Goal: Information Seeking & Learning: Learn about a topic

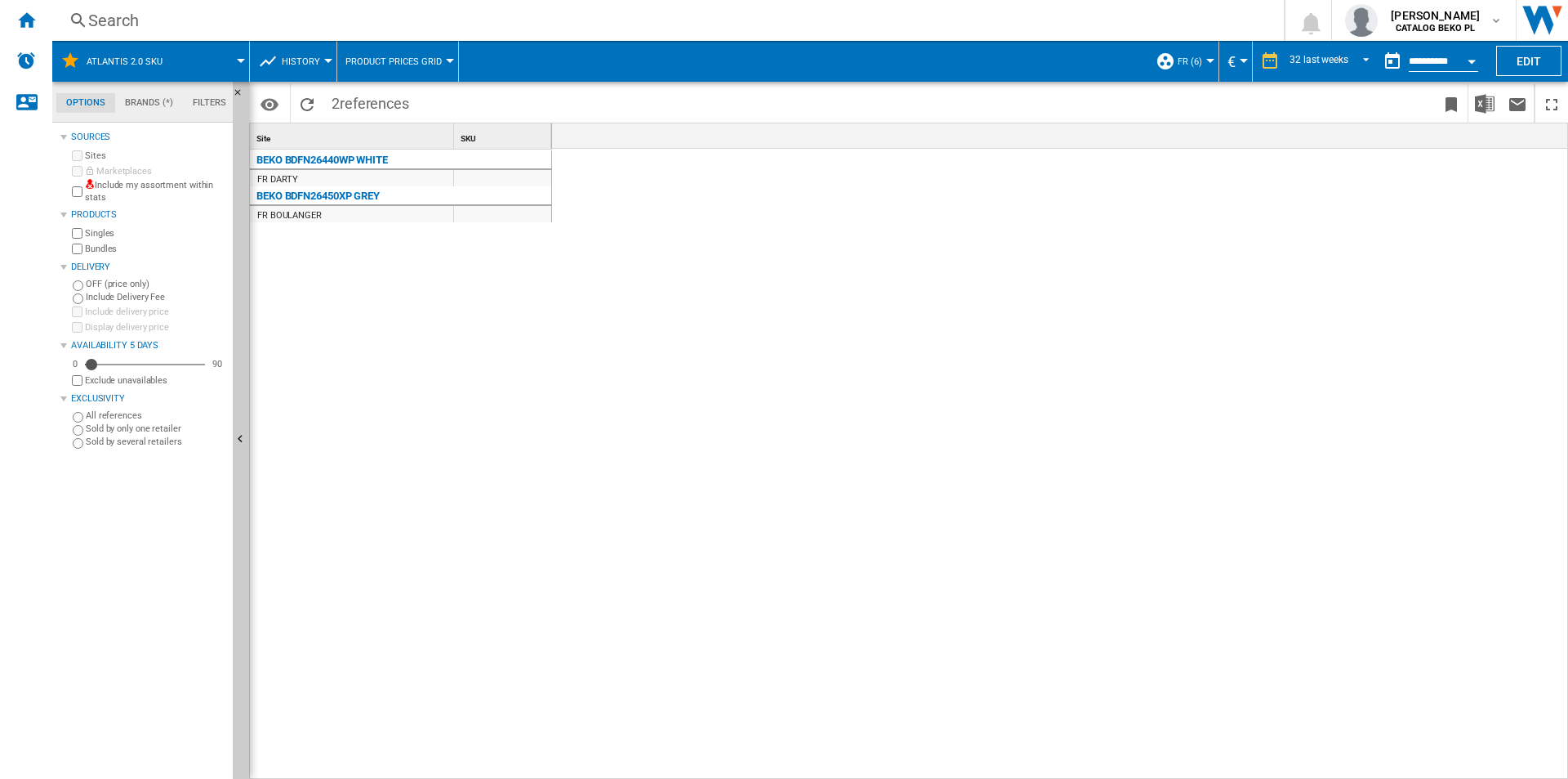
scroll to position [0, 3026]
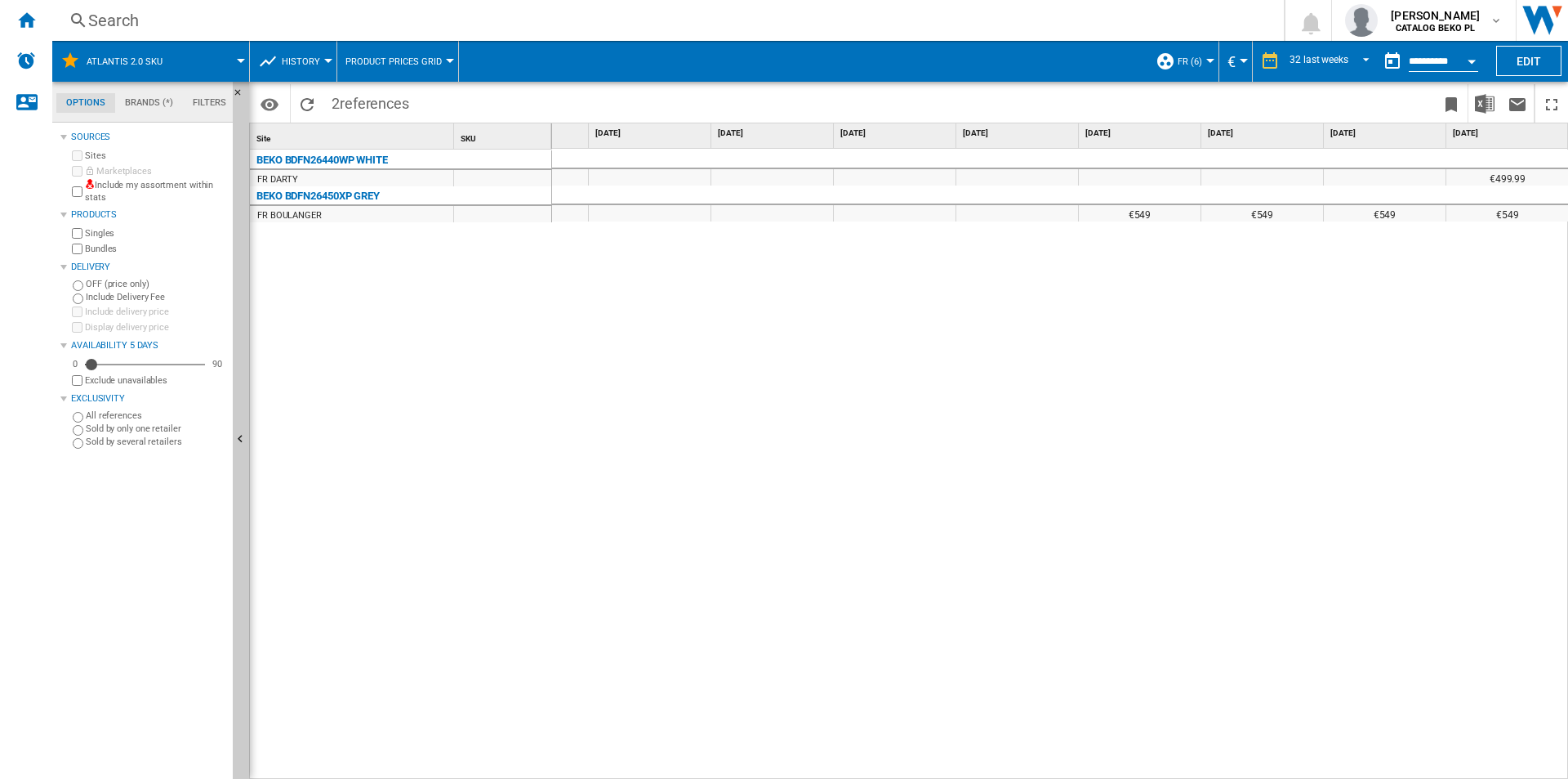
click at [1201, 62] on button "FR (6)" at bounding box center [1194, 61] width 33 height 41
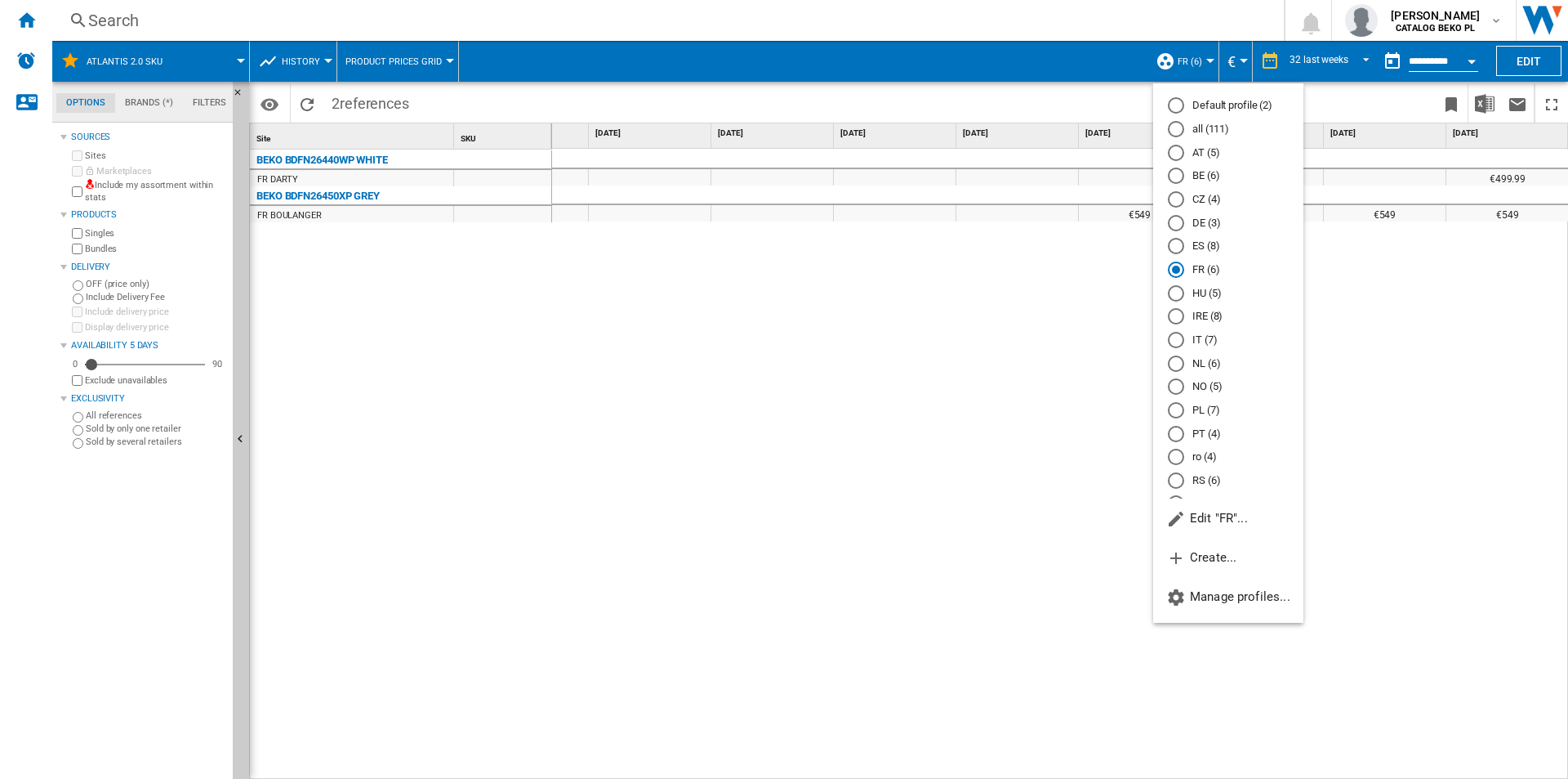
click at [1206, 402] on md-radio-button "PL (7)" at bounding box center [1228, 410] width 120 height 16
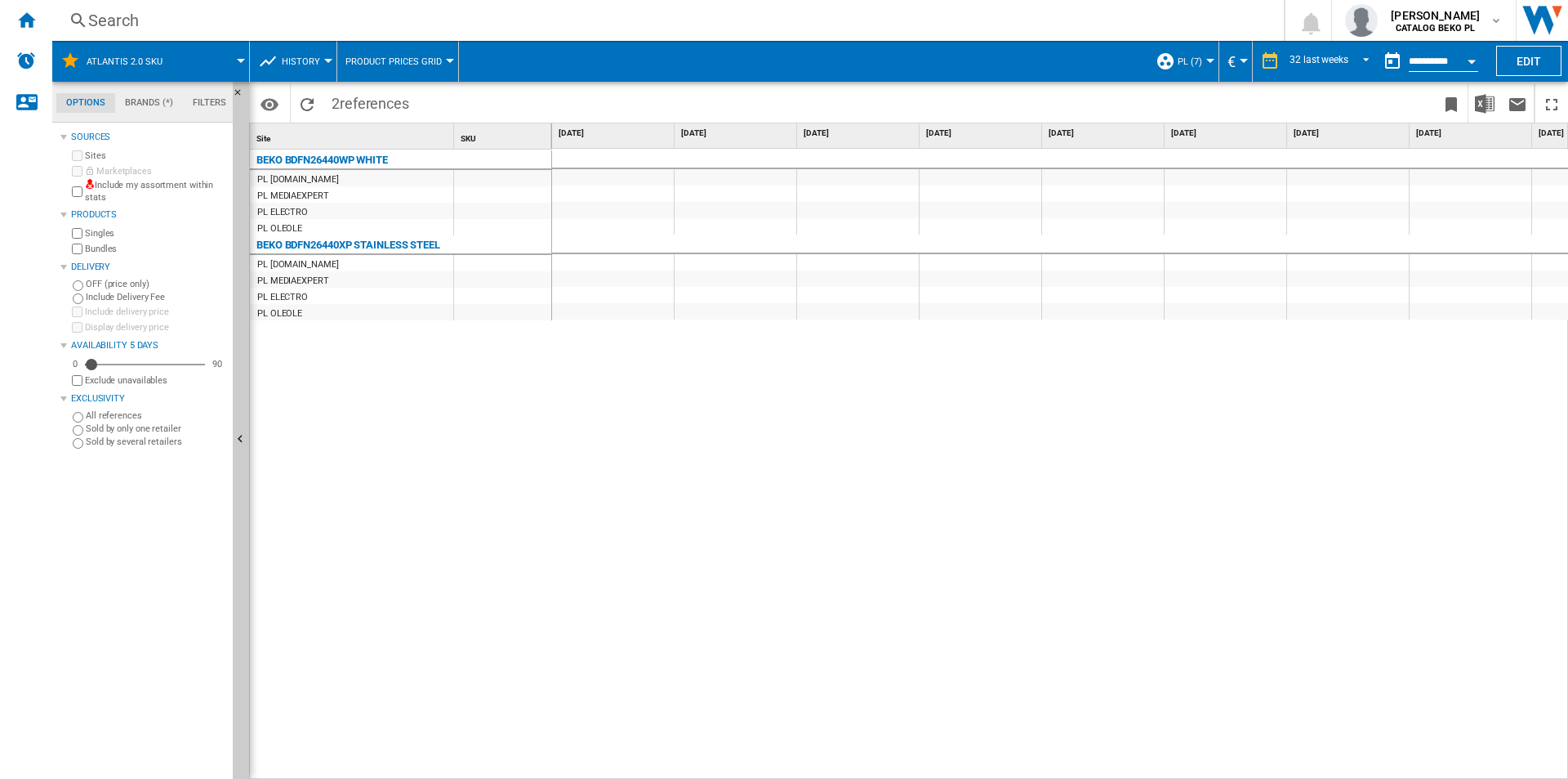
drag, startPoint x: 670, startPoint y: 538, endPoint x: 676, endPoint y: 532, distance: 8.5
click at [676, 535] on div at bounding box center [1060, 463] width 1016 height 631
click at [1197, 57] on span "PL (7)" at bounding box center [1190, 62] width 25 height 11
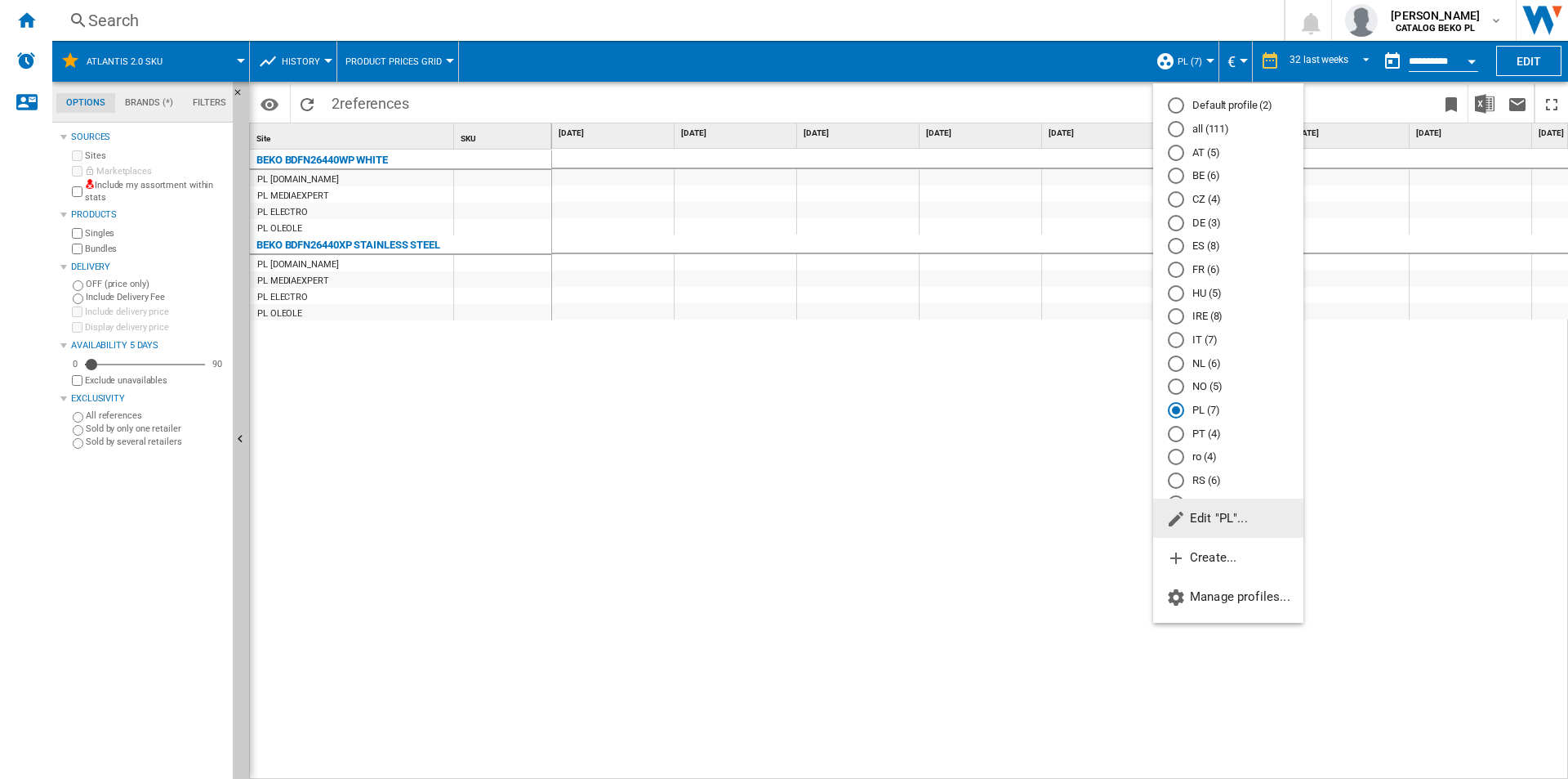
click at [1217, 121] on md-radio-group "Default profile (2) all (111) AT (5) BE (6) CZ (4) DE (3) ES (8) FR (6) HU (5) …" at bounding box center [1228, 316] width 150 height 436
click at [1213, 130] on md-radio-button "all (111)" at bounding box center [1228, 130] width 120 height 16
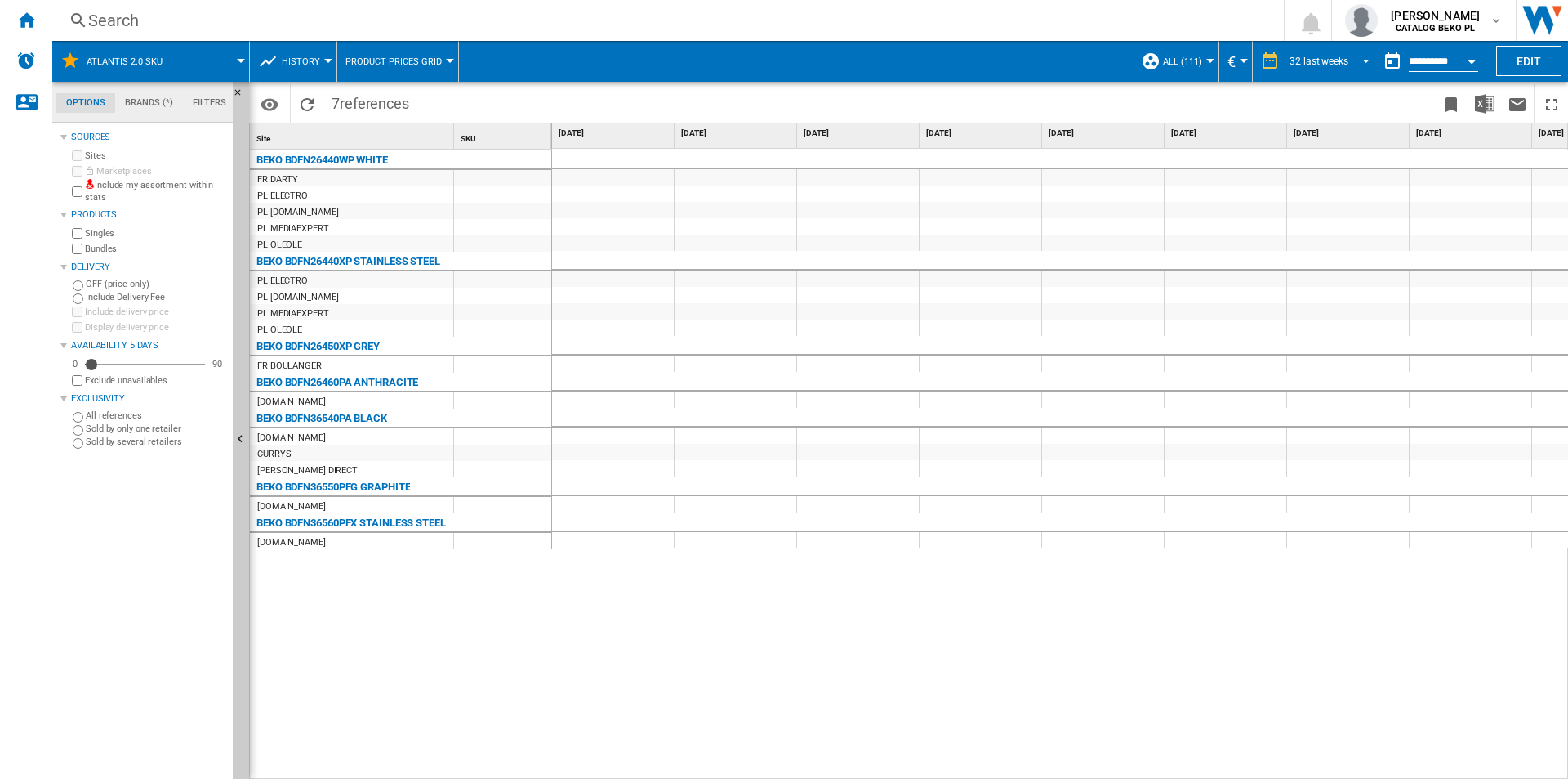
click at [1320, 70] on md-select-value "32 last weeks" at bounding box center [1332, 61] width 89 height 25
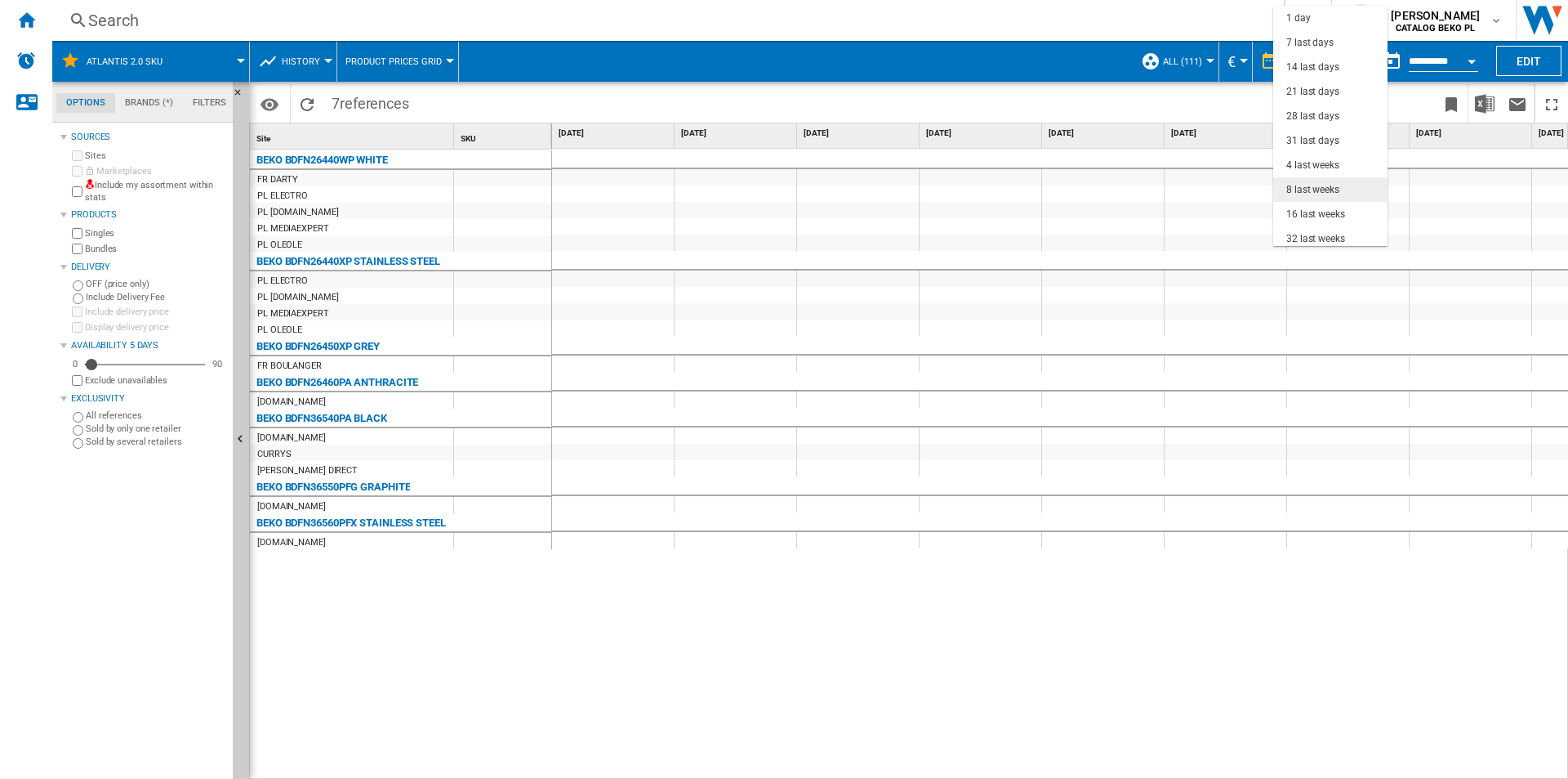
scroll to position [103, 0]
click at [1169, 95] on md-backdrop at bounding box center [784, 390] width 1568 height 779
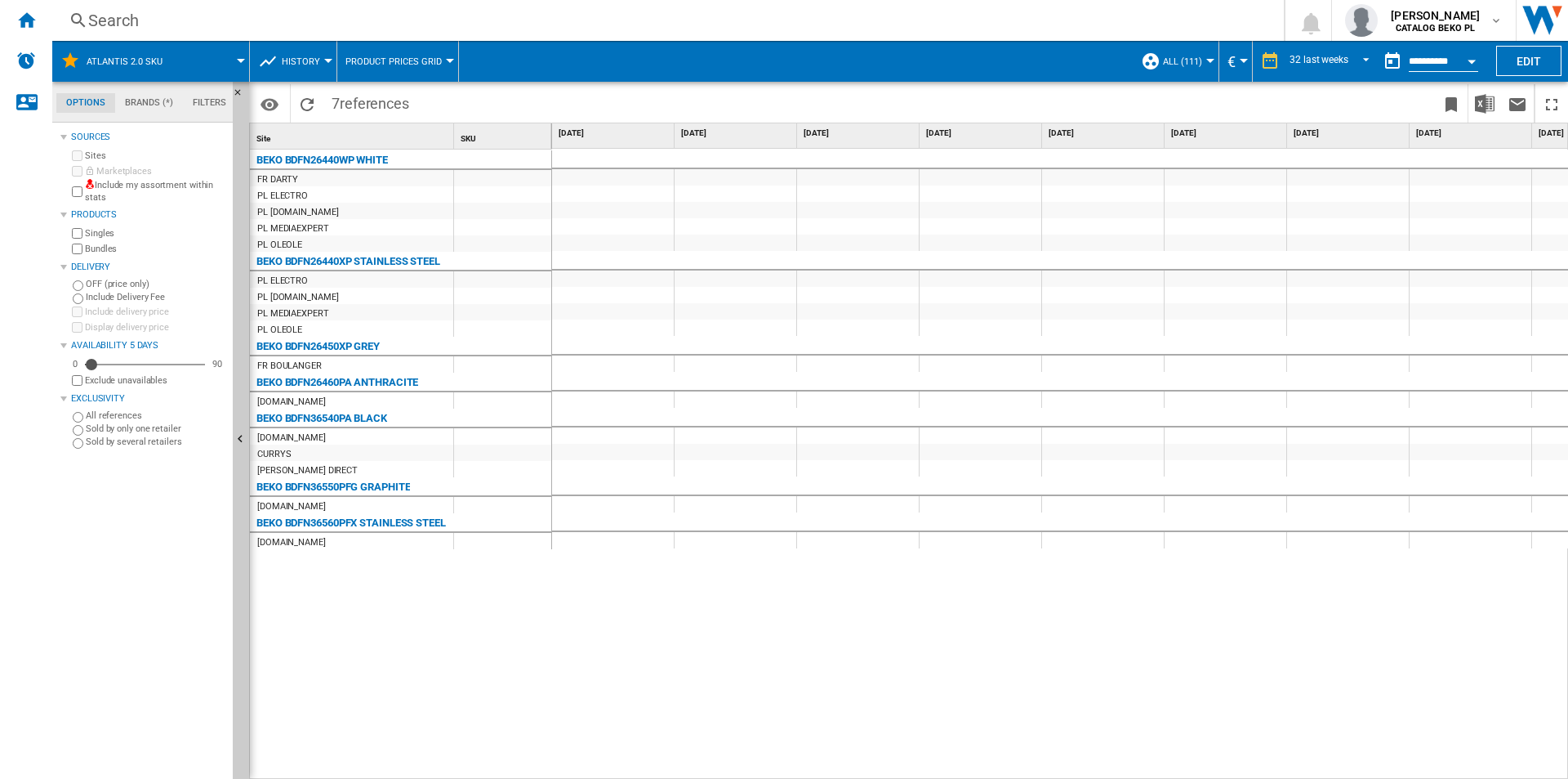
click at [1207, 62] on div at bounding box center [1211, 61] width 8 height 4
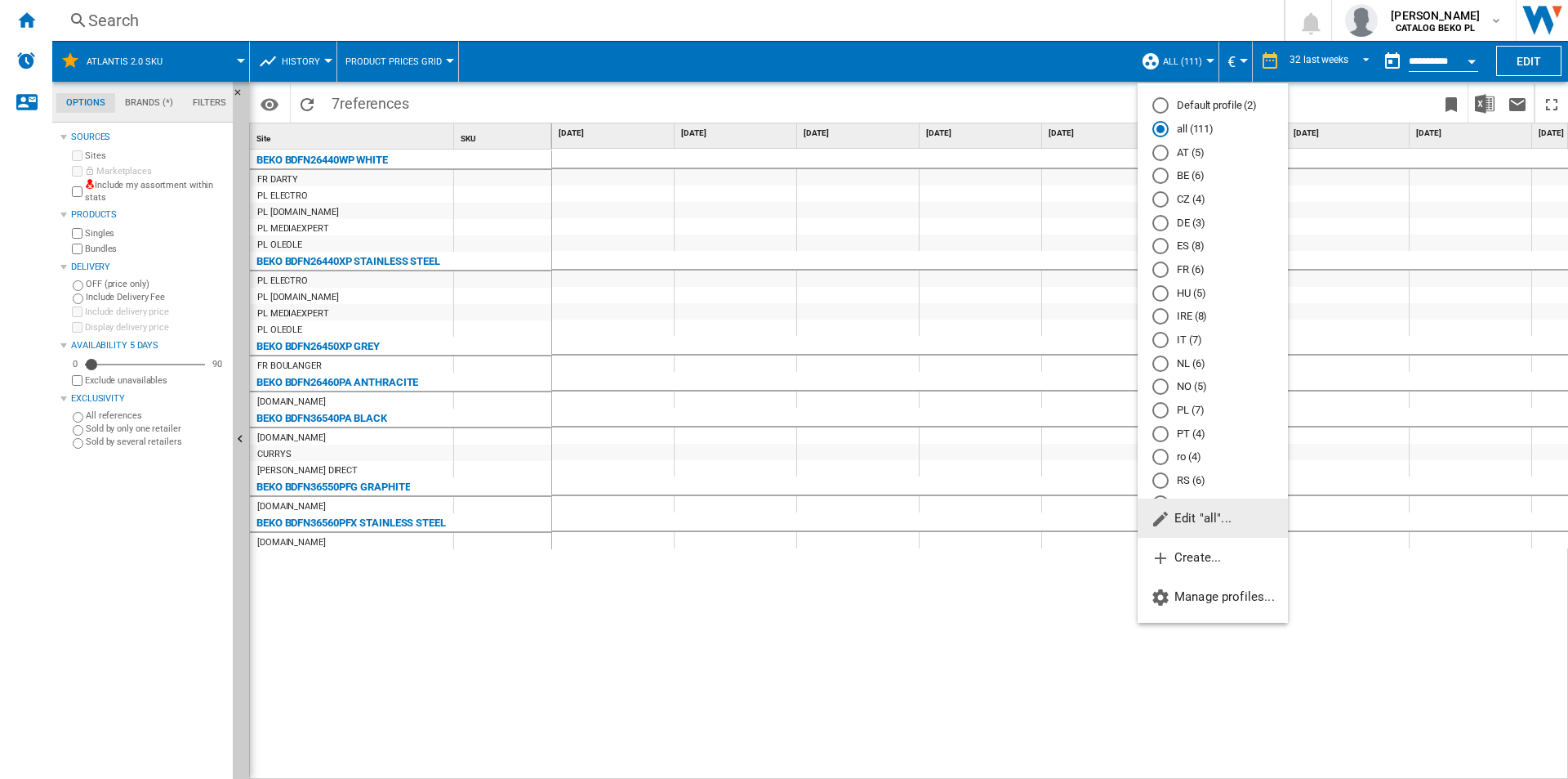
click at [230, 75] on md-backdrop at bounding box center [784, 390] width 1568 height 779
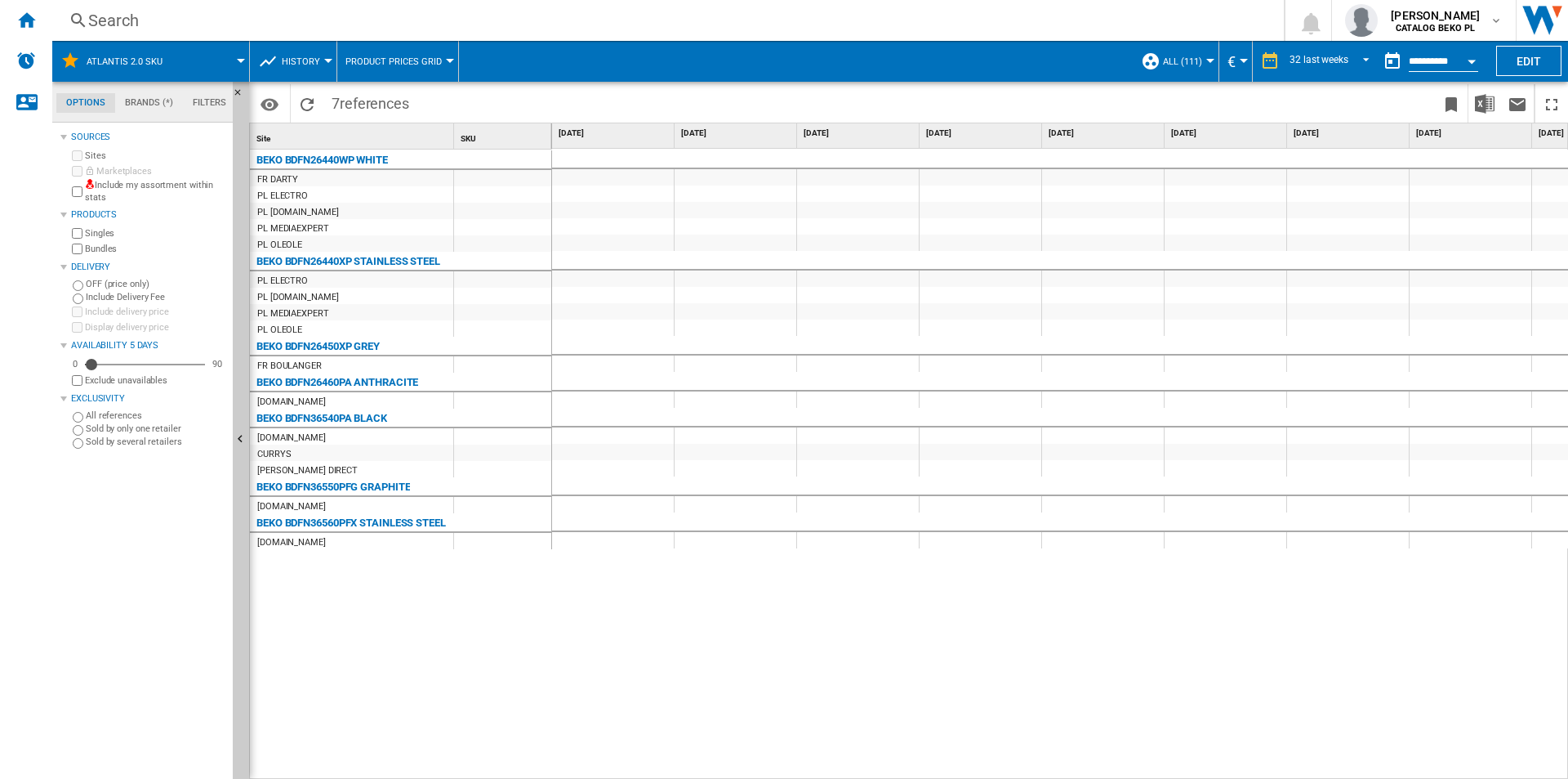
click at [226, 60] on span at bounding box center [213, 61] width 56 height 41
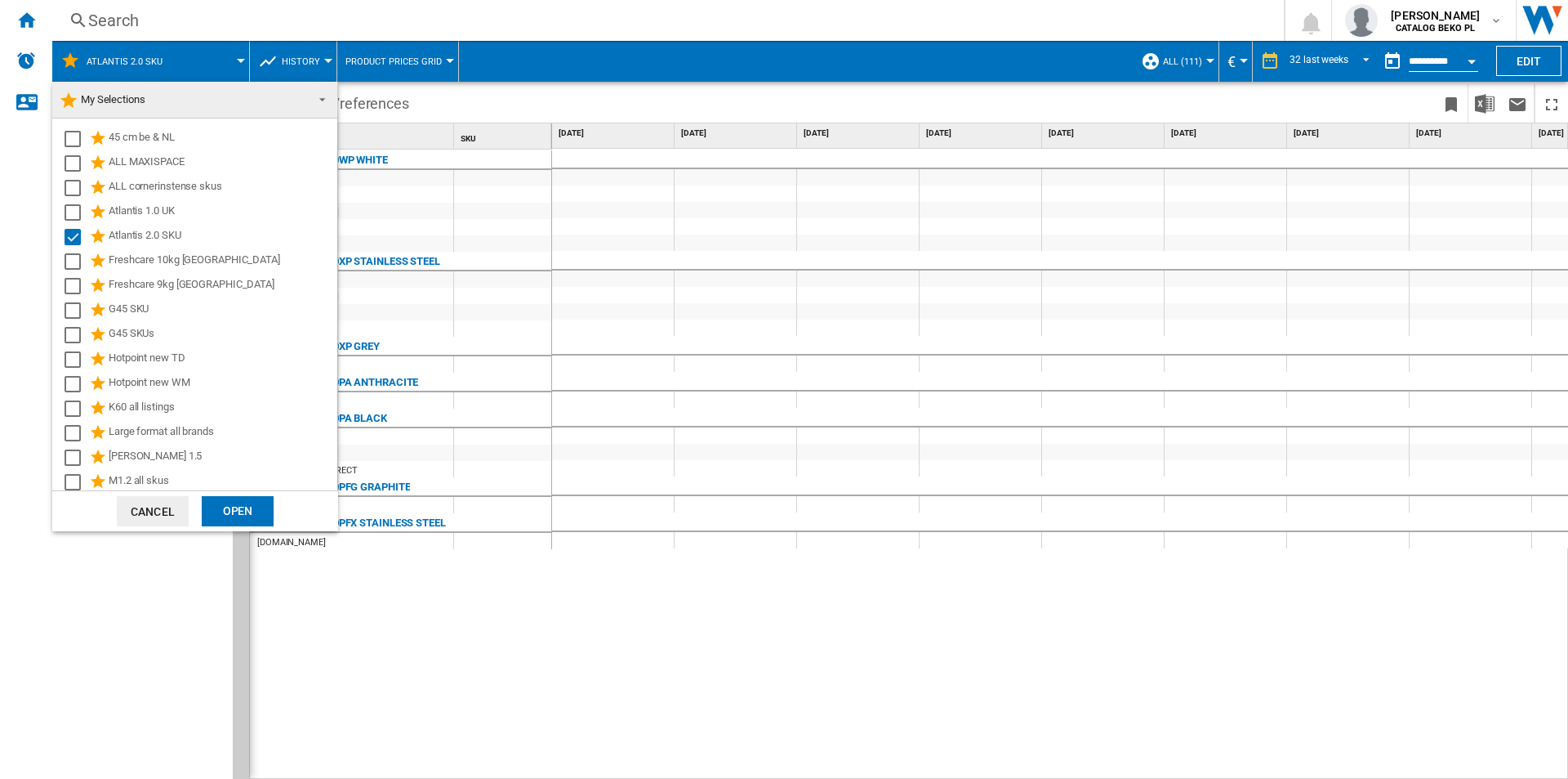
click at [16, 11] on md-backdrop at bounding box center [784, 390] width 1568 height 779
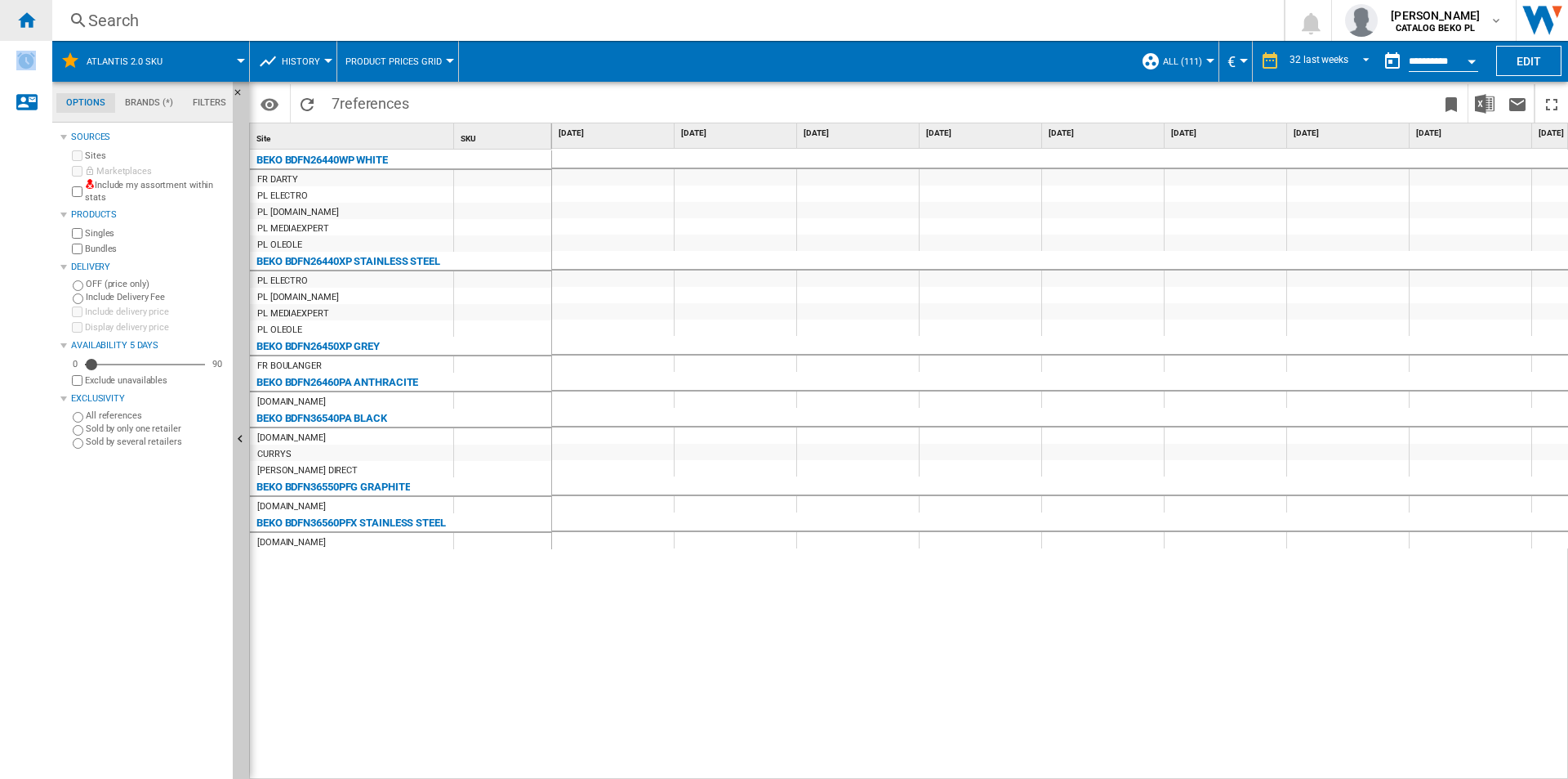
click at [16, 11] on div "Home" at bounding box center [26, 20] width 53 height 41
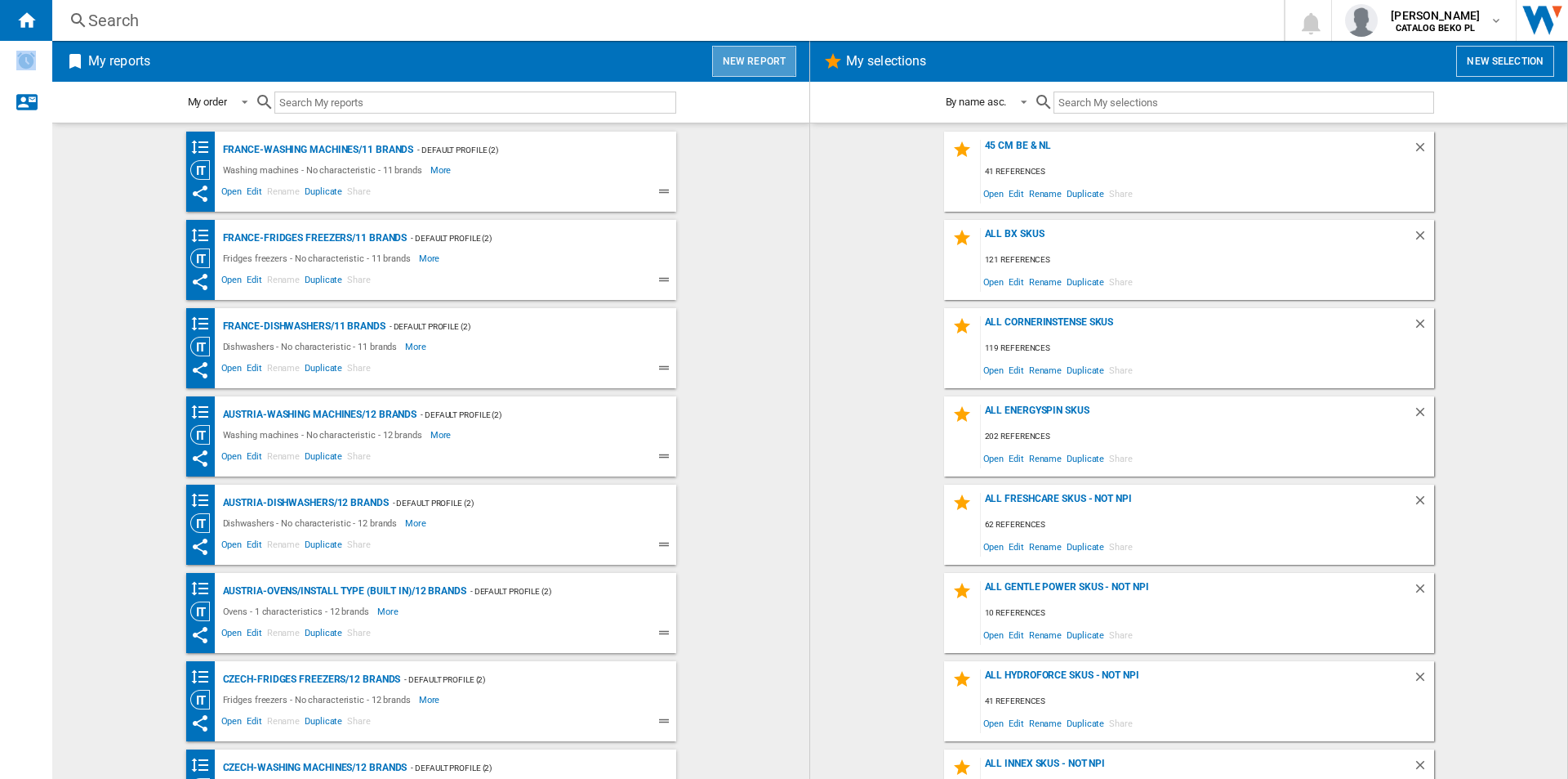
click at [777, 54] on button "New report" at bounding box center [754, 61] width 85 height 31
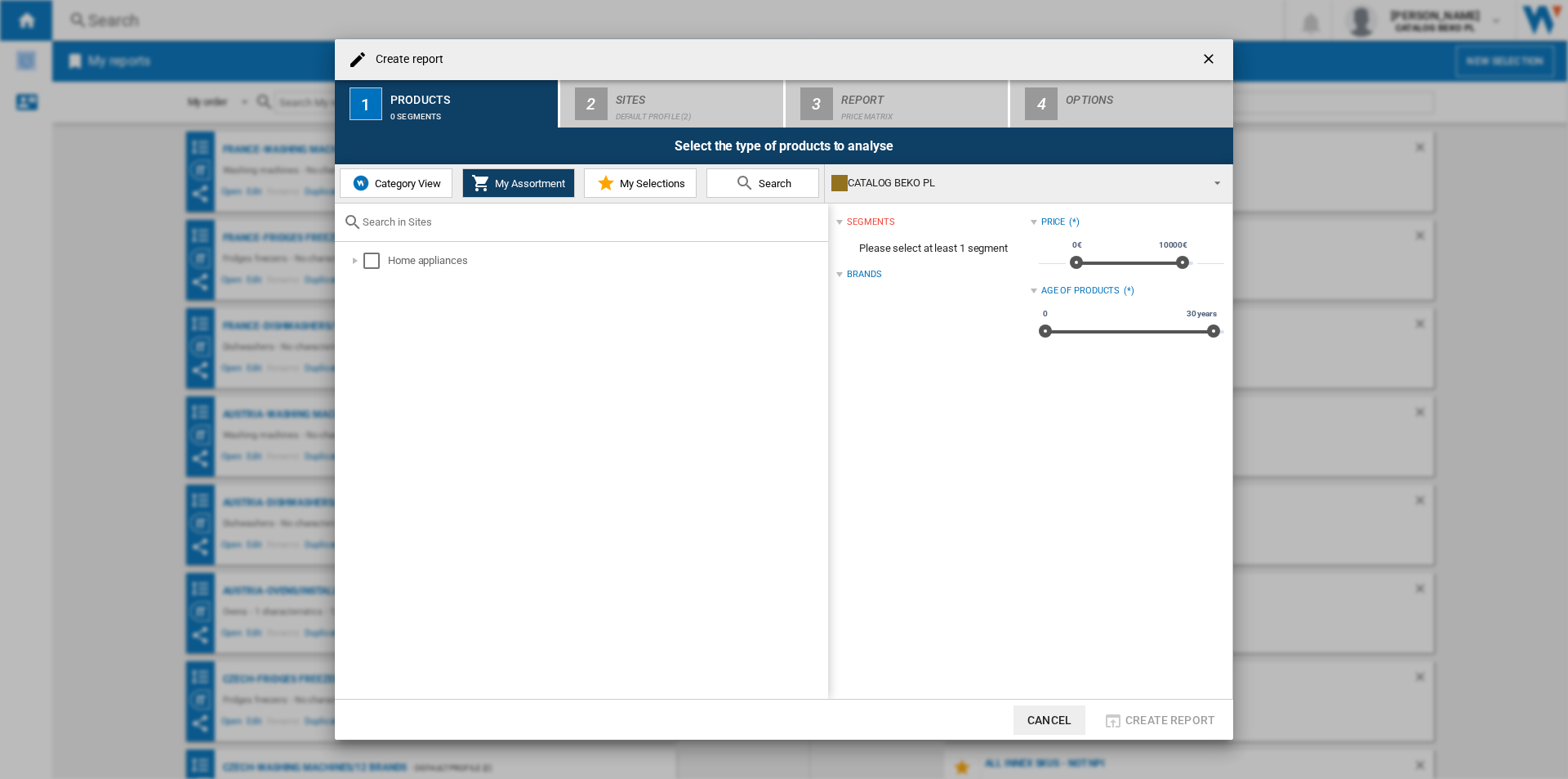
click at [447, 186] on button "Category View" at bounding box center [395, 183] width 112 height 30
click at [616, 194] on button "My Selections" at bounding box center [640, 183] width 112 height 30
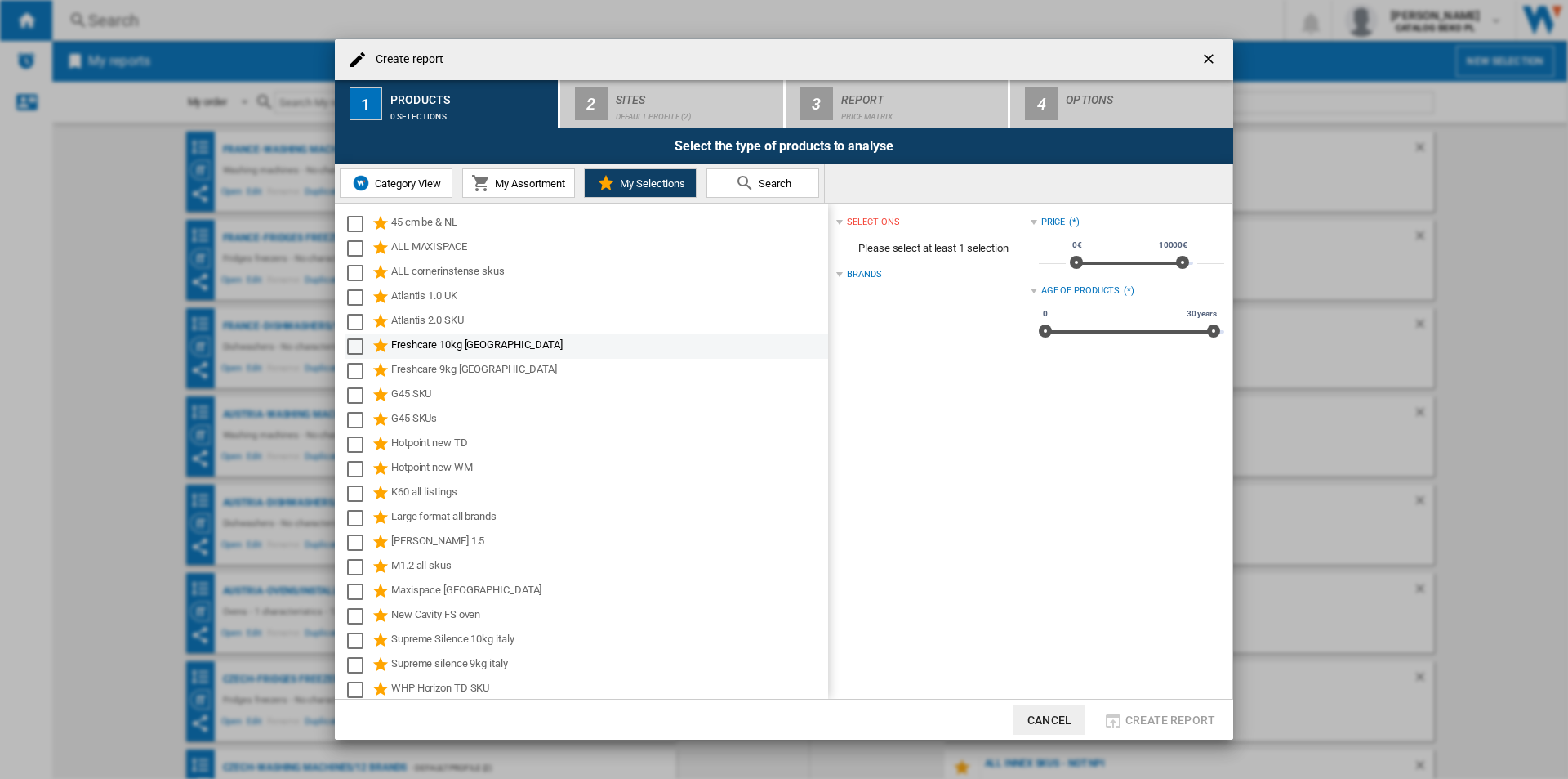
click at [474, 344] on div "Freshcare 10kg italy" at bounding box center [608, 347] width 434 height 20
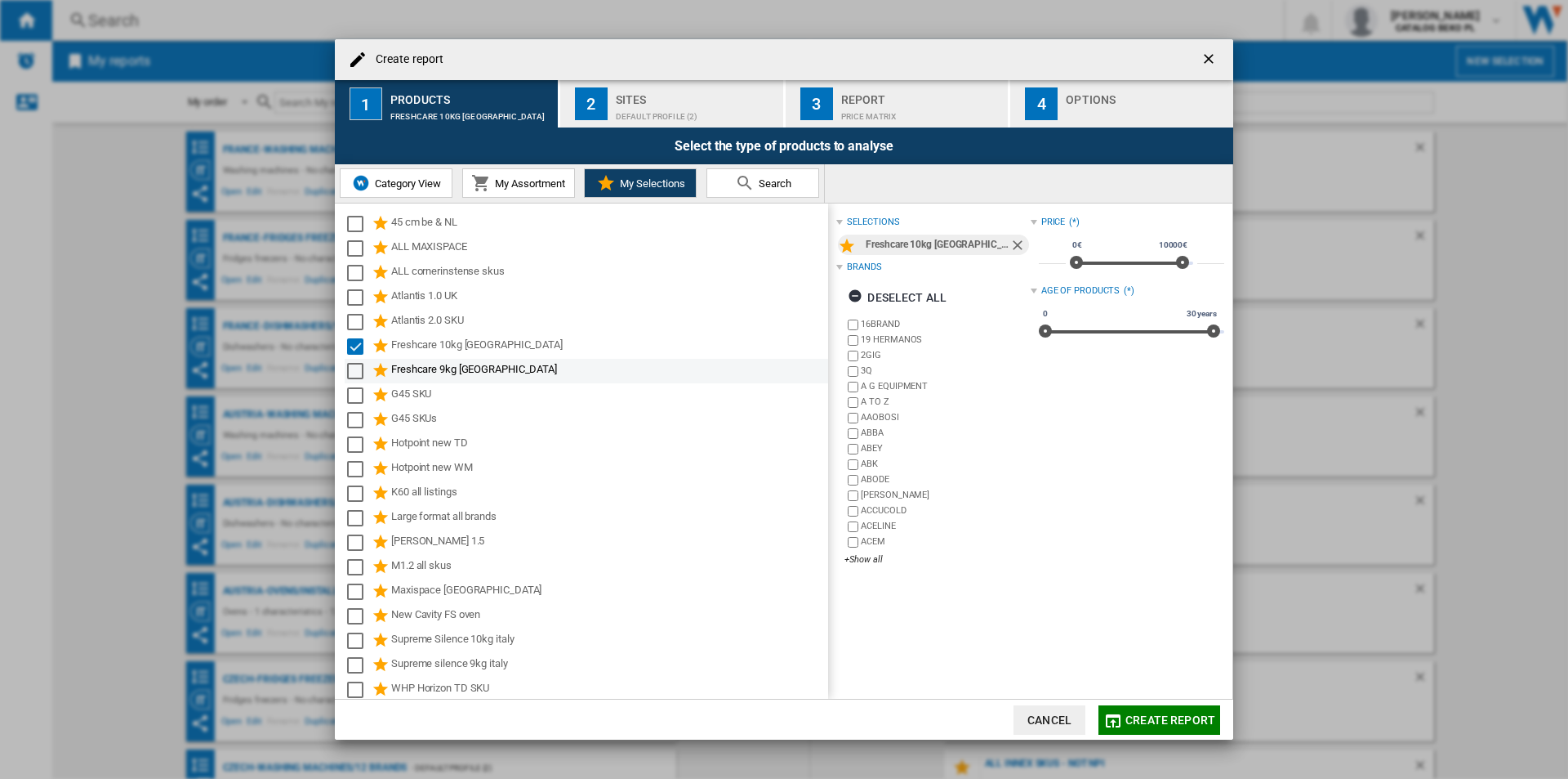
click at [468, 372] on div "Freshcare 9kg Italy" at bounding box center [608, 372] width 434 height 20
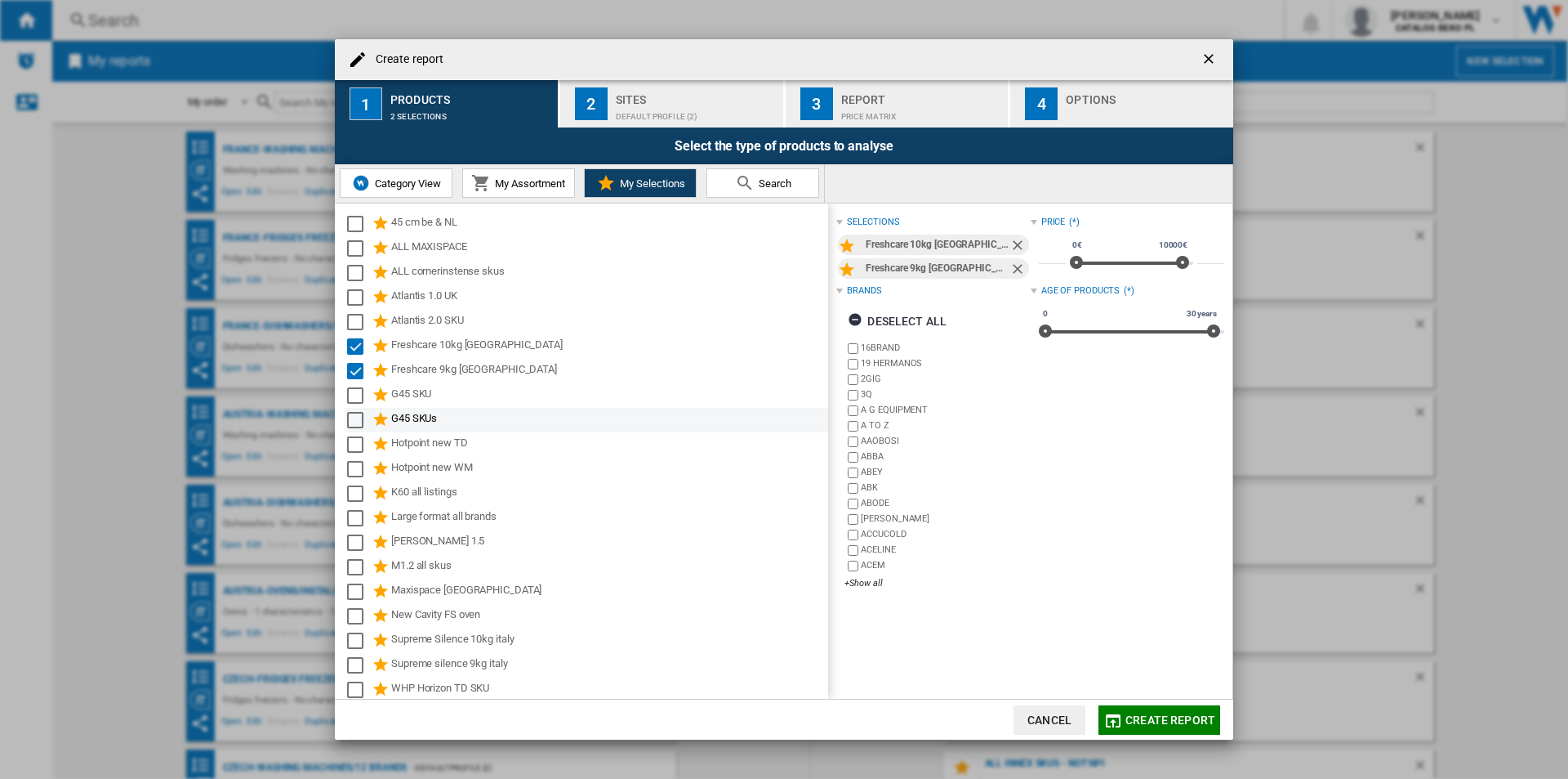
click at [457, 412] on div "G45 SKUs" at bounding box center [608, 420] width 434 height 20
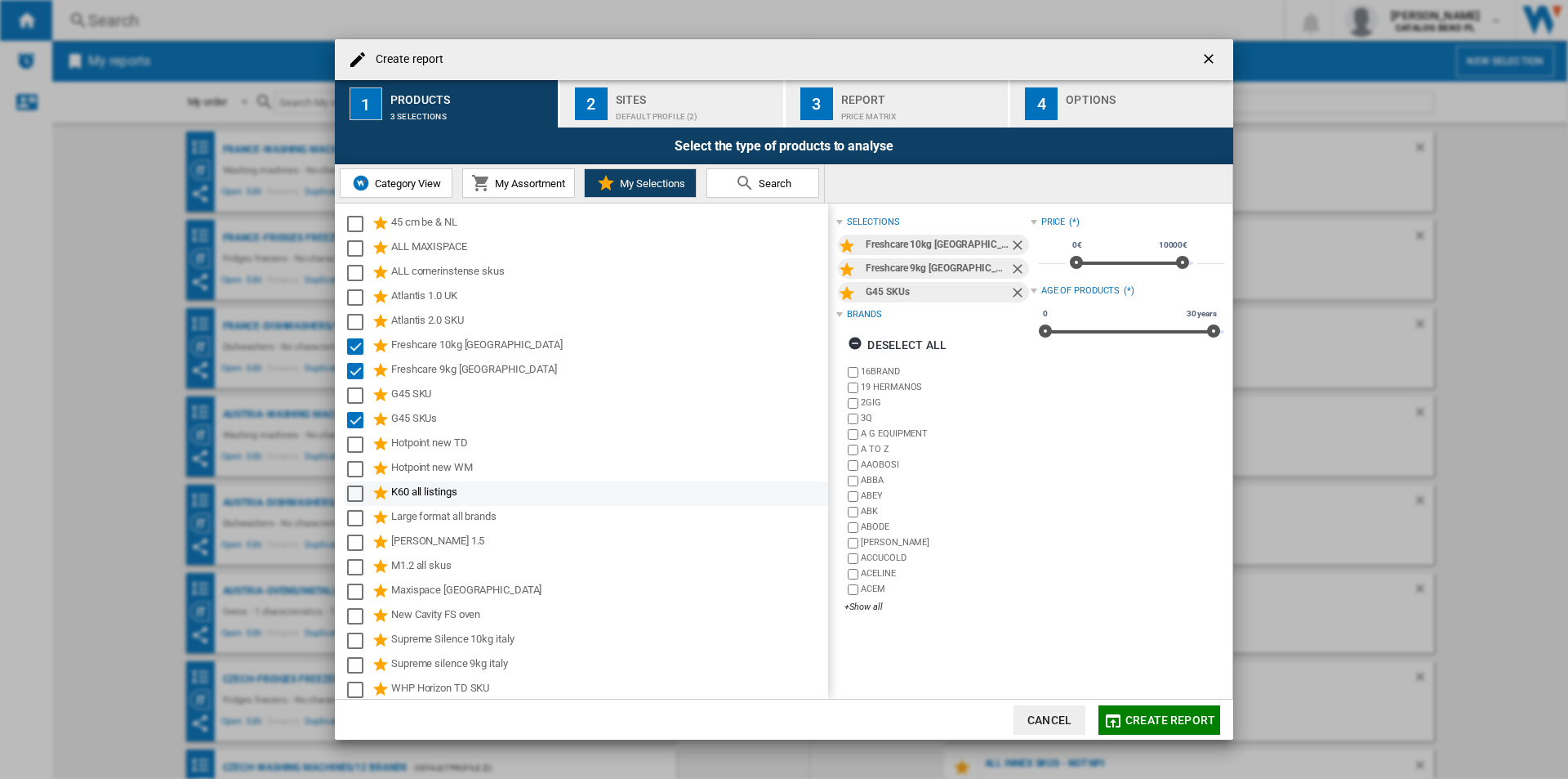
click at [440, 501] on div "K60 all listings" at bounding box center [608, 494] width 434 height 20
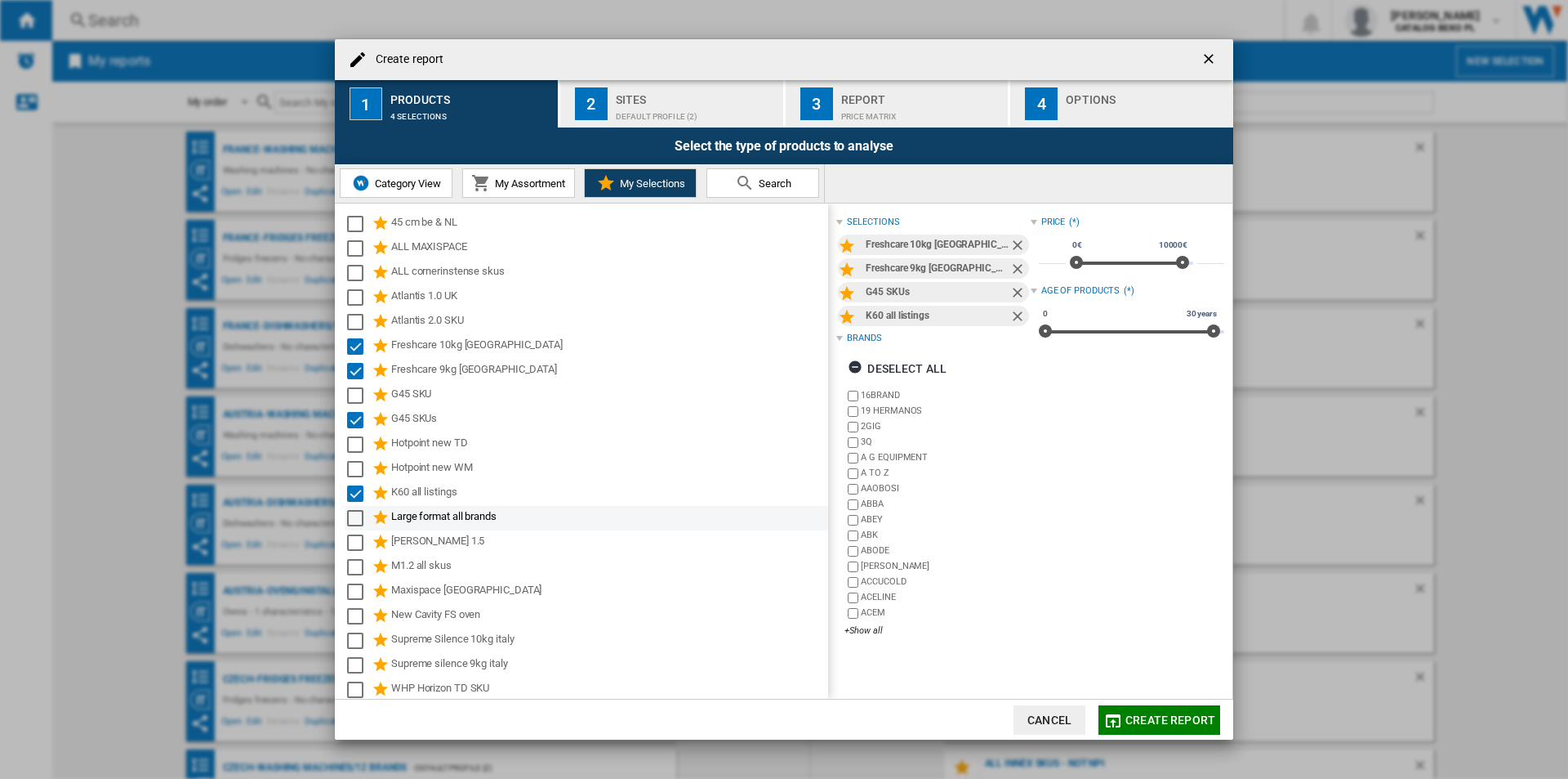
click at [440, 525] on div "Large format all brands" at bounding box center [608, 518] width 434 height 20
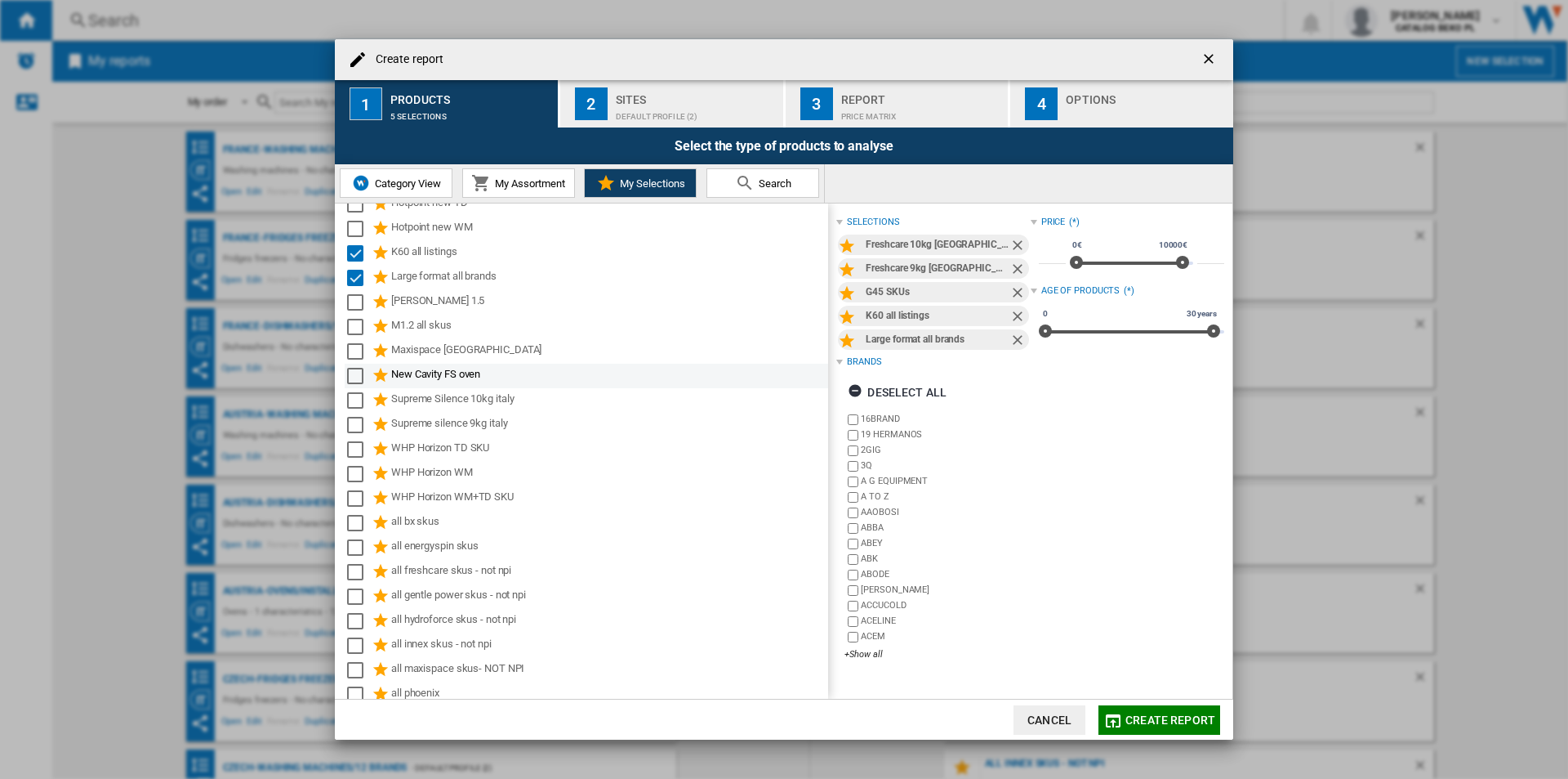
scroll to position [245, 0]
click at [660, 98] on div "Sites" at bounding box center [697, 95] width 161 height 17
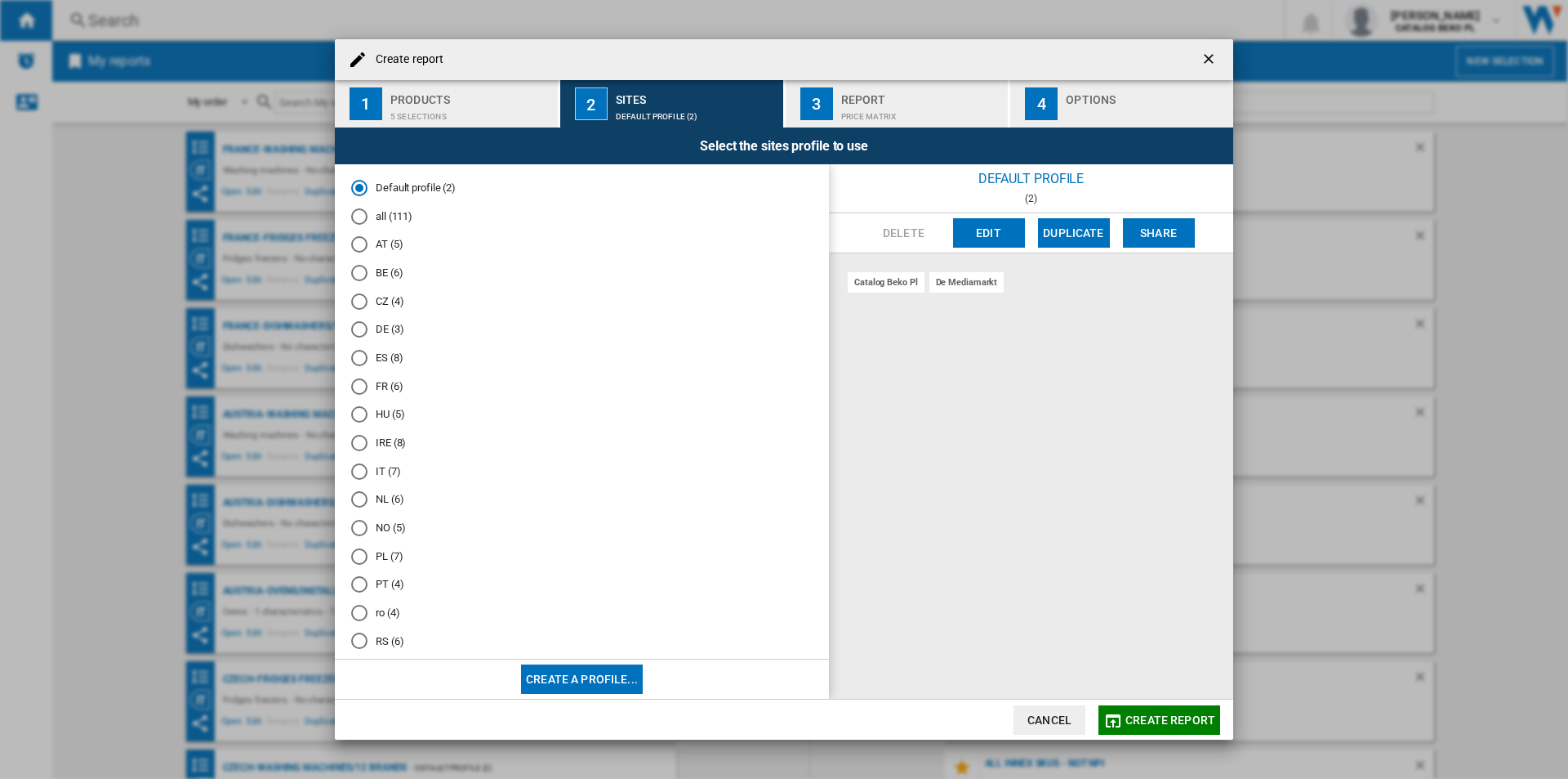
click at [527, 92] on div "Products" at bounding box center [471, 95] width 161 height 17
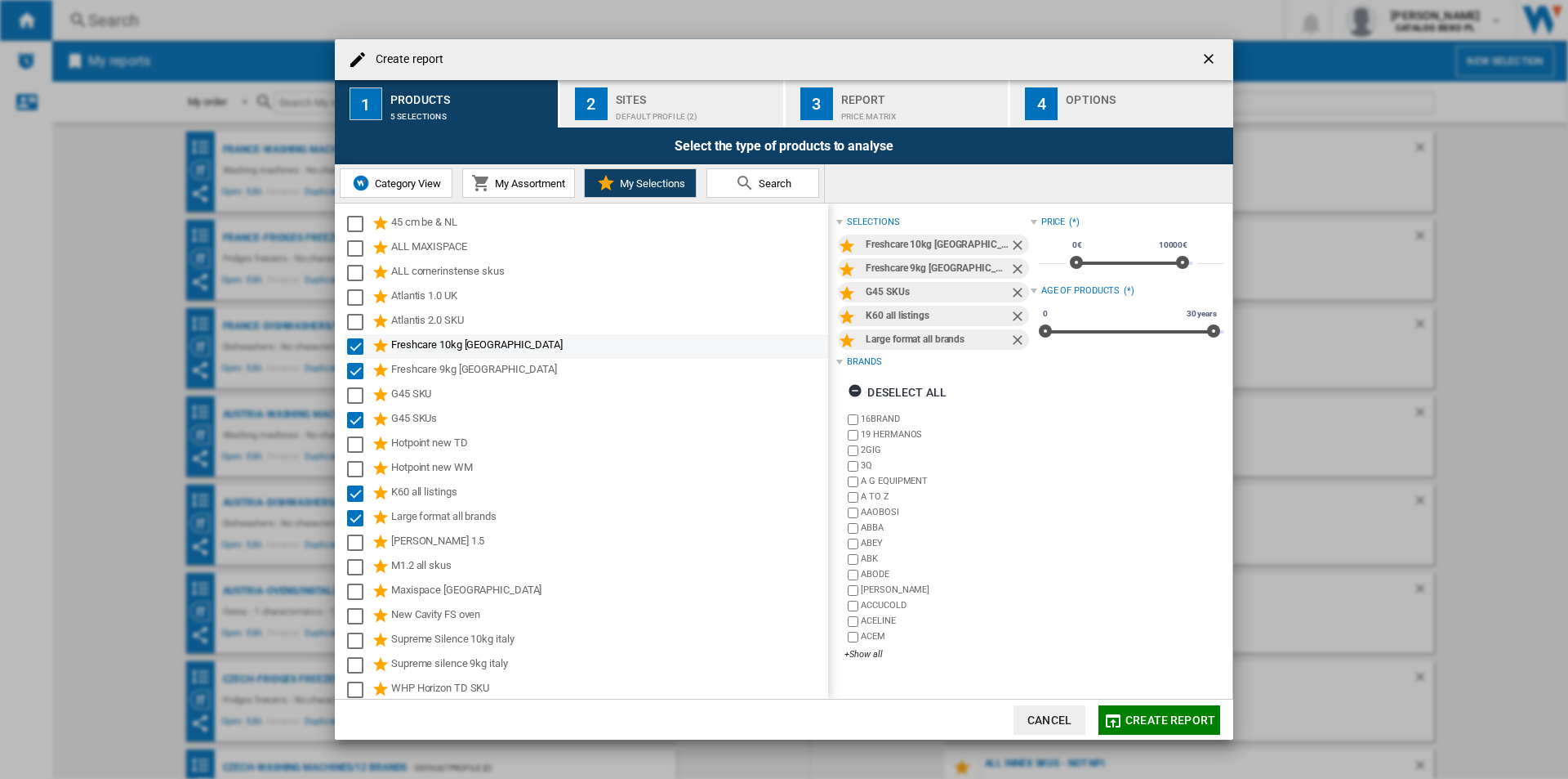
click at [408, 354] on div "Freshcare 10kg italy" at bounding box center [608, 347] width 434 height 20
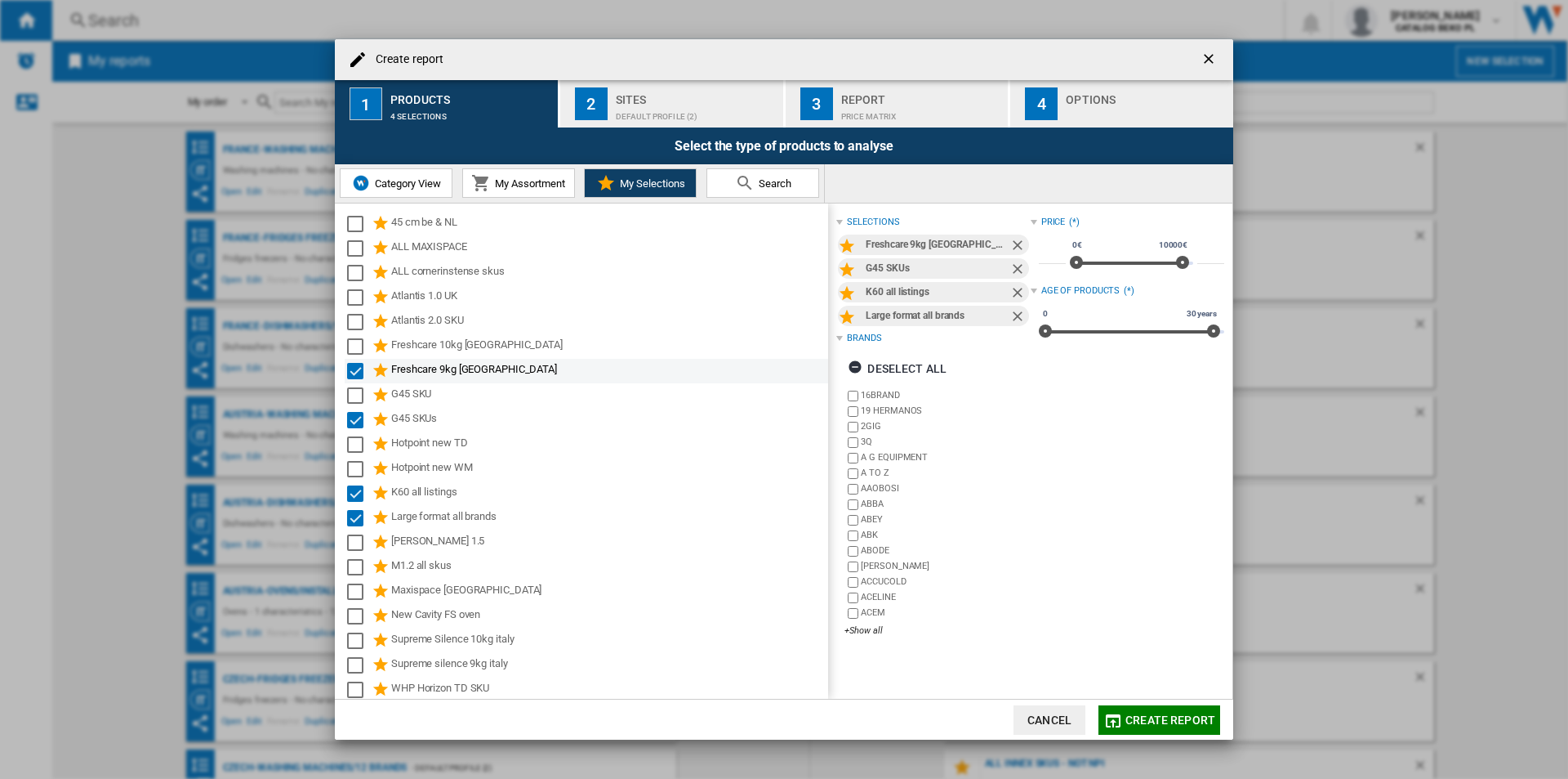
click at [407, 366] on div "Freshcare 9kg Italy" at bounding box center [608, 372] width 434 height 20
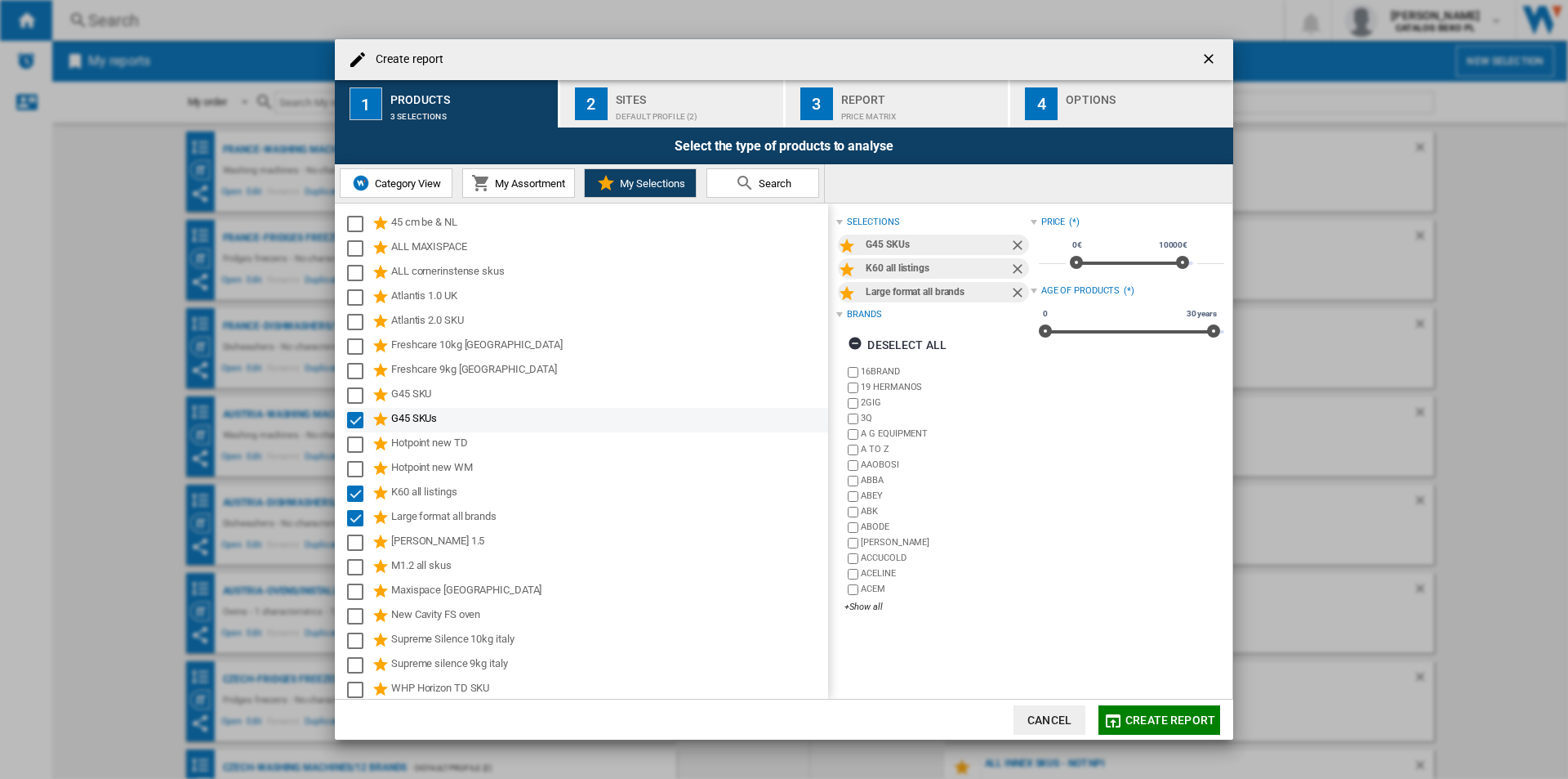
click at [402, 417] on div "G45 SKUs" at bounding box center [608, 420] width 434 height 20
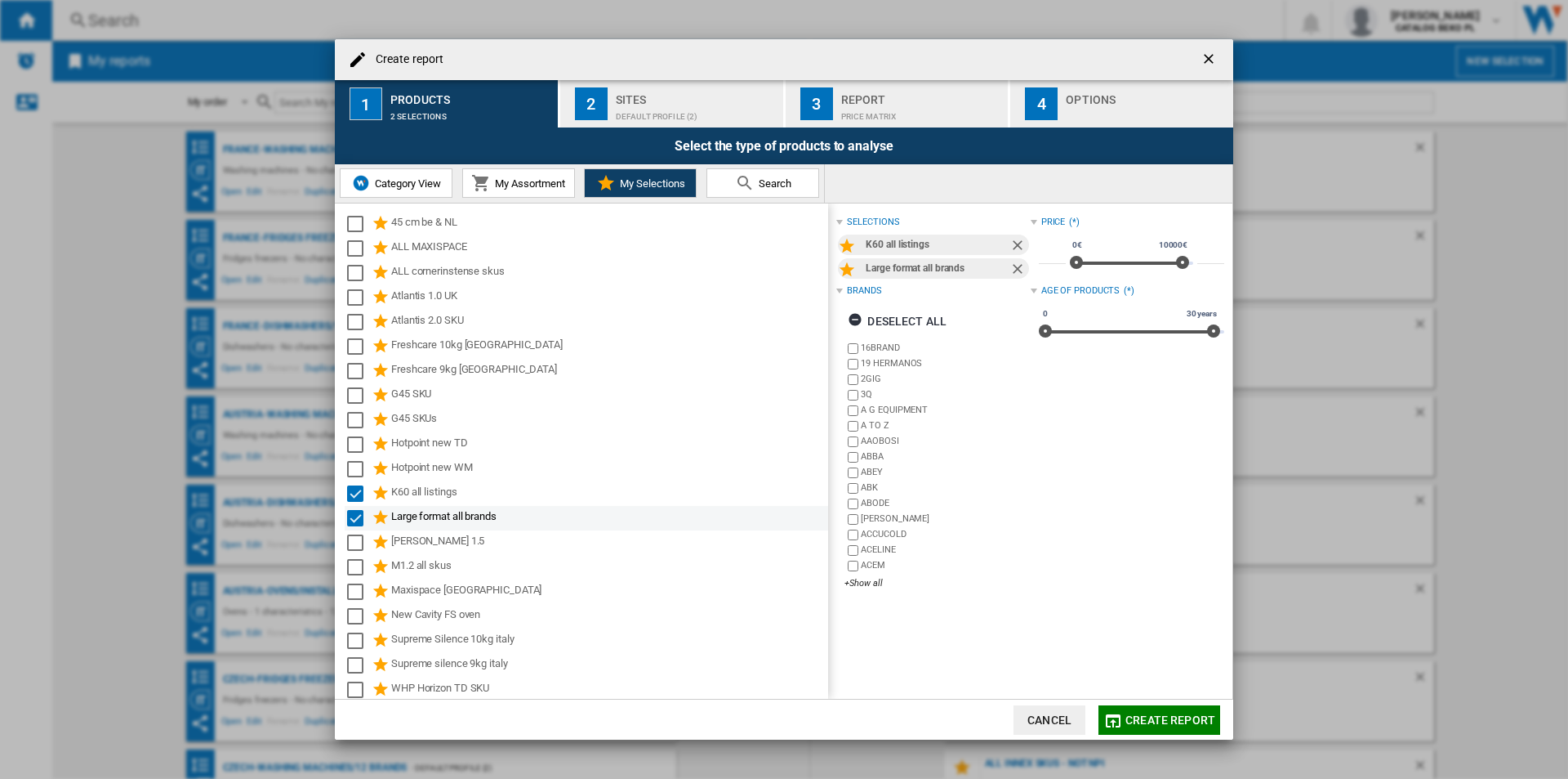
click at [387, 512] on ng-md-icon "Create report ..." at bounding box center [381, 518] width 20 height 20
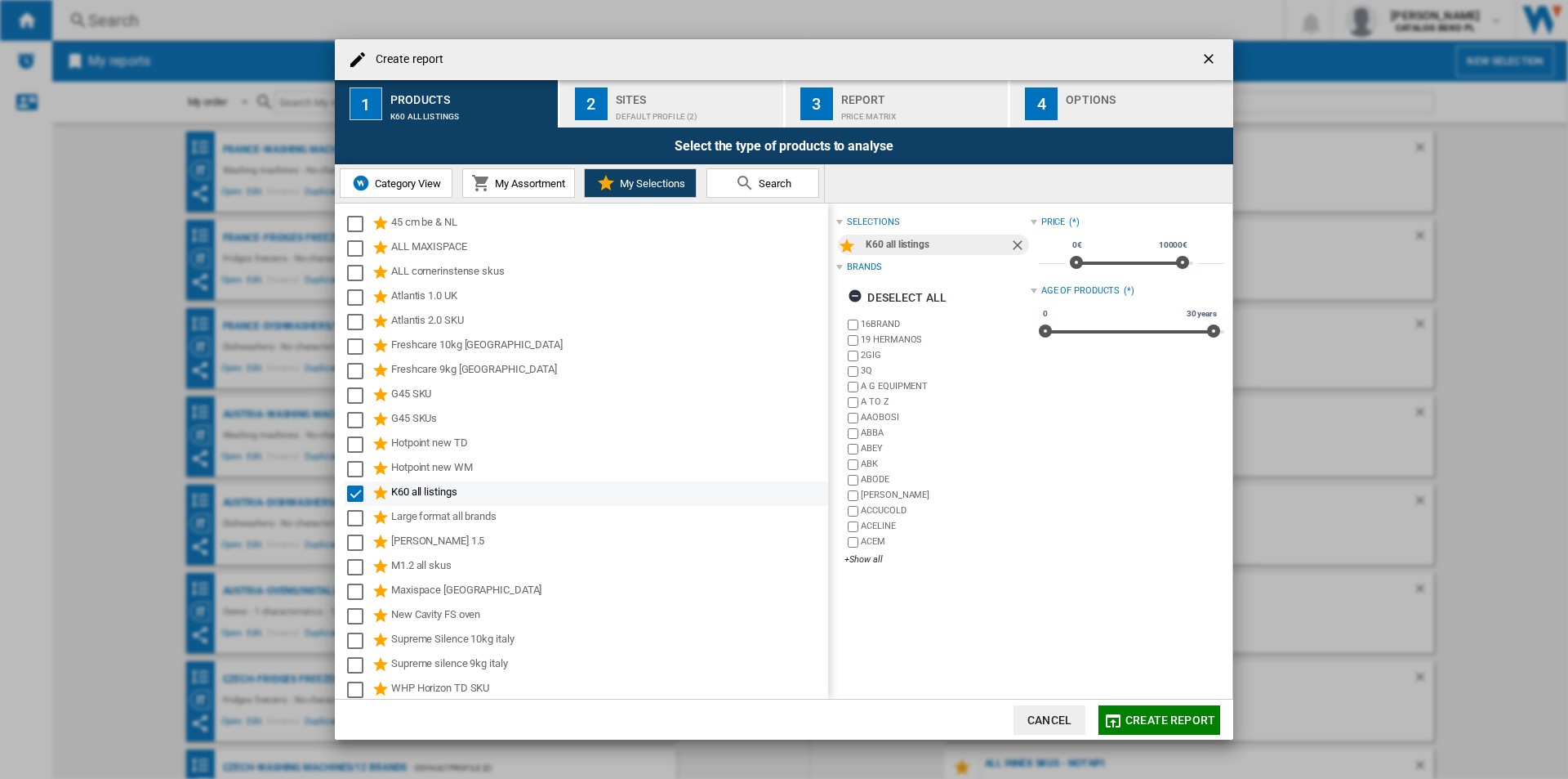
click at [393, 493] on div "K60 all listings" at bounding box center [608, 494] width 434 height 20
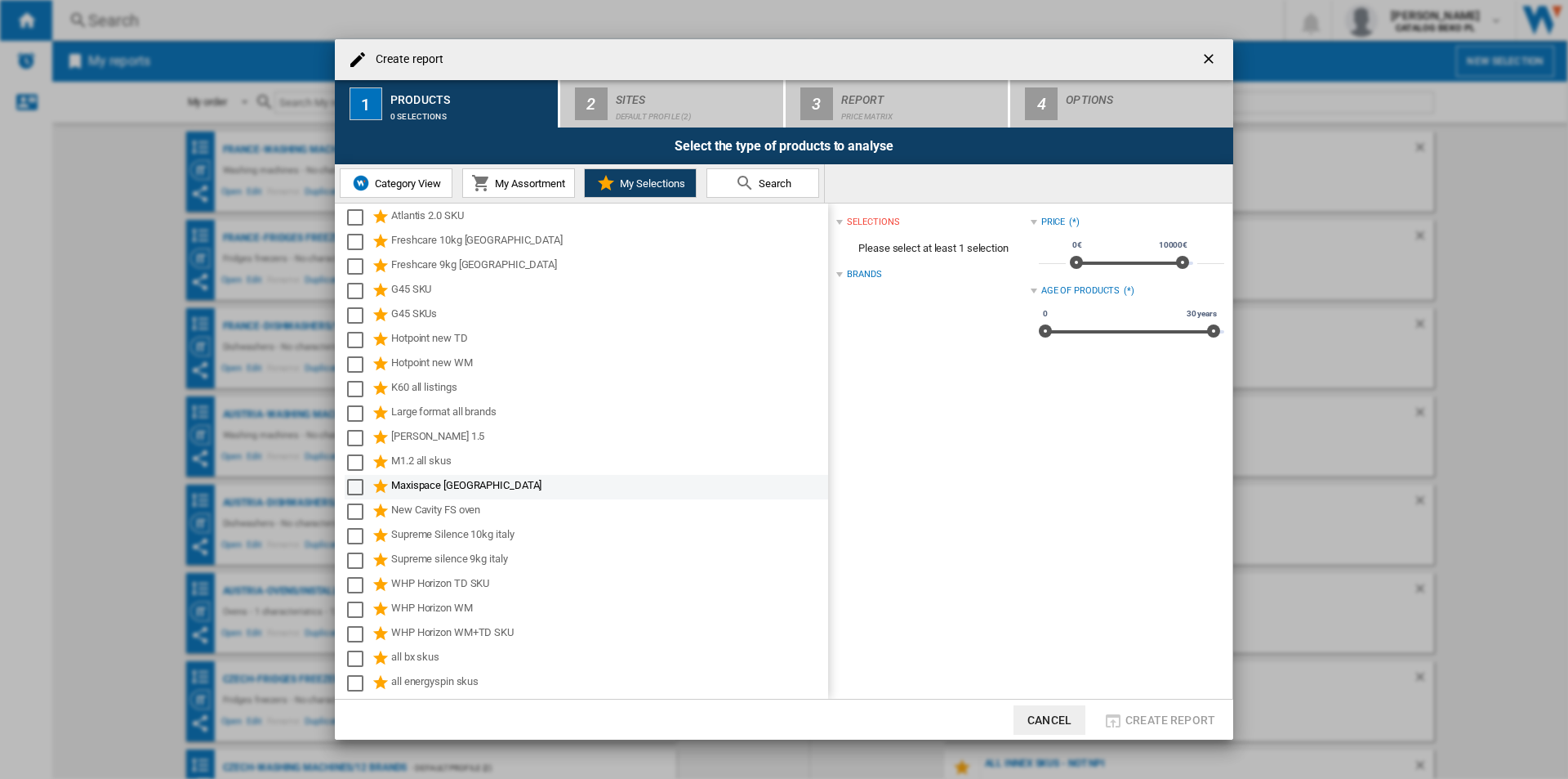
scroll to position [163, 0]
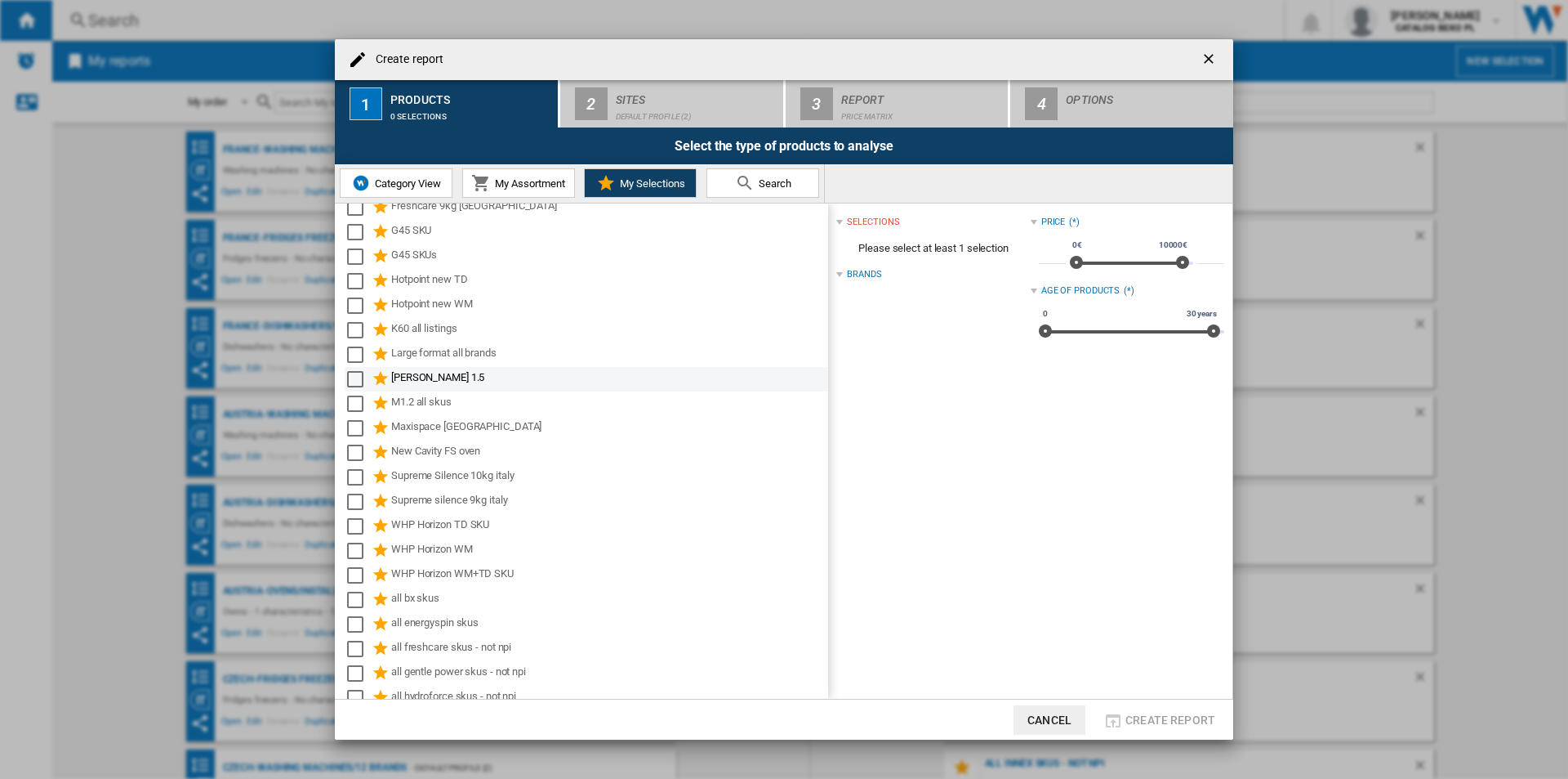
click at [454, 390] on div "Leo 1.5" at bounding box center [586, 379] width 484 height 25
click at [453, 397] on div "M1.2 all skus" at bounding box center [608, 403] width 434 height 20
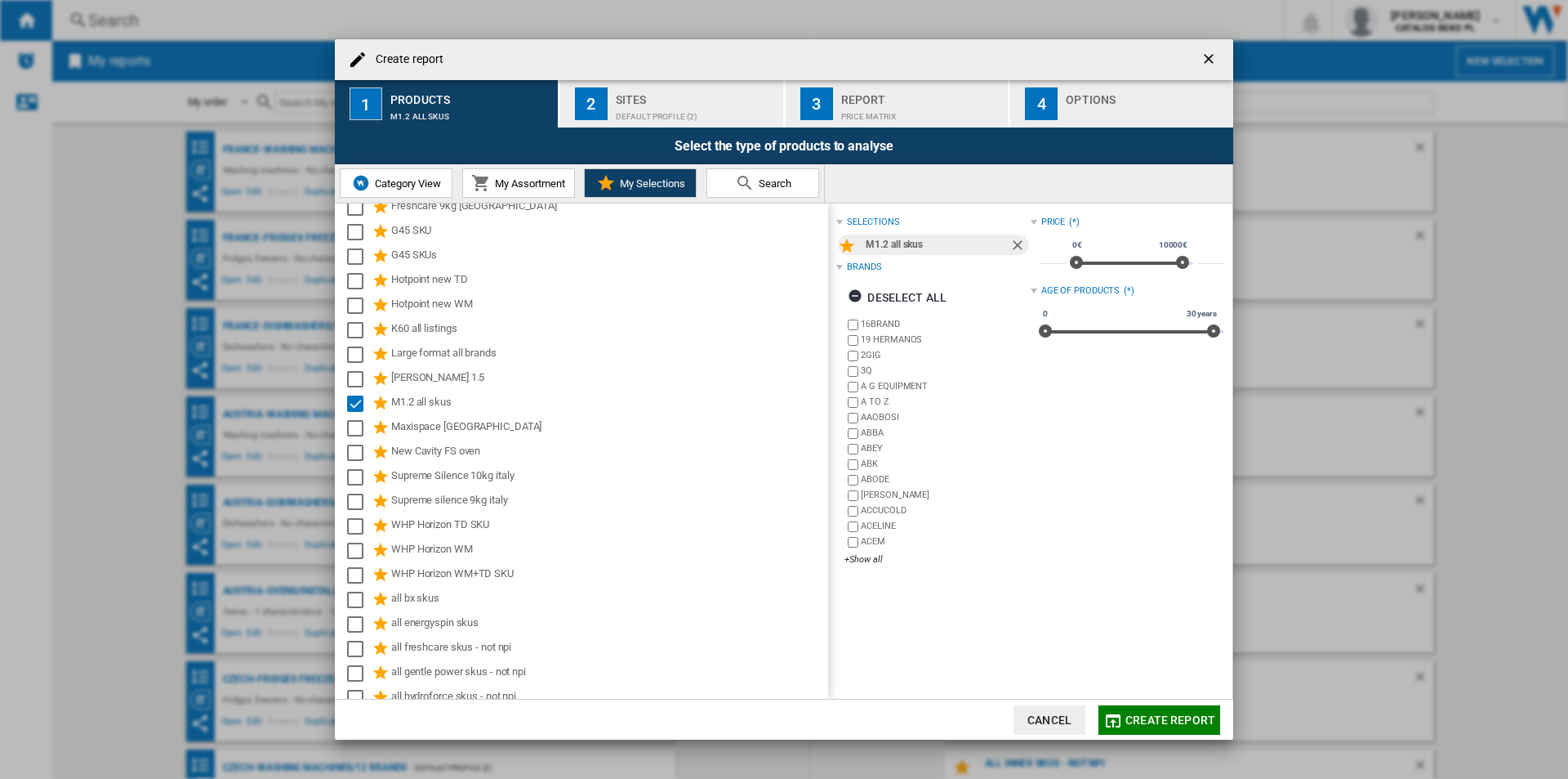
click at [671, 98] on div "Sites" at bounding box center [697, 95] width 161 height 17
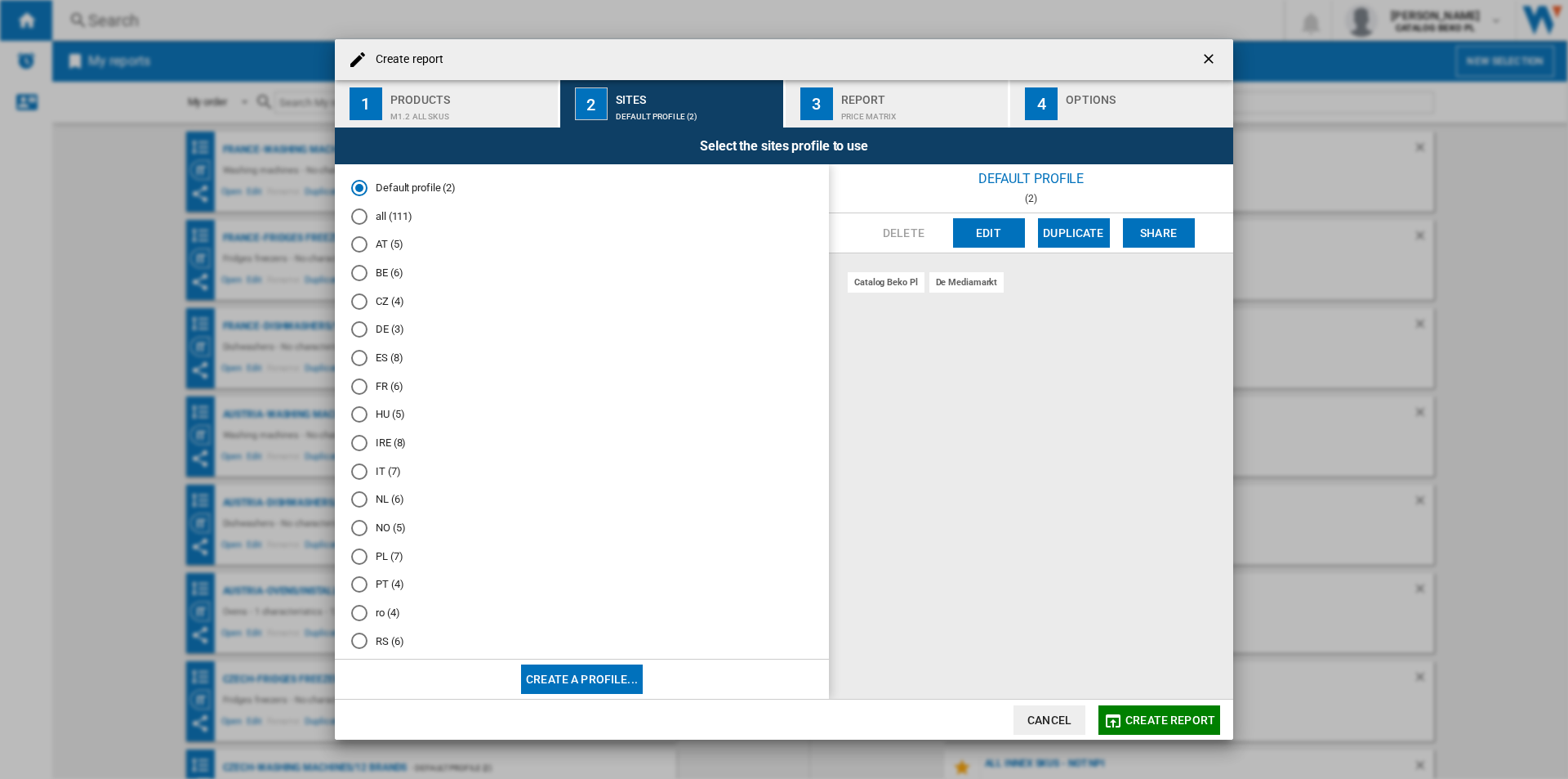
click at [401, 214] on md-radio-button "all (111)" at bounding box center [582, 216] width 462 height 16
drag, startPoint x: 359, startPoint y: 471, endPoint x: 362, endPoint y: 480, distance: 9.5
click at [362, 480] on md-radio-group "Default profile (2) all (111) AT (5) BE (6) CZ (4) DE (3) ES (8) FR (6) HU (5) …" at bounding box center [582, 449] width 462 height 538
click at [396, 478] on md-radio-button "IT (7)" at bounding box center [582, 471] width 462 height 16
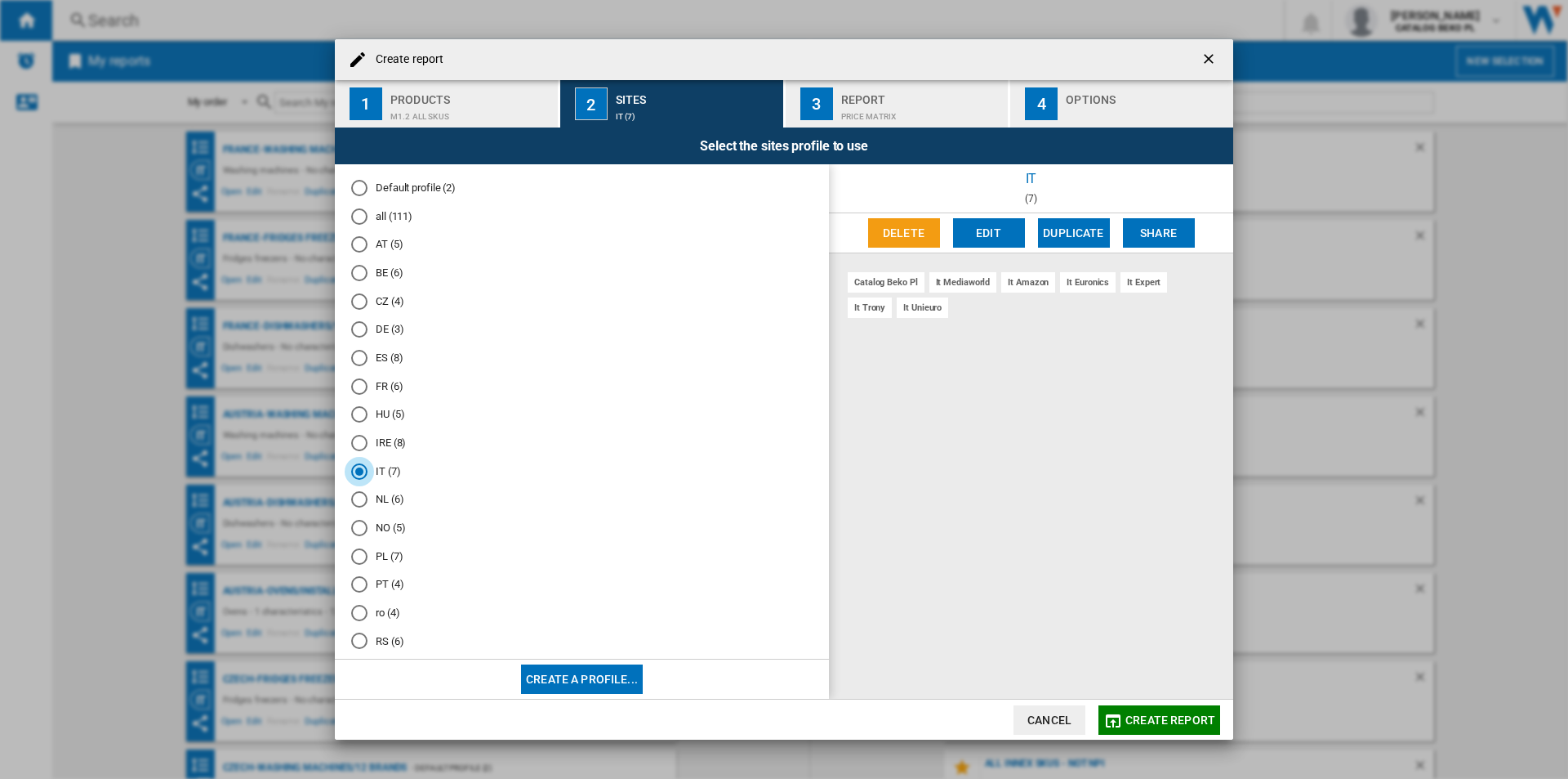
click at [1027, 141] on div "Select the sites profile to use" at bounding box center [784, 145] width 898 height 37
click at [1094, 96] on div "Options" at bounding box center [1147, 95] width 161 height 17
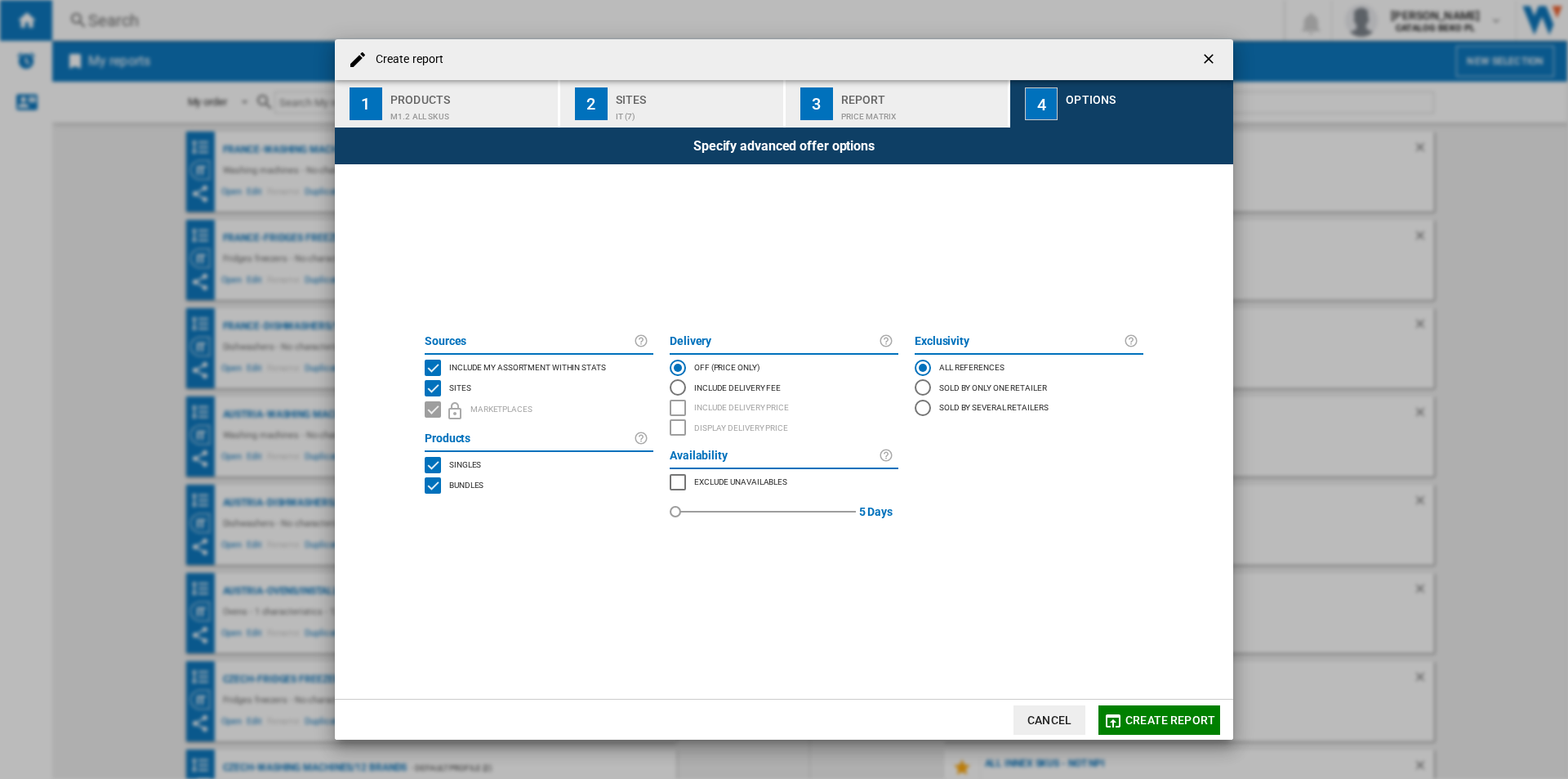
click at [565, 371] on span "Include my assortment within stats" at bounding box center [528, 366] width 157 height 11
click at [1174, 715] on span "Create report" at bounding box center [1171, 719] width 90 height 13
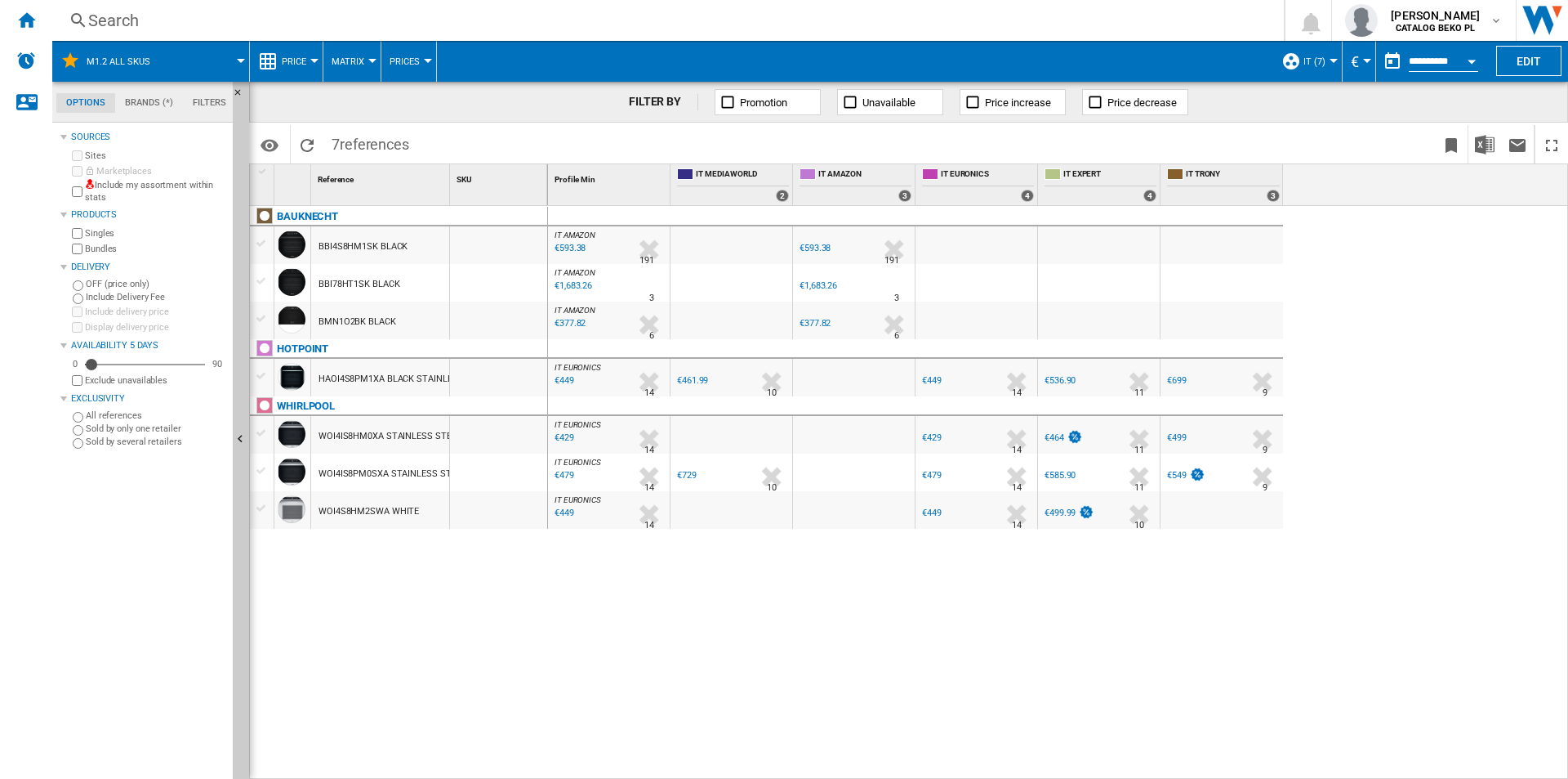
click at [290, 57] on span "Price" at bounding box center [294, 62] width 25 height 11
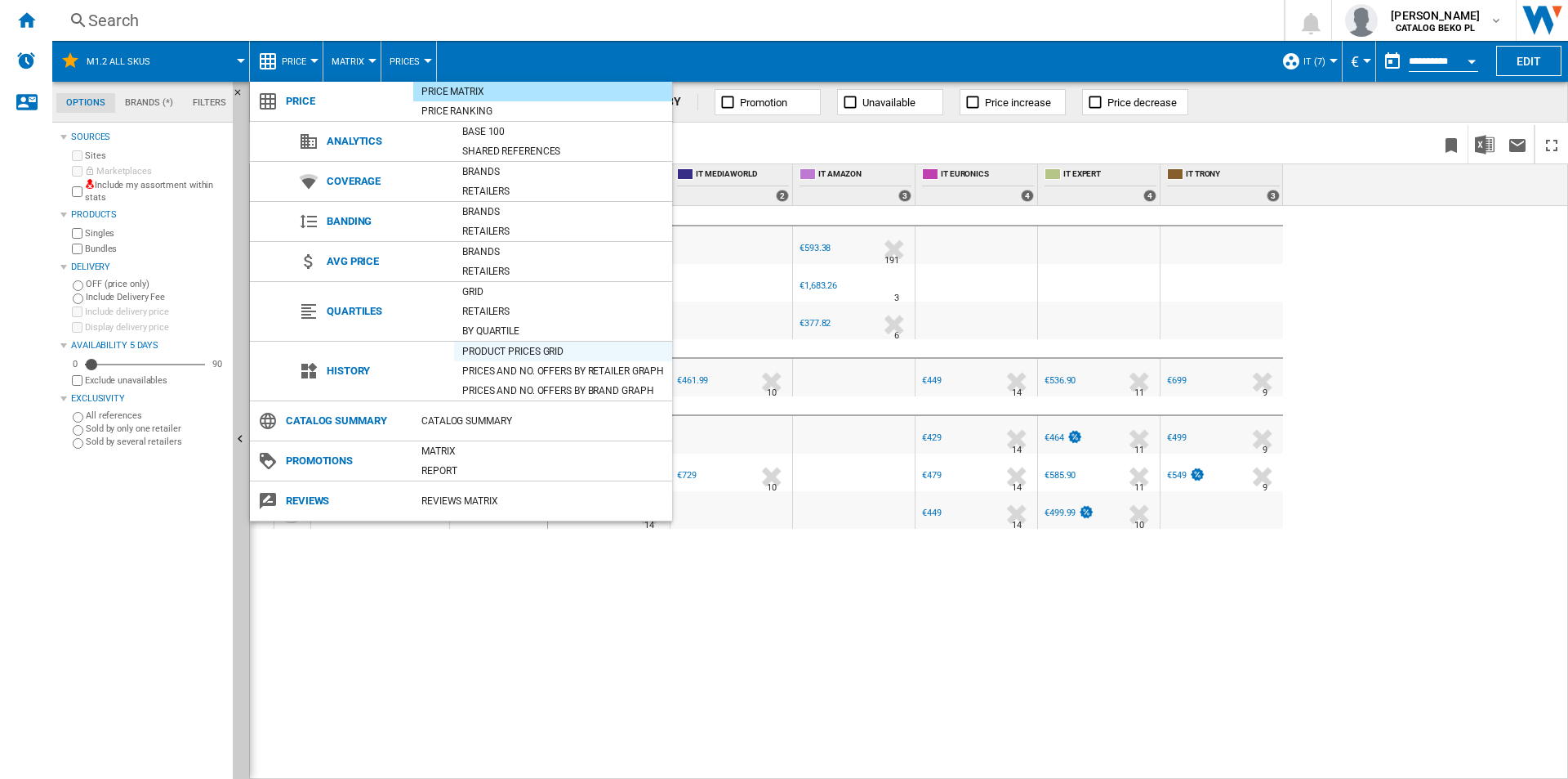
click at [524, 350] on div "Product prices grid" at bounding box center [562, 352] width 218 height 16
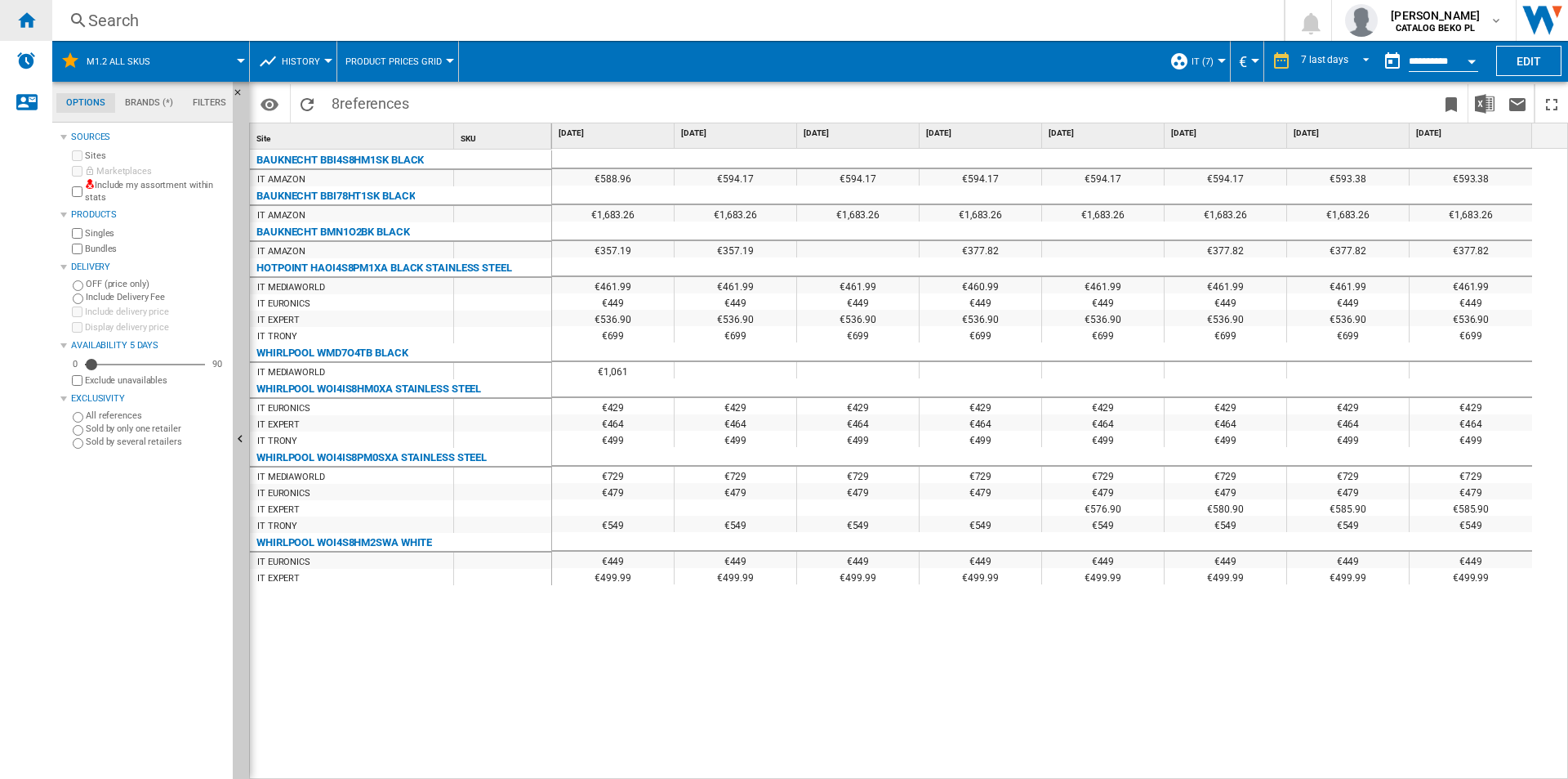
click at [32, 13] on ng-md-icon "Home" at bounding box center [26, 20] width 20 height 20
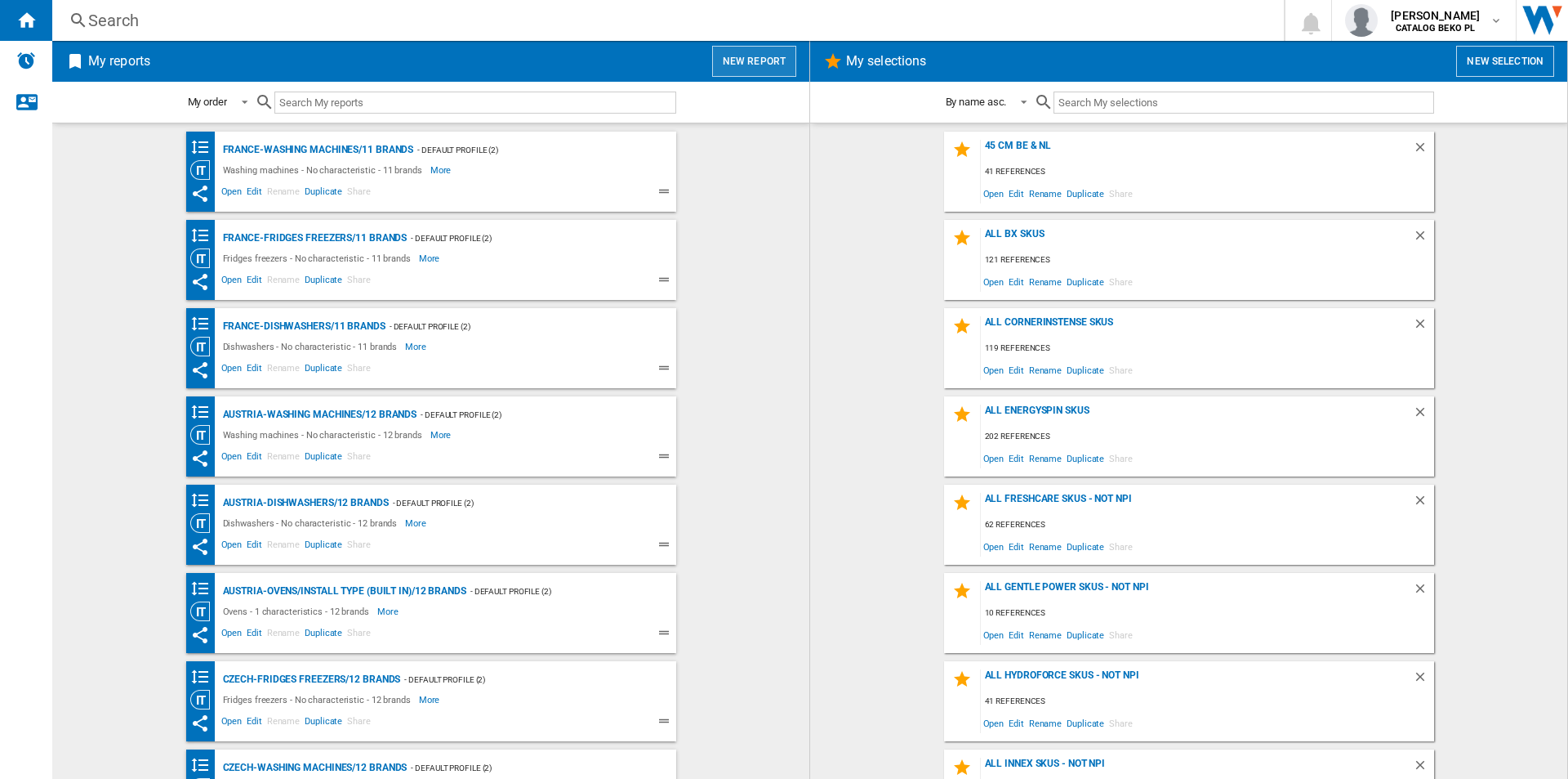
click at [758, 53] on button "New report" at bounding box center [754, 61] width 85 height 31
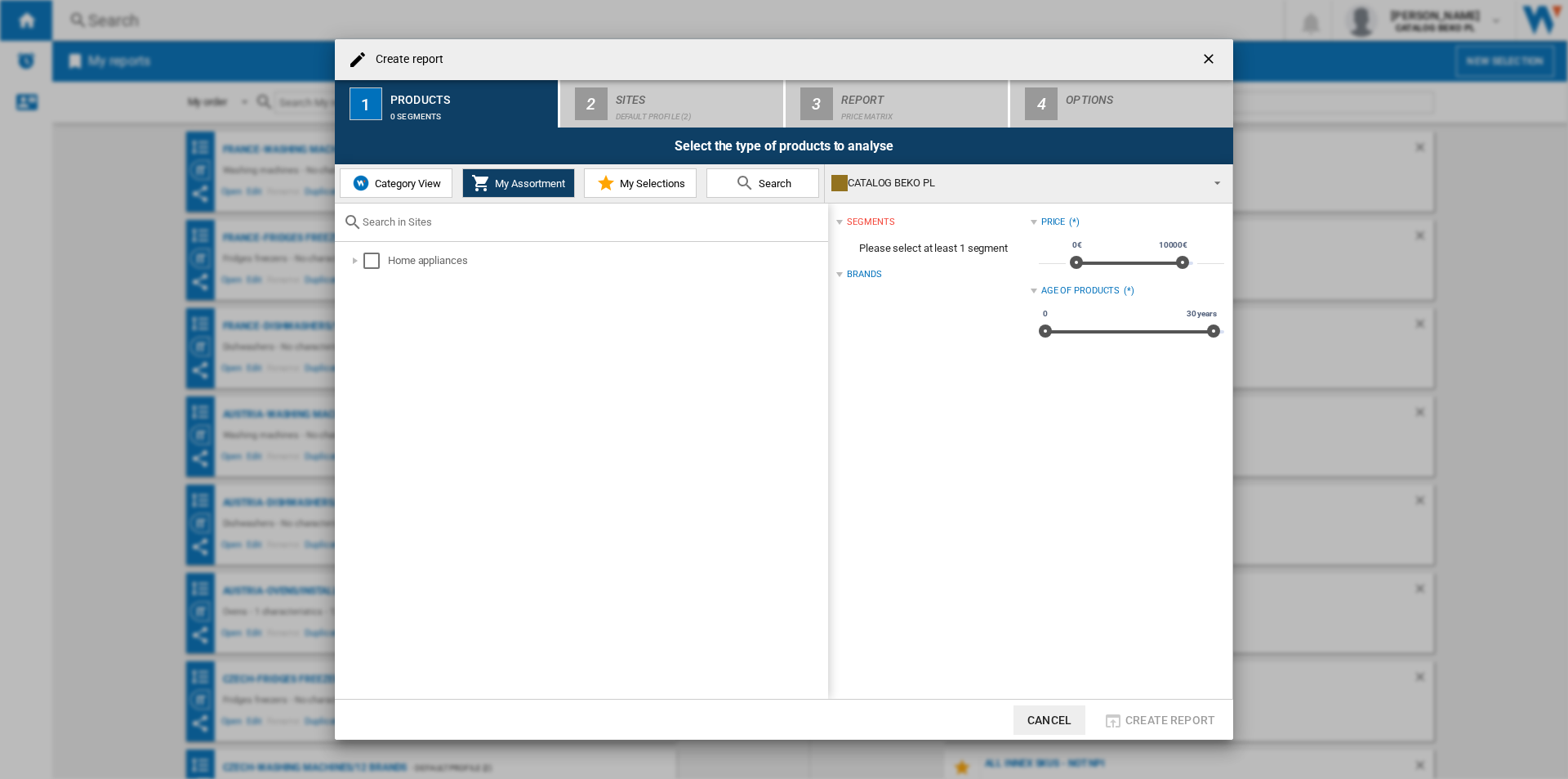
click at [615, 193] on md-icon "Create report ..." at bounding box center [606, 183] width 20 height 20
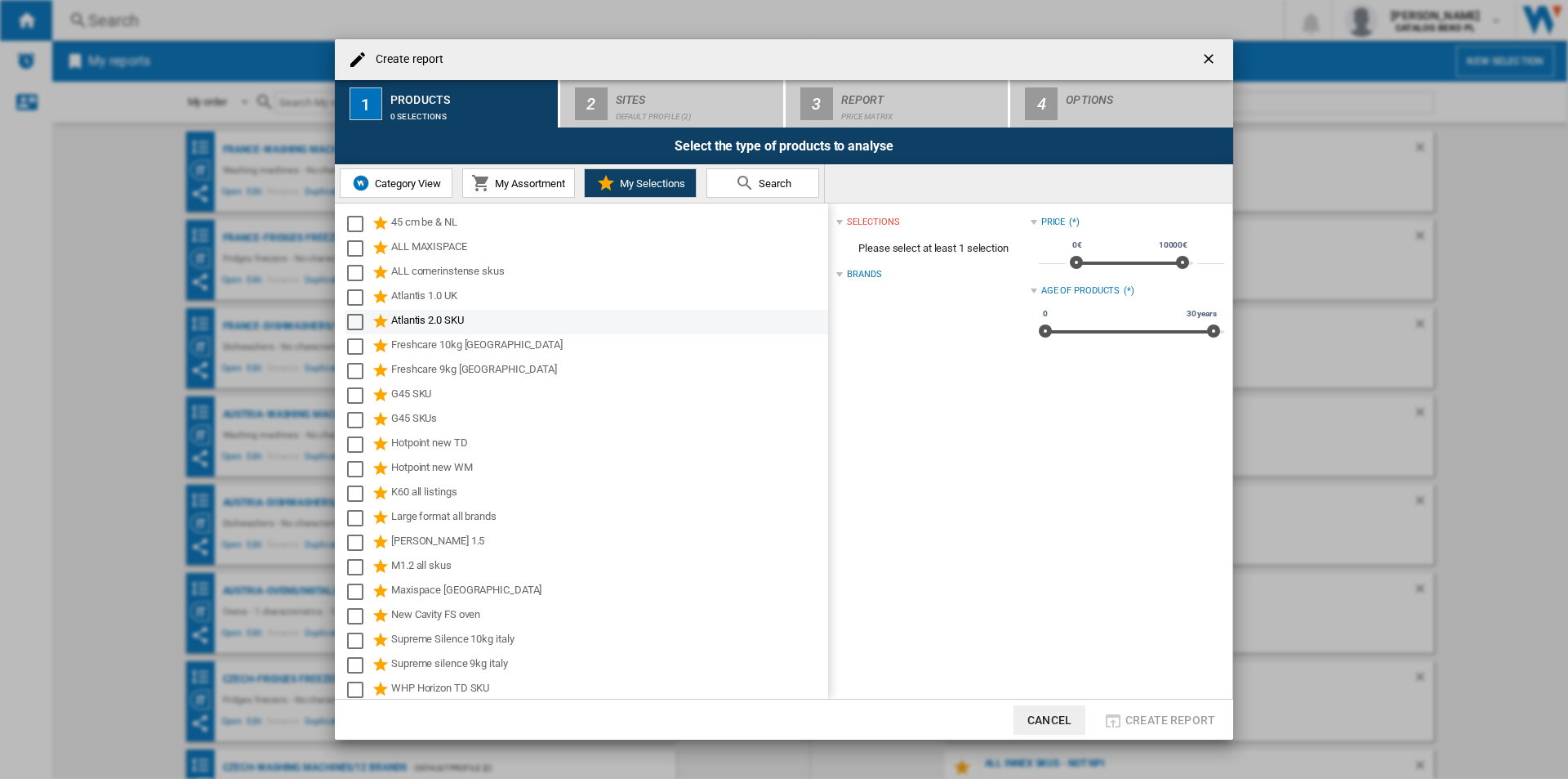
click at [457, 312] on div "Atlantis 2.0 SKU" at bounding box center [608, 322] width 434 height 20
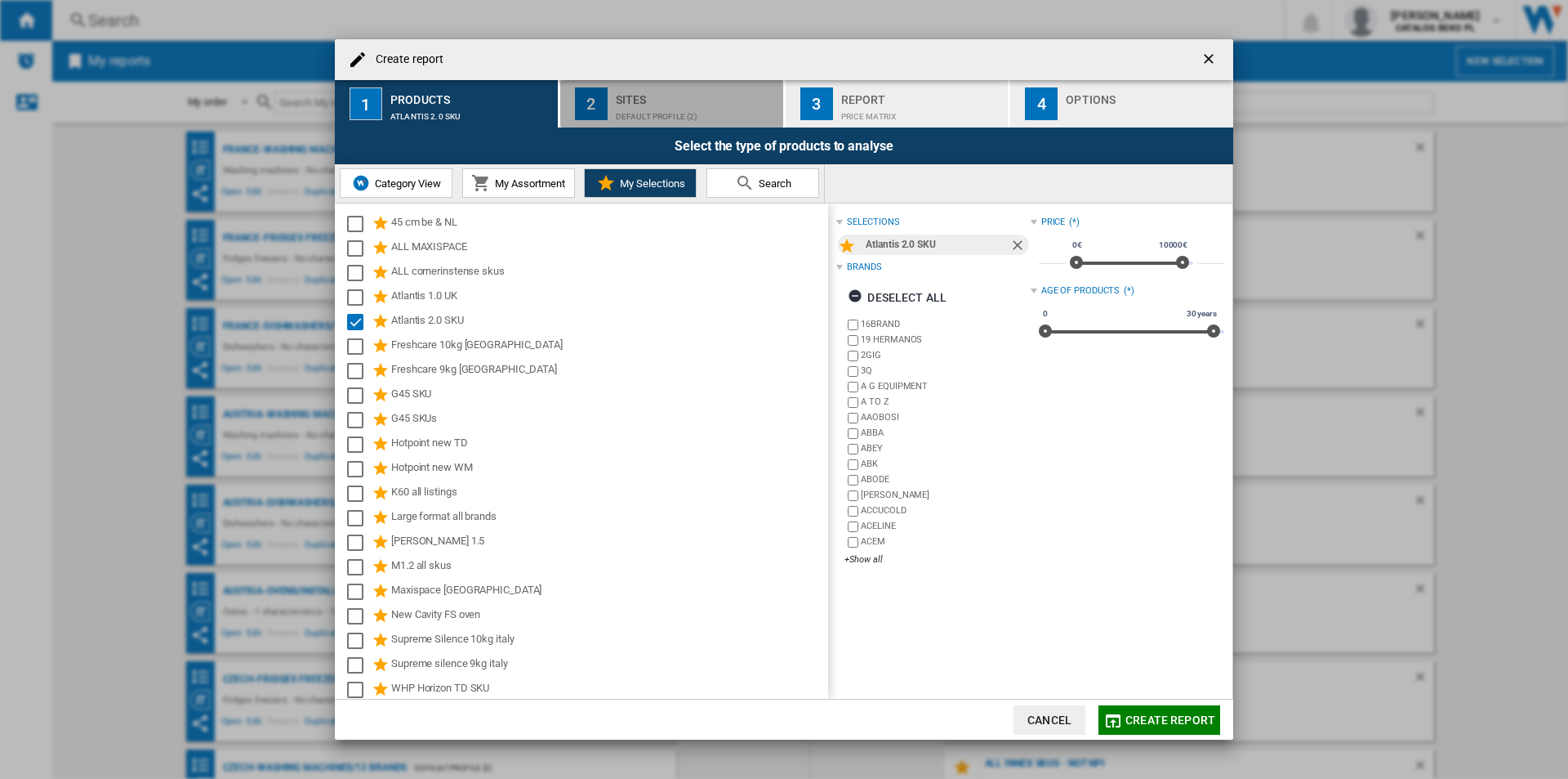
click at [624, 110] on div "Default profile (2)" at bounding box center [697, 112] width 161 height 17
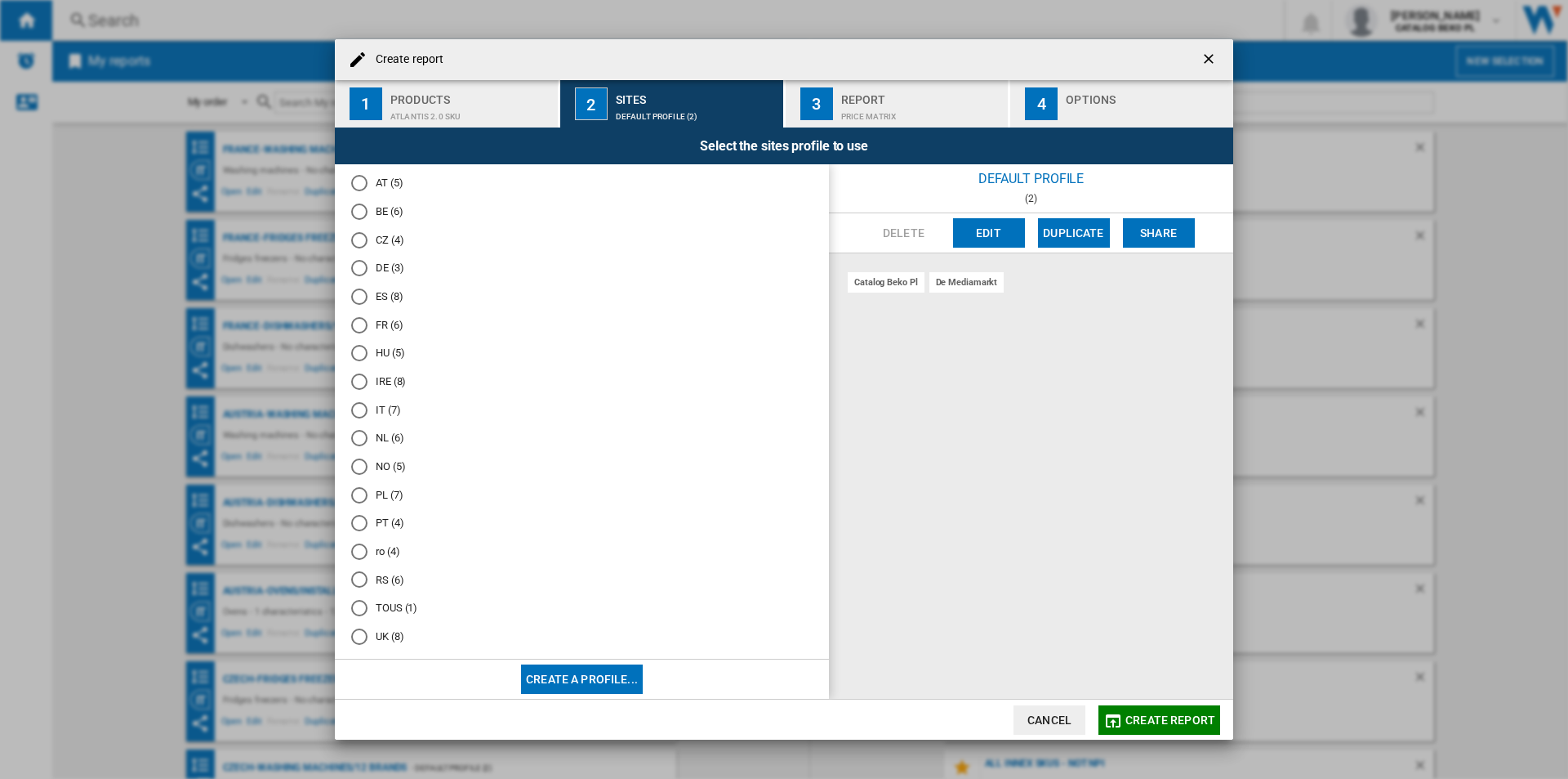
scroll to position [75, 0]
click at [390, 487] on md-radio-button "PL (7)" at bounding box center [582, 481] width 462 height 16
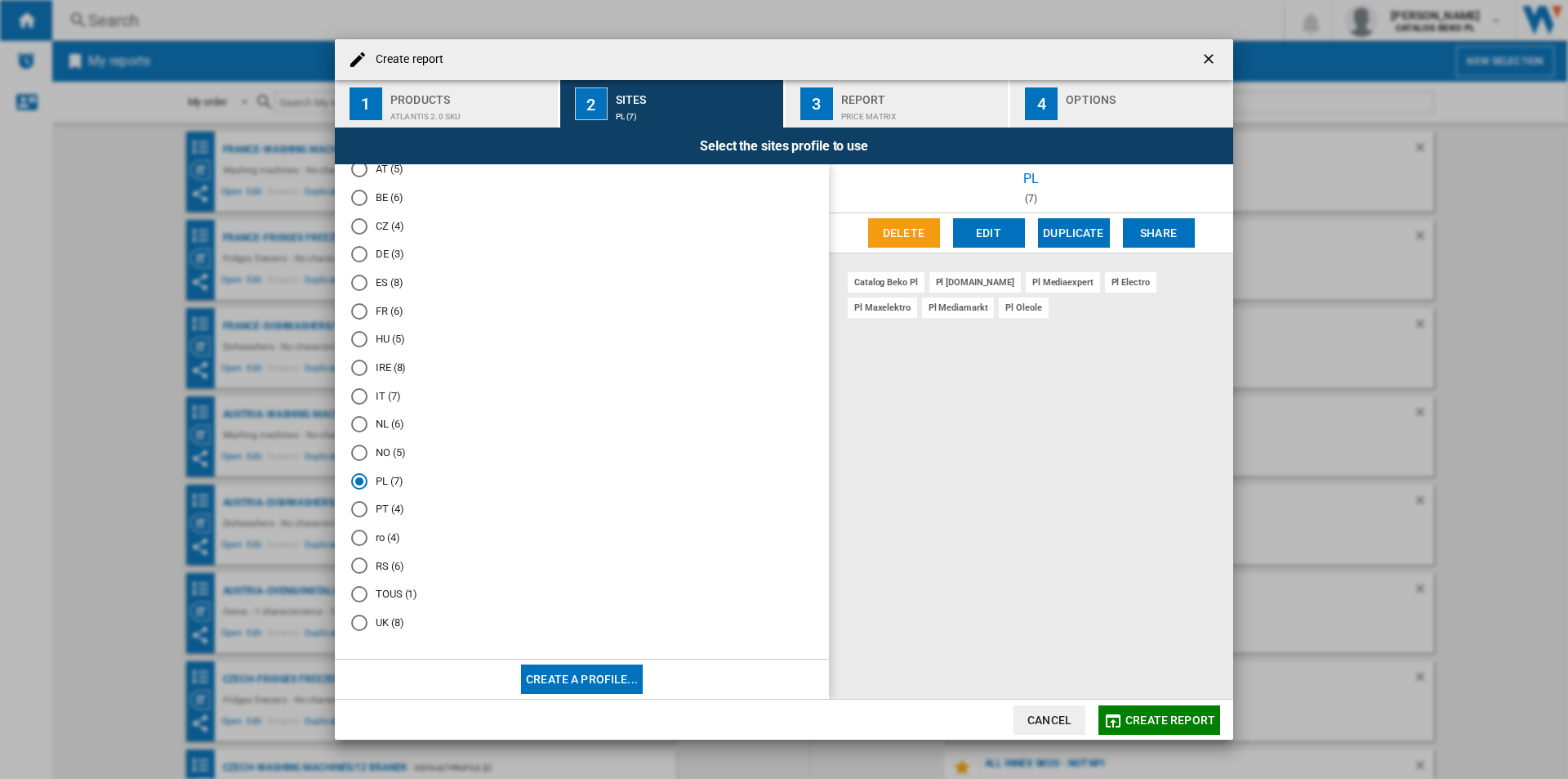
click at [1123, 116] on div "Create report ..." at bounding box center [1147, 112] width 161 height 17
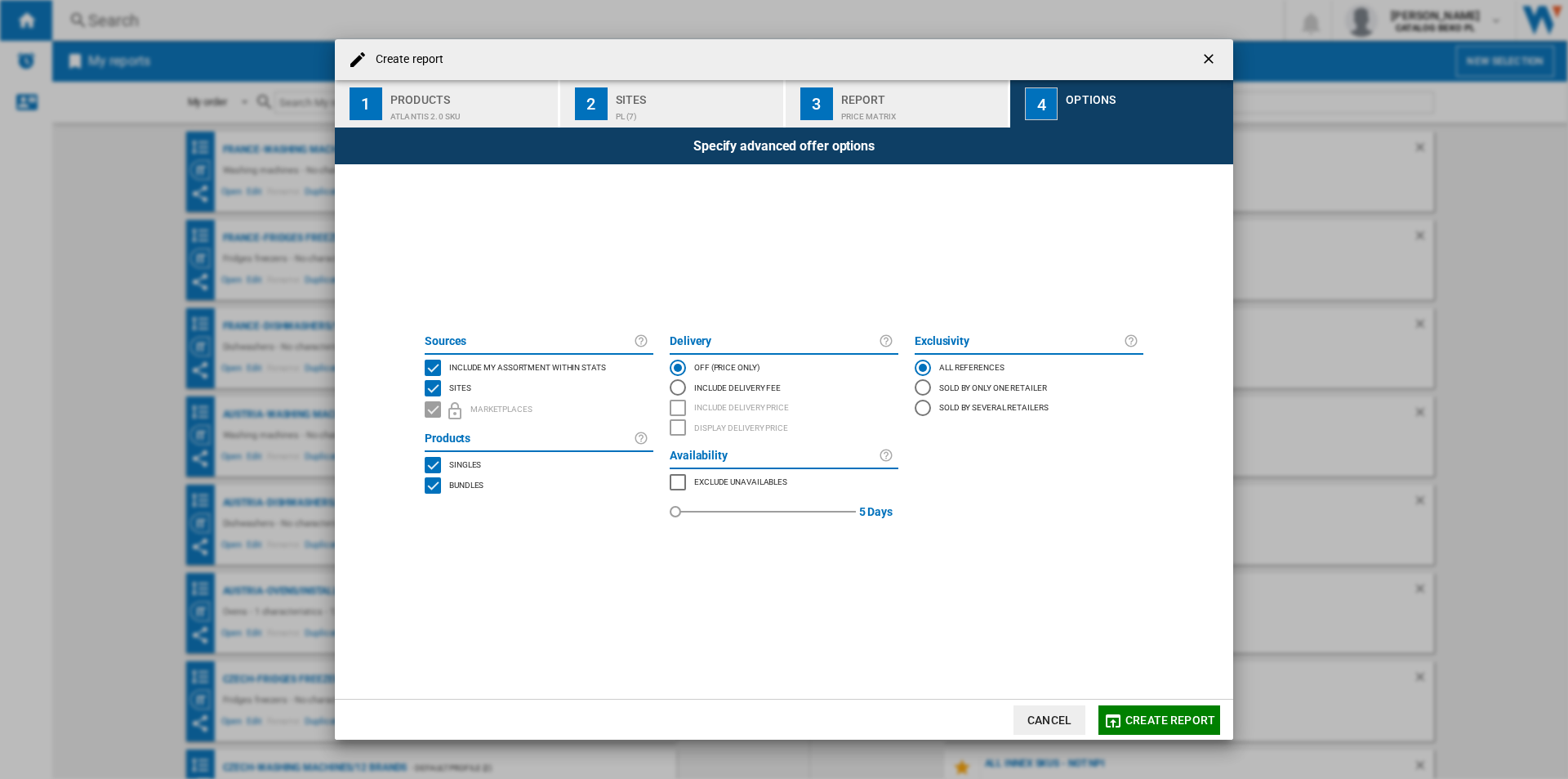
click at [527, 358] on md-checkbox "Include my assortment within stats" at bounding box center [540, 368] width 229 height 21
click at [1144, 728] on button "Create report" at bounding box center [1160, 720] width 121 height 30
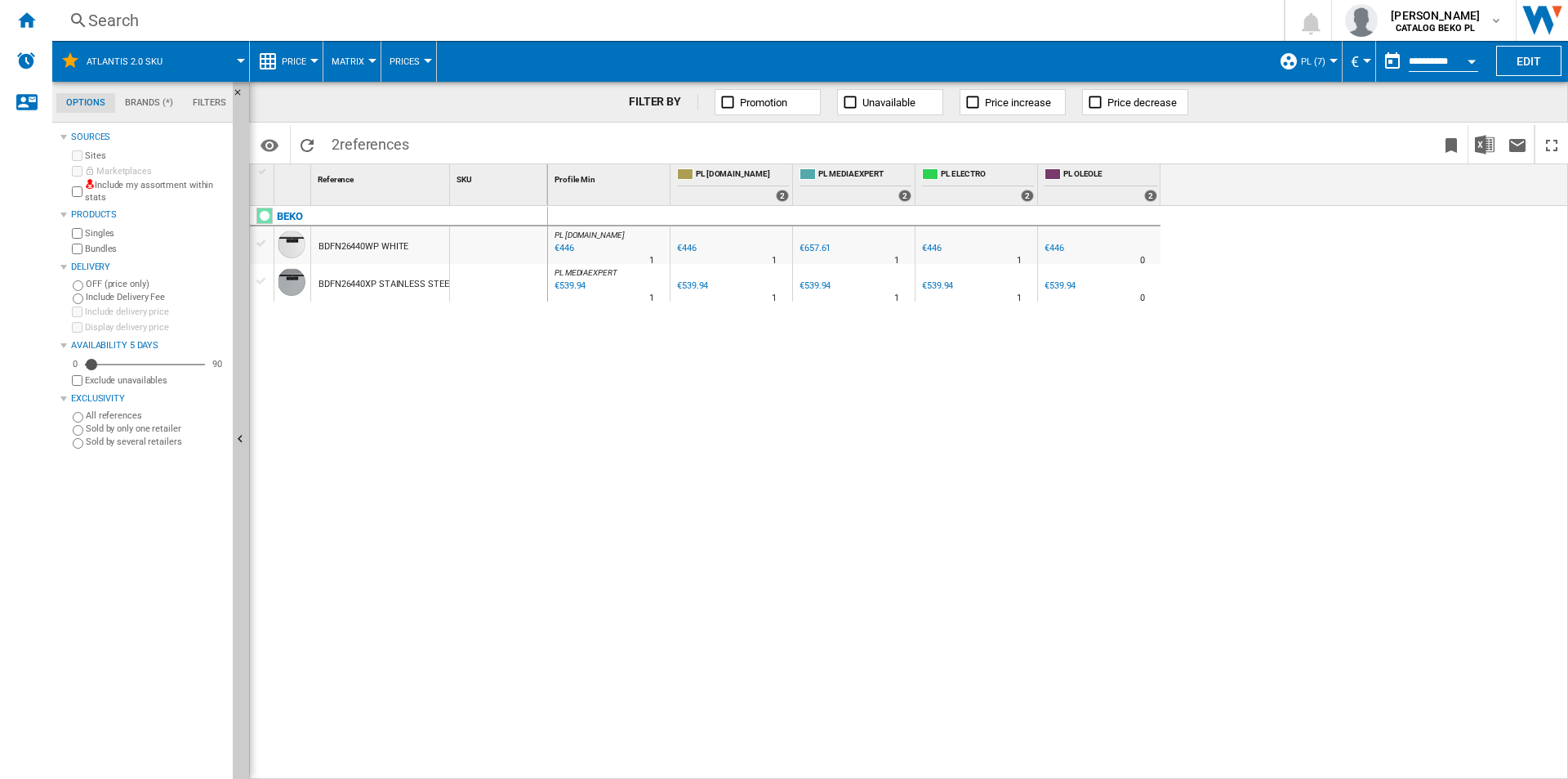
click at [287, 47] on button "Price" at bounding box center [298, 61] width 33 height 41
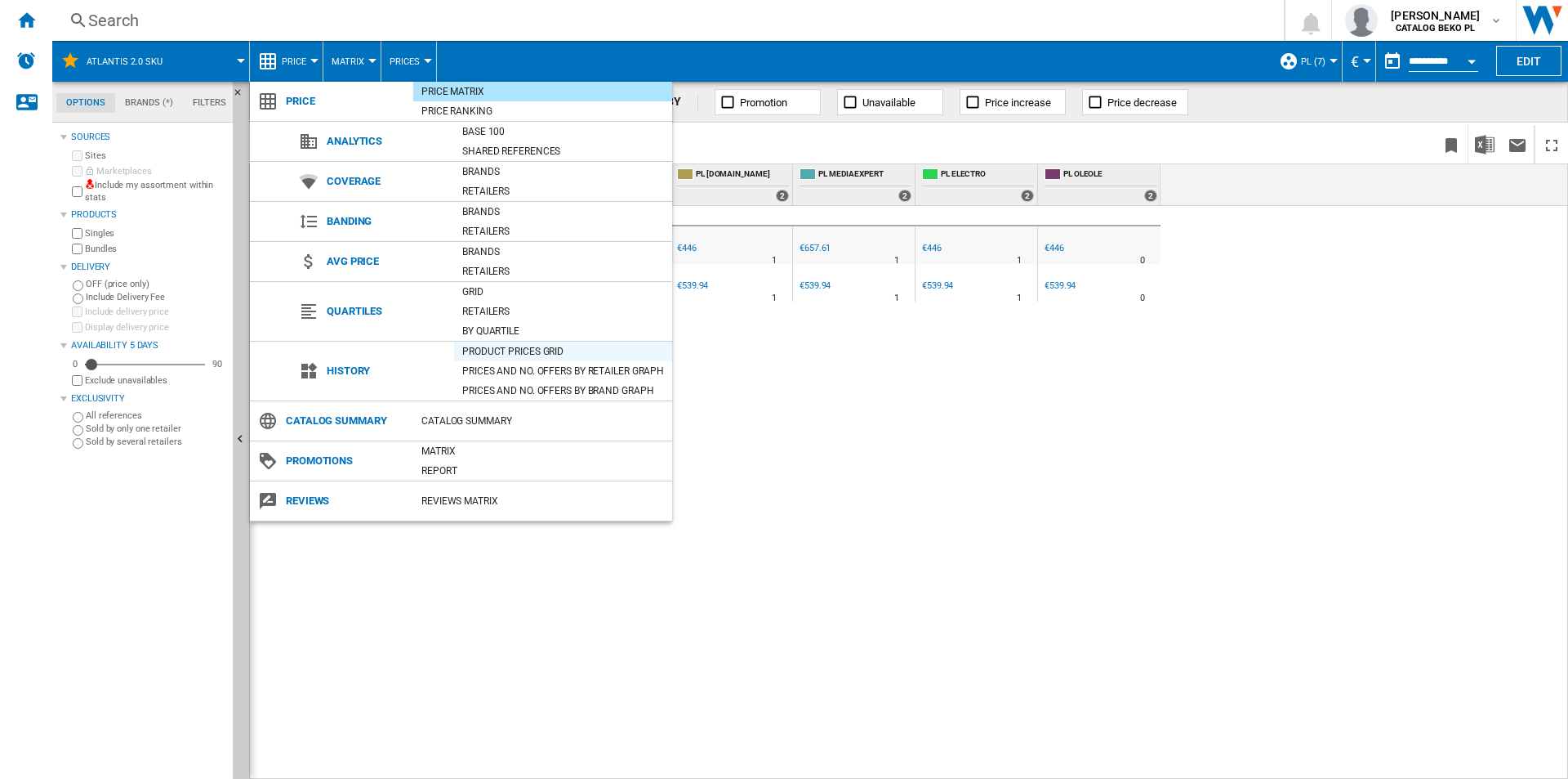
click at [519, 355] on div "Product prices grid" at bounding box center [562, 352] width 218 height 16
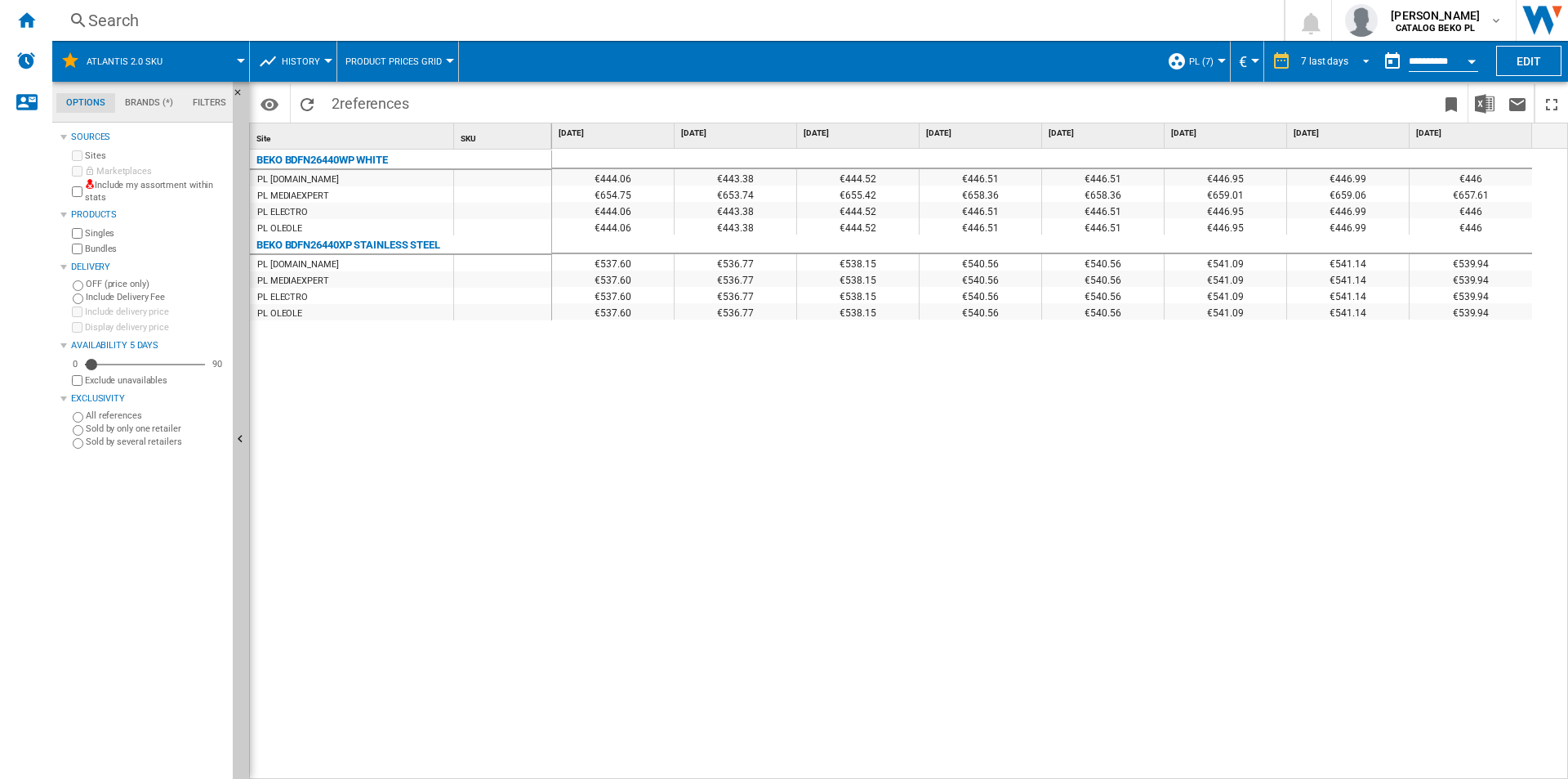
click at [1326, 48] on div "7 last days 1 day 7 last days 14 last days 21 last days 28 last days 31 last da…" at bounding box center [1320, 61] width 112 height 41
click at [1306, 75] on div "7 last days 1 day 7 last days 14 last days 21 last days 28 last days 31 last da…" at bounding box center [1320, 61] width 112 height 41
drag, startPoint x: 1337, startPoint y: 42, endPoint x: 1337, endPoint y: 54, distance: 12.0
click at [1337, 54] on div "7 last days 1 day 7 last days 14 last days 21 last days 28 last days 31 last da…" at bounding box center [1320, 61] width 112 height 41
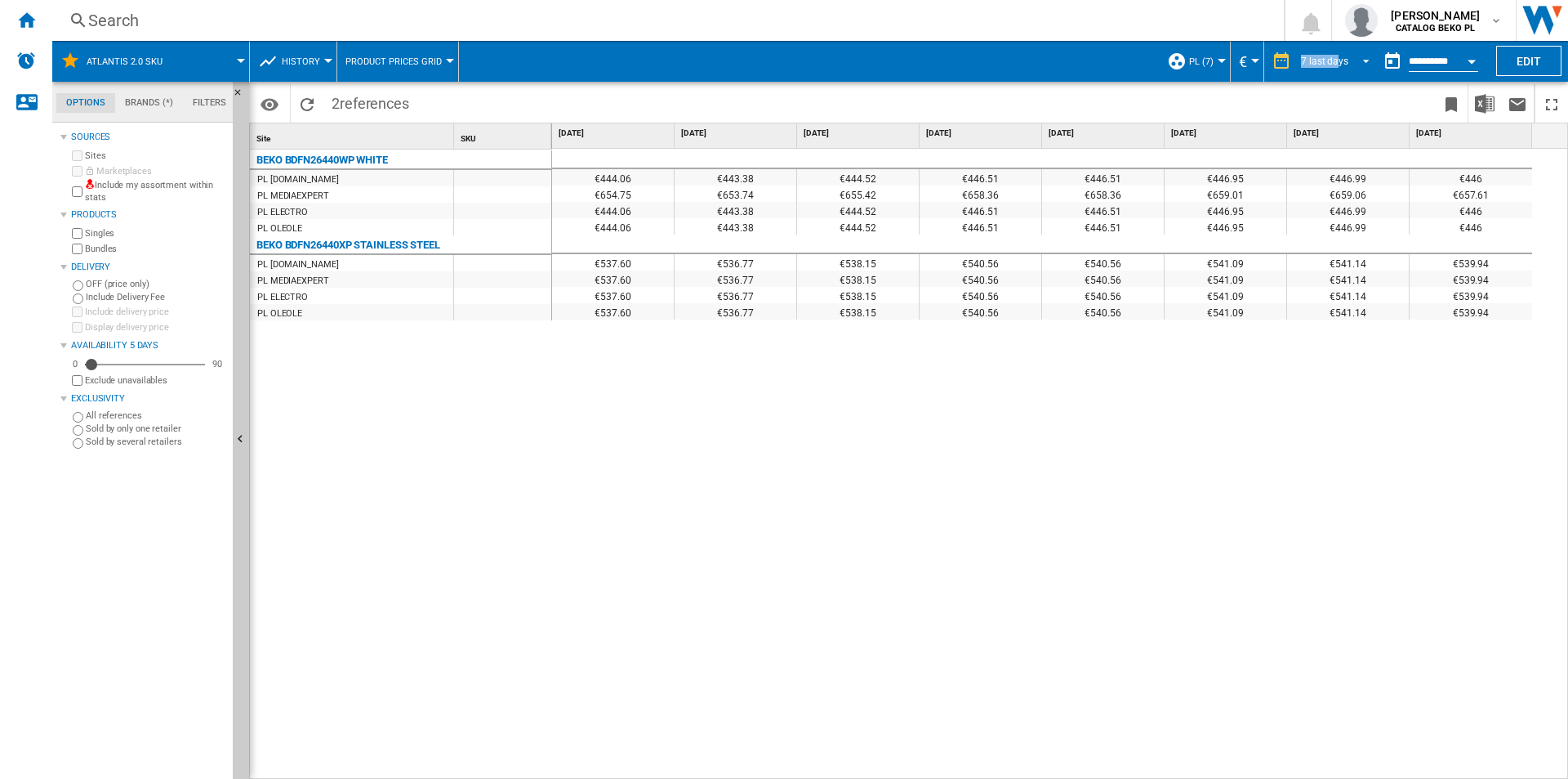
click at [1308, 57] on div "7 last days" at bounding box center [1325, 61] width 48 height 11
click at [1310, 267] on md-option "32 last weeks" at bounding box center [1341, 258] width 112 height 25
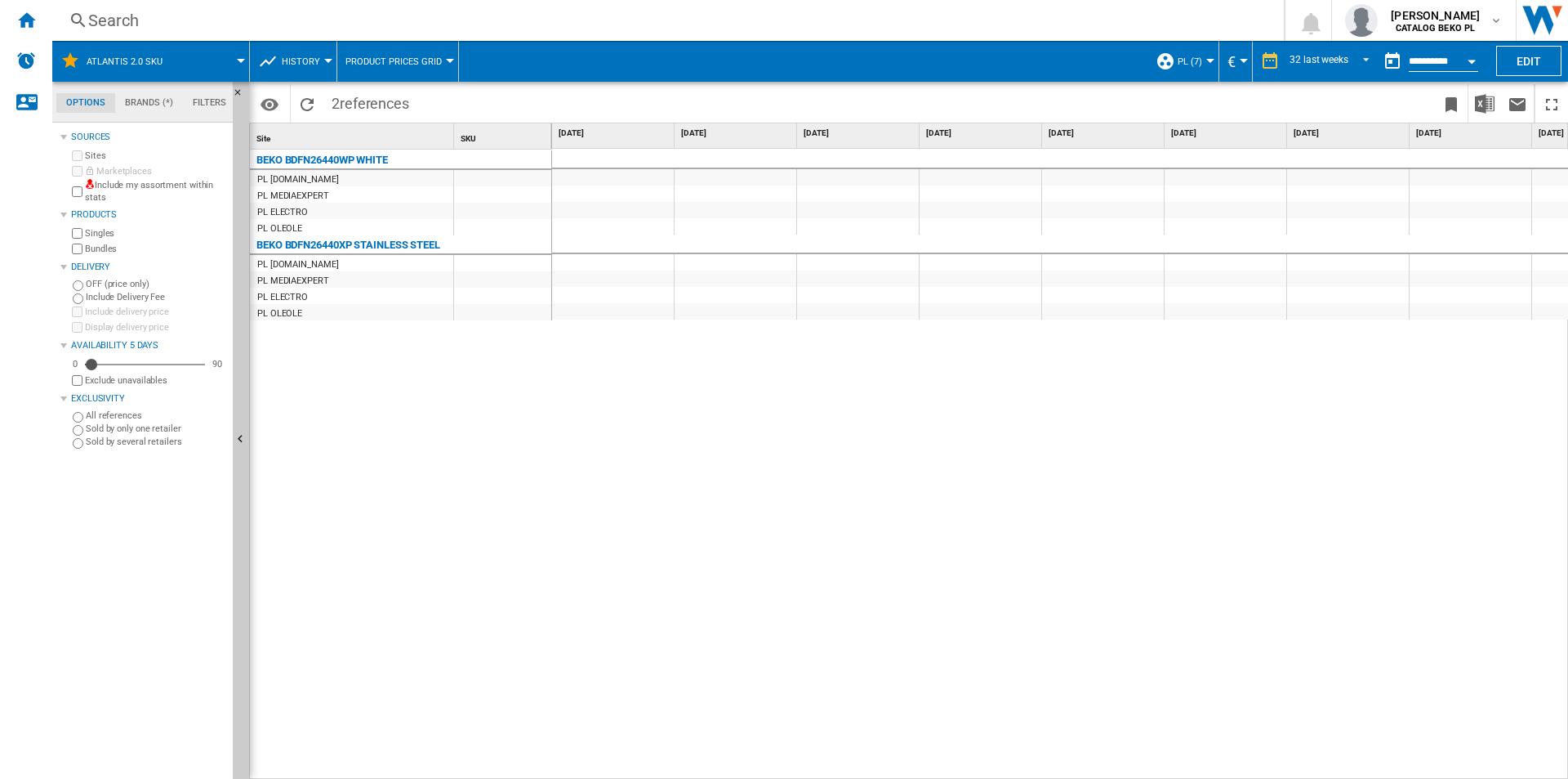
click at [974, 452] on div at bounding box center [1060, 463] width 1016 height 631
click at [580, 548] on div at bounding box center [1060, 463] width 1016 height 631
click at [1049, 381] on div at bounding box center [1060, 463] width 1016 height 631
click at [696, 489] on div at bounding box center [1060, 463] width 1016 height 631
click at [1490, 101] on img "Download in Excel" at bounding box center [1485, 104] width 20 height 20
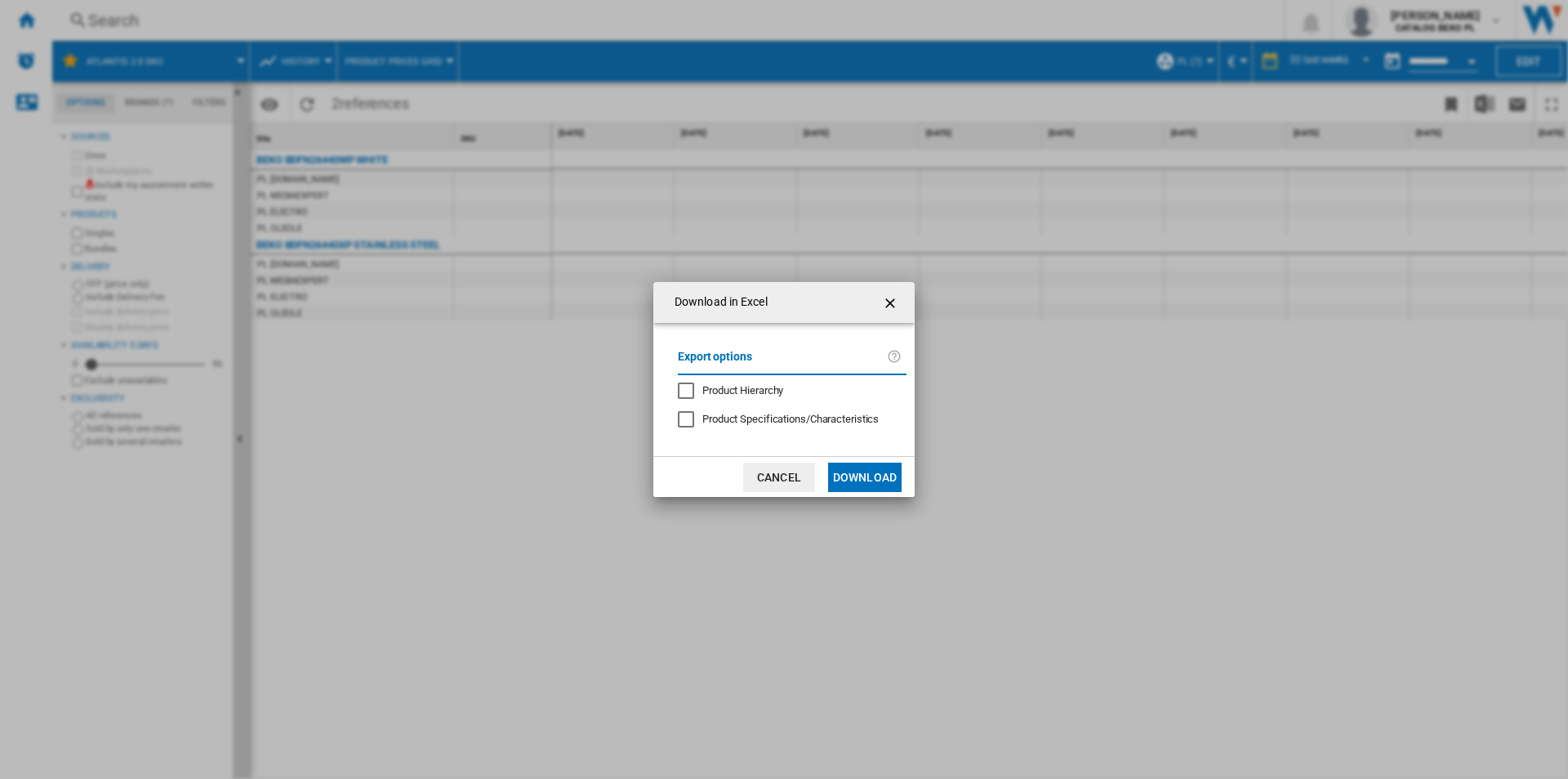
click at [877, 489] on button "Download" at bounding box center [865, 477] width 74 height 30
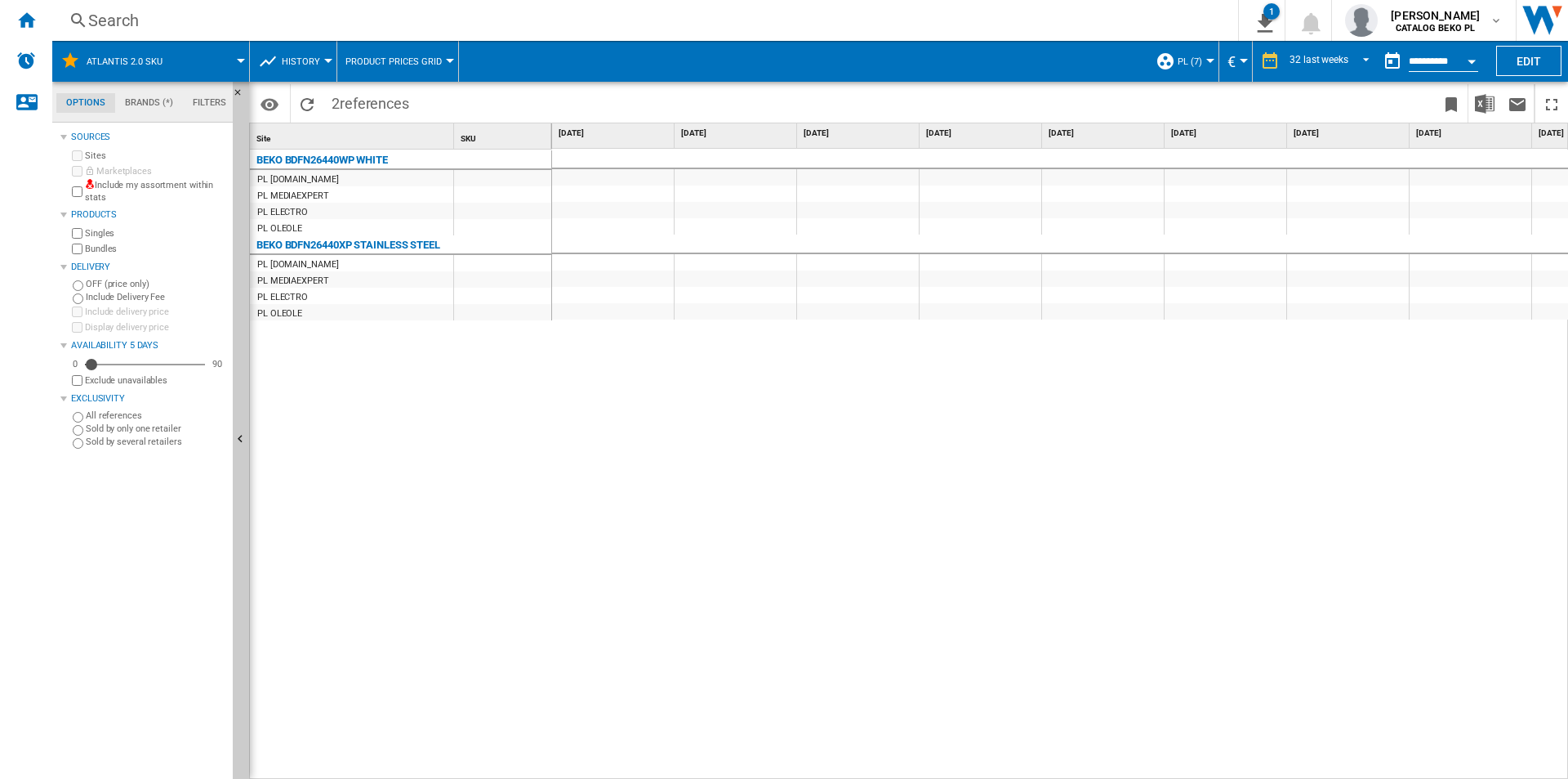
click at [984, 392] on div at bounding box center [1060, 463] width 1016 height 631
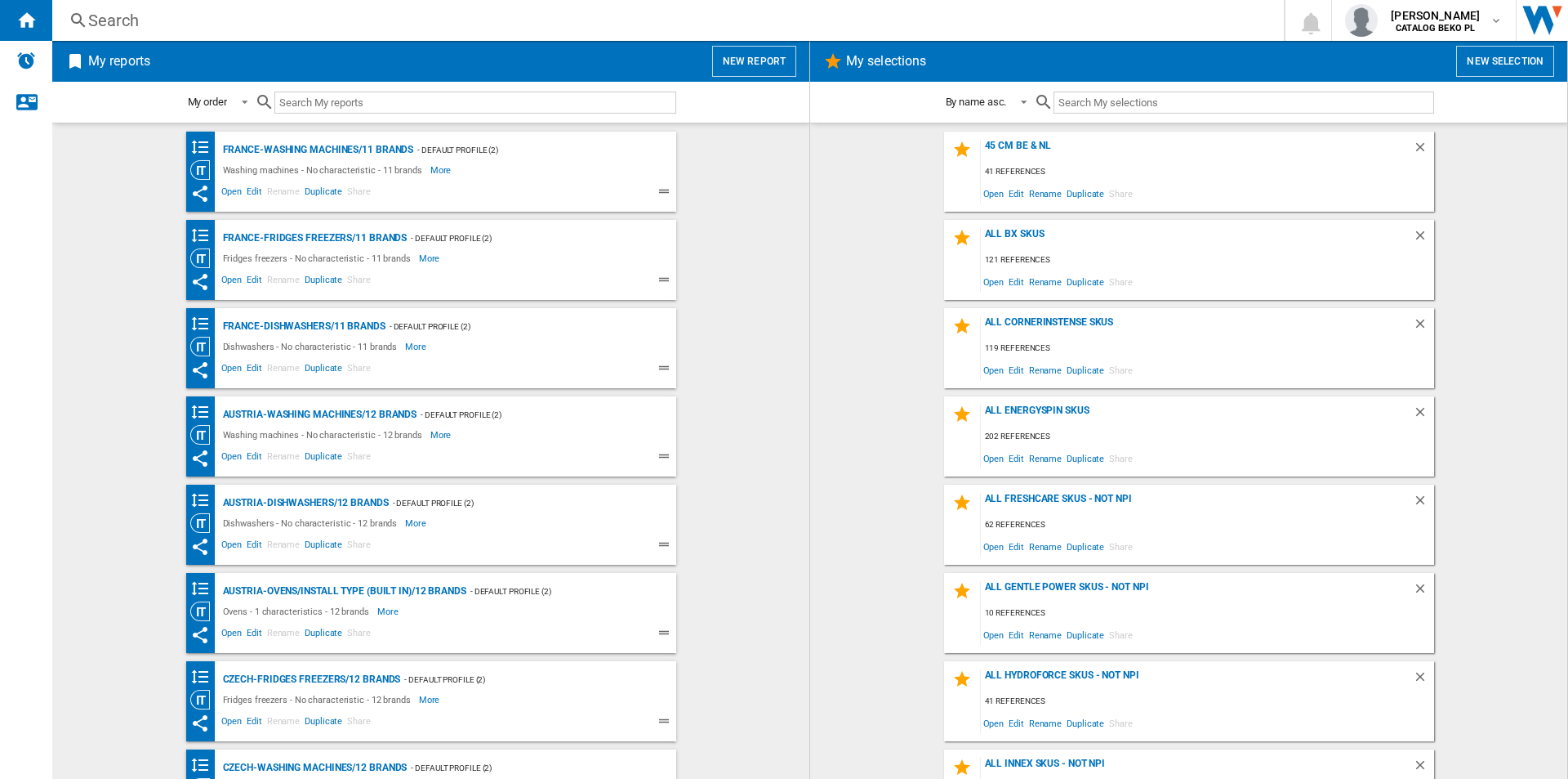
click at [1500, 68] on button "New selection" at bounding box center [1505, 61] width 98 height 31
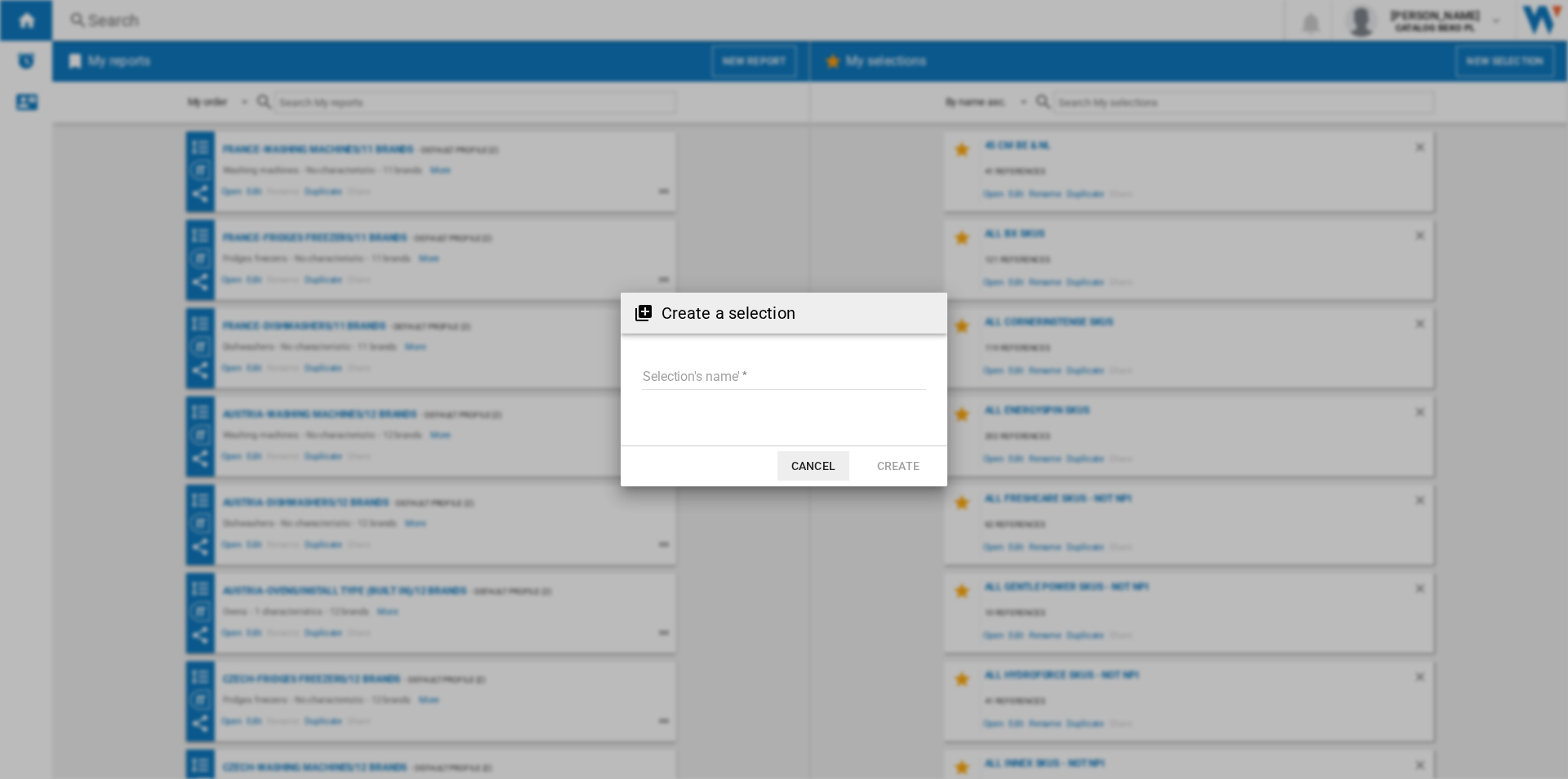
click at [838, 379] on input "Selection's name'" at bounding box center [784, 378] width 285 height 25
type input "*"
type input "**********"
click at [878, 478] on button "Create" at bounding box center [898, 466] width 72 height 30
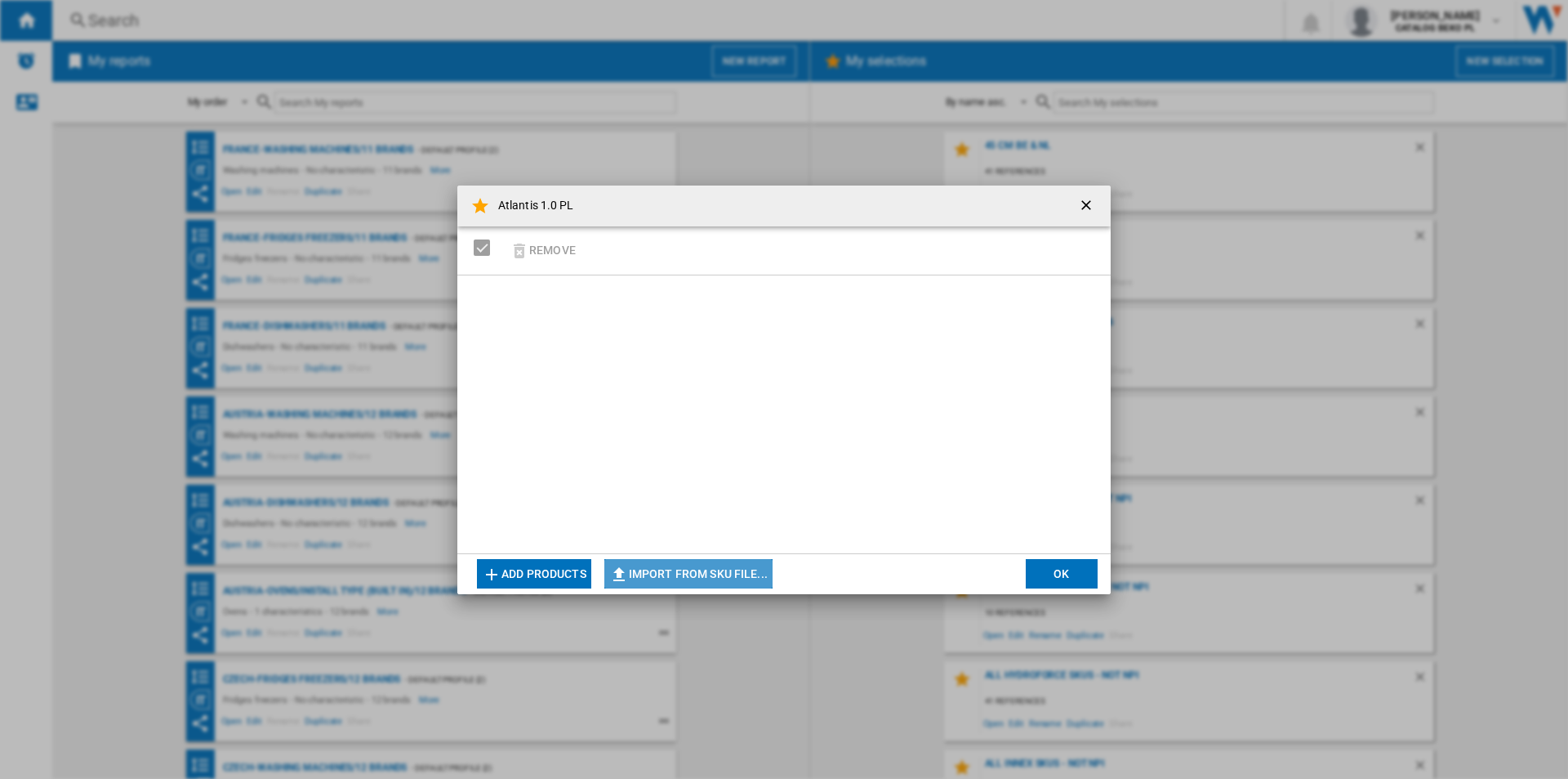
click at [694, 583] on button "Import from SKU file..." at bounding box center [688, 574] width 168 height 30
type input "**********"
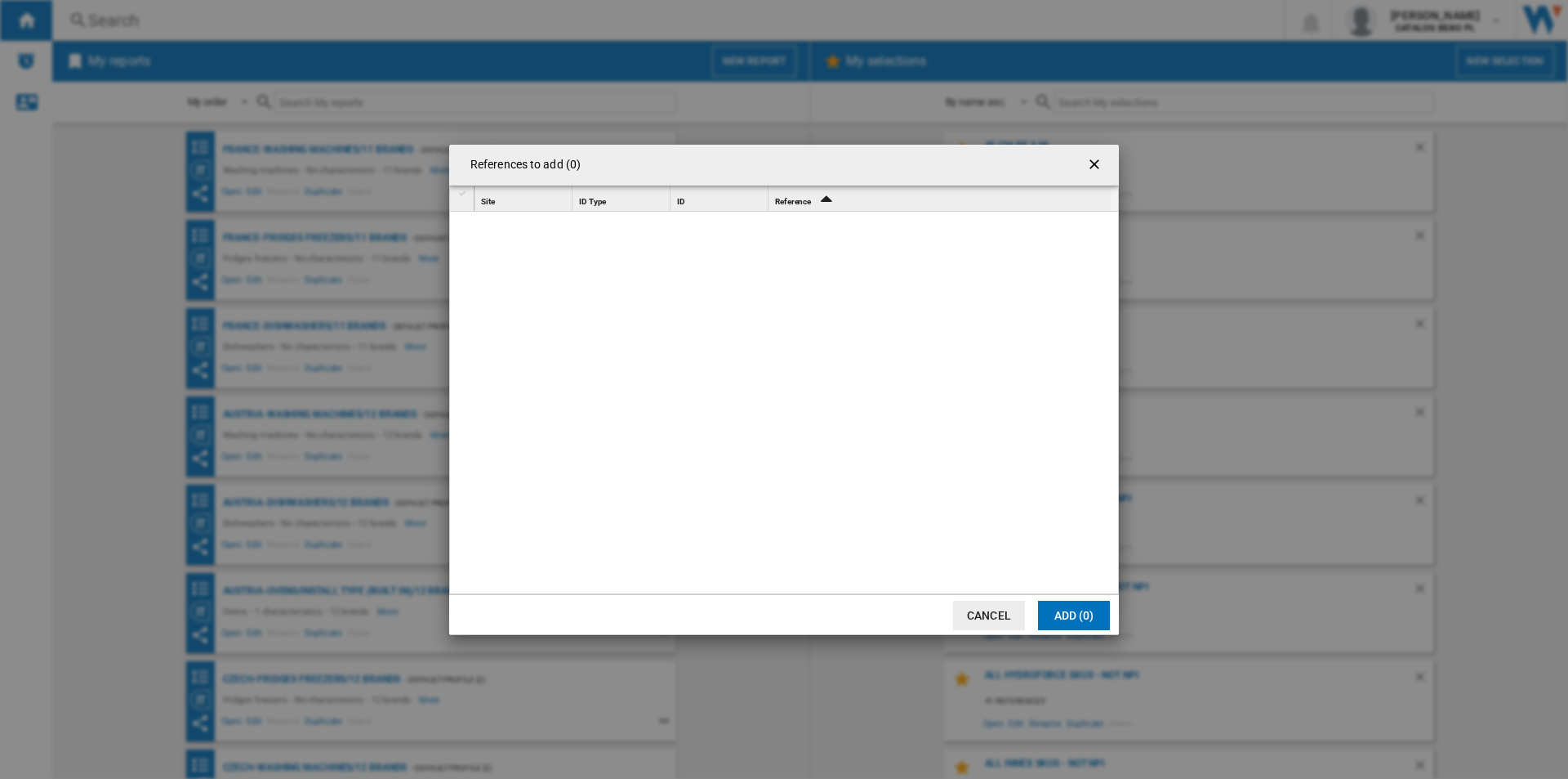
click at [994, 616] on button "Cancel" at bounding box center [989, 616] width 72 height 30
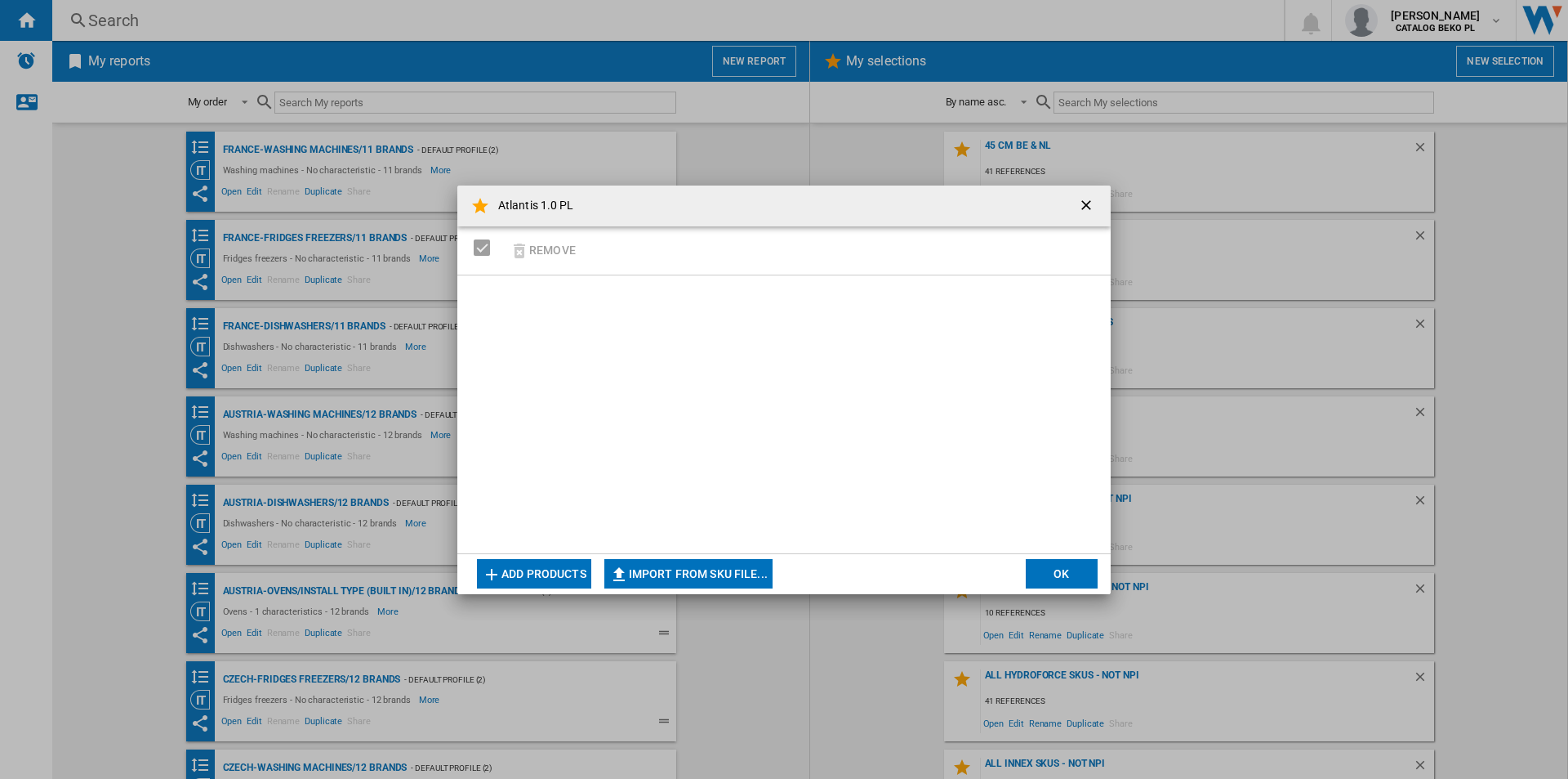
click at [1081, 210] on ng-md-icon "getI18NText('BUTTONS.CLOSE_DIALOG')" at bounding box center [1088, 207] width 20 height 20
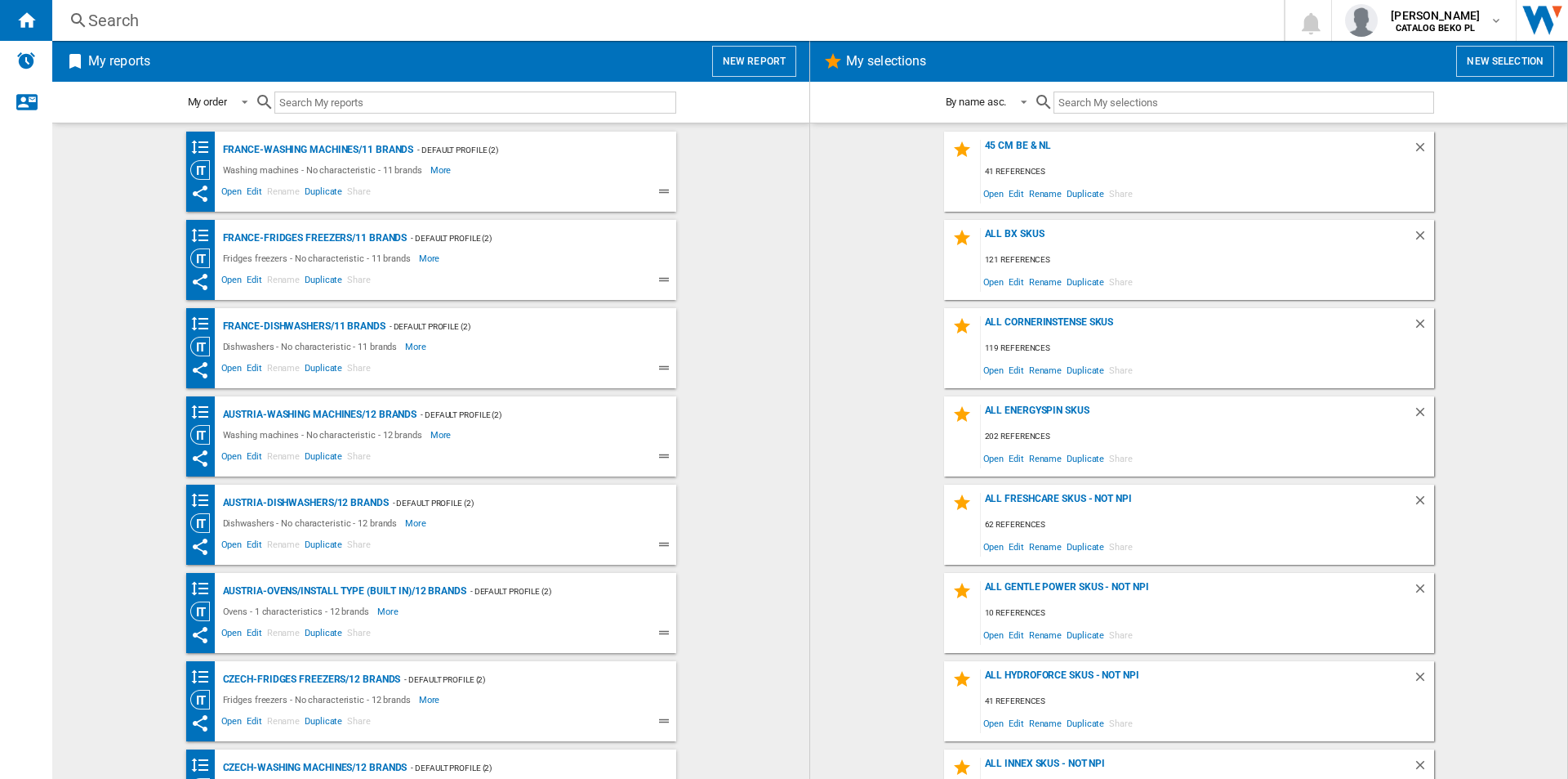
click at [1462, 75] on button "New selection" at bounding box center [1505, 61] width 98 height 31
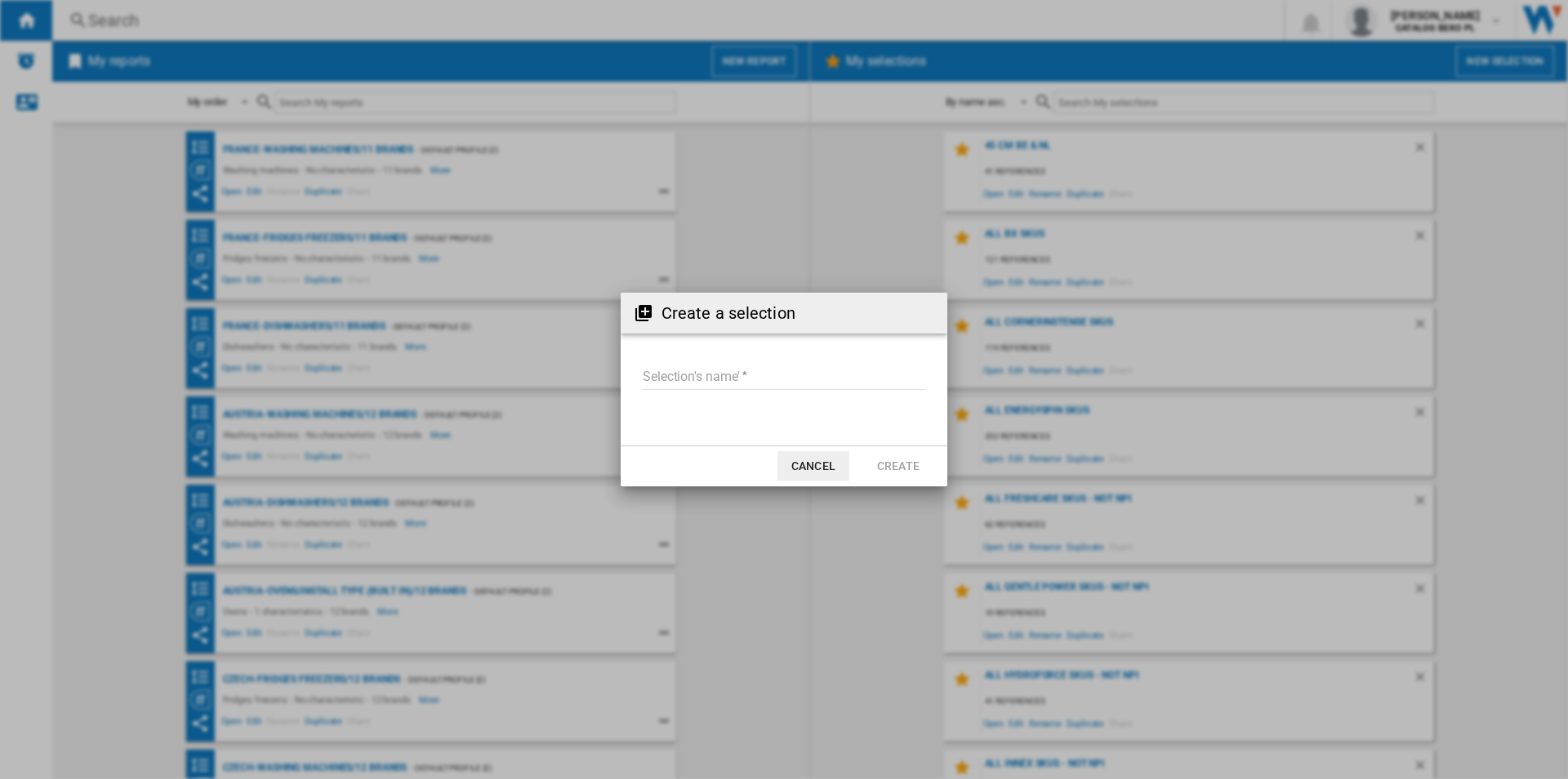
click at [786, 367] on input "Selection's name'" at bounding box center [784, 378] width 285 height 25
type input "*"
type input "**********"
click at [803, 472] on button "Cancel" at bounding box center [813, 466] width 72 height 30
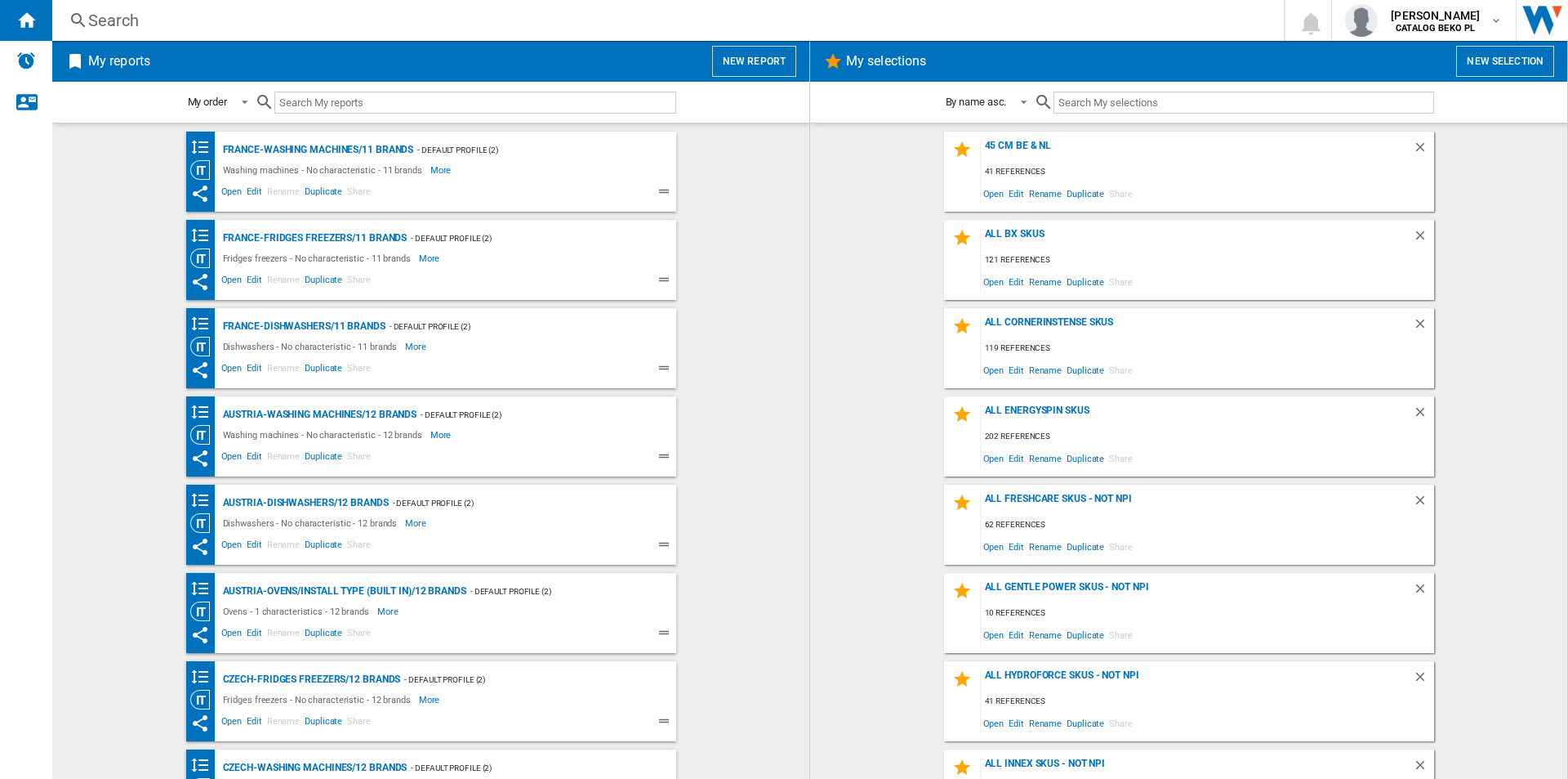
click at [847, 434] on wk-selection "all energyspin skus 202 references Open Edit Rename Duplicate Share" at bounding box center [1189, 436] width 725 height 80
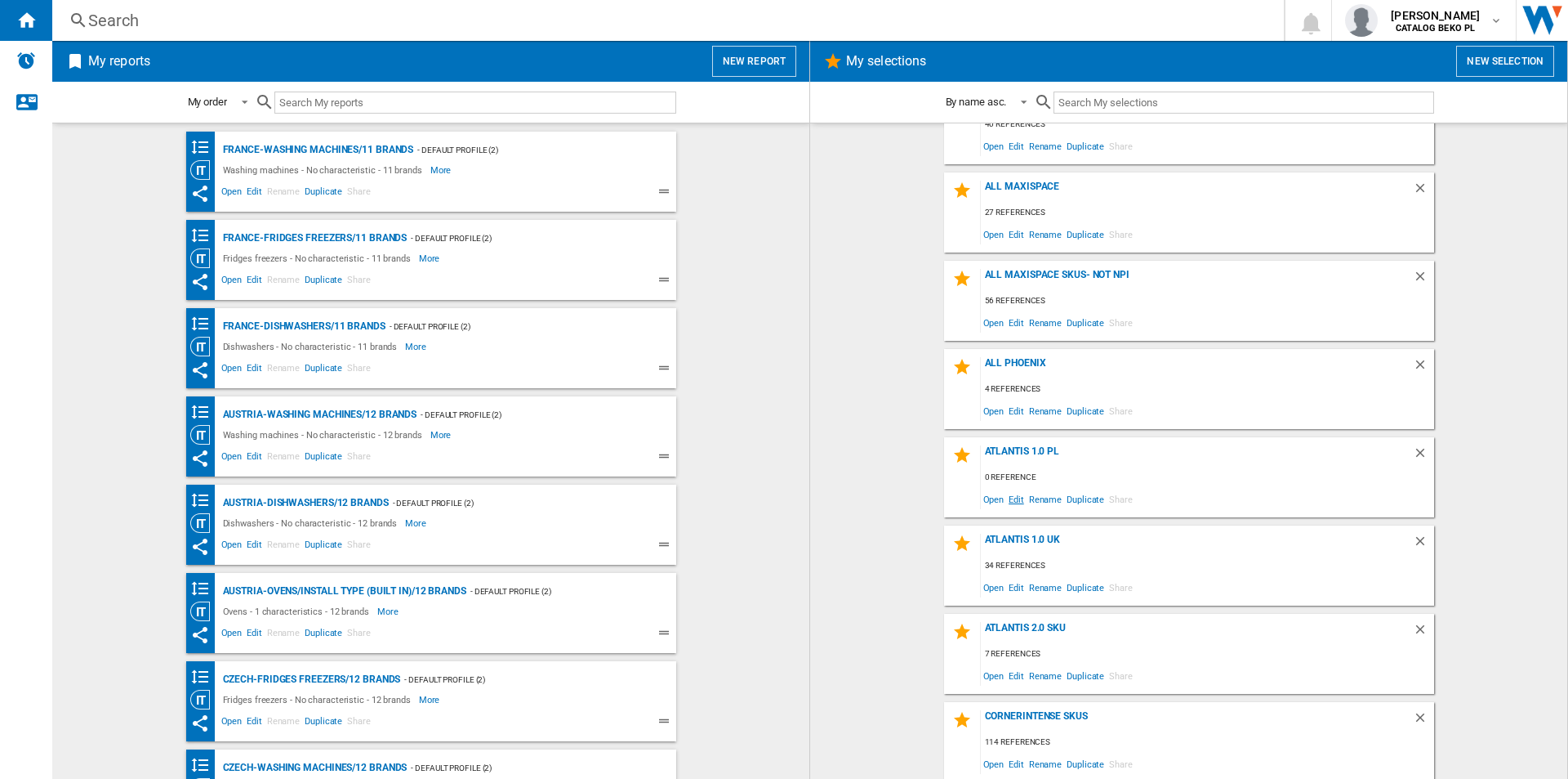
click at [1008, 499] on span "Edit" at bounding box center [1016, 499] width 21 height 22
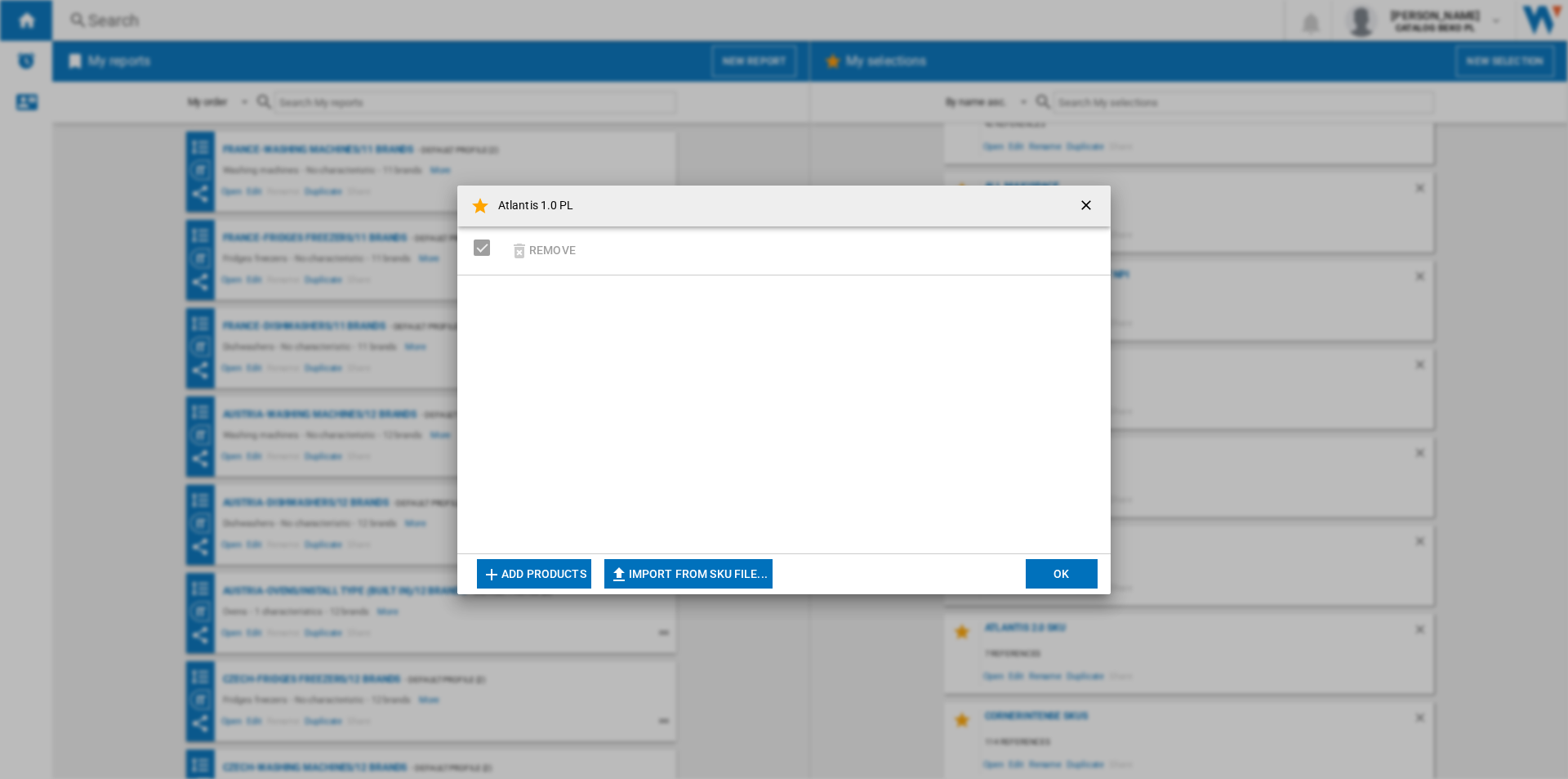
click at [688, 572] on button "Import from SKU file..." at bounding box center [688, 574] width 168 height 30
type input "**********"
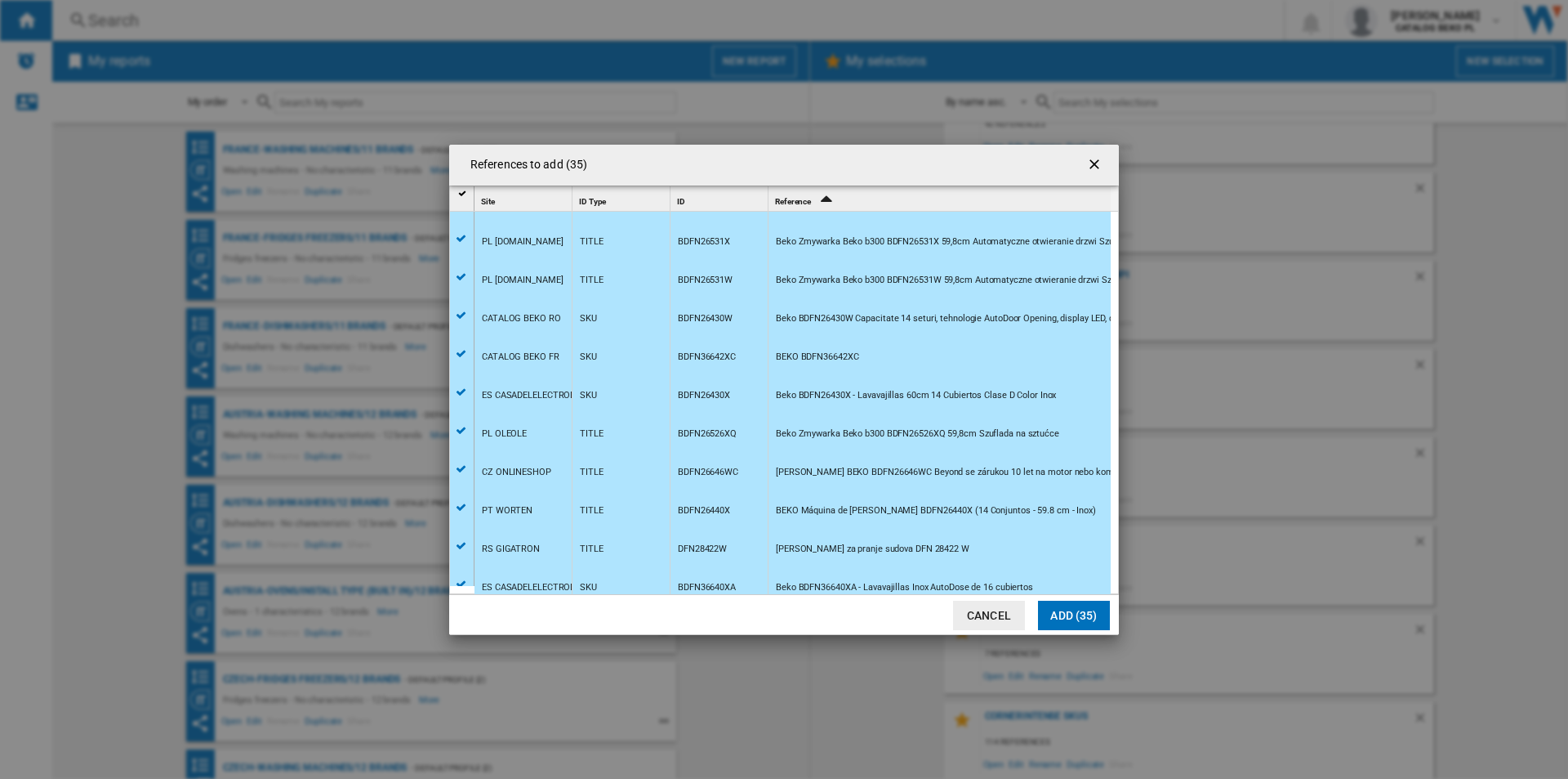
scroll to position [0, 0]
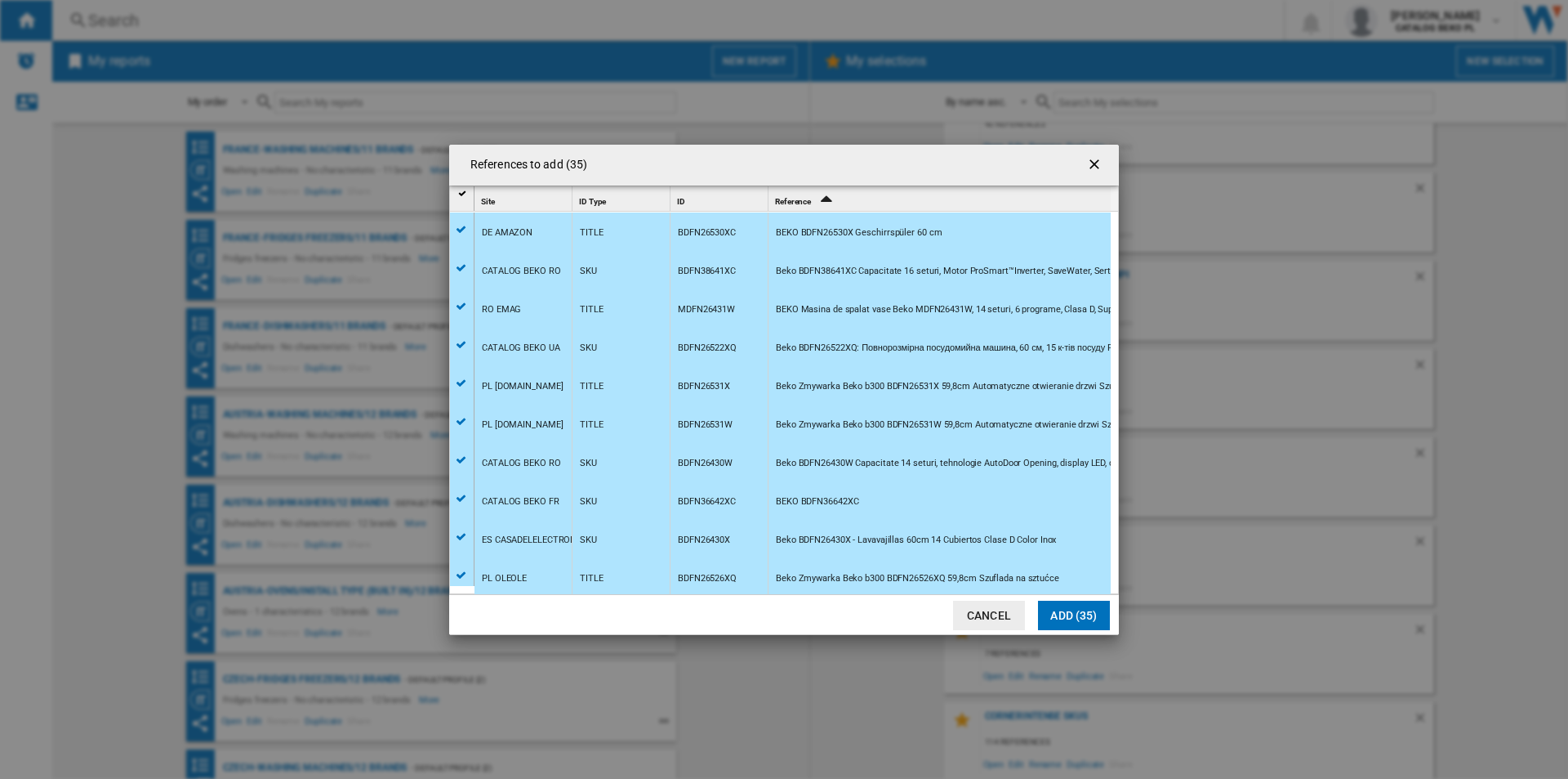
click at [1084, 615] on button "Add (35)" at bounding box center [1074, 616] width 72 height 30
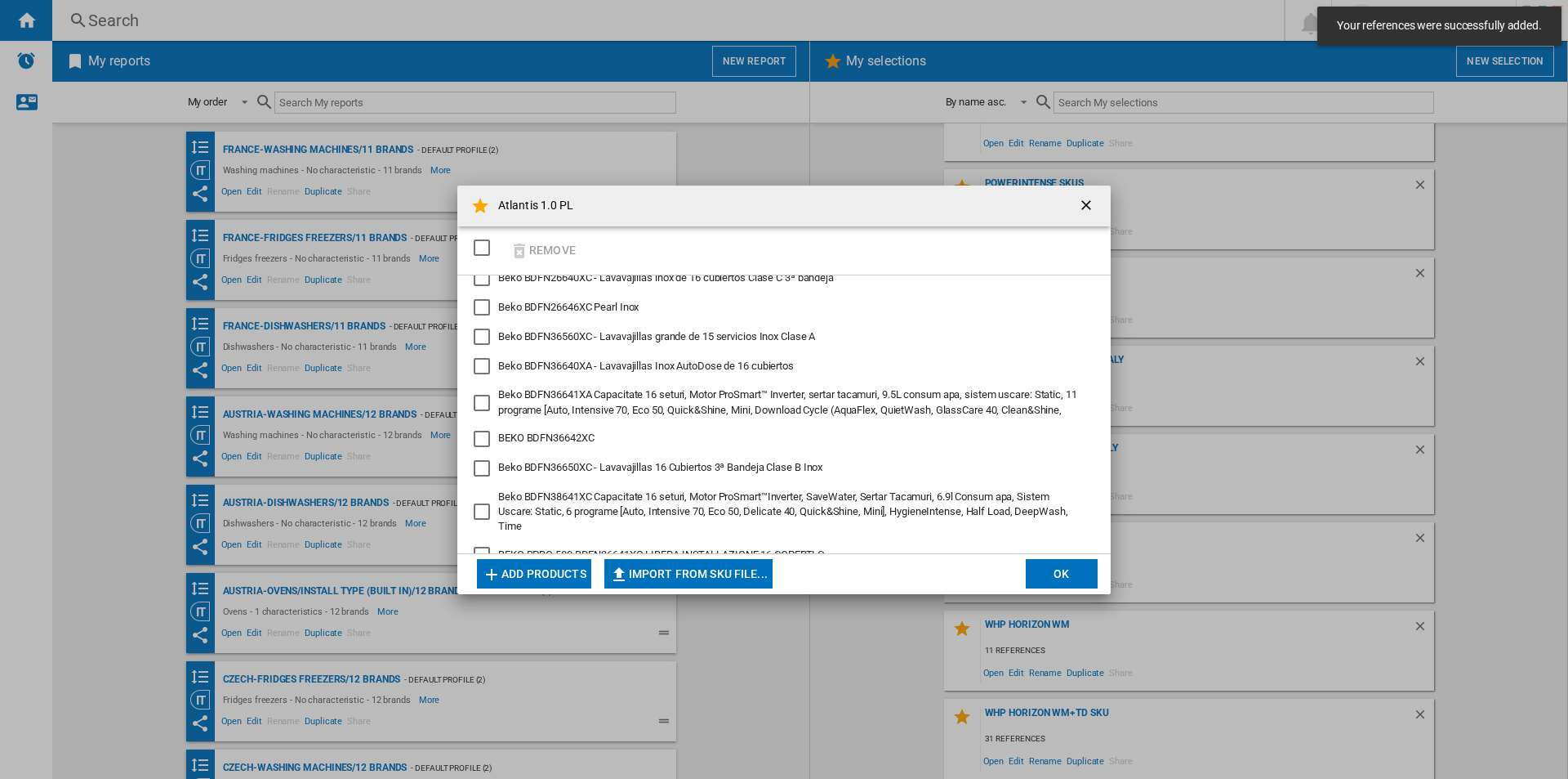
scroll to position [327, 0]
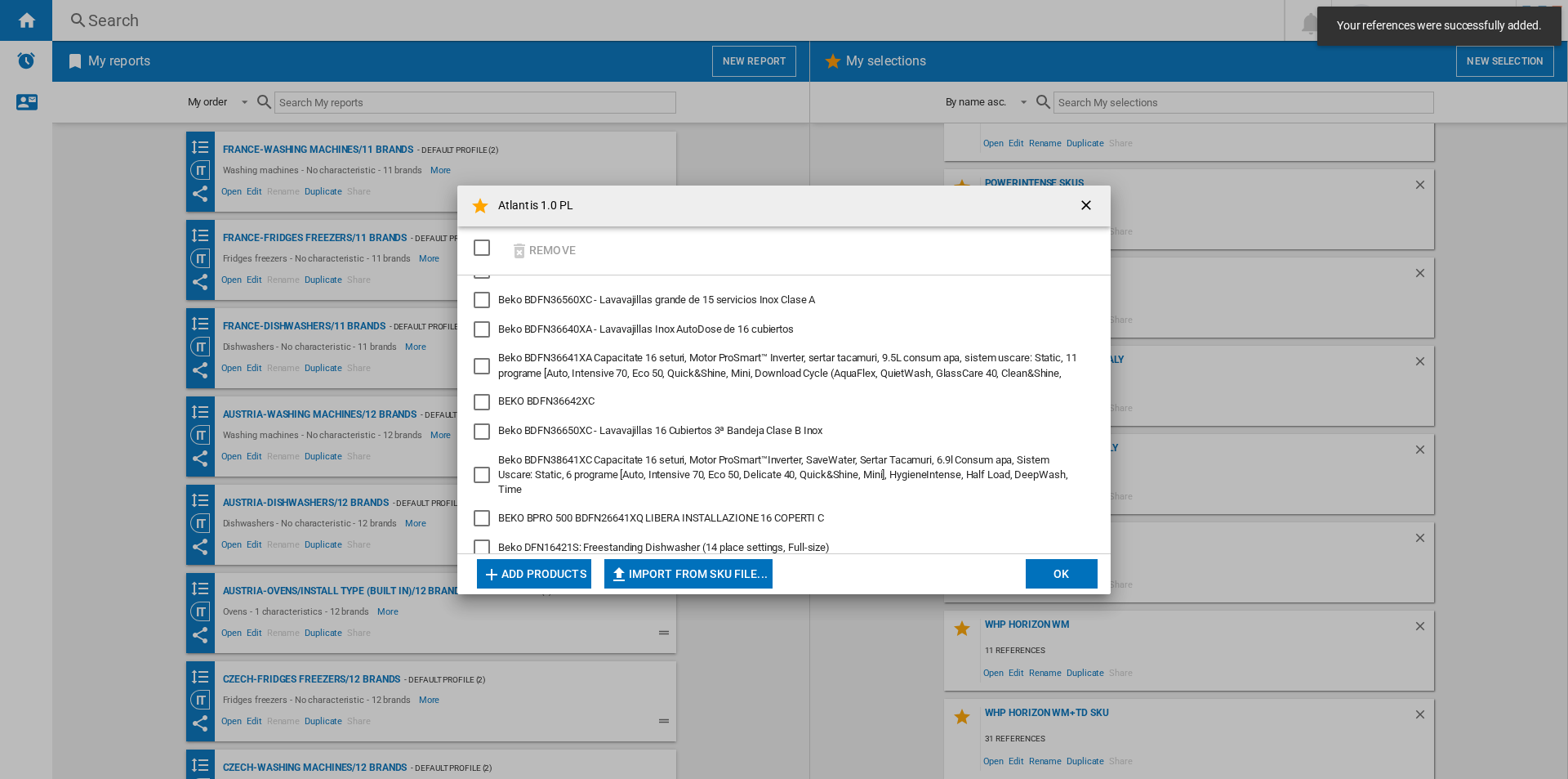
click at [1071, 581] on button "OK" at bounding box center [1061, 574] width 72 height 30
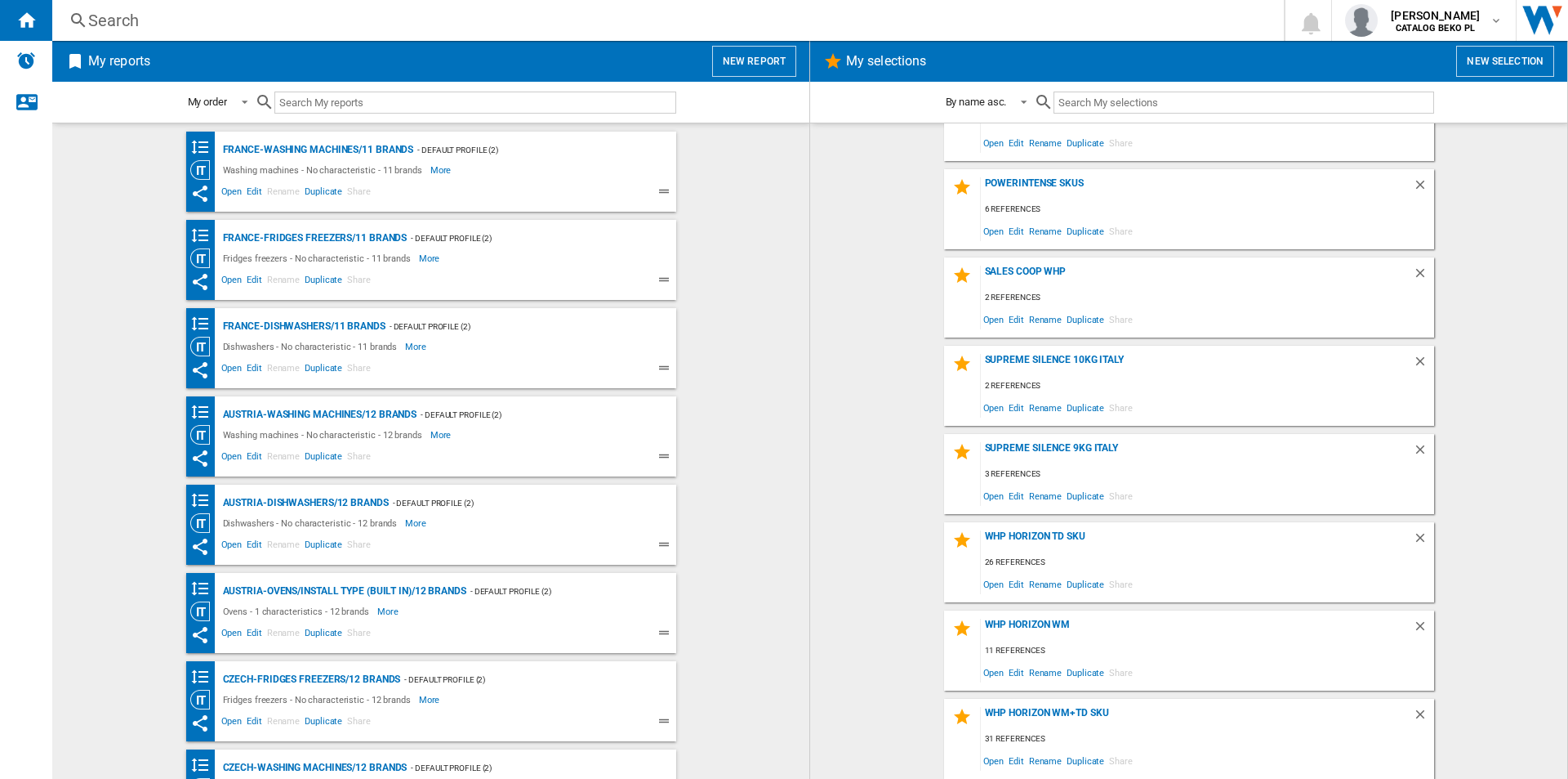
click at [847, 222] on wk-selection "powerintense skus 6 references Open Edit Rename Duplicate Share" at bounding box center [1189, 209] width 725 height 80
click at [779, 62] on button "New report" at bounding box center [754, 61] width 85 height 31
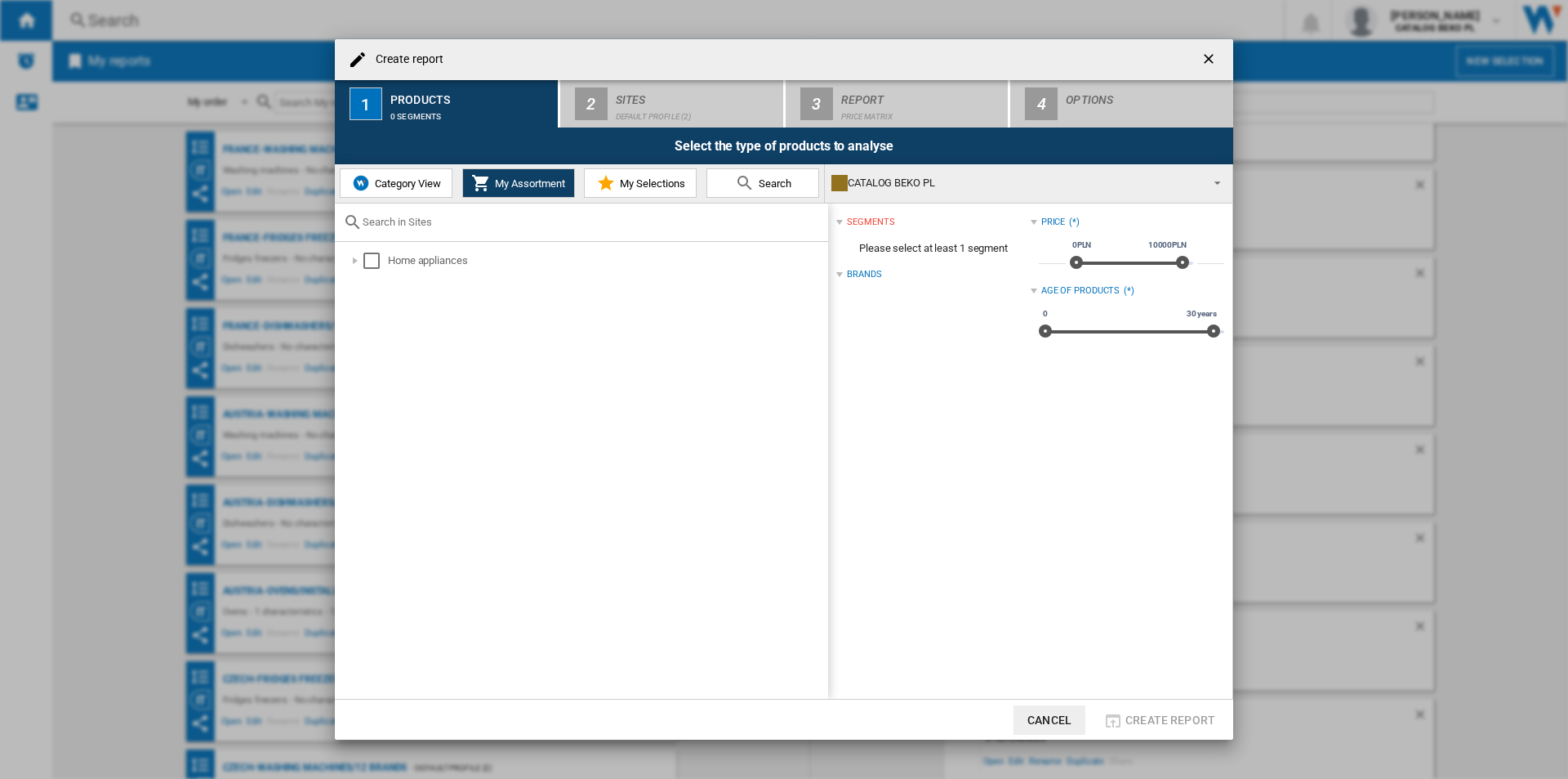
click at [626, 175] on button "My Selections" at bounding box center [640, 183] width 112 height 30
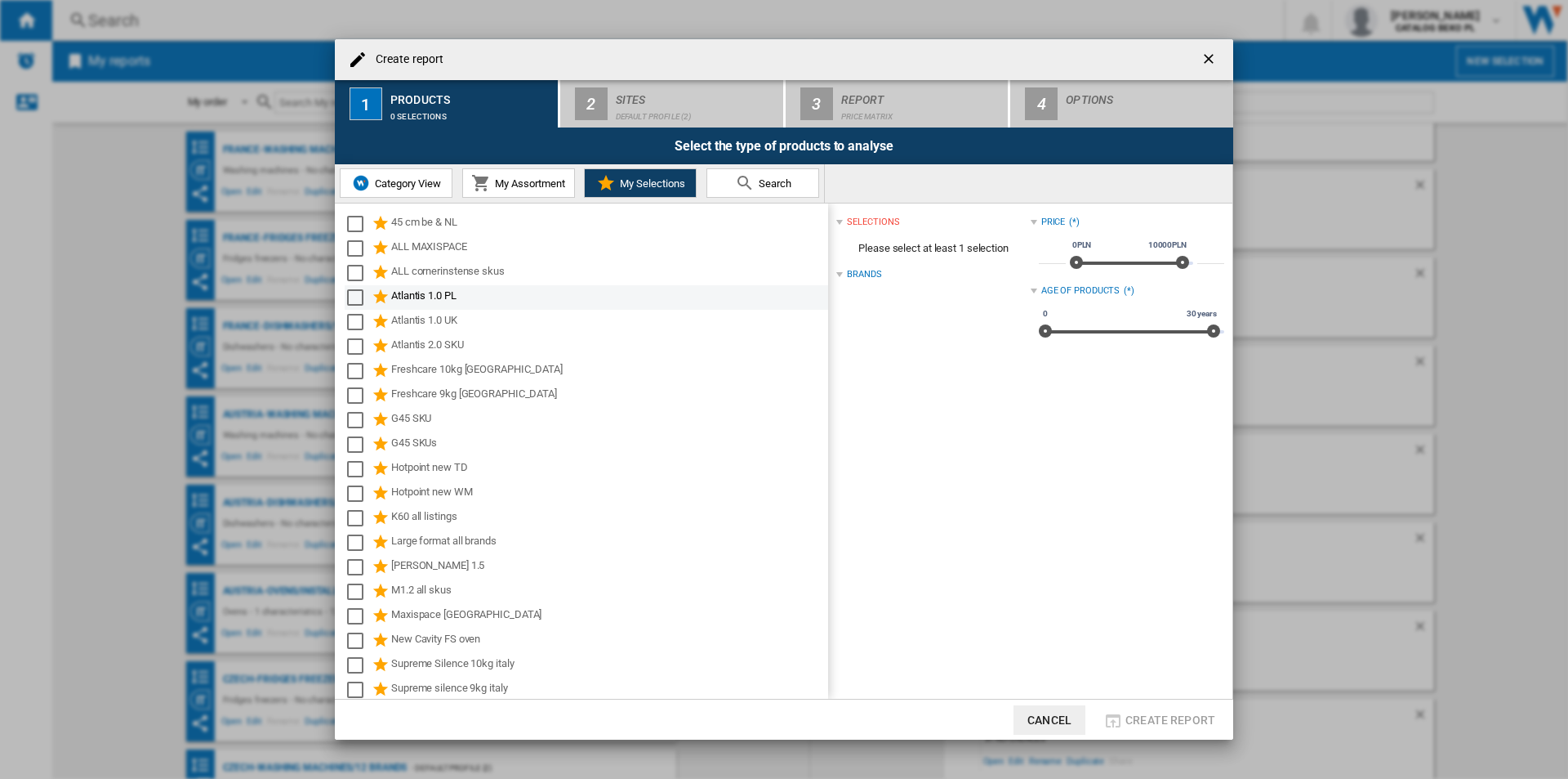
click at [422, 298] on div "Atlantis 1.0 PL" at bounding box center [608, 298] width 434 height 20
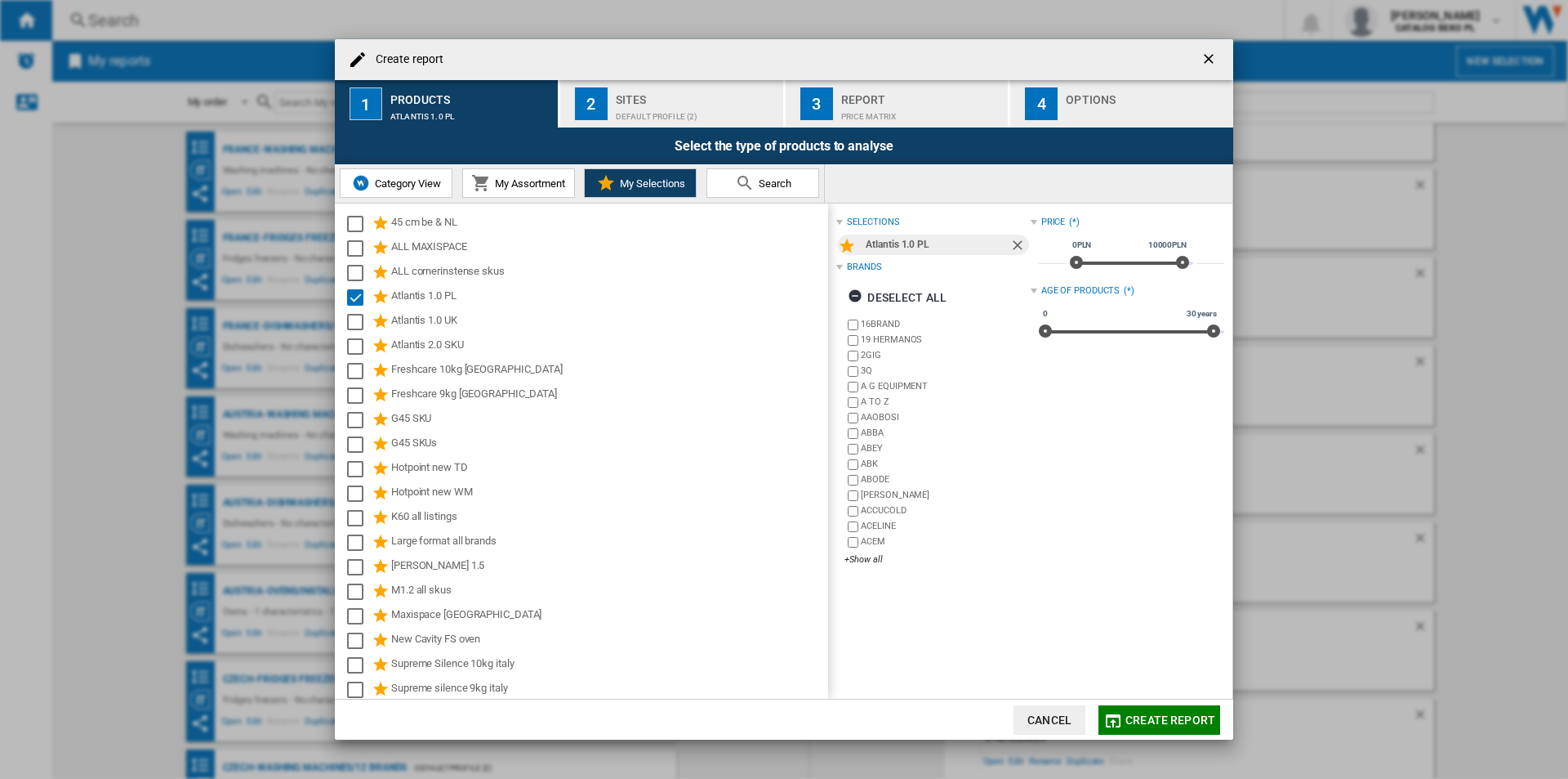
click at [712, 96] on div "Sites" at bounding box center [697, 95] width 161 height 17
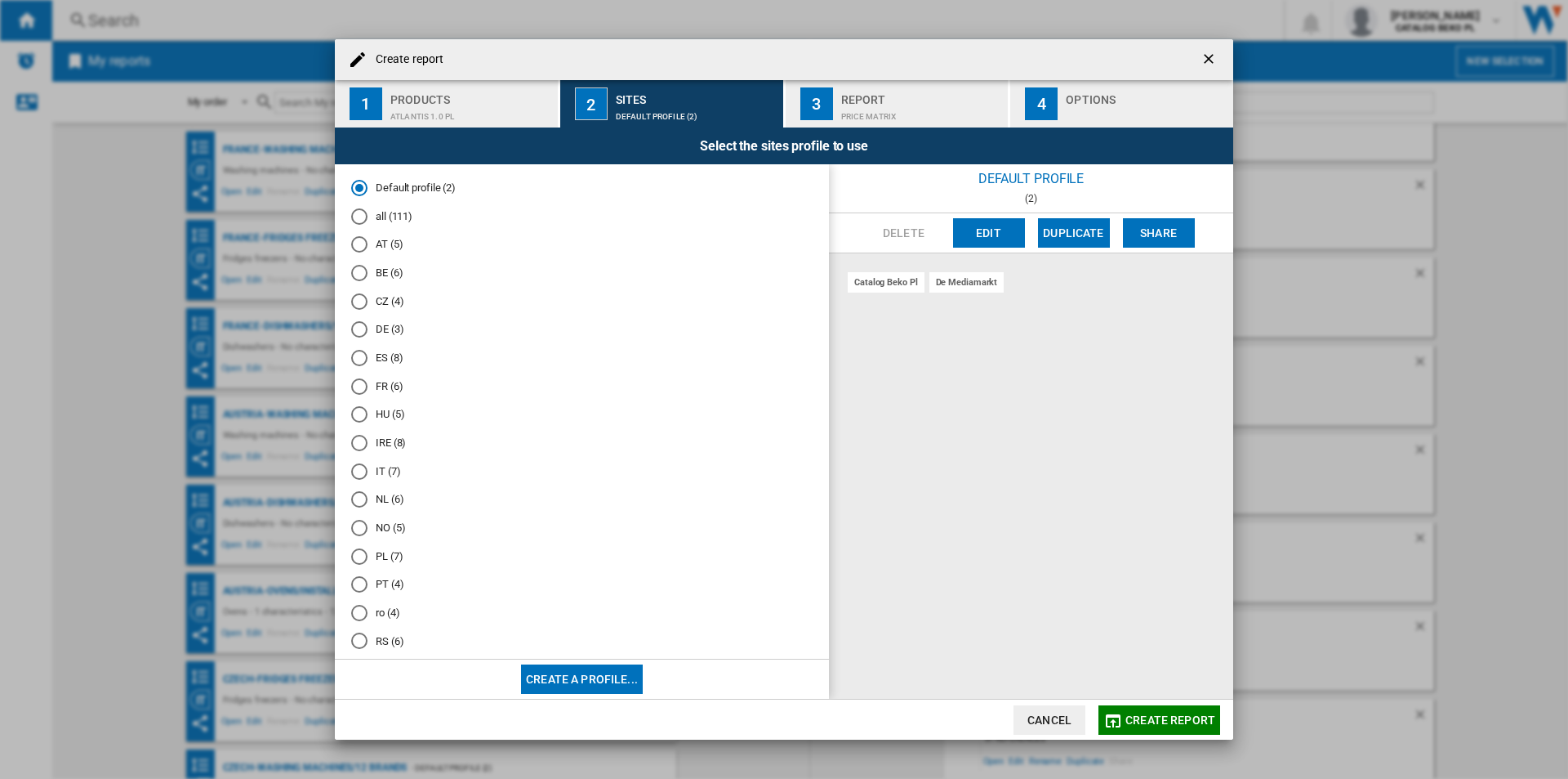
click at [380, 563] on md-radio-button "PL (7)" at bounding box center [582, 557] width 462 height 16
click at [1079, 112] on div "button" at bounding box center [1147, 112] width 161 height 17
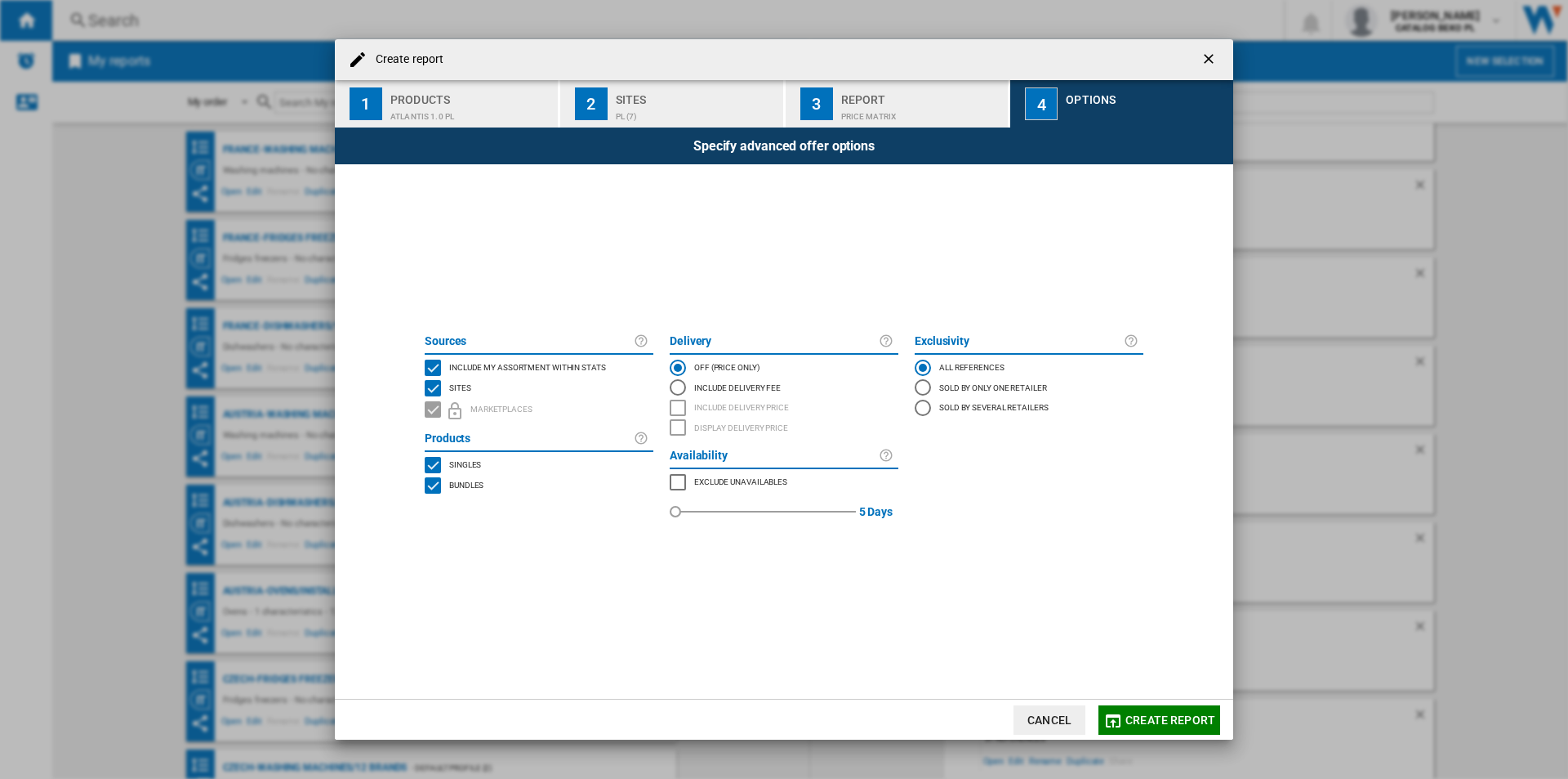
click at [503, 365] on span "Include my assortment within stats" at bounding box center [528, 366] width 157 height 11
click at [1156, 720] on span "Create report" at bounding box center [1171, 719] width 90 height 13
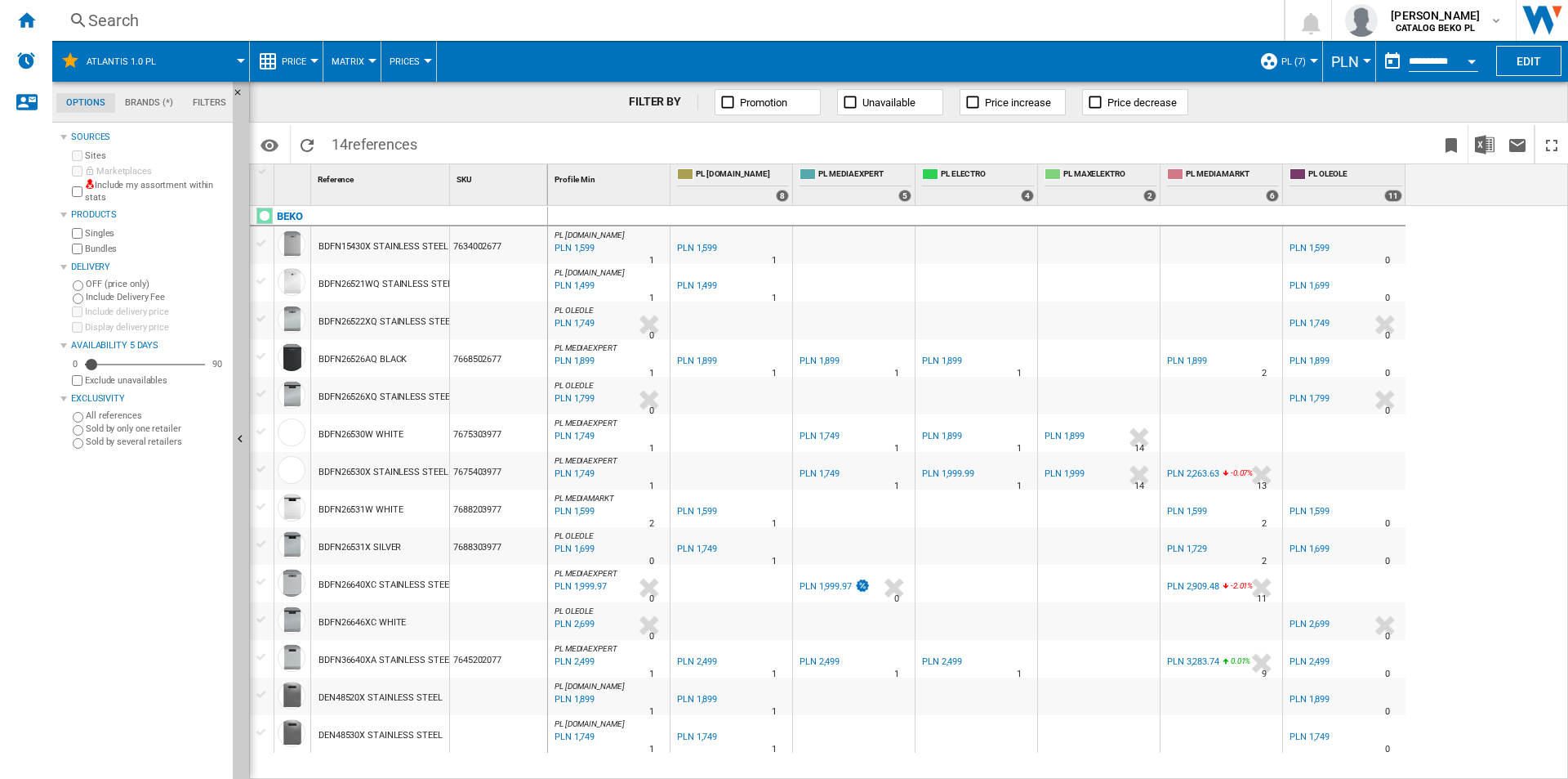
click at [1372, 52] on md-menu "PLN Argentin Peso Australian Dollar balboa Bolivia Bolíviano Bulgarian lev Cana…" at bounding box center [1349, 61] width 53 height 41
click at [1357, 54] on button "PLN" at bounding box center [1349, 61] width 36 height 41
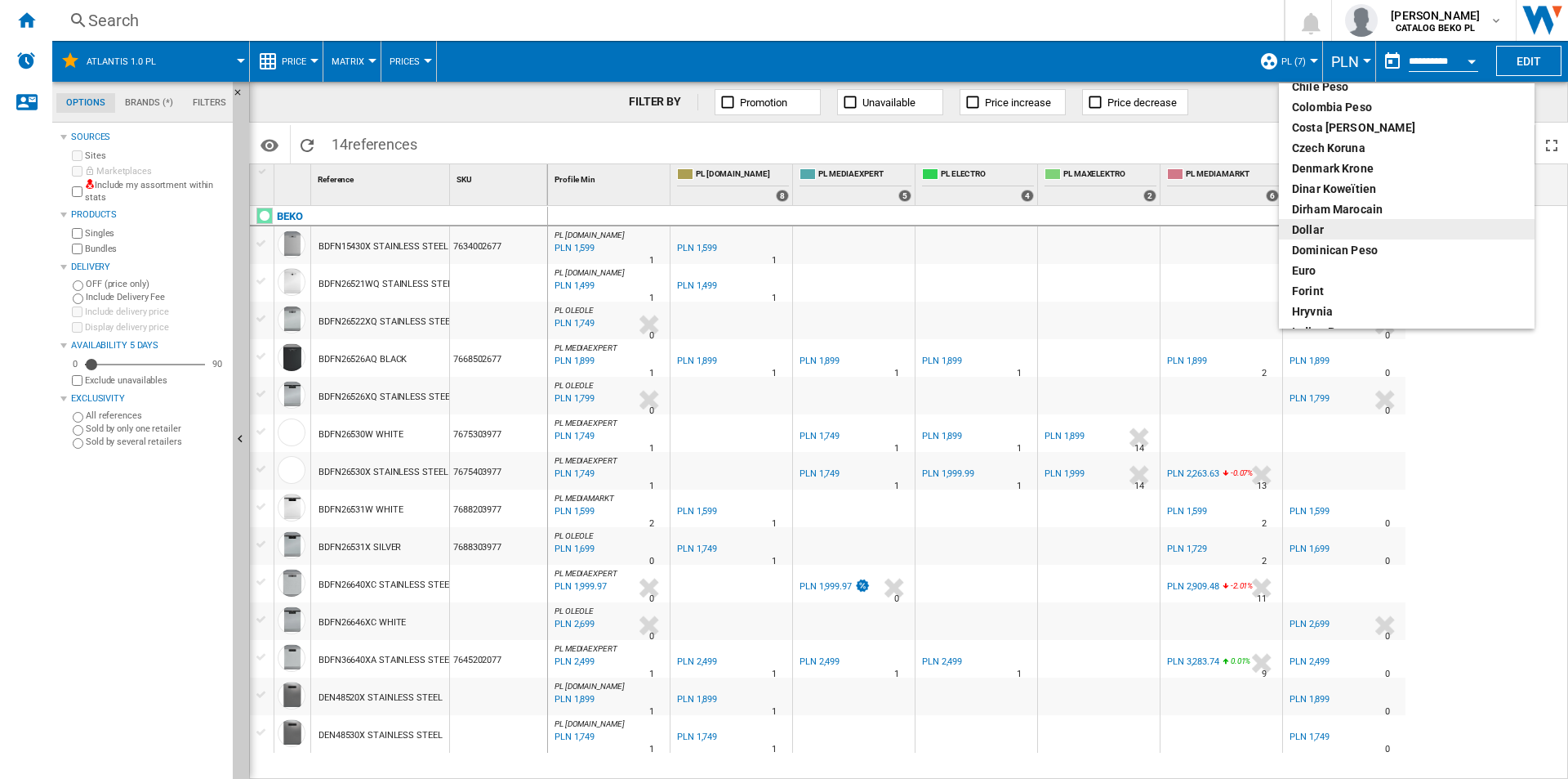
scroll to position [163, 0]
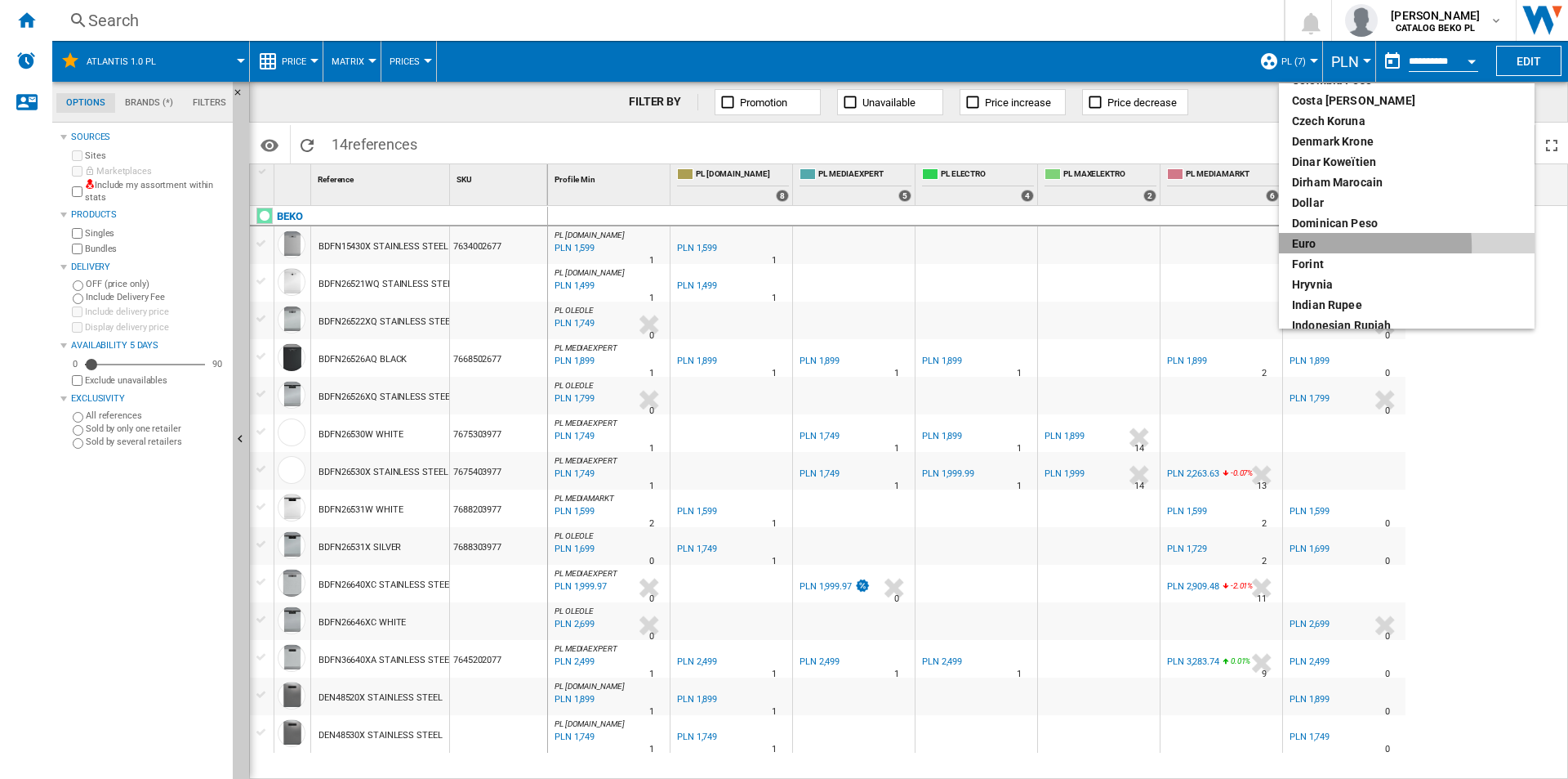
click at [1320, 247] on div "euro" at bounding box center [1407, 243] width 230 height 16
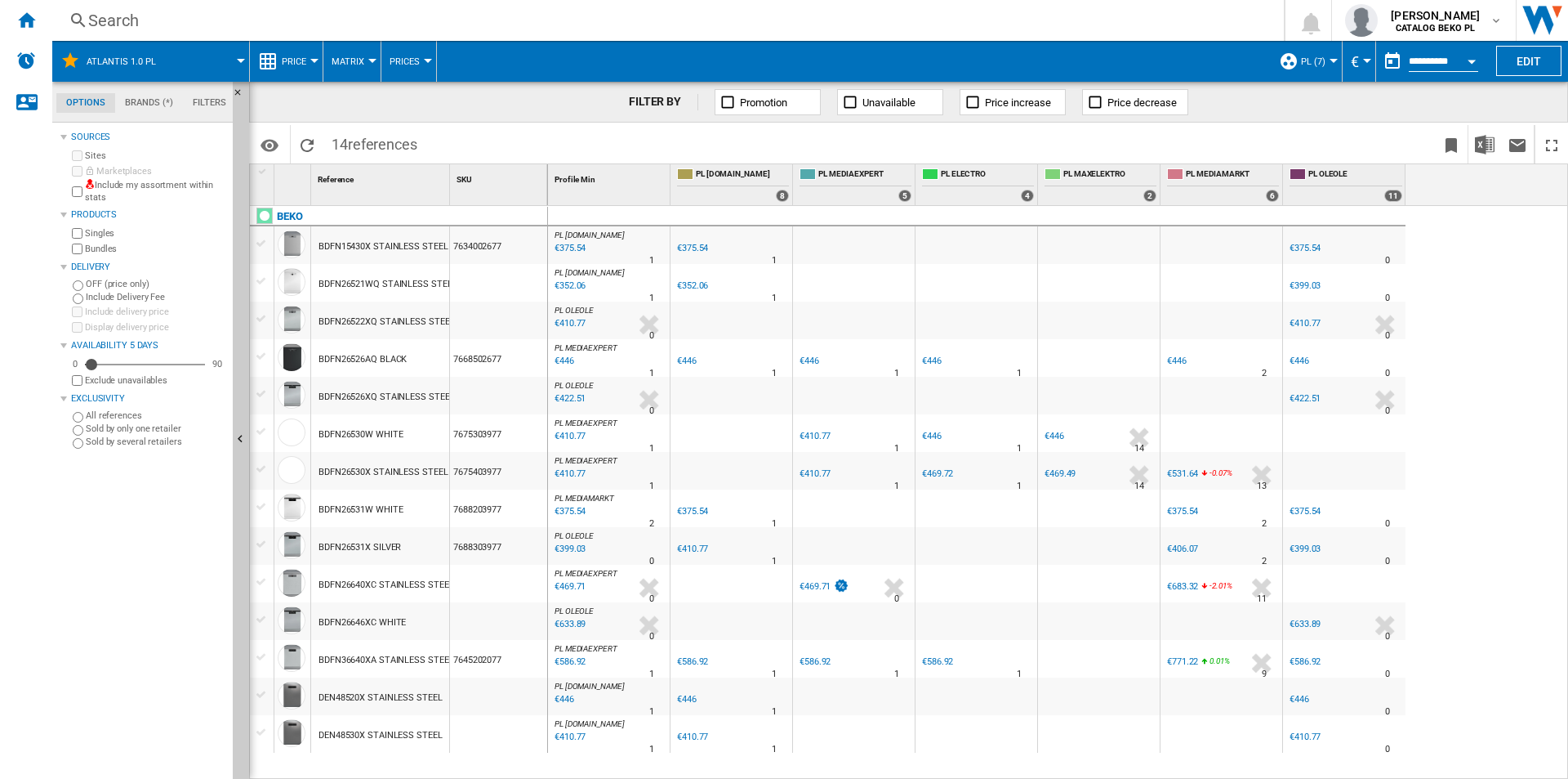
click at [291, 69] on button "Price" at bounding box center [298, 61] width 33 height 41
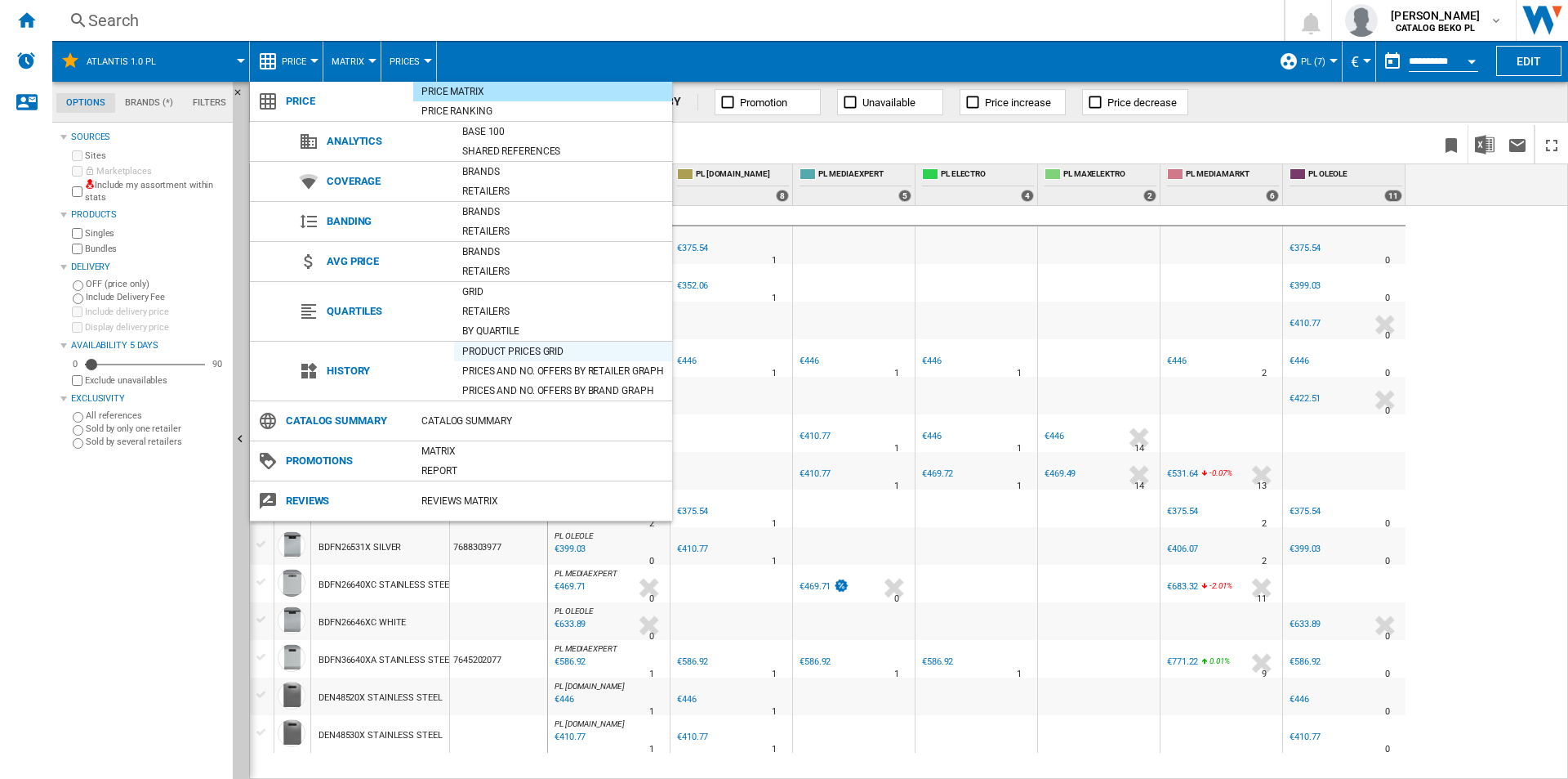
click at [500, 350] on div "Product prices grid" at bounding box center [562, 352] width 218 height 16
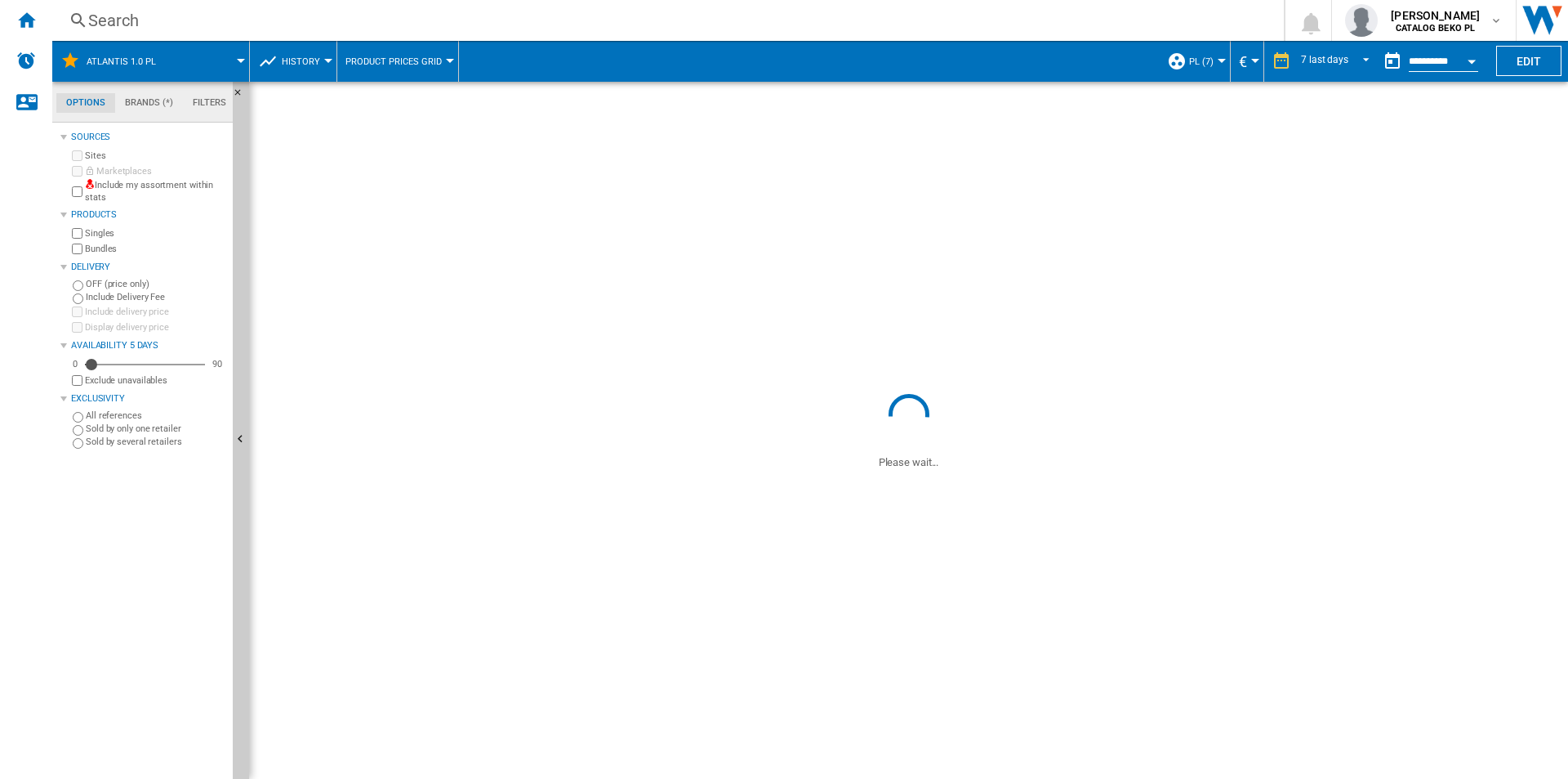
click at [1323, 78] on span at bounding box center [1321, 78] width 109 height 7
click at [1334, 60] on div "7 last days" at bounding box center [1325, 61] width 48 height 11
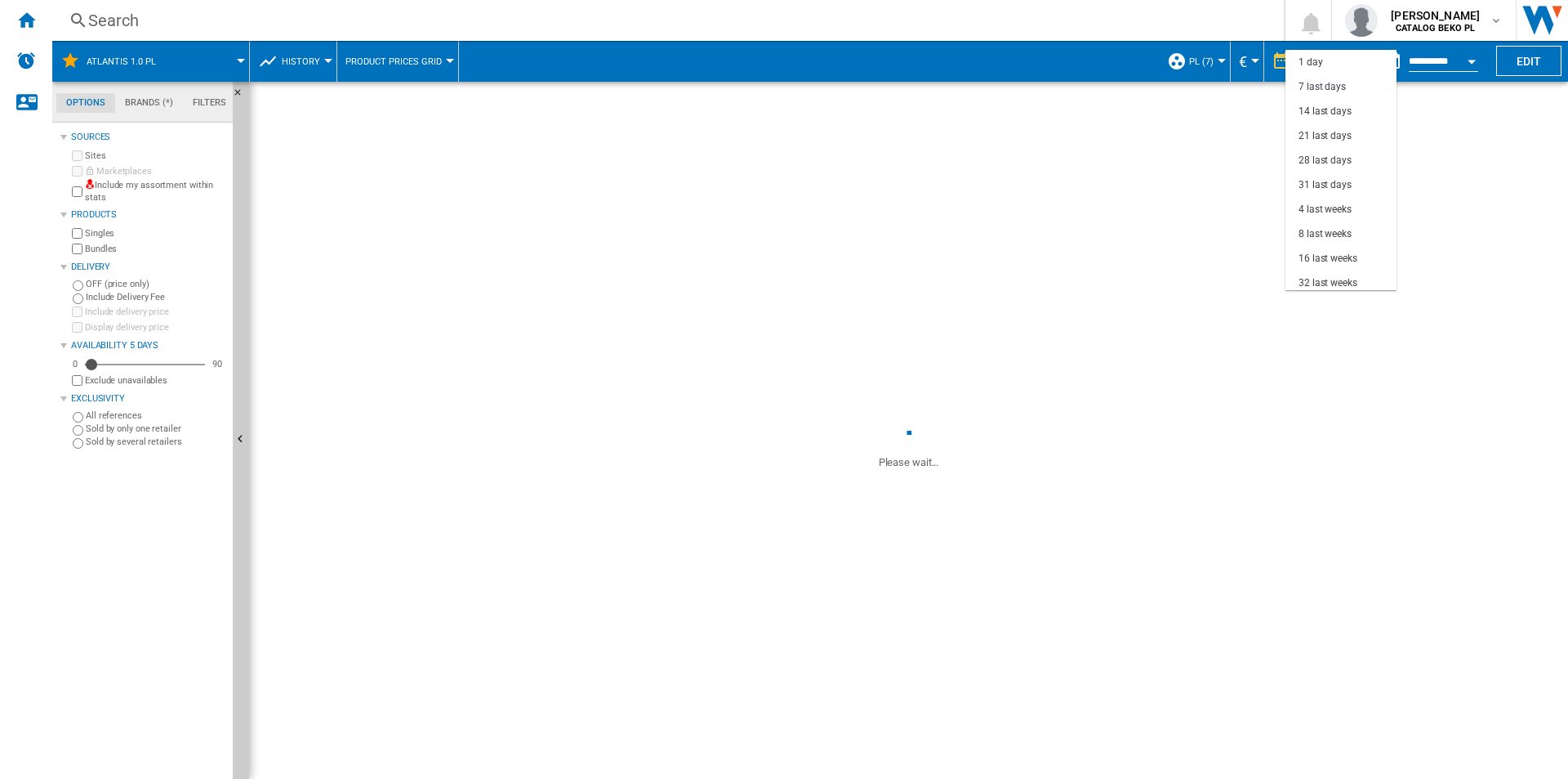
scroll to position [25, 0]
click at [1333, 259] on div "32 last weeks" at bounding box center [1328, 259] width 59 height 14
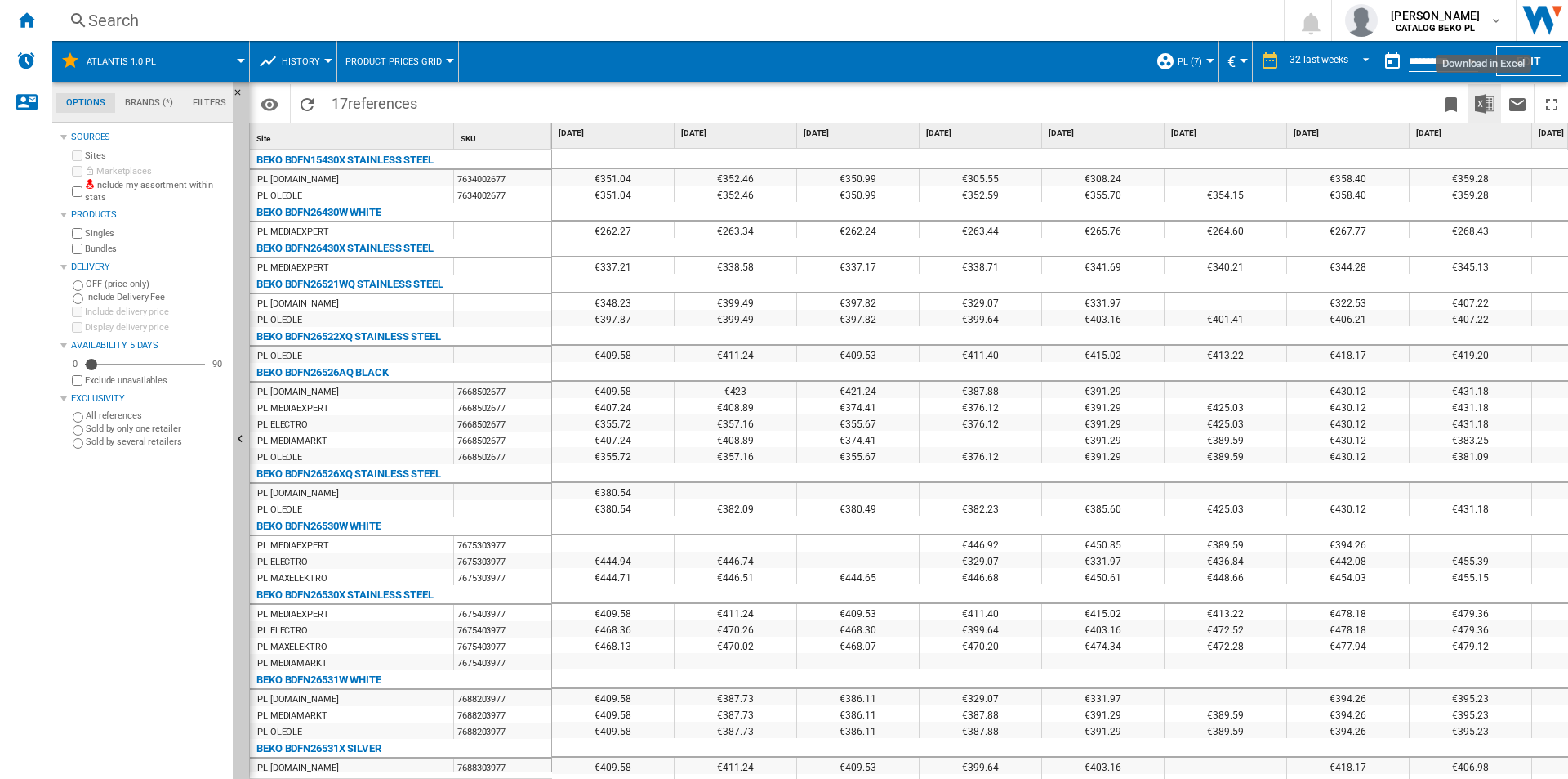
click at [1484, 102] on img "Download in Excel" at bounding box center [1485, 104] width 20 height 20
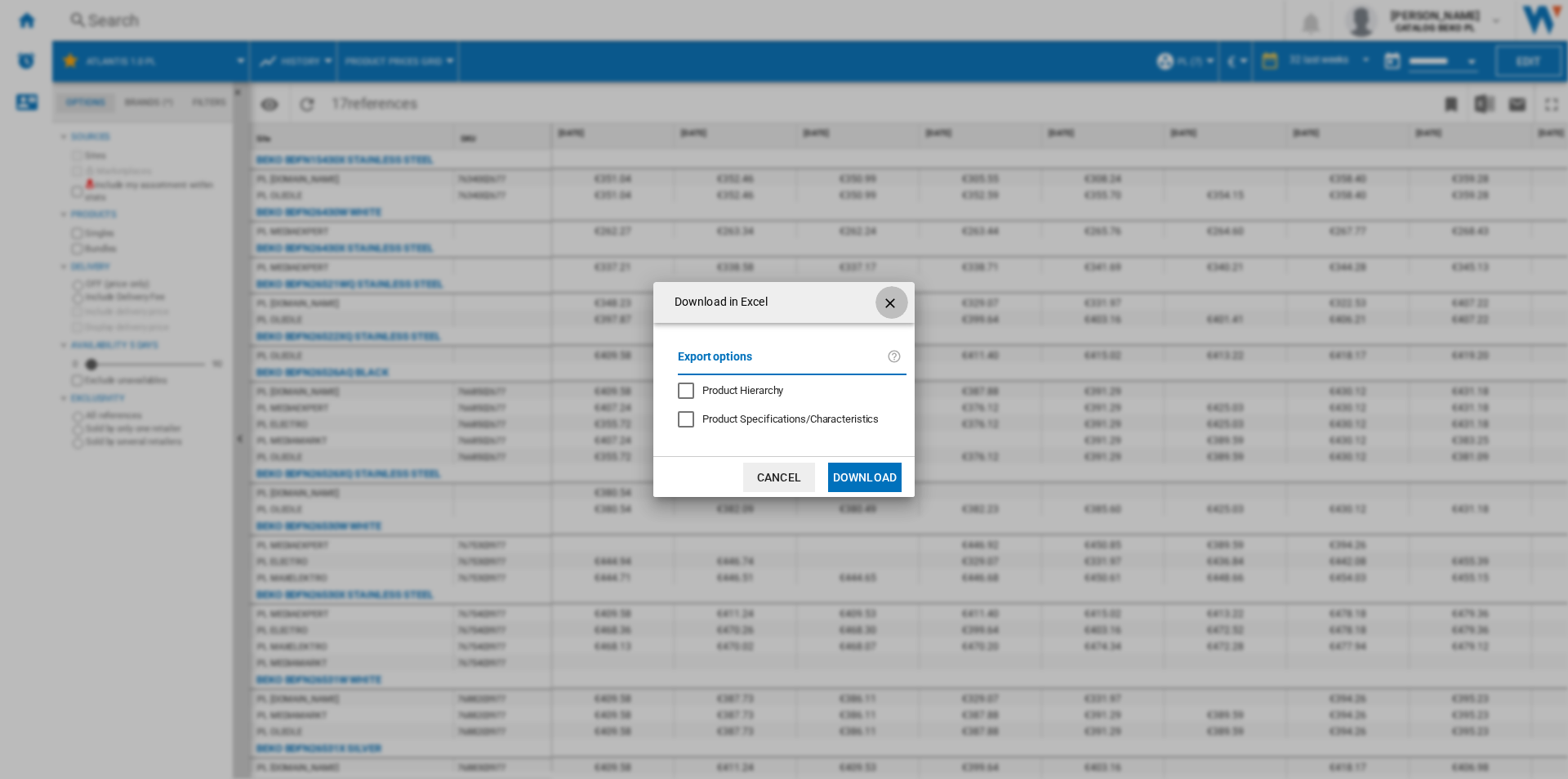
click at [890, 300] on ng-md-icon "getI18NText('BUTTONS.CLOSE_DIALOG')" at bounding box center [892, 304] width 20 height 20
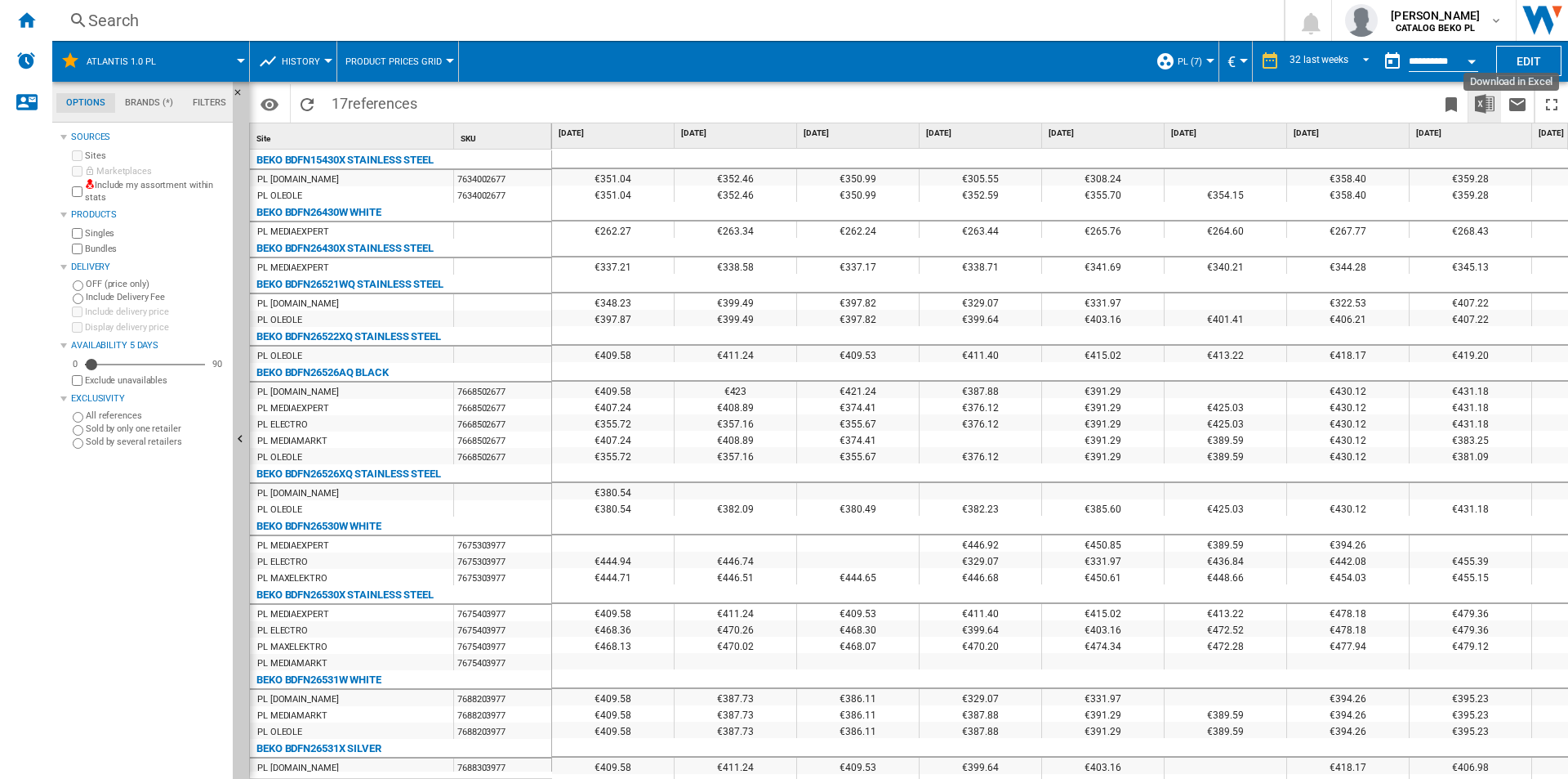
click at [1480, 99] on img "Download in Excel" at bounding box center [1485, 104] width 20 height 20
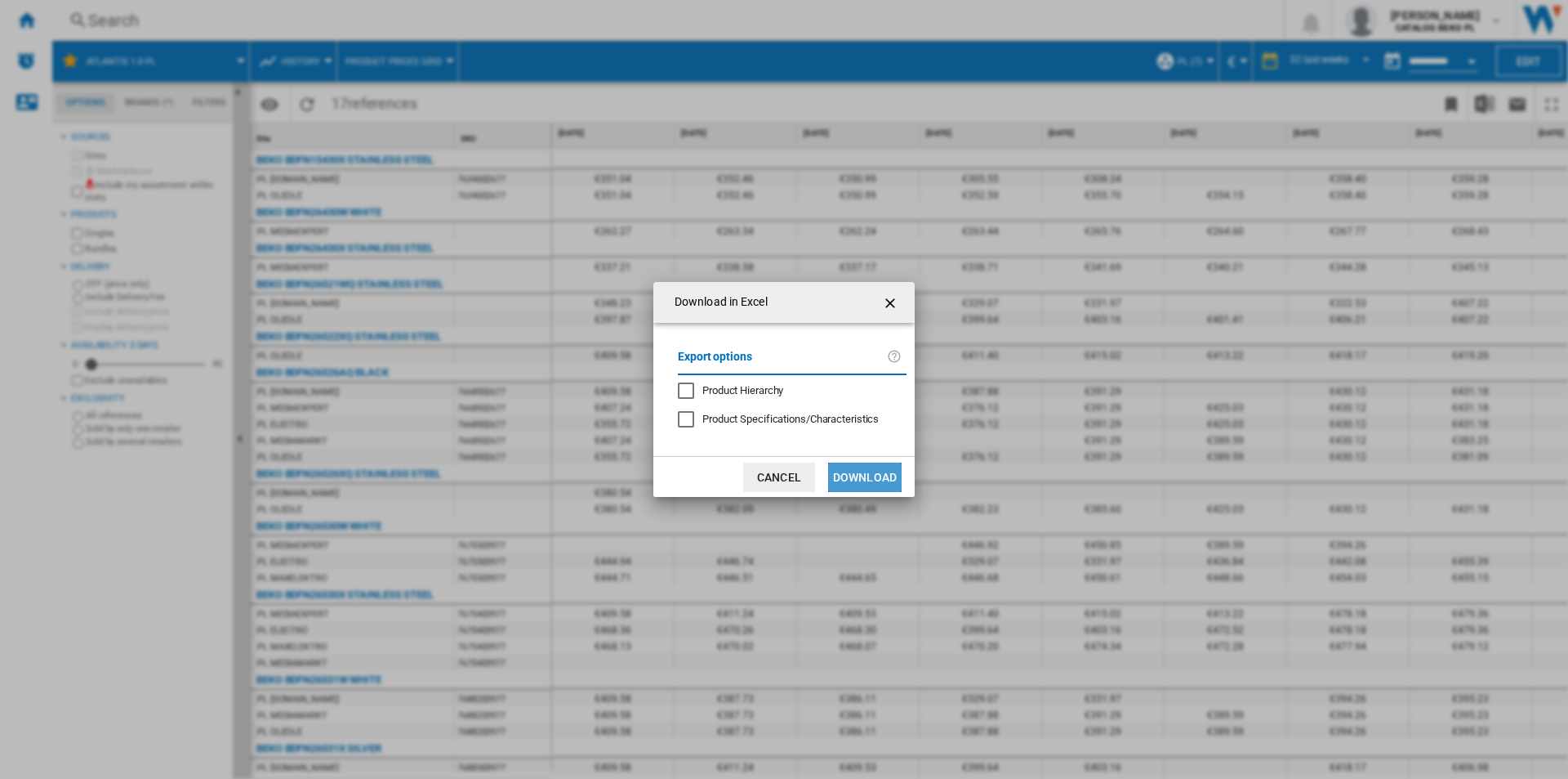
click at [873, 484] on button "Download" at bounding box center [865, 477] width 74 height 30
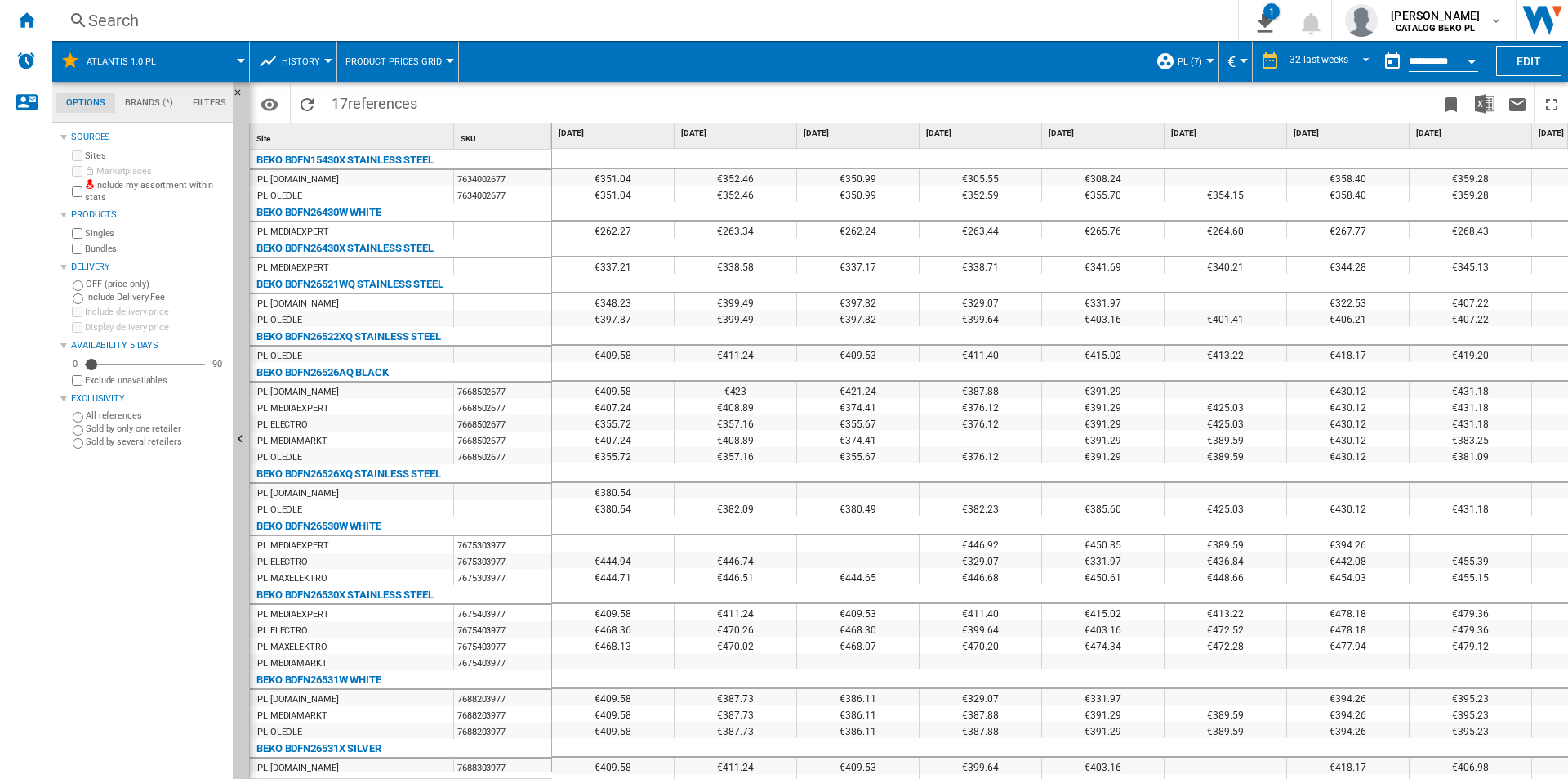
click at [43, 24] on div "Home" at bounding box center [26, 20] width 53 height 41
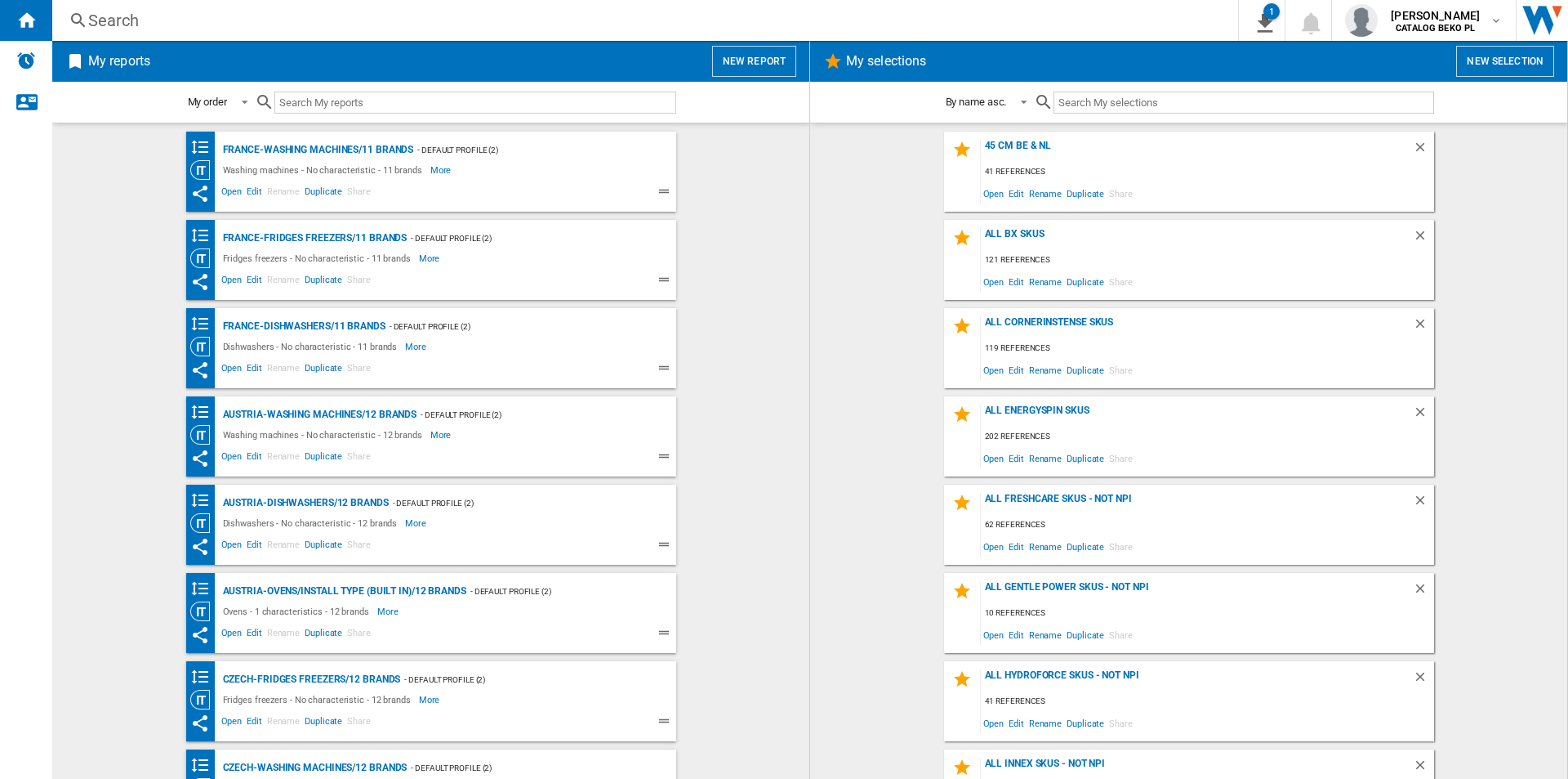
click at [895, 239] on wk-selection "all bx skus 121 references Open Edit Rename Duplicate Share" at bounding box center [1189, 260] width 725 height 80
click at [895, 241] on wk-selection "all bx skus 121 references Open Edit Rename Duplicate Share" at bounding box center [1189, 260] width 725 height 80
click at [872, 295] on wk-selection "all bx skus 121 references Open Edit Rename Duplicate Share" at bounding box center [1189, 260] width 725 height 80
click at [873, 182] on wk-selection "45 cm be & NL 41 references Open Edit Rename Duplicate Share" at bounding box center [1189, 171] width 725 height 80
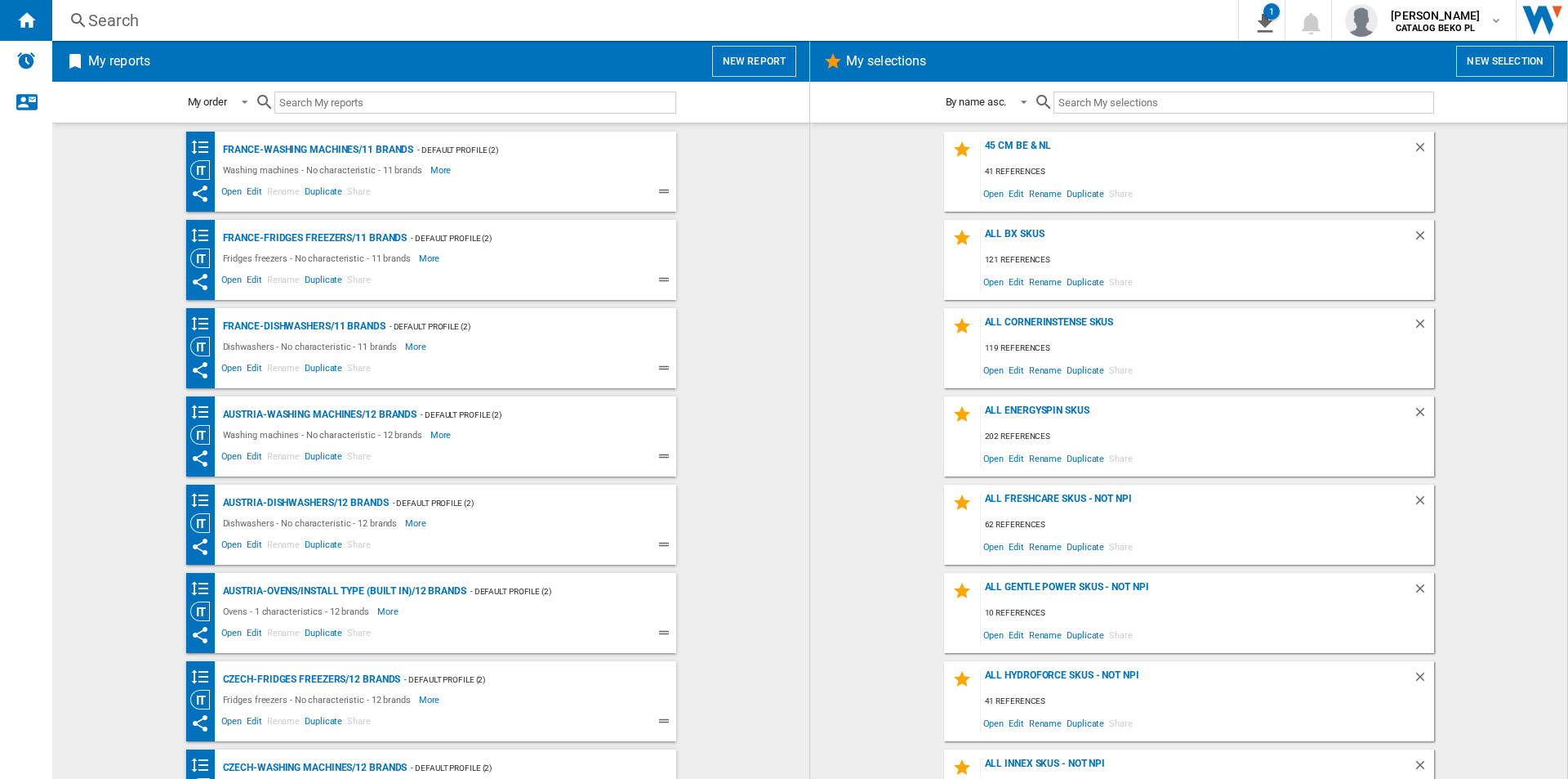
click at [741, 50] on button "New report" at bounding box center [754, 61] width 85 height 31
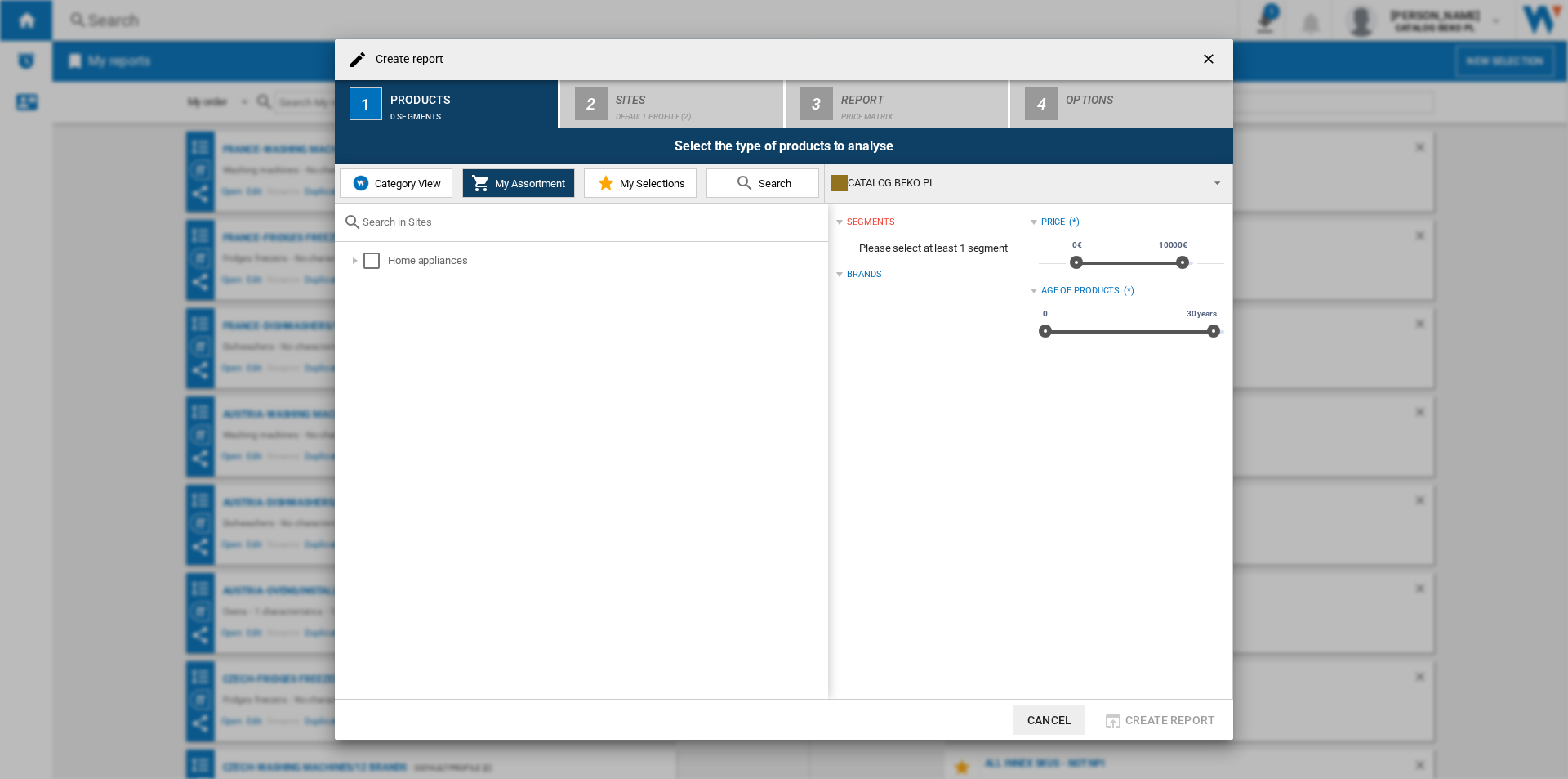
click at [604, 175] on md-icon "Create report ..." at bounding box center [606, 183] width 20 height 20
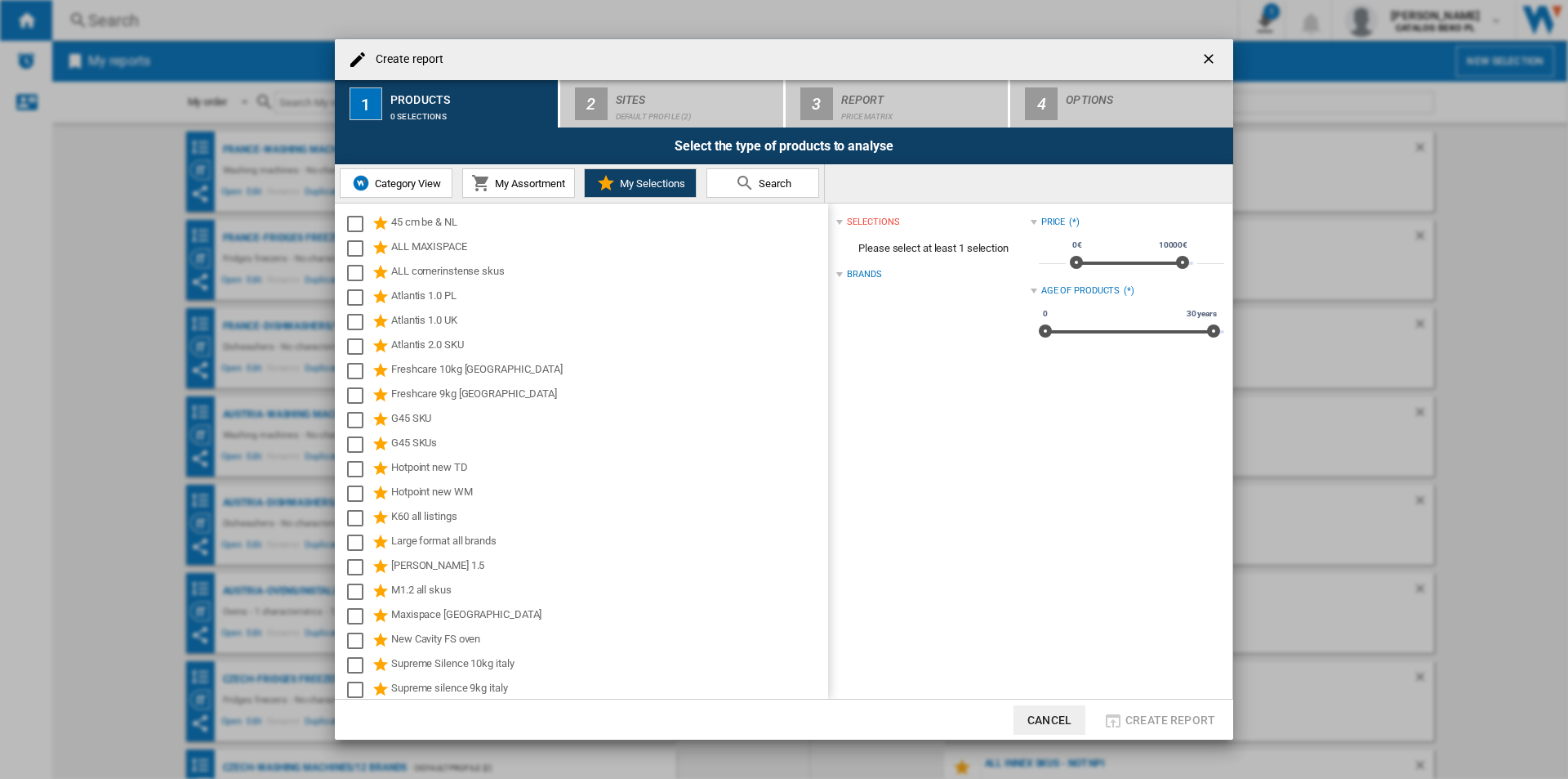
click at [402, 175] on button "Category View" at bounding box center [395, 183] width 112 height 30
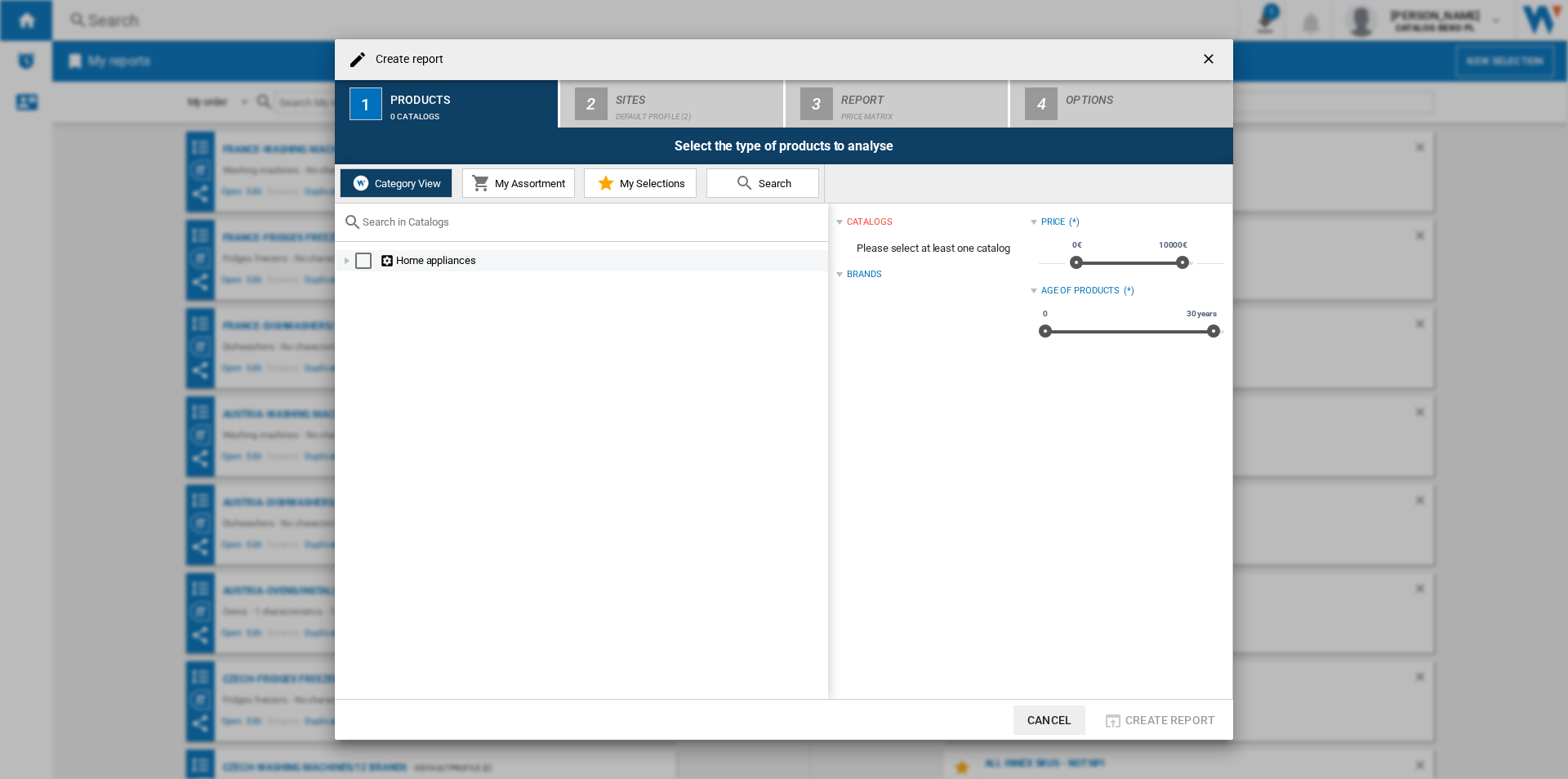
click at [346, 262] on div "Create report ..." at bounding box center [346, 261] width 16 height 16
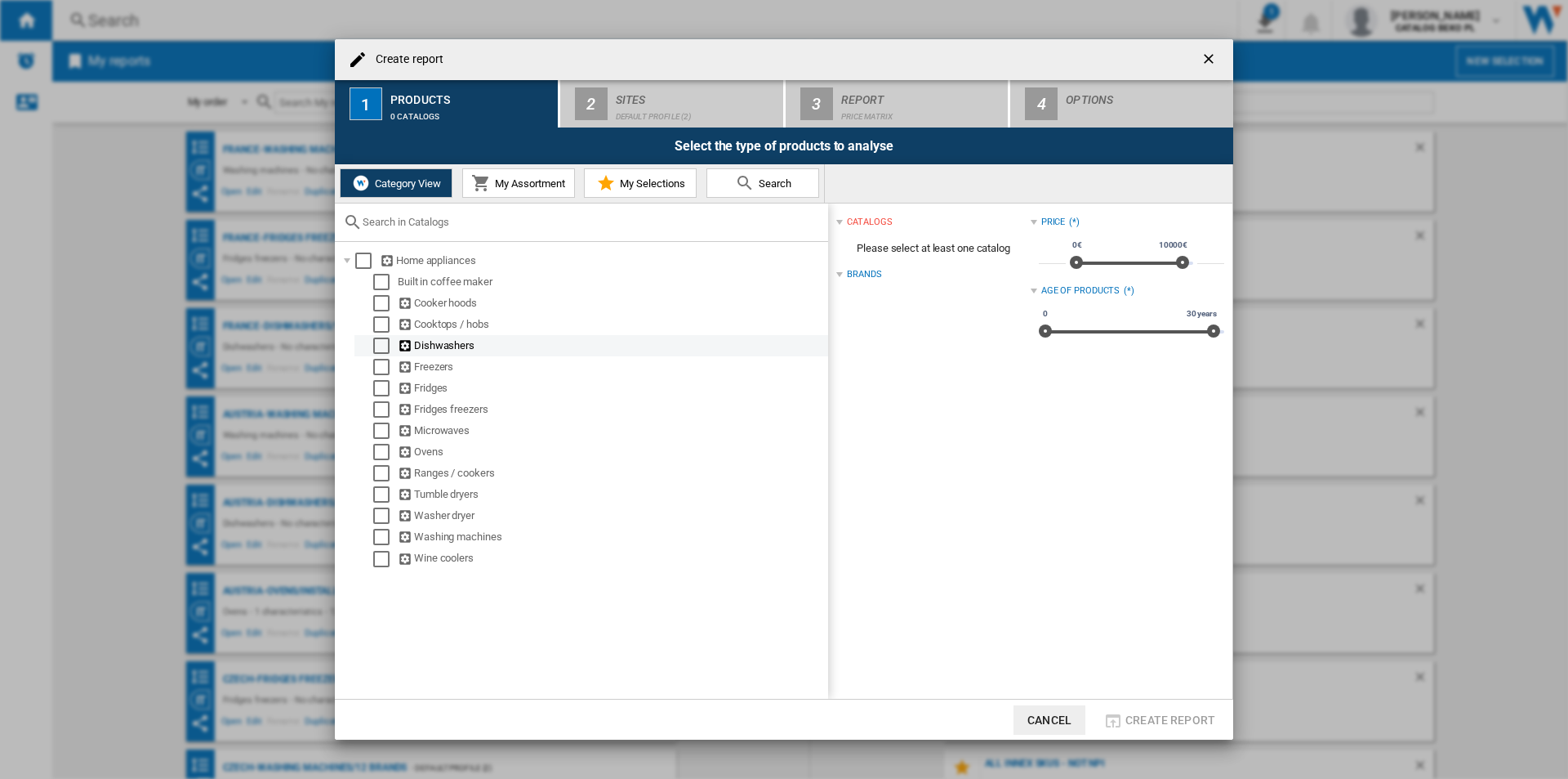
click at [380, 340] on div "Select" at bounding box center [381, 346] width 16 height 16
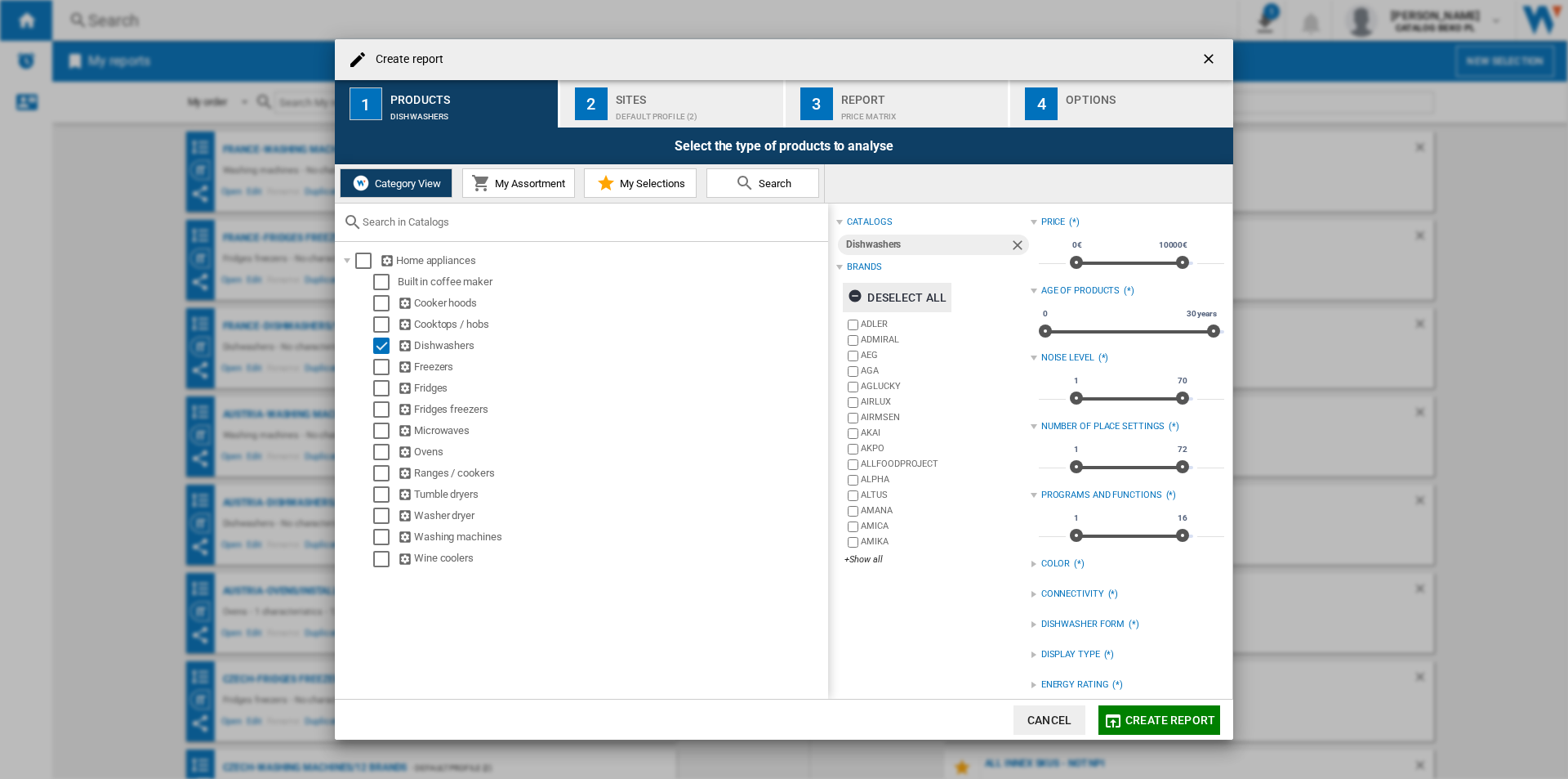
click at [888, 293] on div "Deselect all" at bounding box center [897, 298] width 99 height 30
click at [867, 559] on div "+Show all" at bounding box center [937, 559] width 185 height 12
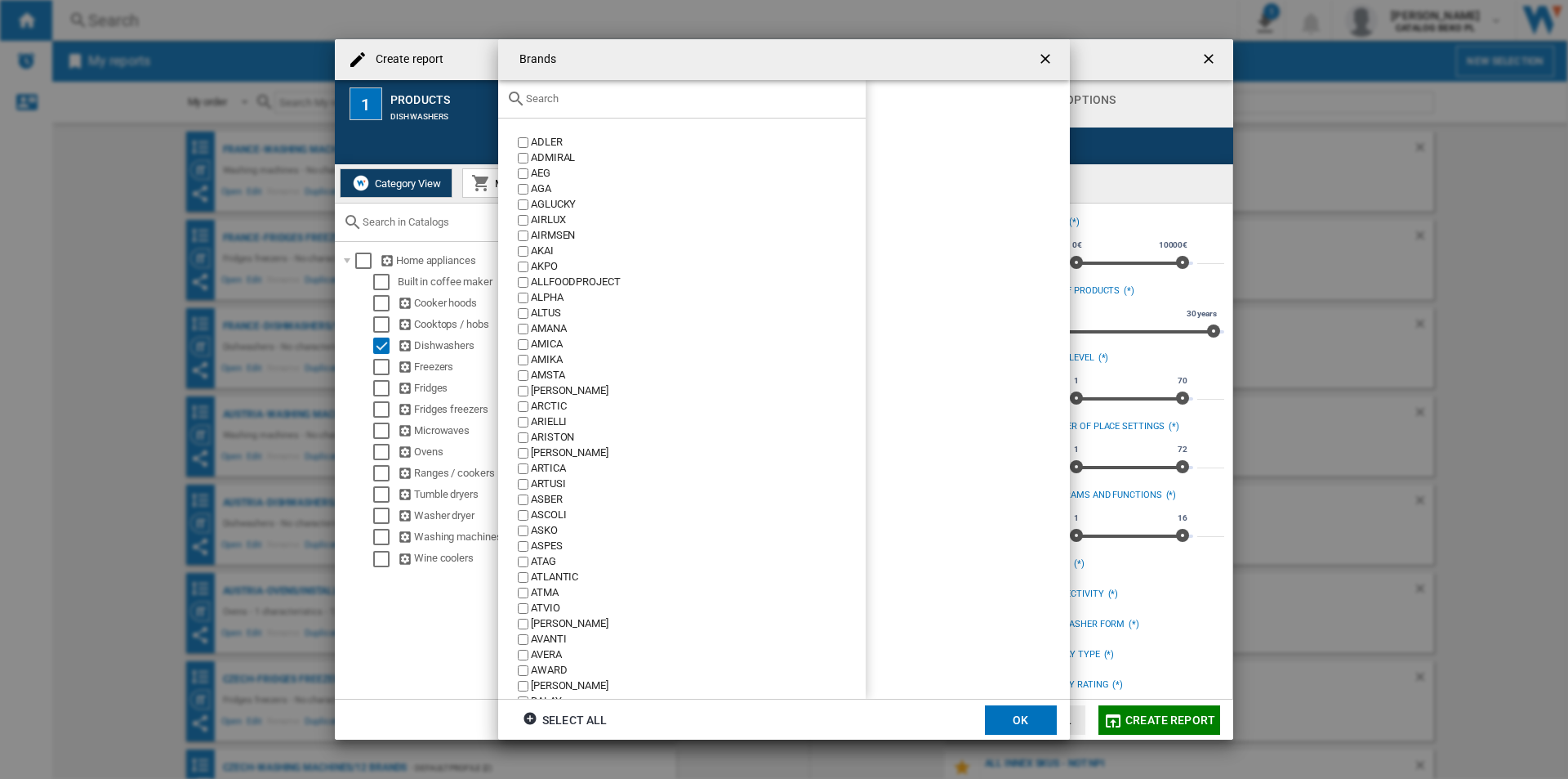
click at [655, 108] on div at bounding box center [681, 99] width 367 height 39
click at [661, 95] on input "text" at bounding box center [691, 99] width 332 height 12
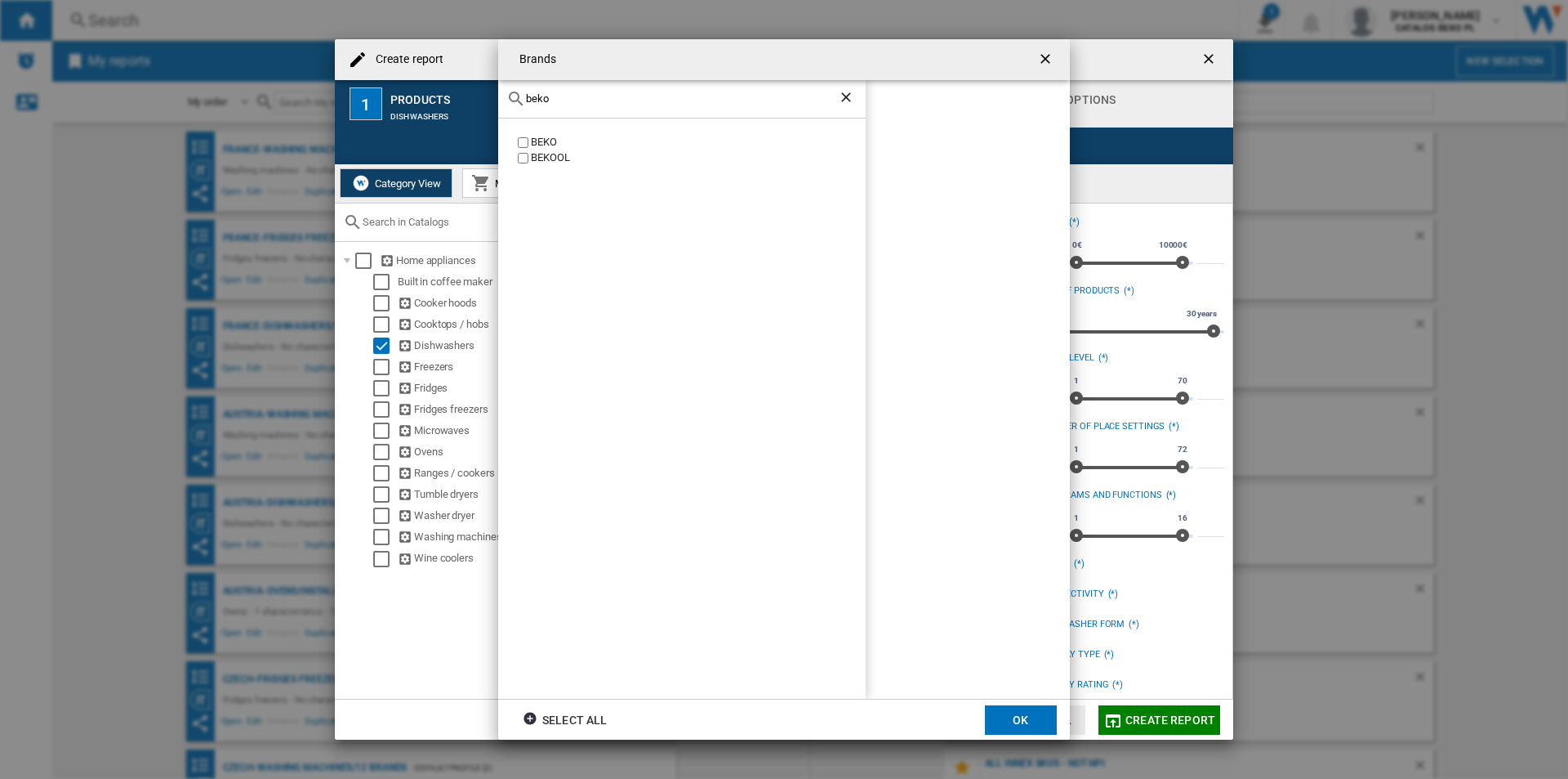
click at [545, 143] on div "BEKO" at bounding box center [698, 142] width 335 height 16
click at [571, 103] on input "beko" at bounding box center [681, 99] width 312 height 12
click at [558, 149] on div "AMICA" at bounding box center [698, 142] width 335 height 16
click at [593, 110] on div "amica" at bounding box center [681, 99] width 367 height 39
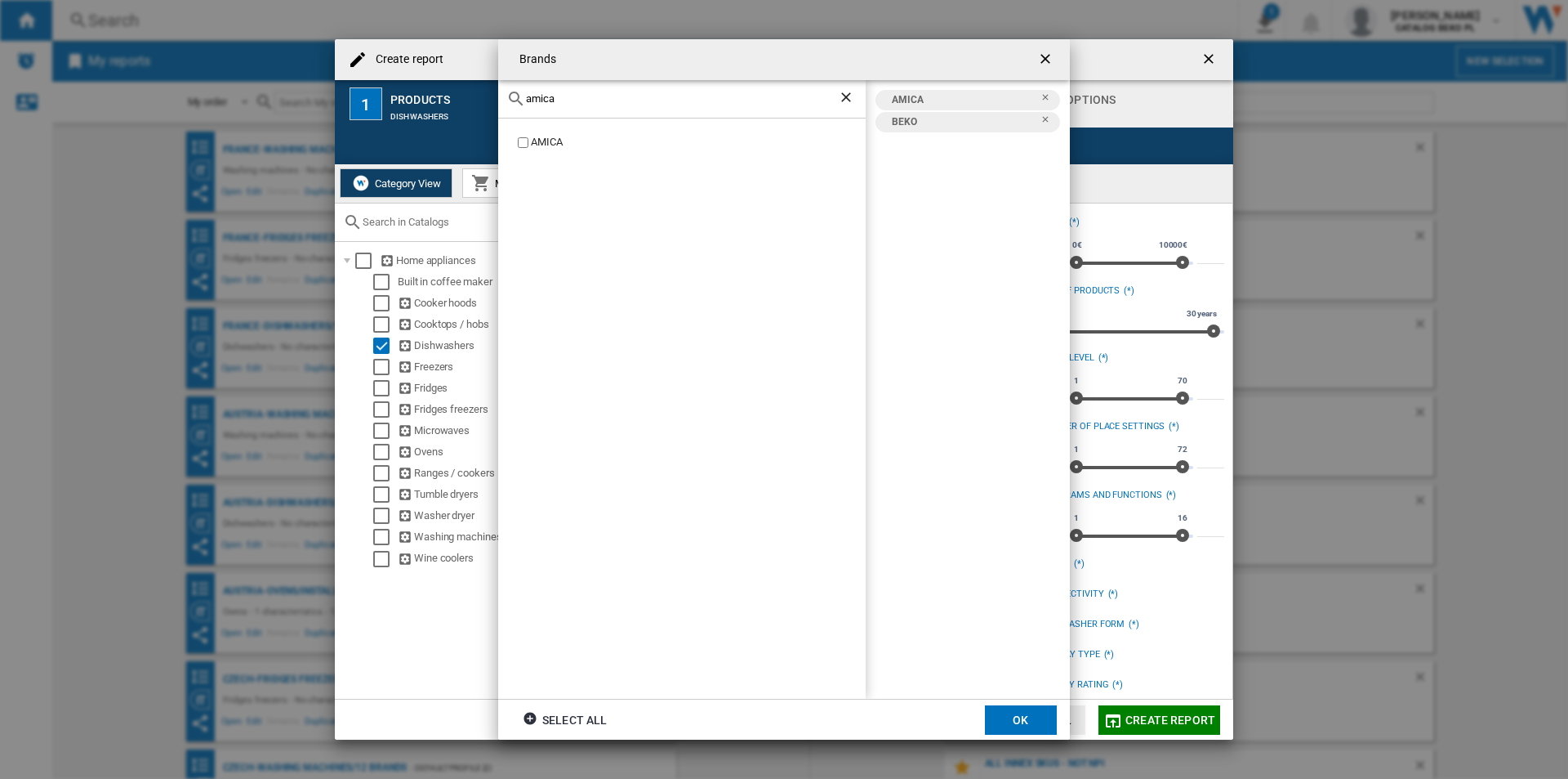
click at [595, 101] on input "amica" at bounding box center [681, 99] width 312 height 12
click at [537, 145] on div "BOSCH" at bounding box center [698, 142] width 335 height 16
click at [586, 103] on input "bosc" at bounding box center [681, 99] width 312 height 12
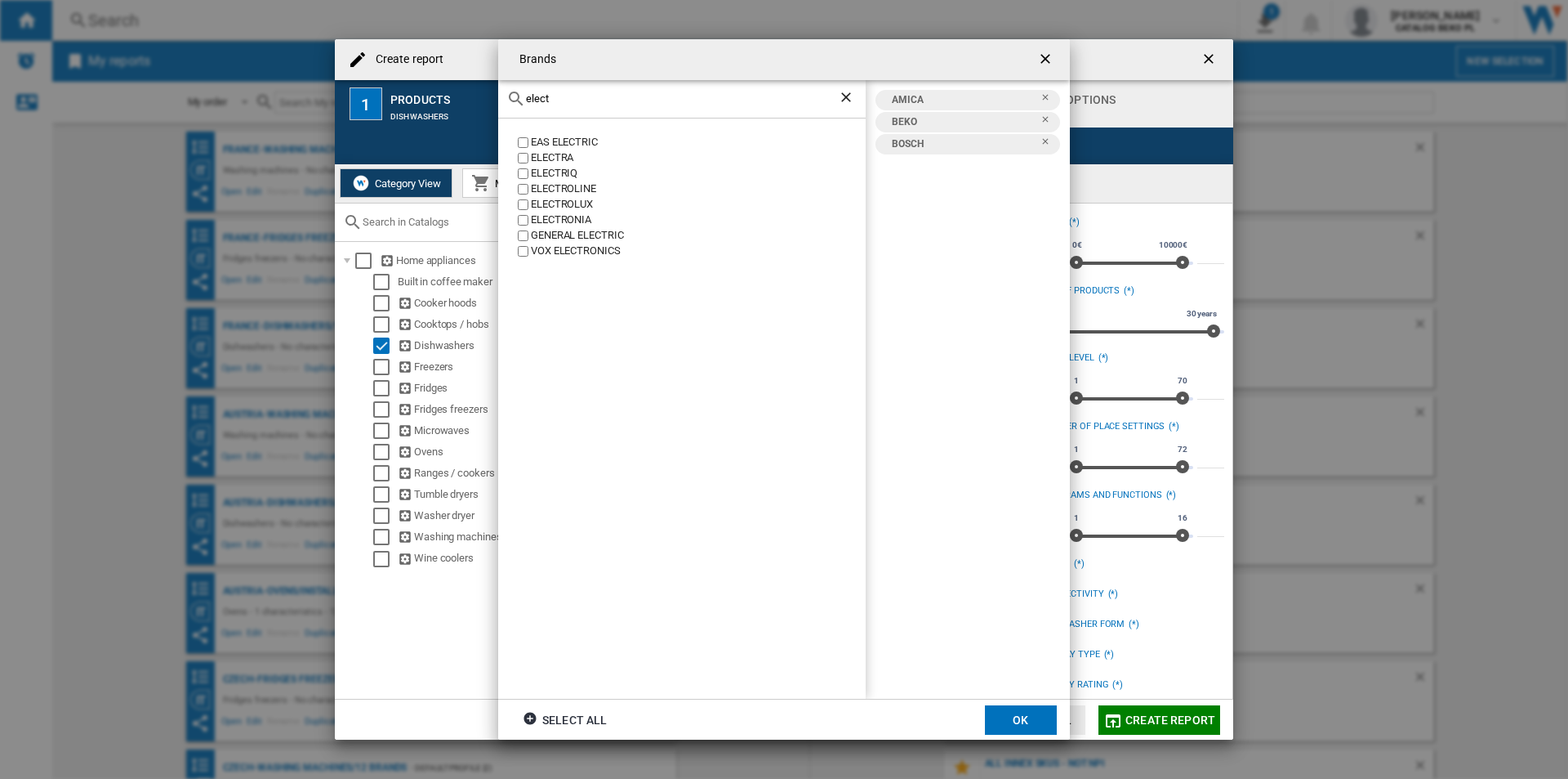
type input "elect"
click at [567, 203] on div "ELECTROLUX" at bounding box center [698, 205] width 335 height 16
click at [630, 106] on div "elect" at bounding box center [681, 99] width 367 height 39
click at [634, 101] on input "elect" at bounding box center [681, 99] width 312 height 12
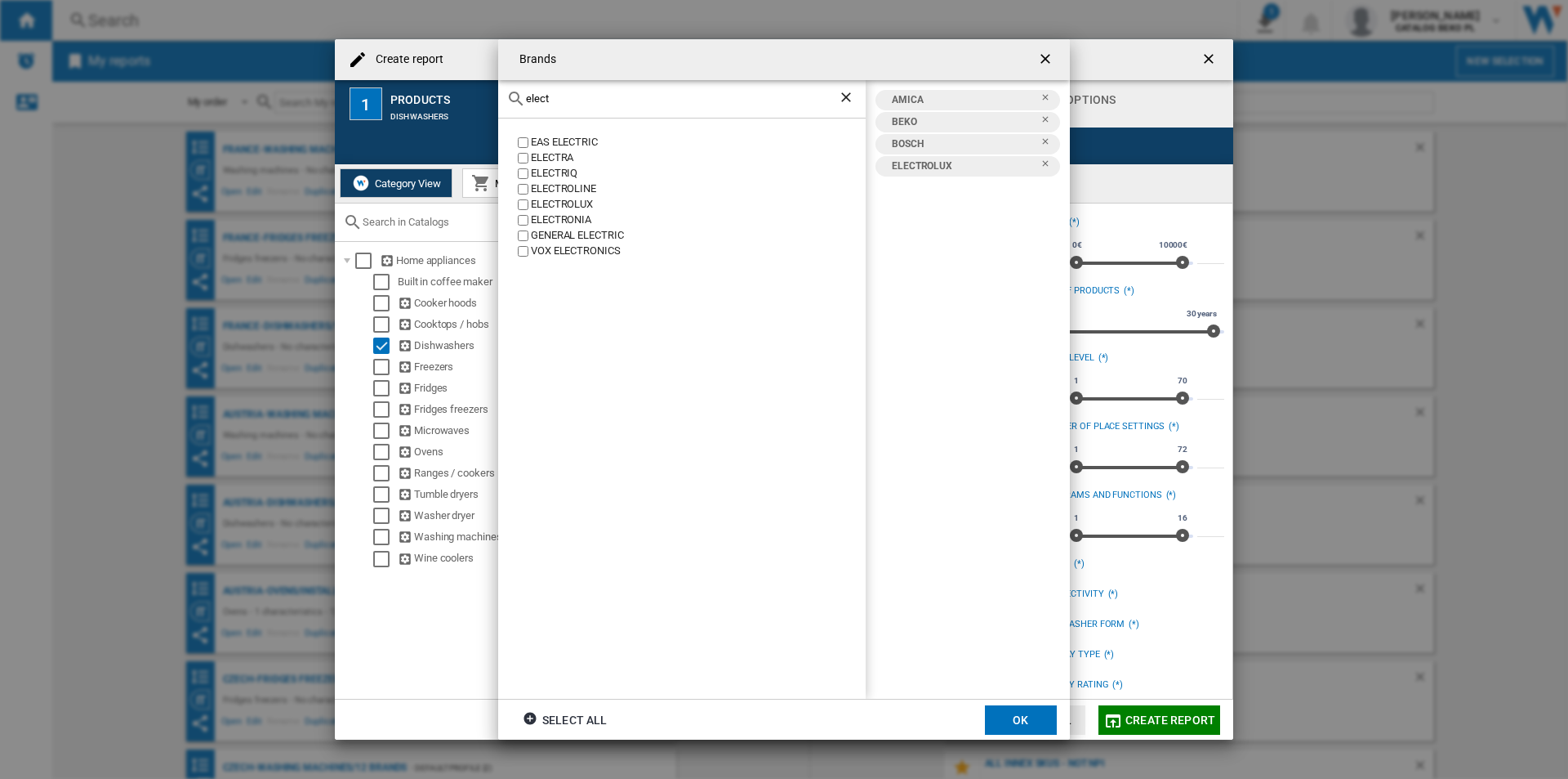
click at [634, 101] on input "elect" at bounding box center [681, 99] width 312 height 12
click at [565, 143] on div "GORENJE" at bounding box center [698, 142] width 335 height 16
click at [610, 111] on div "goren" at bounding box center [681, 99] width 367 height 39
click at [613, 102] on input "goren" at bounding box center [681, 99] width 312 height 12
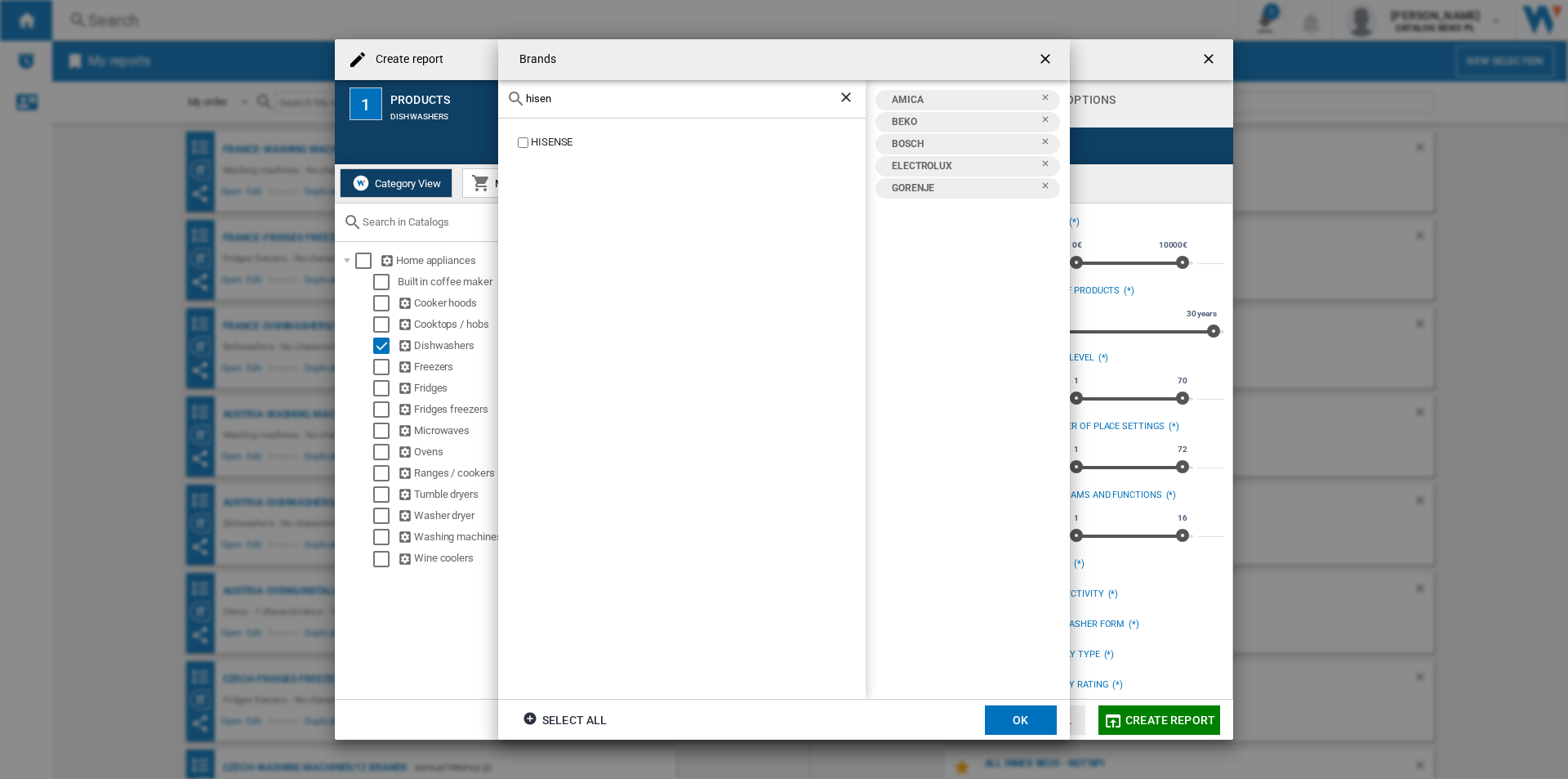
click at [535, 144] on div "HISENSE" at bounding box center [698, 142] width 335 height 16
click at [627, 85] on div "hisen" at bounding box center [681, 99] width 367 height 39
click at [619, 103] on input "hisen" at bounding box center [681, 99] width 312 height 12
click at [551, 147] on div "SAMSUNG" at bounding box center [698, 142] width 335 height 16
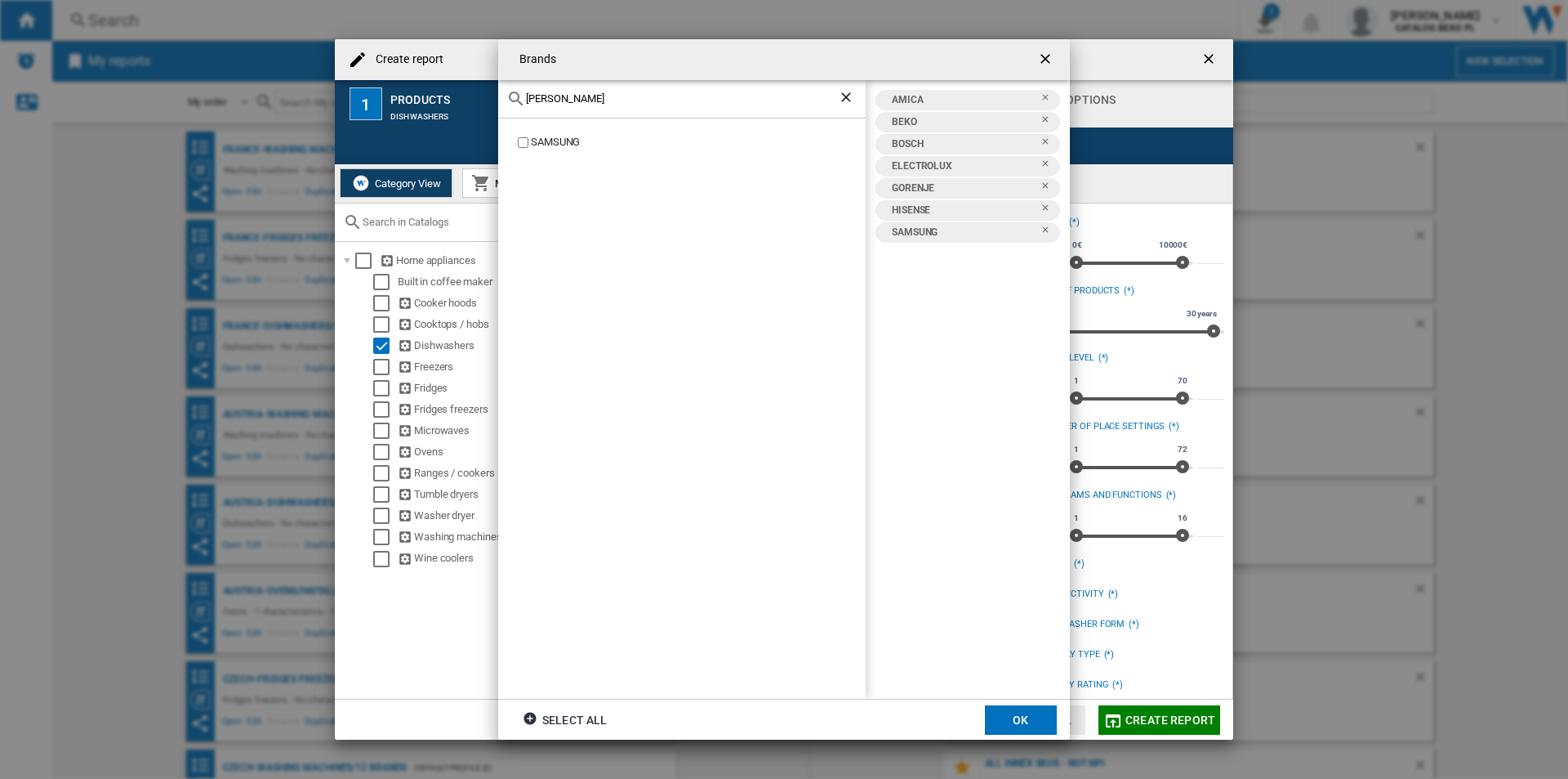
click at [619, 101] on input "sams" at bounding box center [681, 99] width 312 height 12
type input "whirl"
click at [576, 141] on div "WHIRLPOOL" at bounding box center [698, 142] width 335 height 16
click at [1029, 712] on button "OK" at bounding box center [1020, 720] width 72 height 30
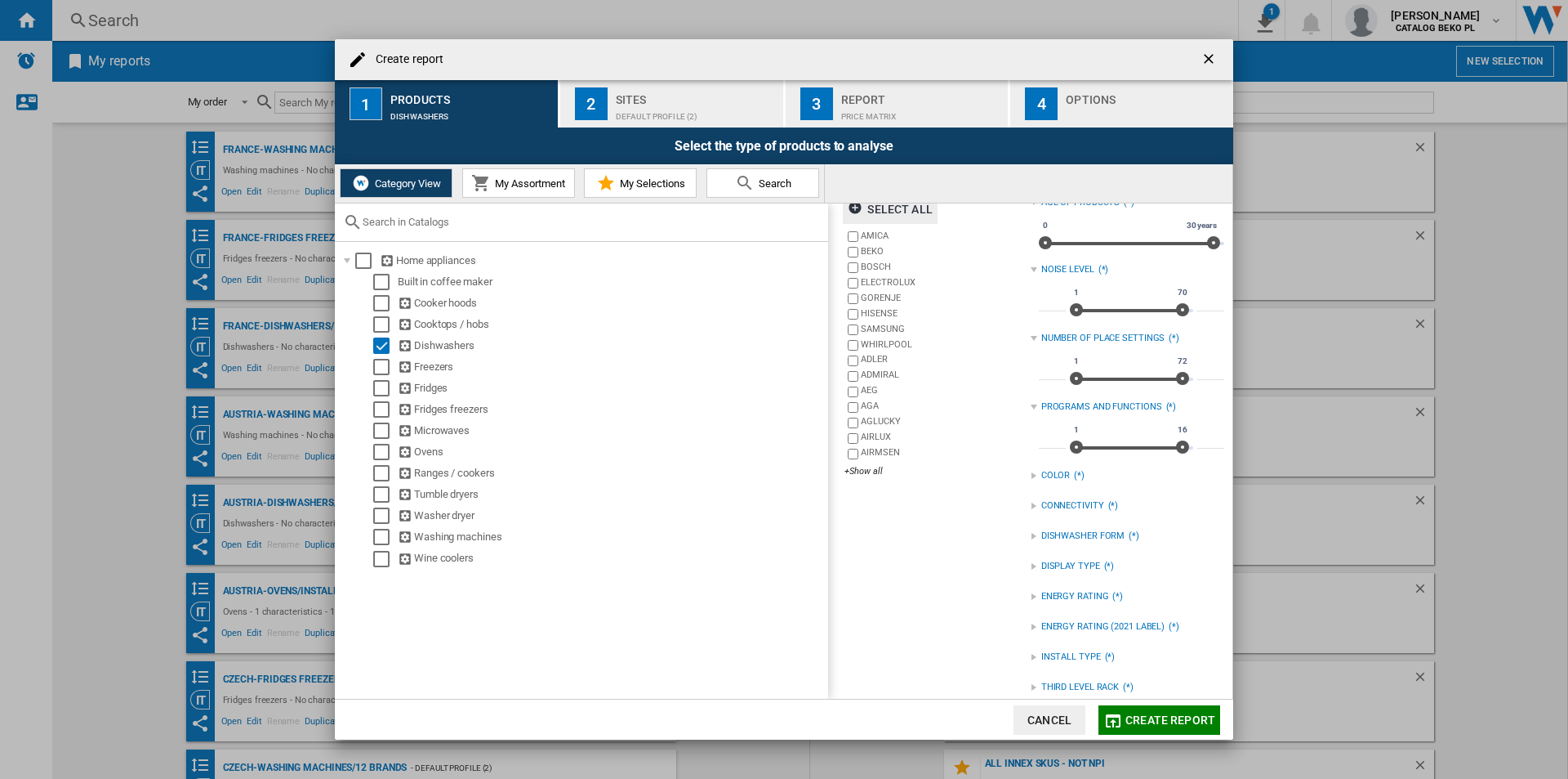
scroll to position [164, 0]
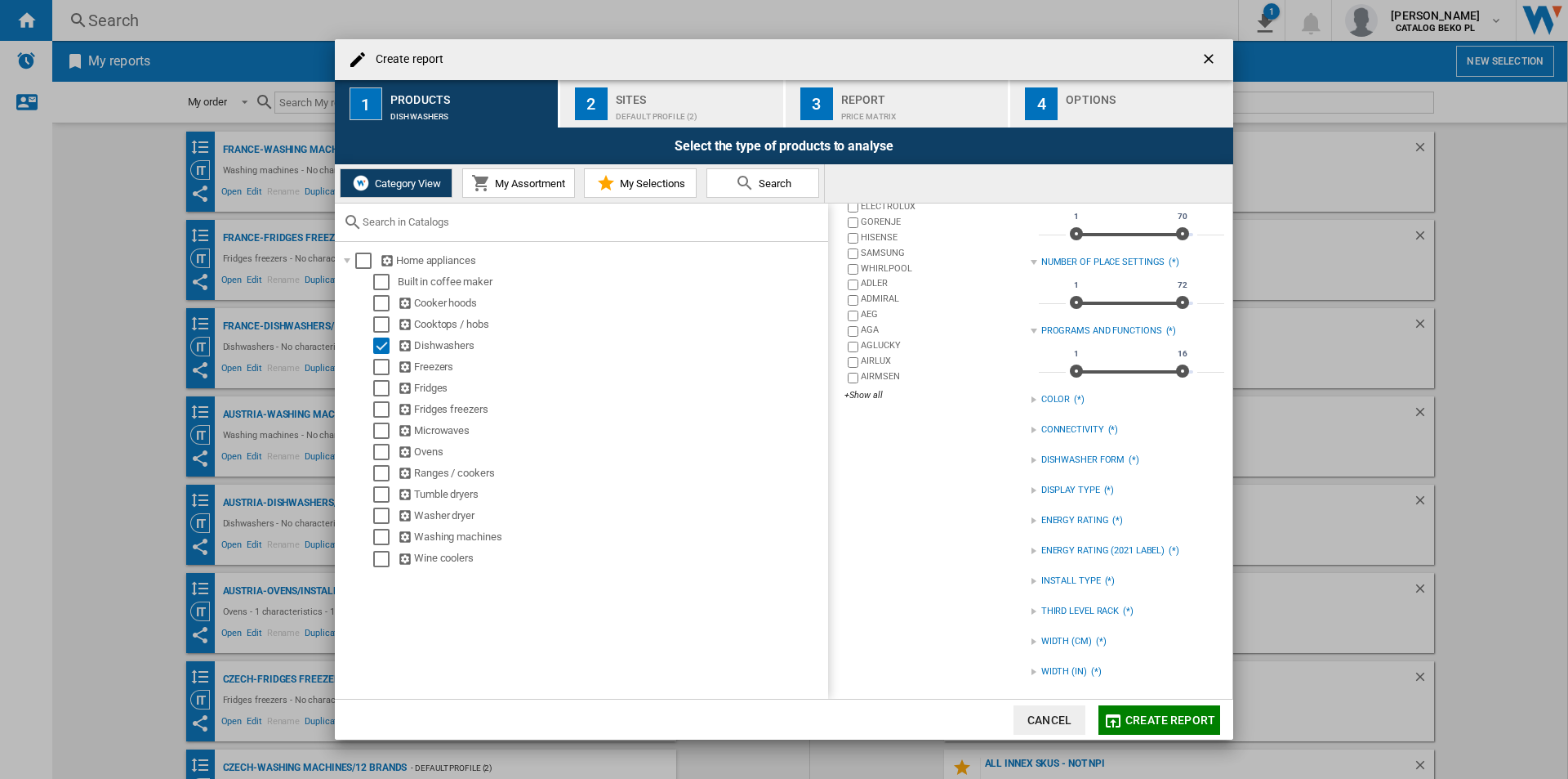
click at [1041, 585] on div "INSTALL TYPE" at bounding box center [1071, 581] width 60 height 13
click at [1055, 615] on div "FREESTANDING" at bounding box center [1140, 616] width 169 height 16
click at [1030, 575] on div "INSTALL TYPE (1)" at bounding box center [1127, 581] width 193 height 21
click at [1031, 460] on div "Create report ..." at bounding box center [1033, 460] width 7 height 7
click at [1055, 490] on div "FULL SIZE" at bounding box center [1140, 494] width 169 height 16
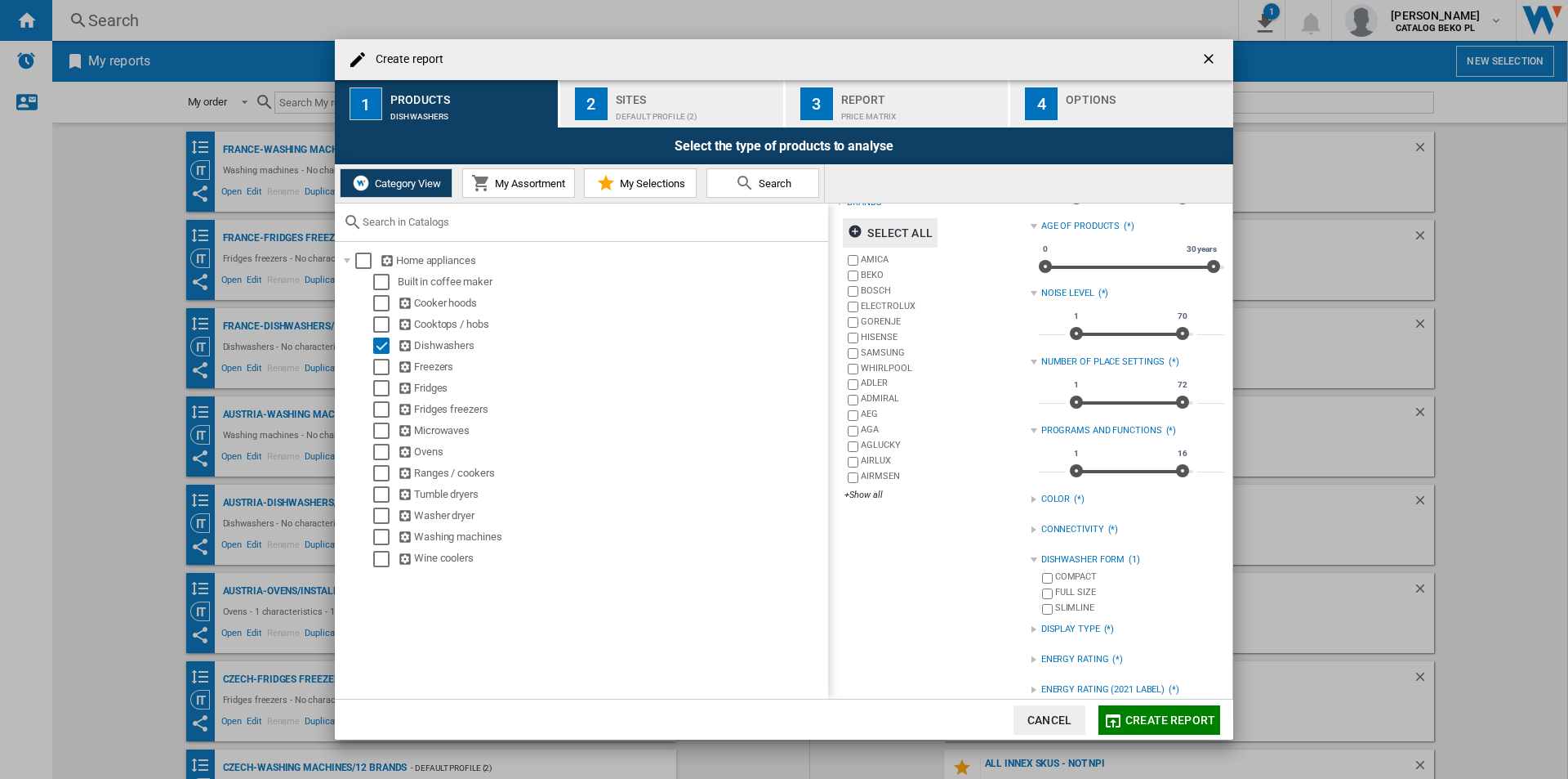
scroll to position [0, 0]
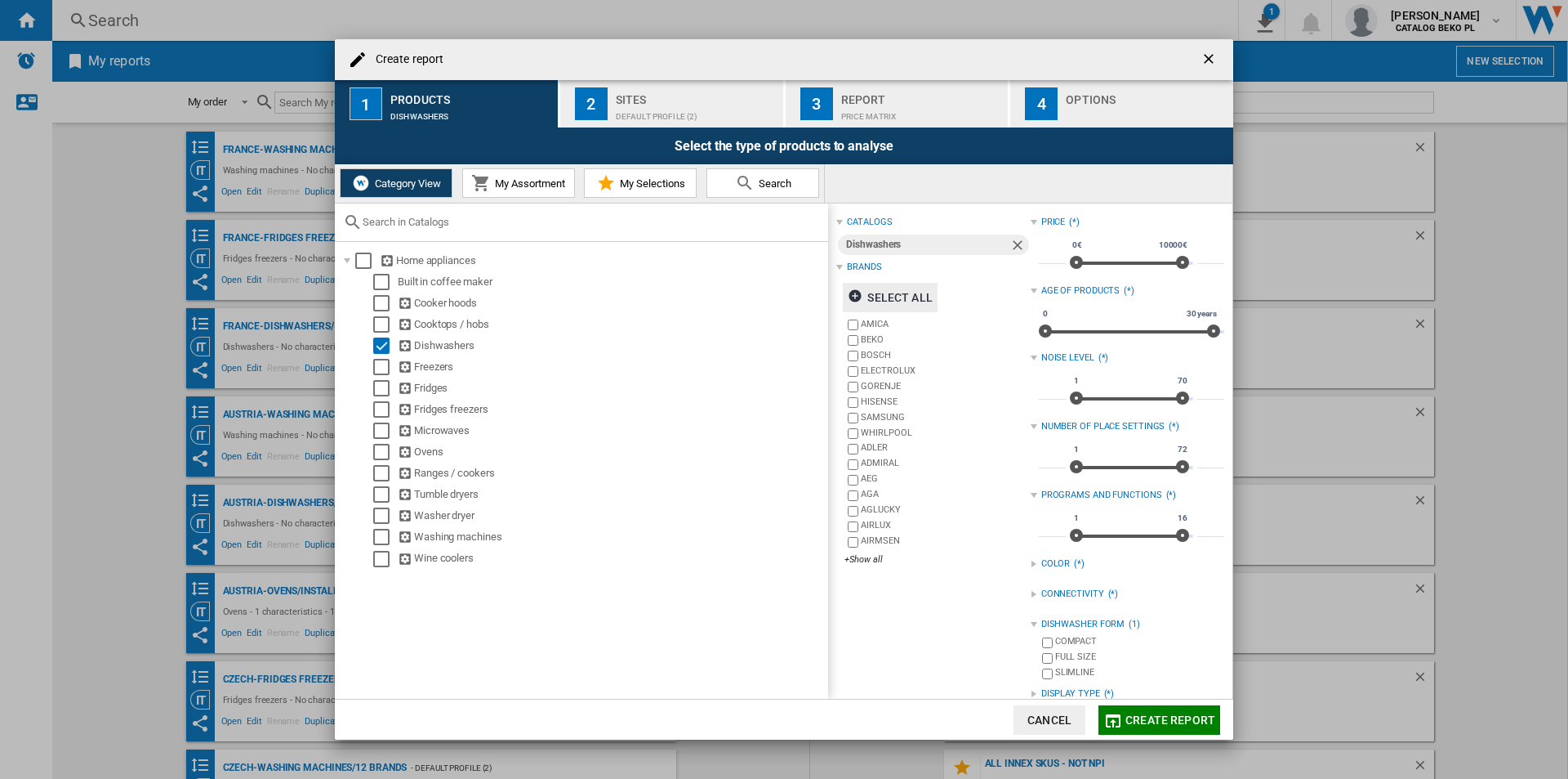
click at [726, 112] on div "Default profile (2)" at bounding box center [697, 112] width 161 height 17
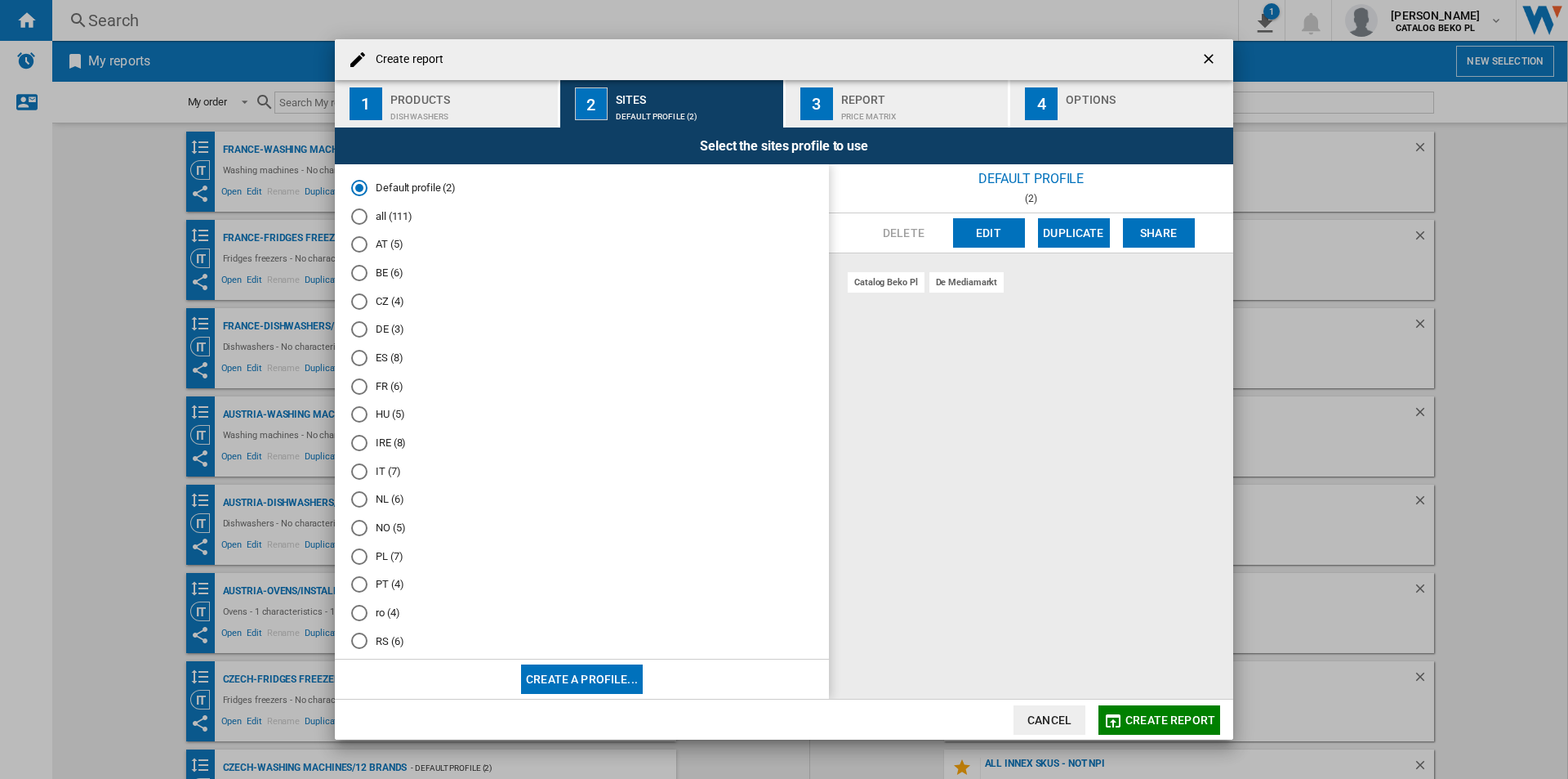
click at [381, 558] on md-radio-button "PL (7)" at bounding box center [582, 557] width 462 height 16
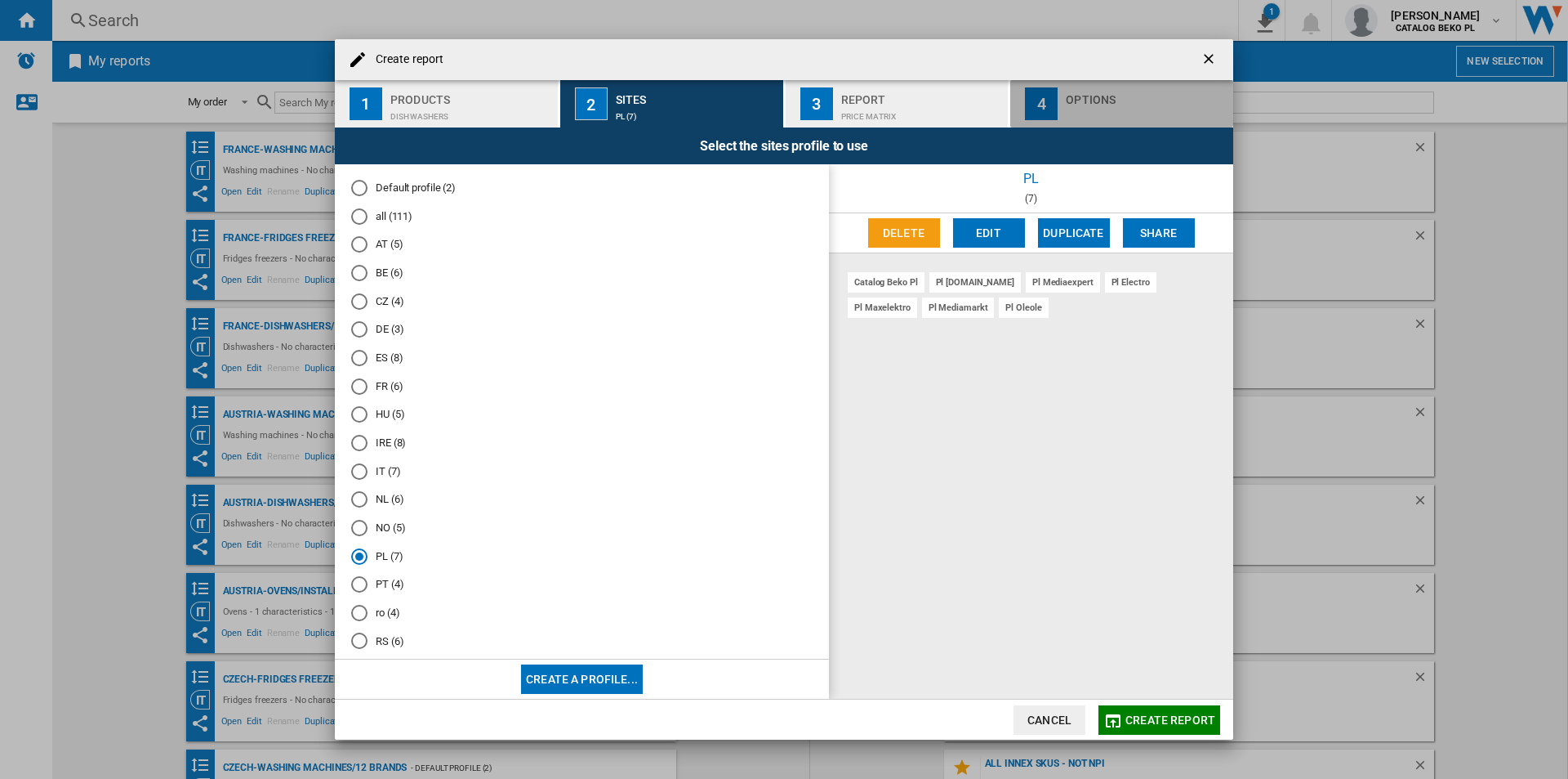
click at [1136, 94] on div "Options" at bounding box center [1147, 95] width 161 height 17
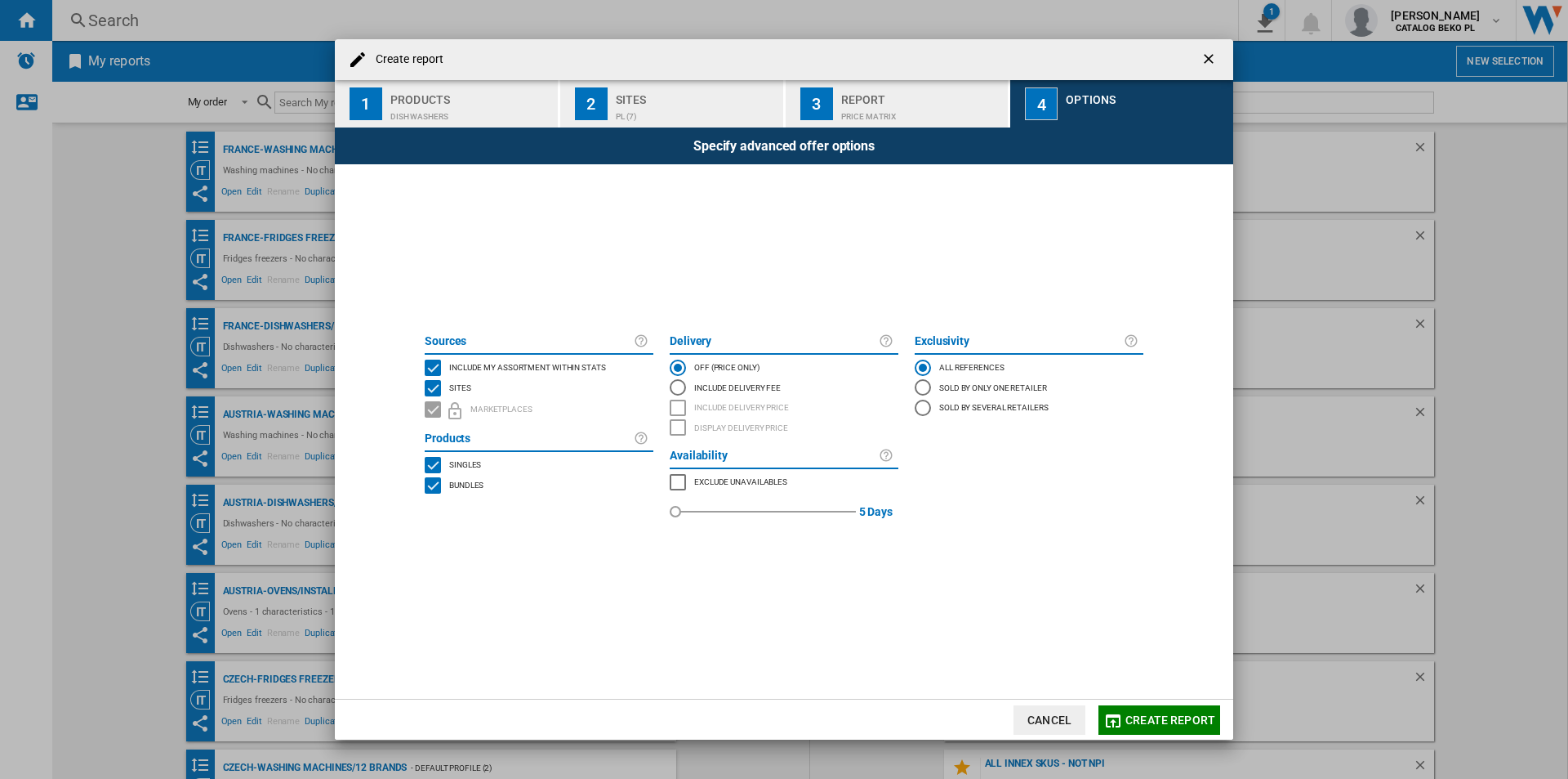
click at [580, 373] on div "Include my assortment within stats" at bounding box center [526, 368] width 161 height 16
click at [1181, 716] on span "Create report" at bounding box center [1171, 719] width 90 height 13
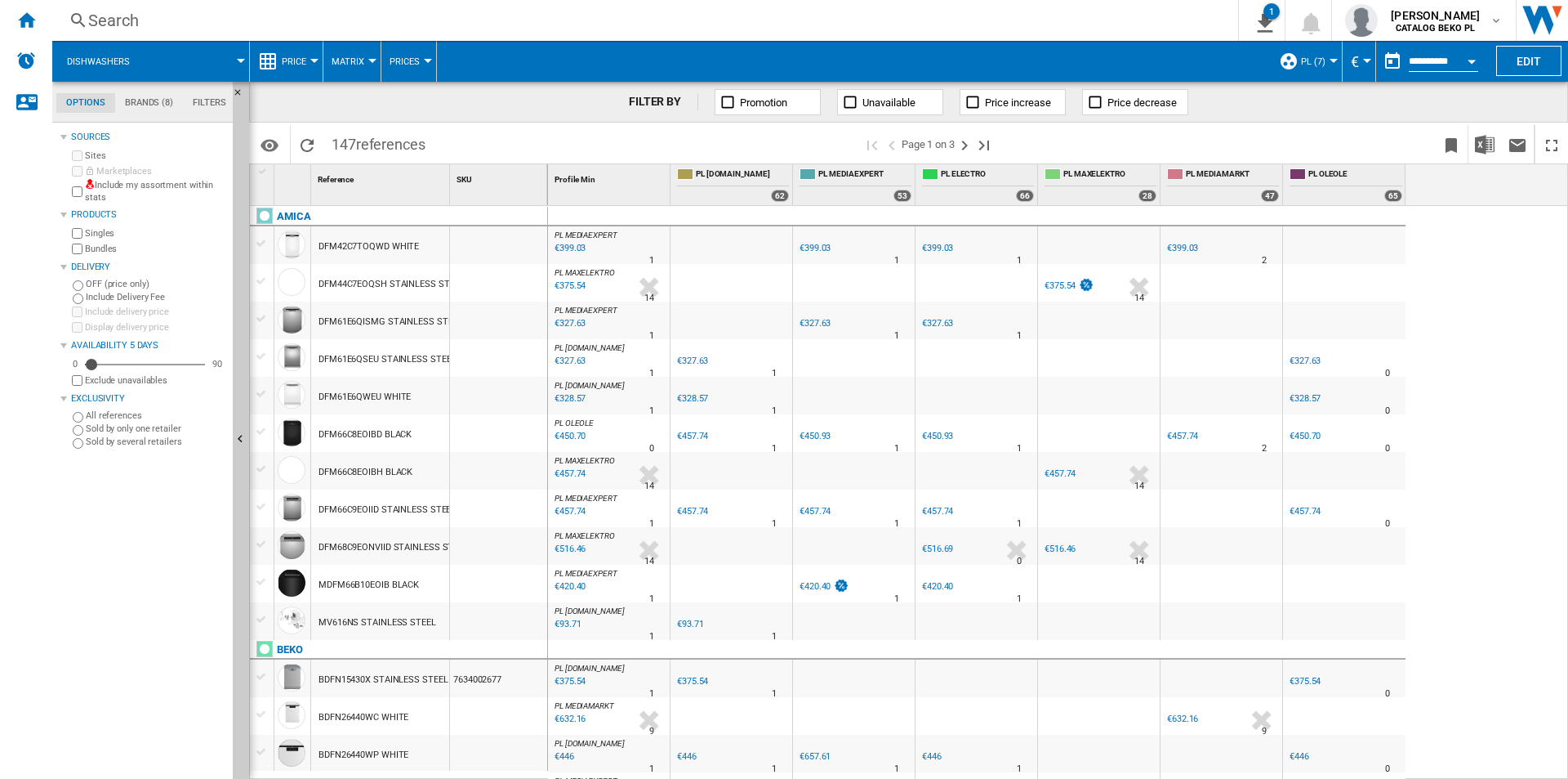
click at [292, 53] on button "Price" at bounding box center [298, 61] width 33 height 41
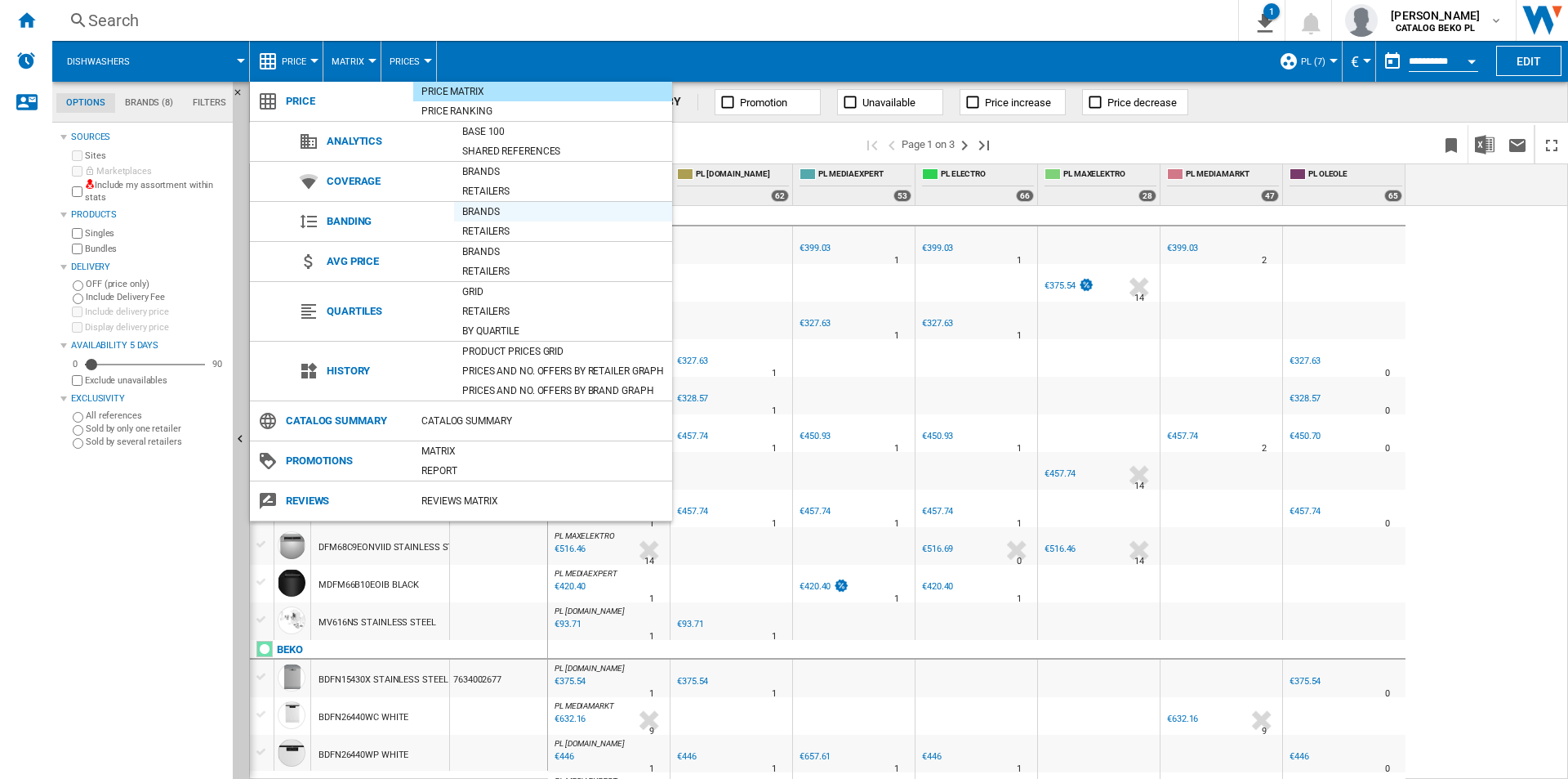
click at [517, 217] on div "Brands" at bounding box center [562, 211] width 218 height 16
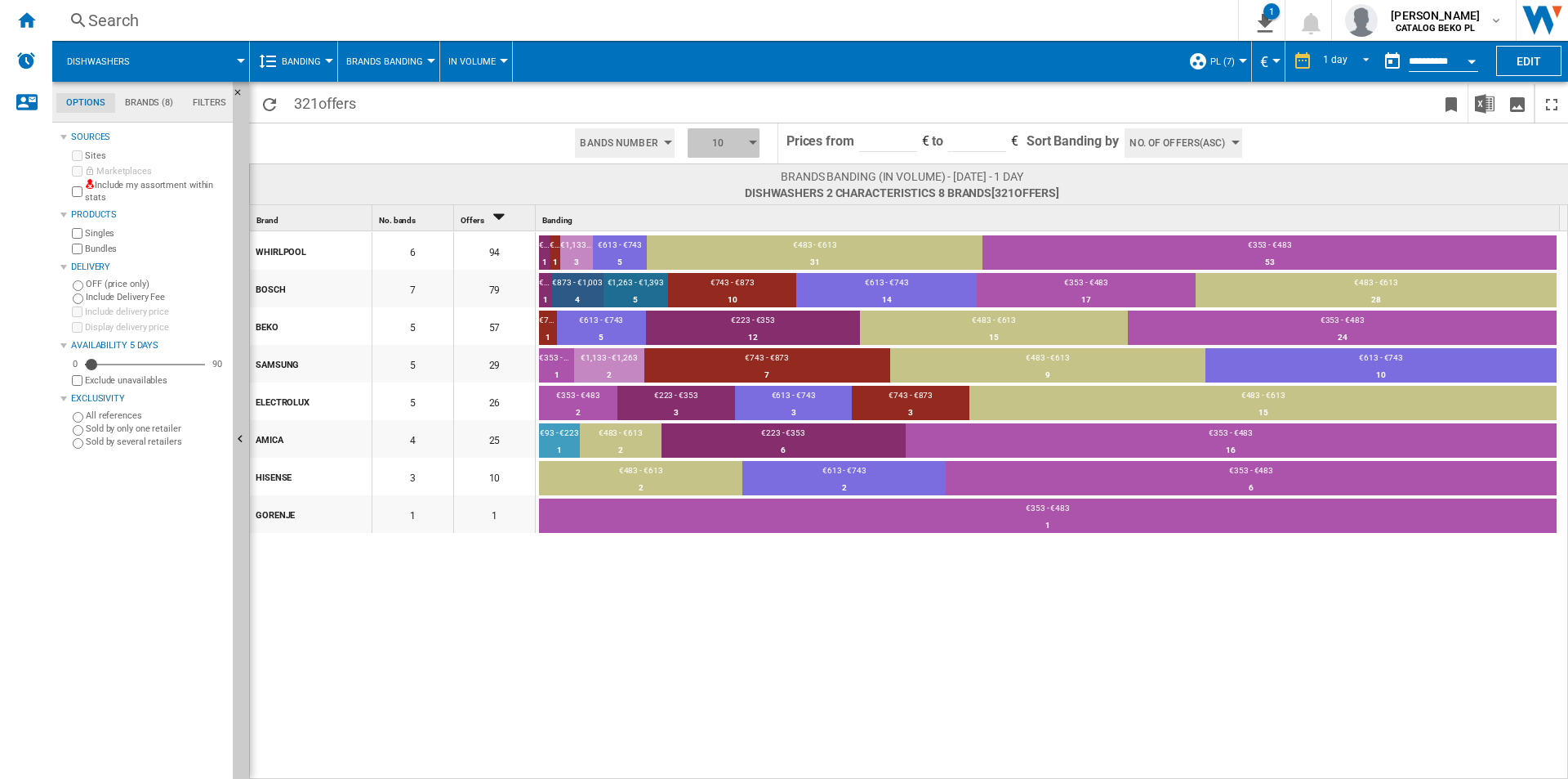
click at [696, 141] on span "10" at bounding box center [718, 143] width 51 height 30
click at [1358, 61] on md-backdrop at bounding box center [784, 390] width 1568 height 779
click at [1358, 61] on span "REPORTS.WIZARD.STEPS.REPORT.STEPS.REPORT_OPTIONS.PERIOD: 1 day" at bounding box center [1362, 60] width 20 height 15
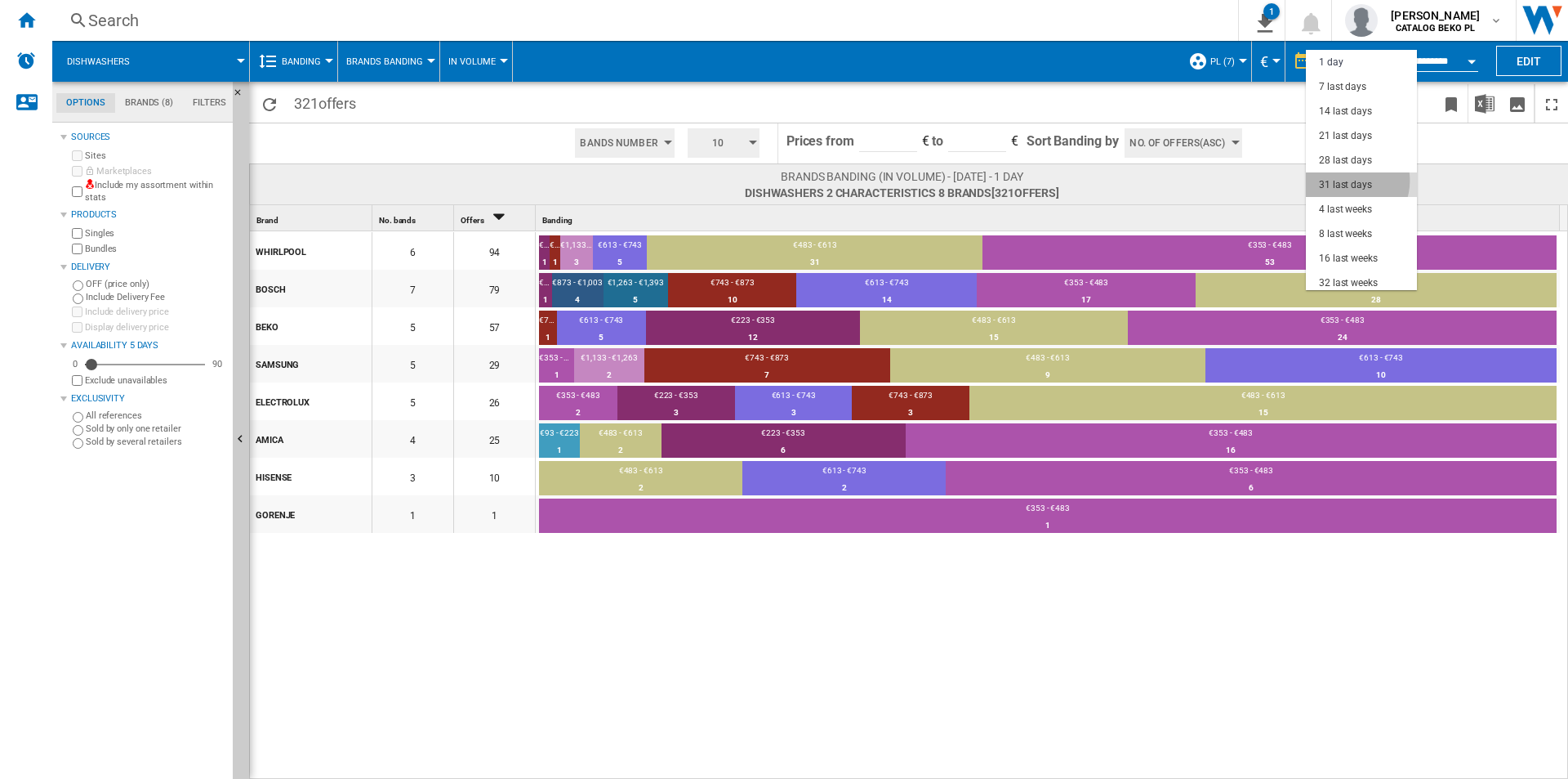
click at [1347, 180] on div "31 last days" at bounding box center [1345, 185] width 53 height 14
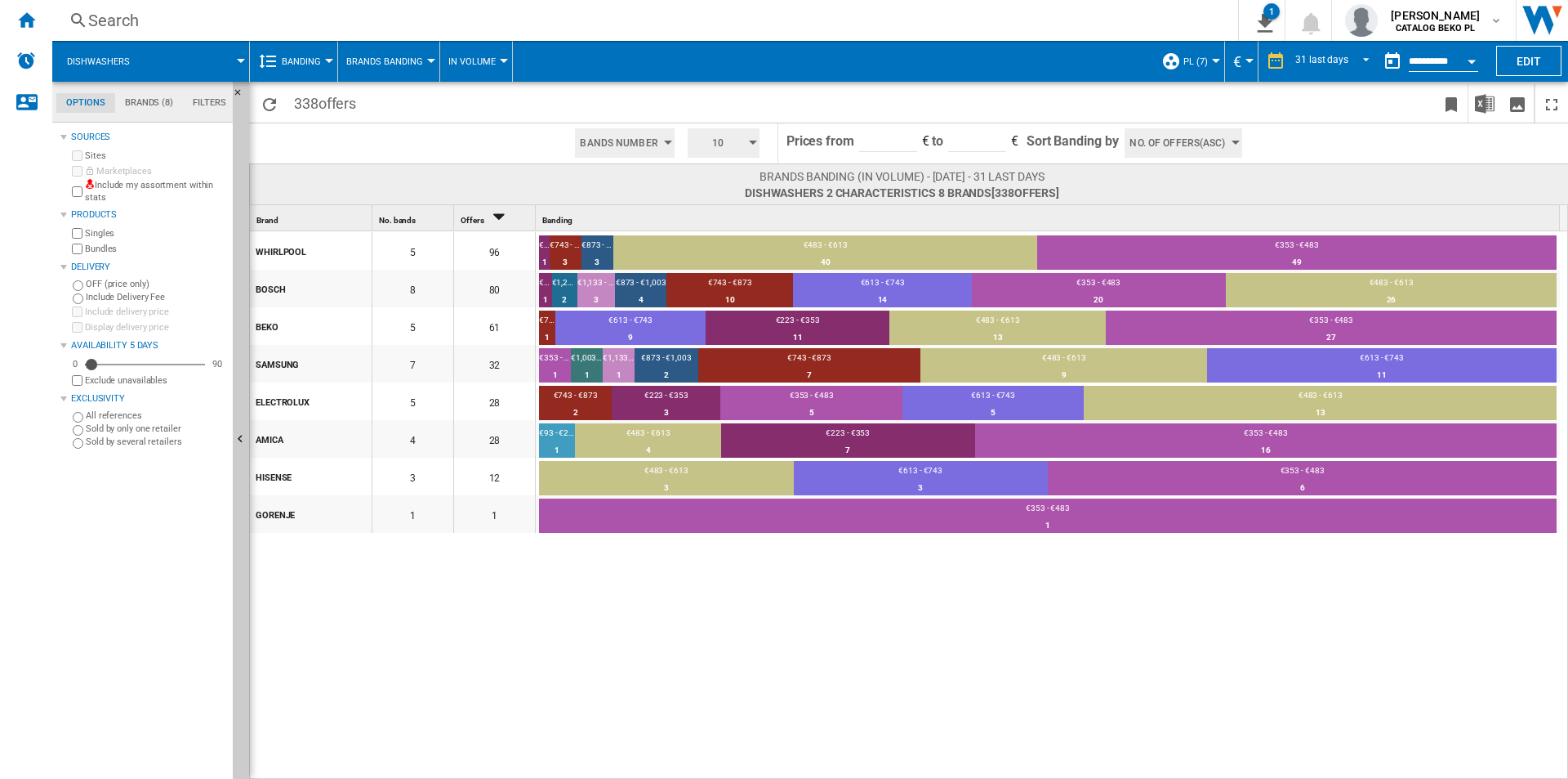
click at [1204, 128] on div "No. of offers(Asc)" at bounding box center [1183, 142] width 129 height 39
click at [1204, 148] on md-backdrop at bounding box center [784, 390] width 1568 height 779
click at [1203, 144] on span "No. of offers(Asc)" at bounding box center [1178, 143] width 96 height 30
click at [1167, 204] on span "Price(Asc)" at bounding box center [1155, 204] width 46 height 11
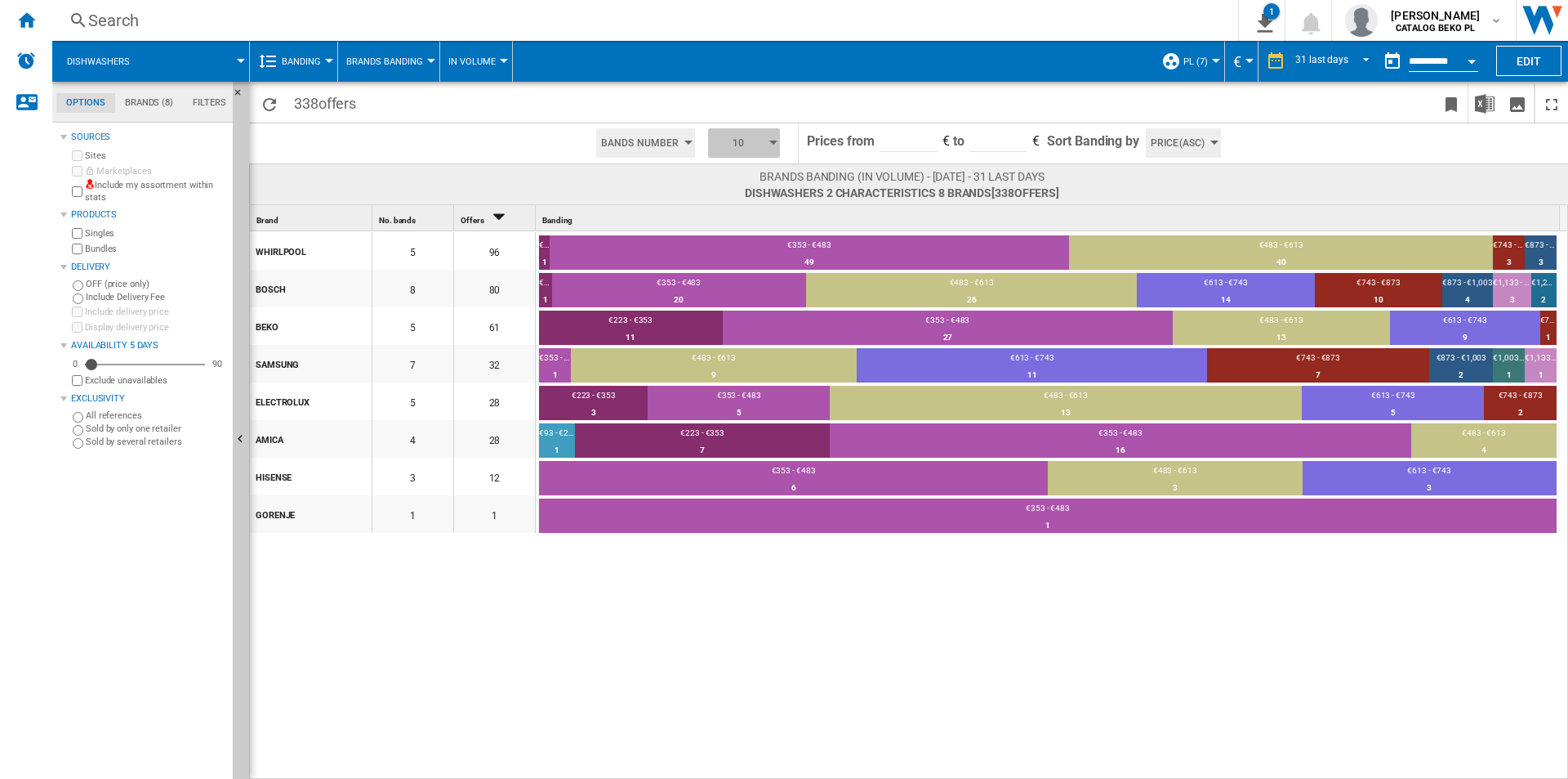
click at [749, 140] on span "10" at bounding box center [738, 143] width 51 height 30
click at [742, 202] on button "5" at bounding box center [747, 205] width 79 height 16
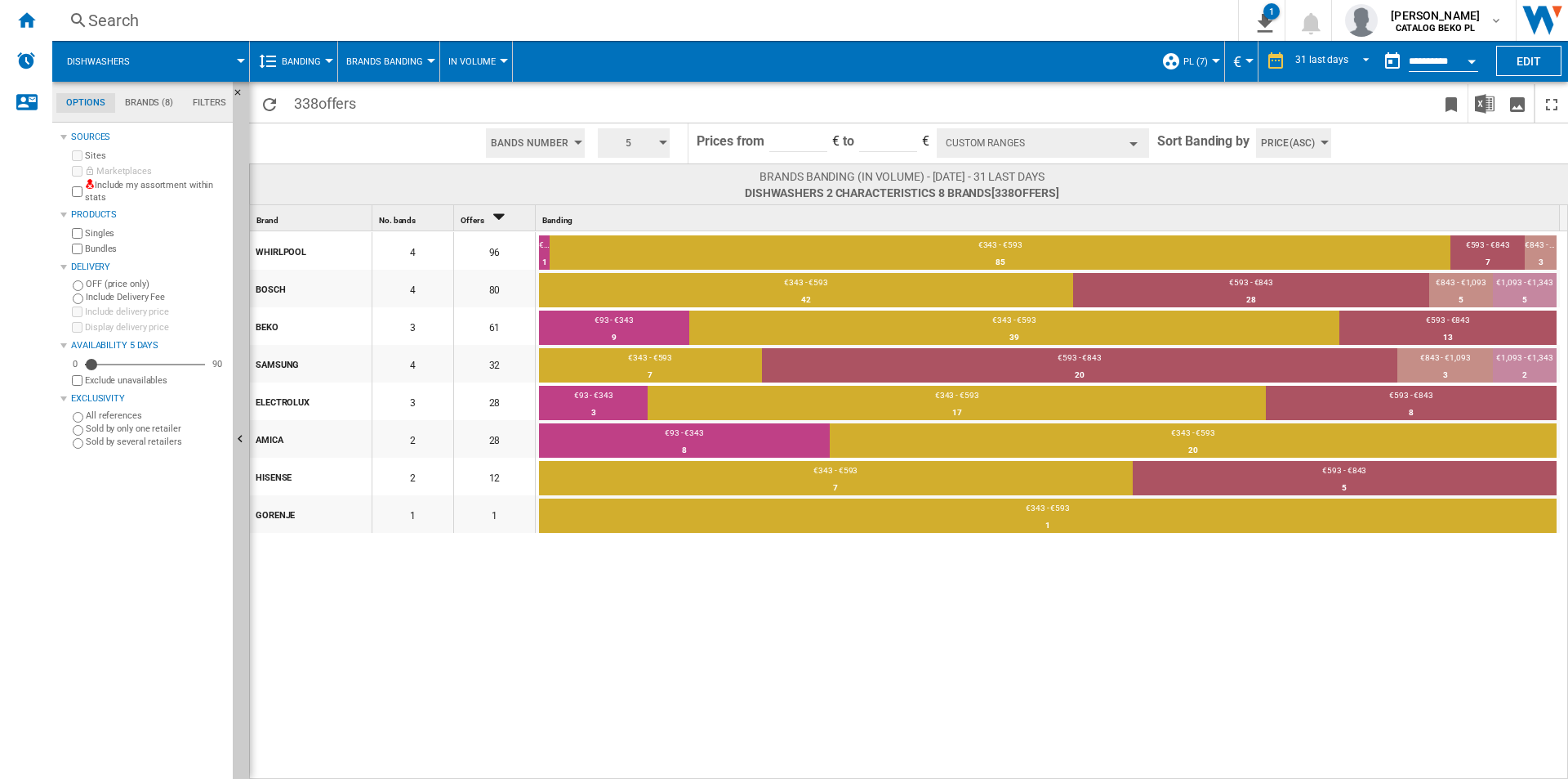
click at [1002, 632] on div "WHIRLPOOL 4 96 €93 - €343 1 1.04% €343 - €593 85 88.54% €593 - €843 7 7.29% €84…" at bounding box center [909, 505] width 1319 height 549
click at [368, 34] on div "Search Search 0 1 Atlantis 1.0 PL/No characteristic/No brand [Product prices gr…" at bounding box center [810, 20] width 1516 height 41
click at [370, 61] on span "Brands Banding" at bounding box center [384, 62] width 77 height 11
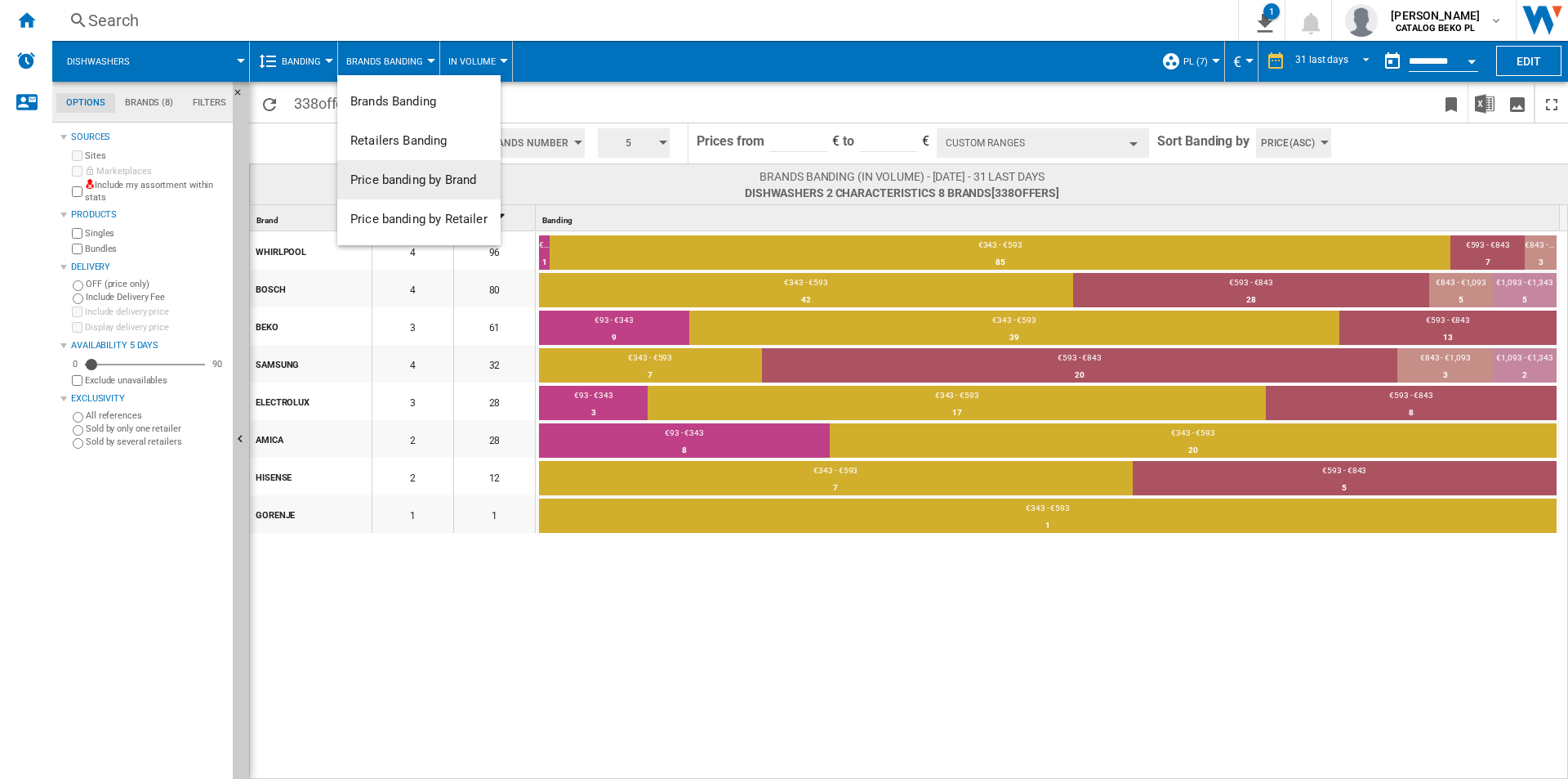
click at [404, 173] on span "Price banding by Brand" at bounding box center [413, 179] width 125 height 15
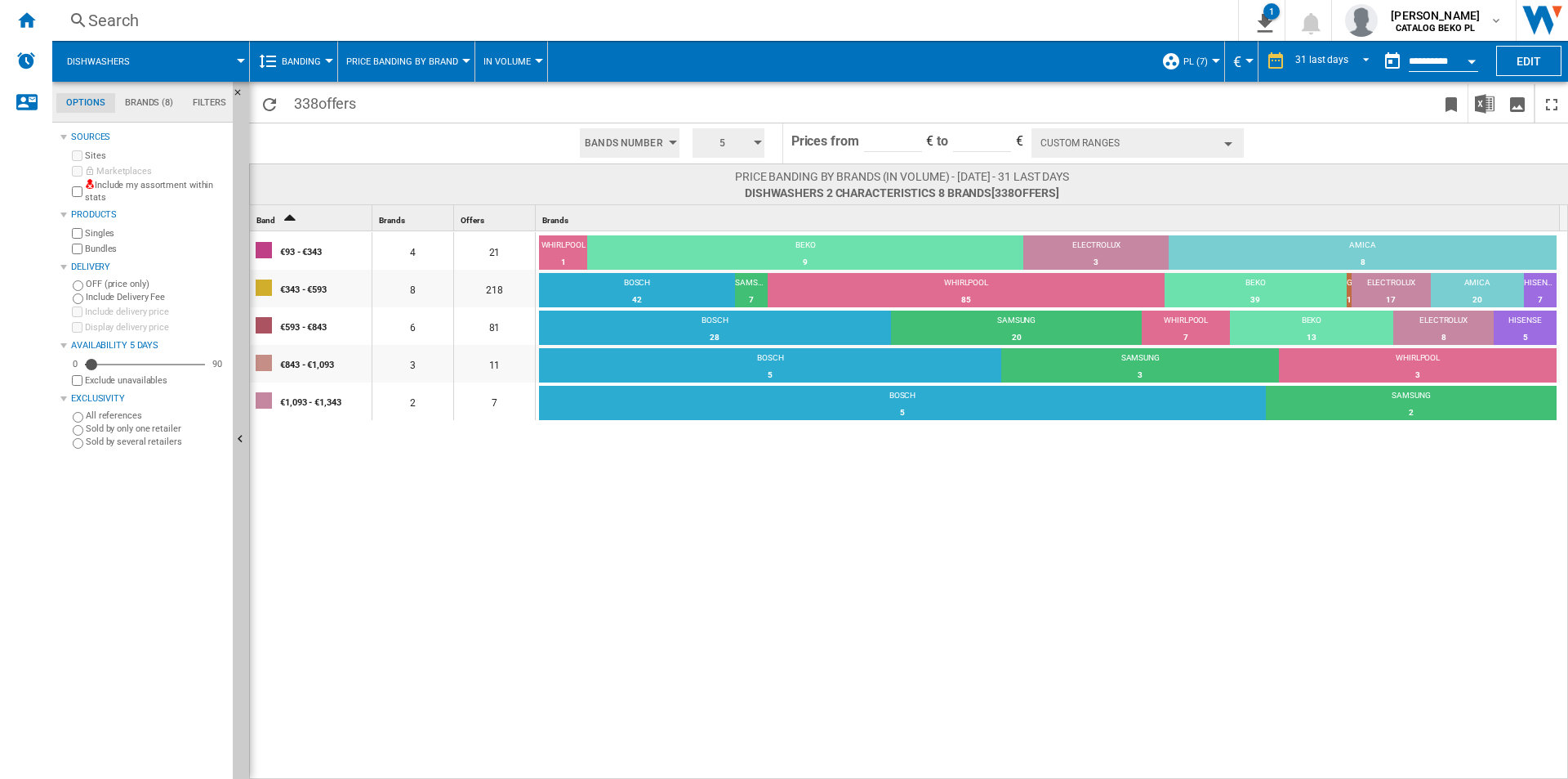
click at [771, 580] on div "€93 - €343 4 21 WHIRLPOOL 1 4.76% BEKO 9 42.86% ELECTROLUX 3 14.29% AMICA 8 38.…" at bounding box center [909, 505] width 1319 height 549
click at [158, 87] on md-tabs-canvas "Options Brands (8) Filters Options Brands (8) Filters" at bounding box center [150, 102] width 196 height 41
click at [156, 99] on md-tab-item "Brands (8)" at bounding box center [149, 104] width 68 height 20
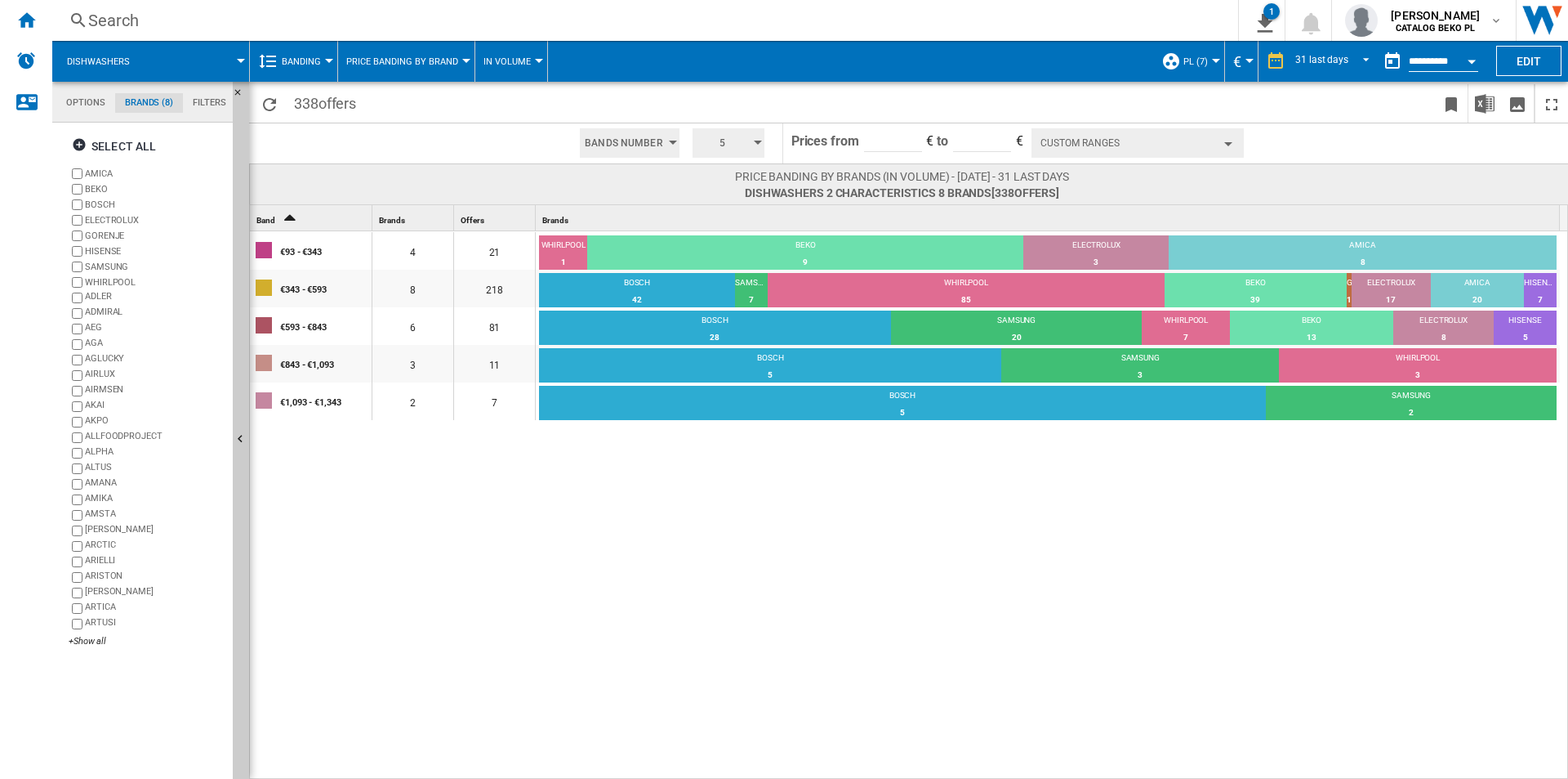
scroll to position [63, 0]
click at [912, 581] on div "€93 - €343 4 21 WHIRLPOOL 1 4.76% BEKO 9 42.86% ELECTROLUX 3 14.29% AMICA 8 38.…" at bounding box center [909, 505] width 1319 height 549
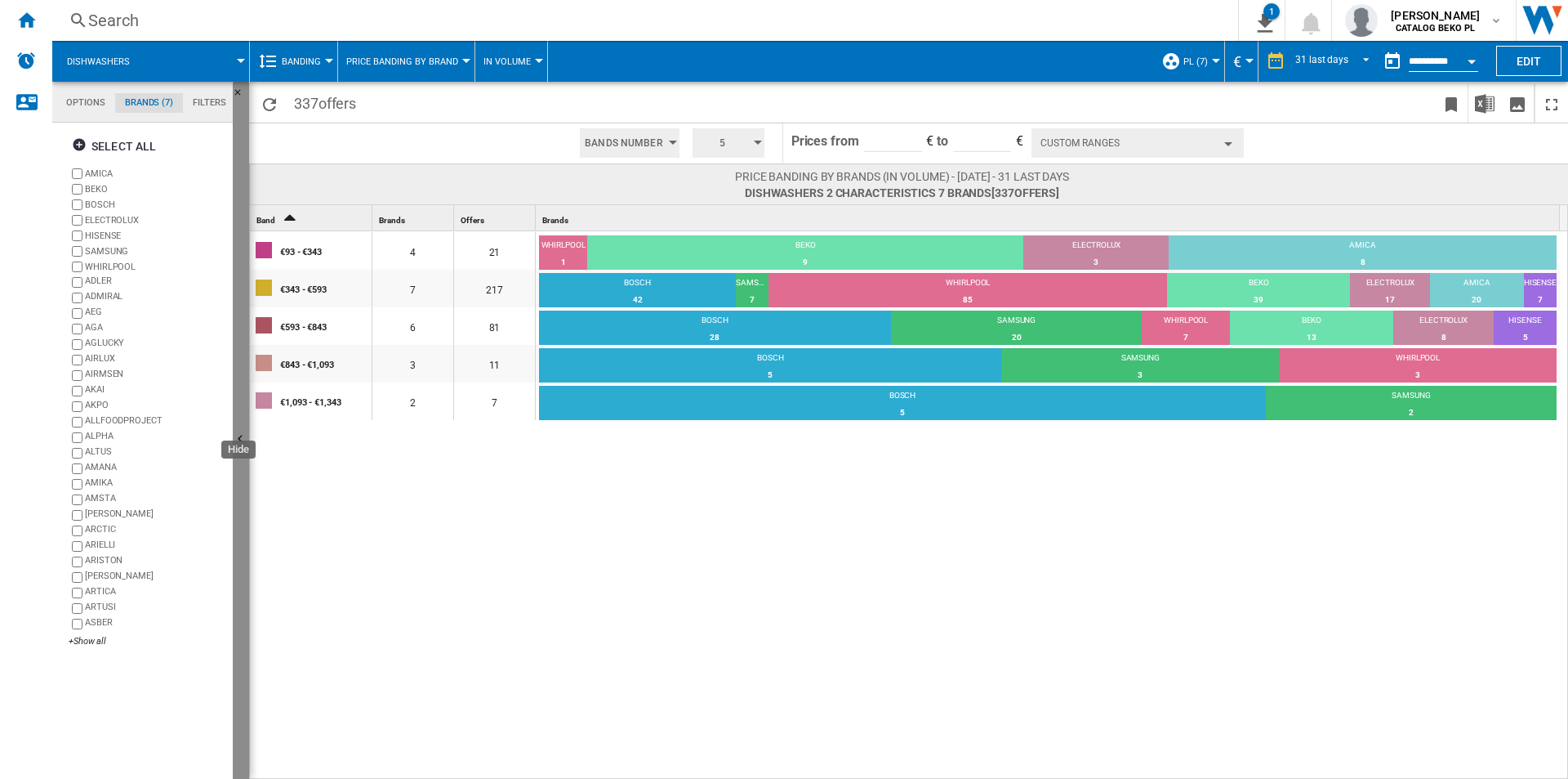
click at [242, 476] on button "Hide" at bounding box center [241, 440] width 16 height 717
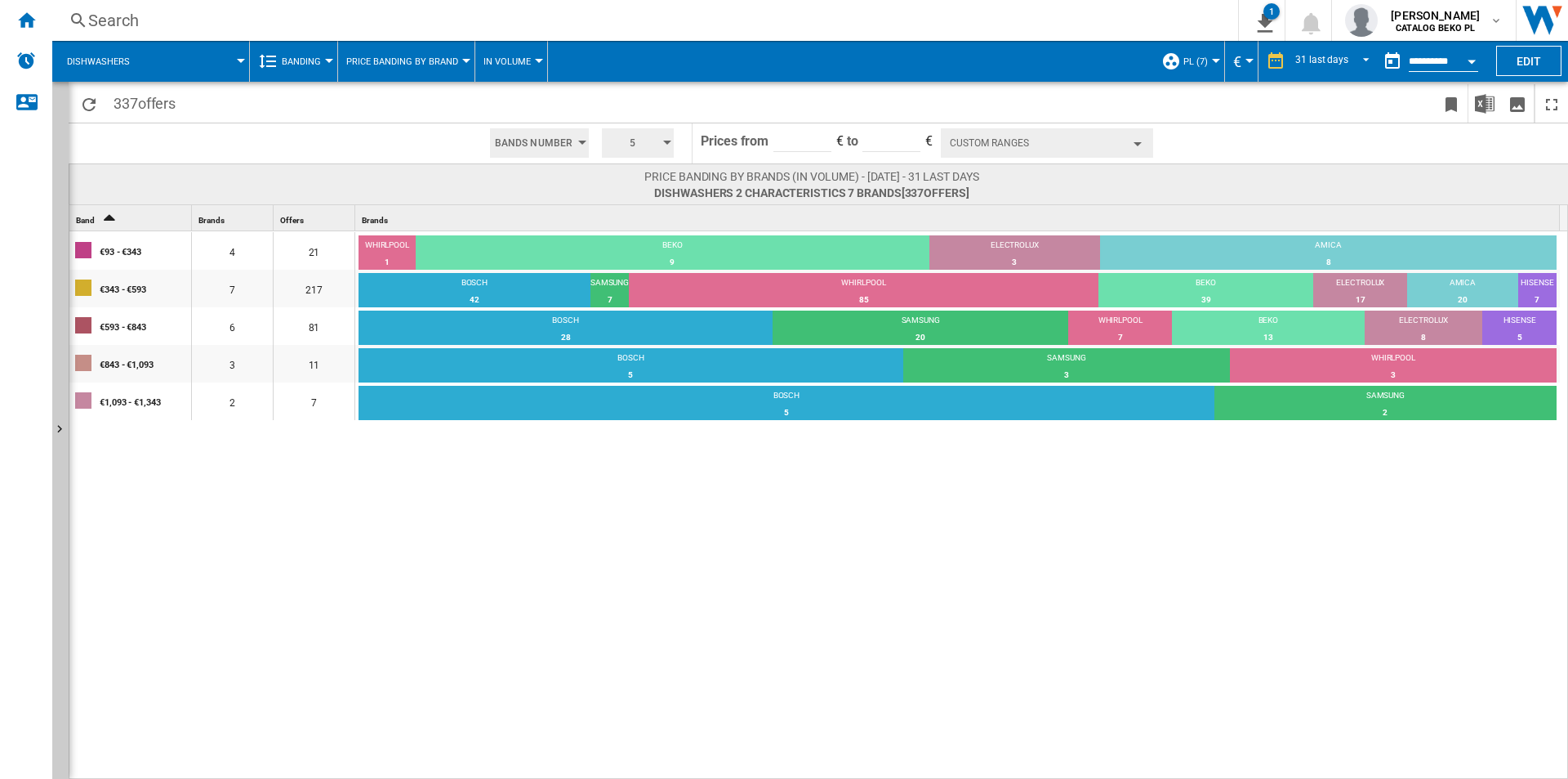
click at [996, 141] on button "Custom Ranges" at bounding box center [1046, 143] width 212 height 30
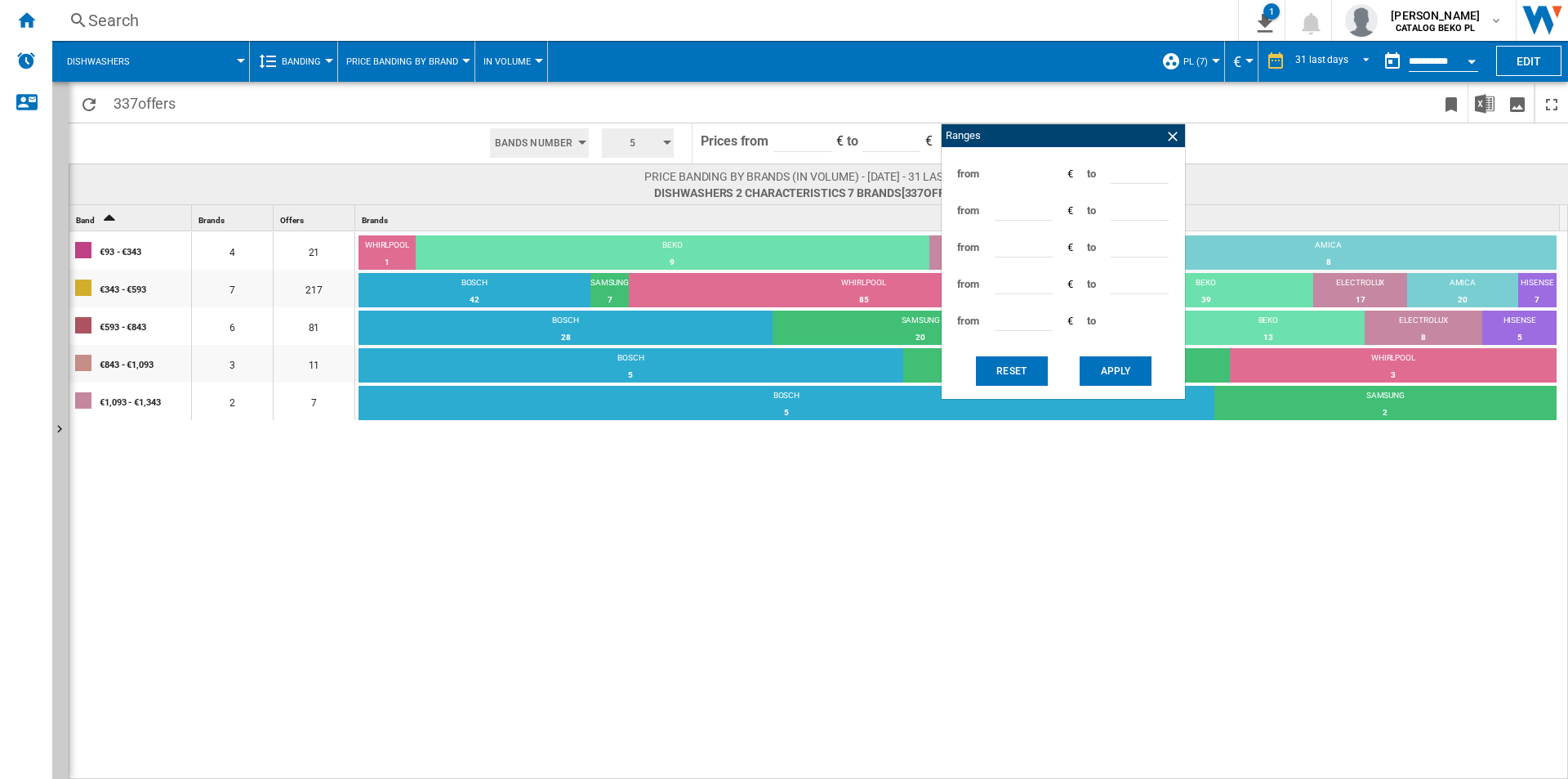
click at [1016, 245] on input "***" at bounding box center [1023, 245] width 58 height 25
click at [1026, 282] on input "***" at bounding box center [1023, 282] width 58 height 25
click at [1136, 275] on input "****" at bounding box center [1140, 282] width 58 height 25
click at [1133, 280] on input "****" at bounding box center [1140, 282] width 58 height 25
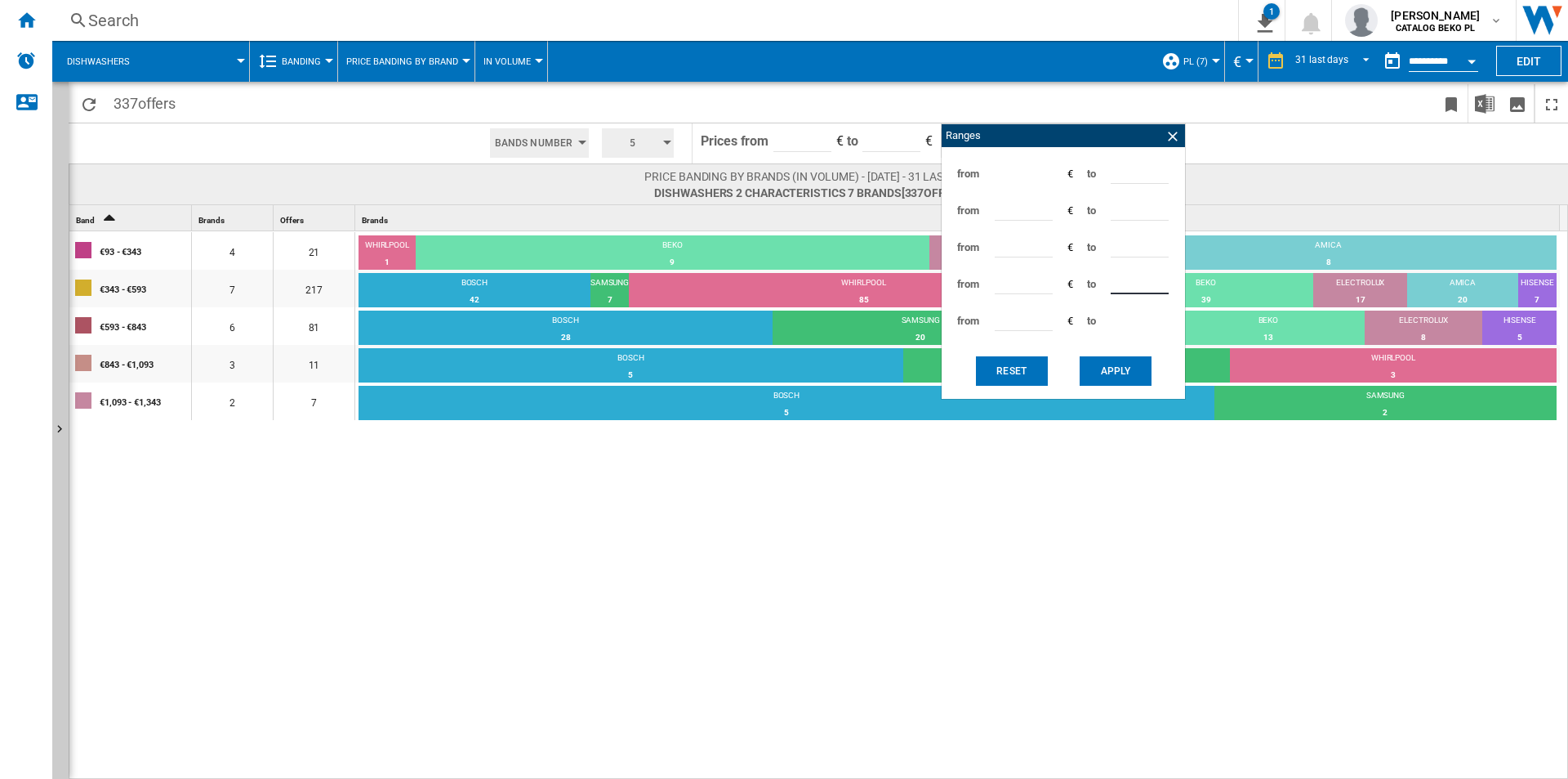
click at [1133, 280] on input "****" at bounding box center [1140, 282] width 58 height 25
click at [1121, 280] on input "****" at bounding box center [1140, 282] width 58 height 25
click at [1131, 170] on input "***" at bounding box center [1140, 171] width 58 height 25
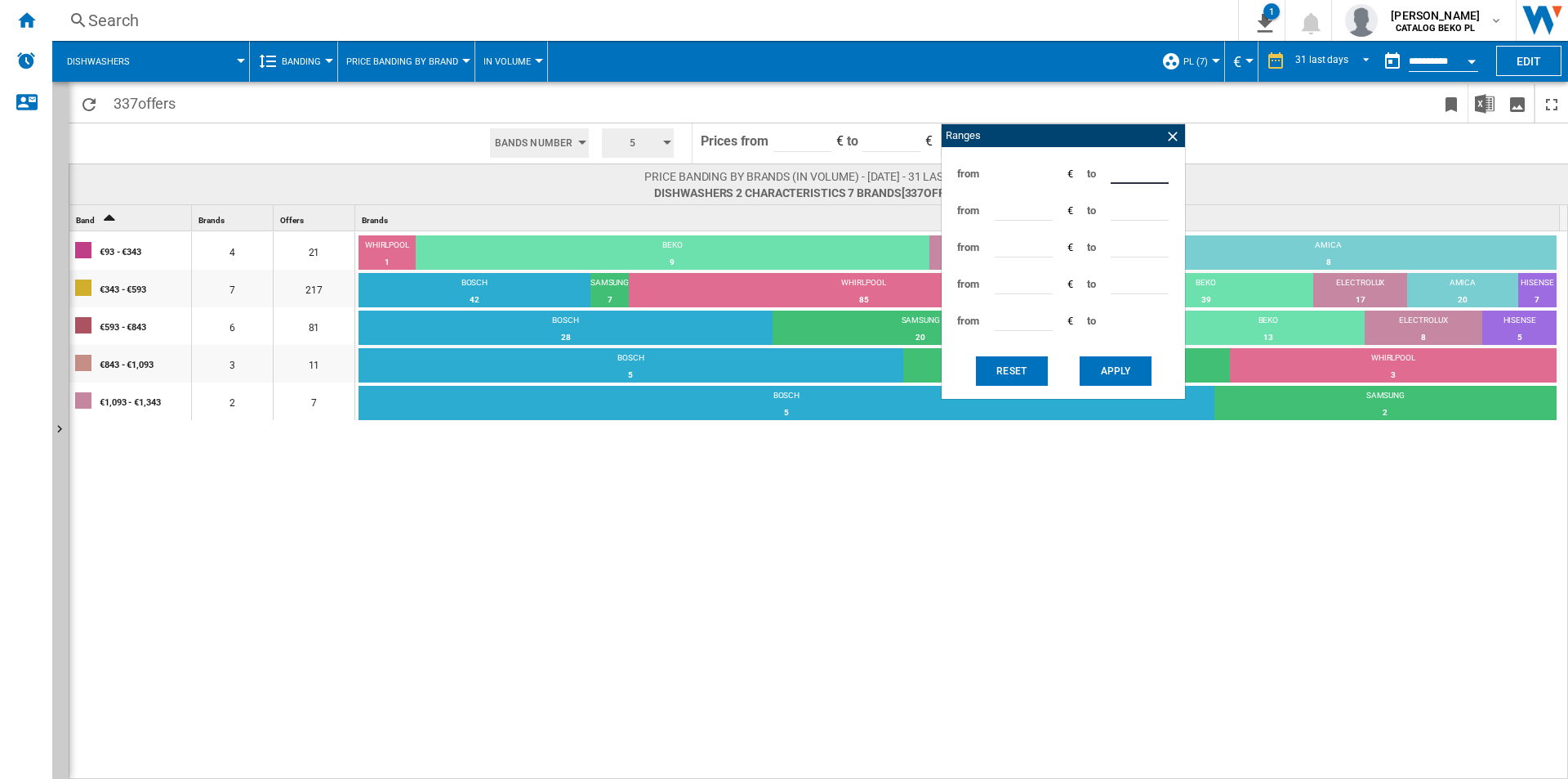
click at [1030, 162] on div "from ** € to ***" at bounding box center [1063, 173] width 227 height 37
type input "***"
type input "*"
type input "***"
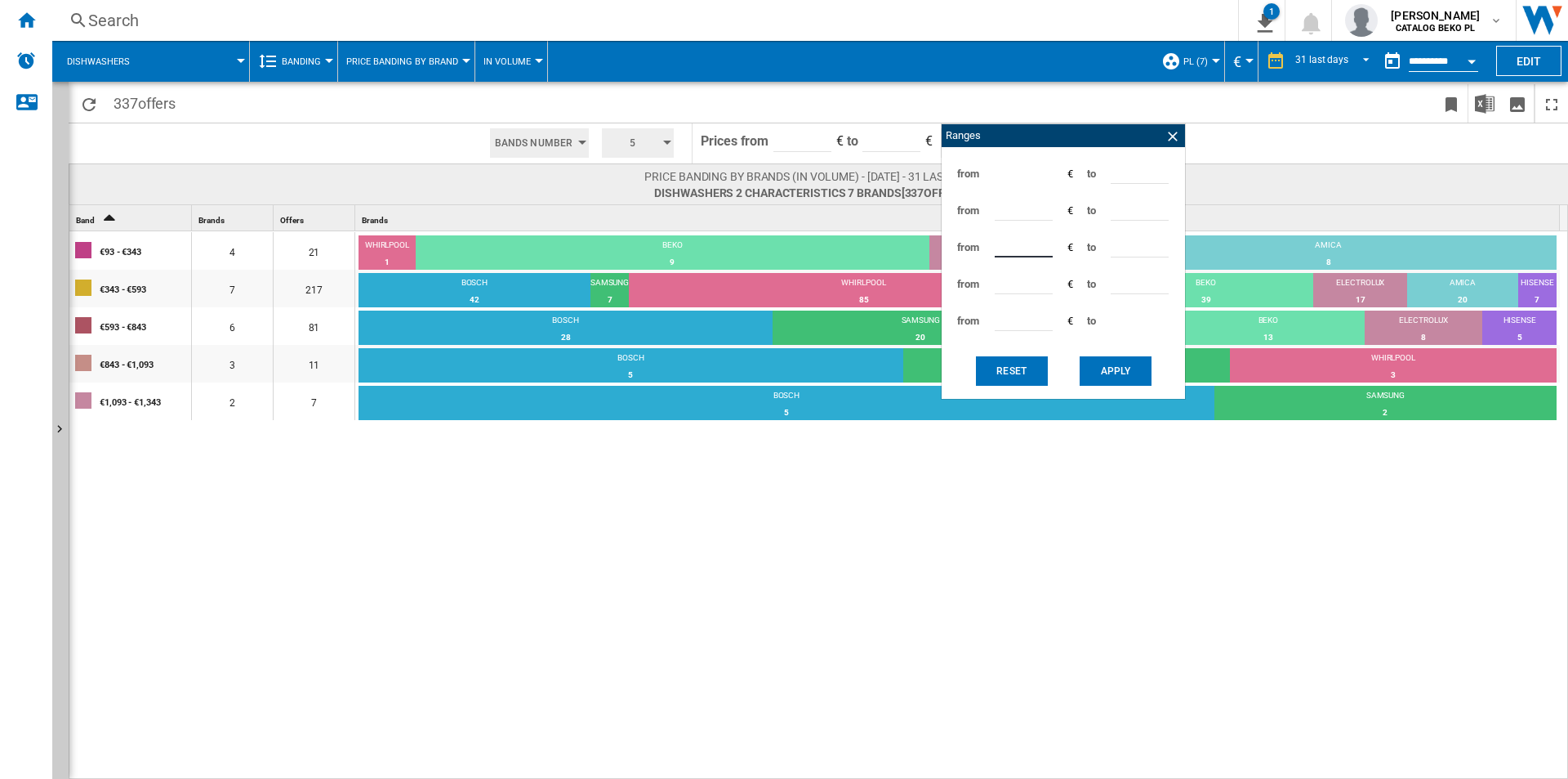
type input "***"
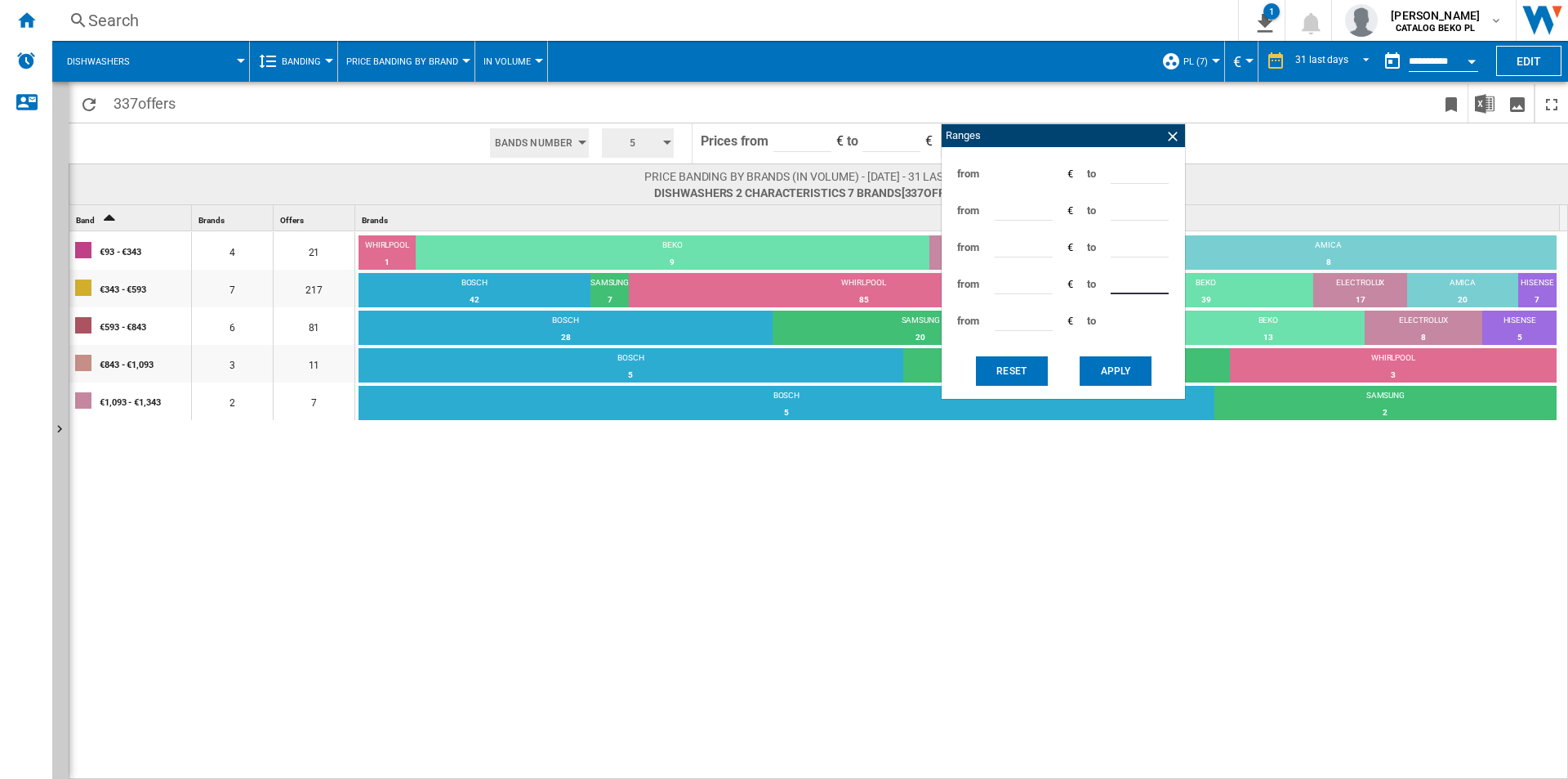
type input "***"
click at [1121, 364] on button "Apply" at bounding box center [1116, 372] width 72 height 30
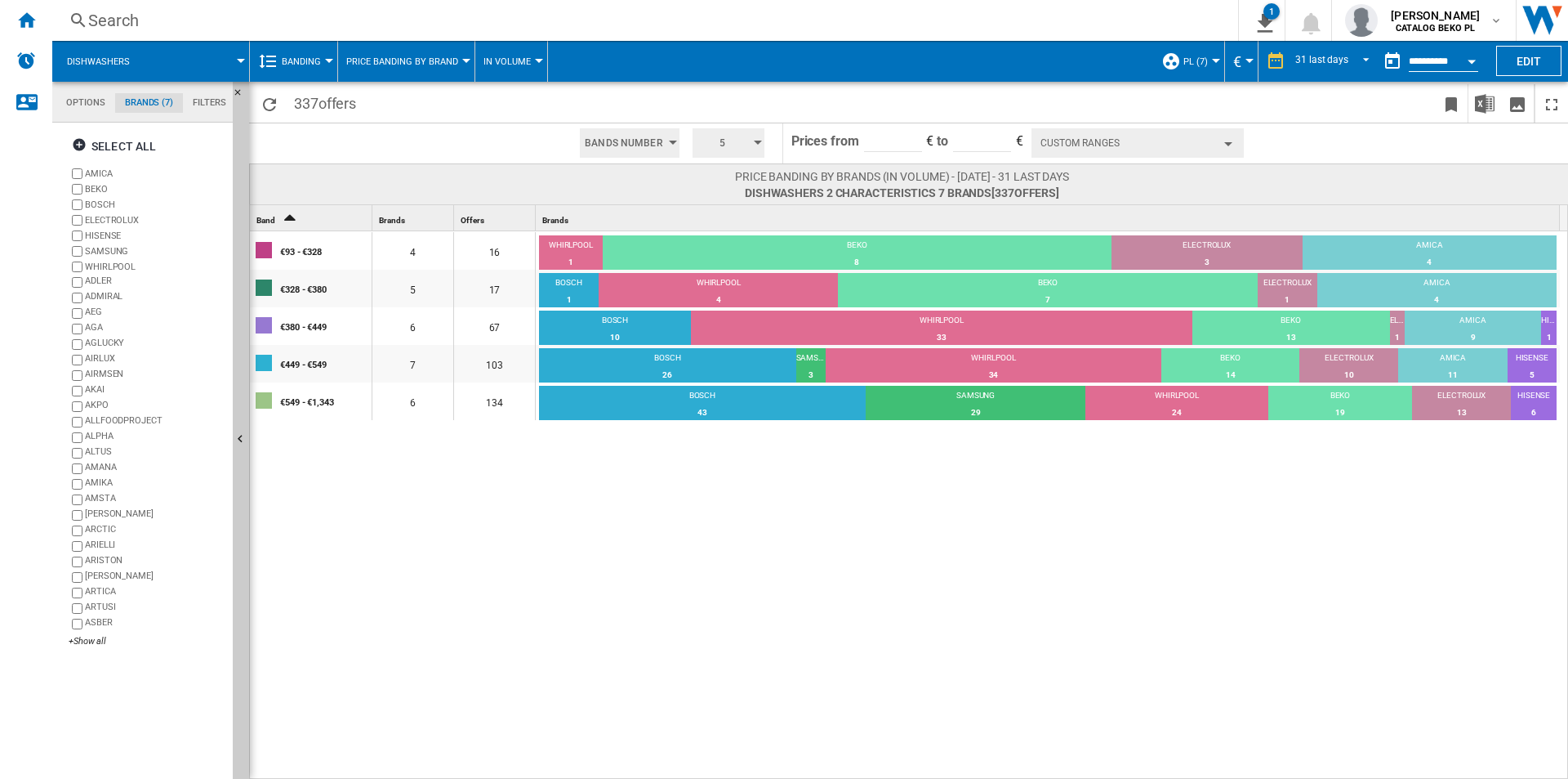
click at [717, 555] on div "€93 - €328 4 16 WHIRLPOOL 1 6.25% BEKO 8 50% ELECTROLUX 3 18.75% AMICA 4 25% €3…" at bounding box center [909, 505] width 1319 height 549
click at [247, 354] on button "Hide" at bounding box center [241, 440] width 16 height 717
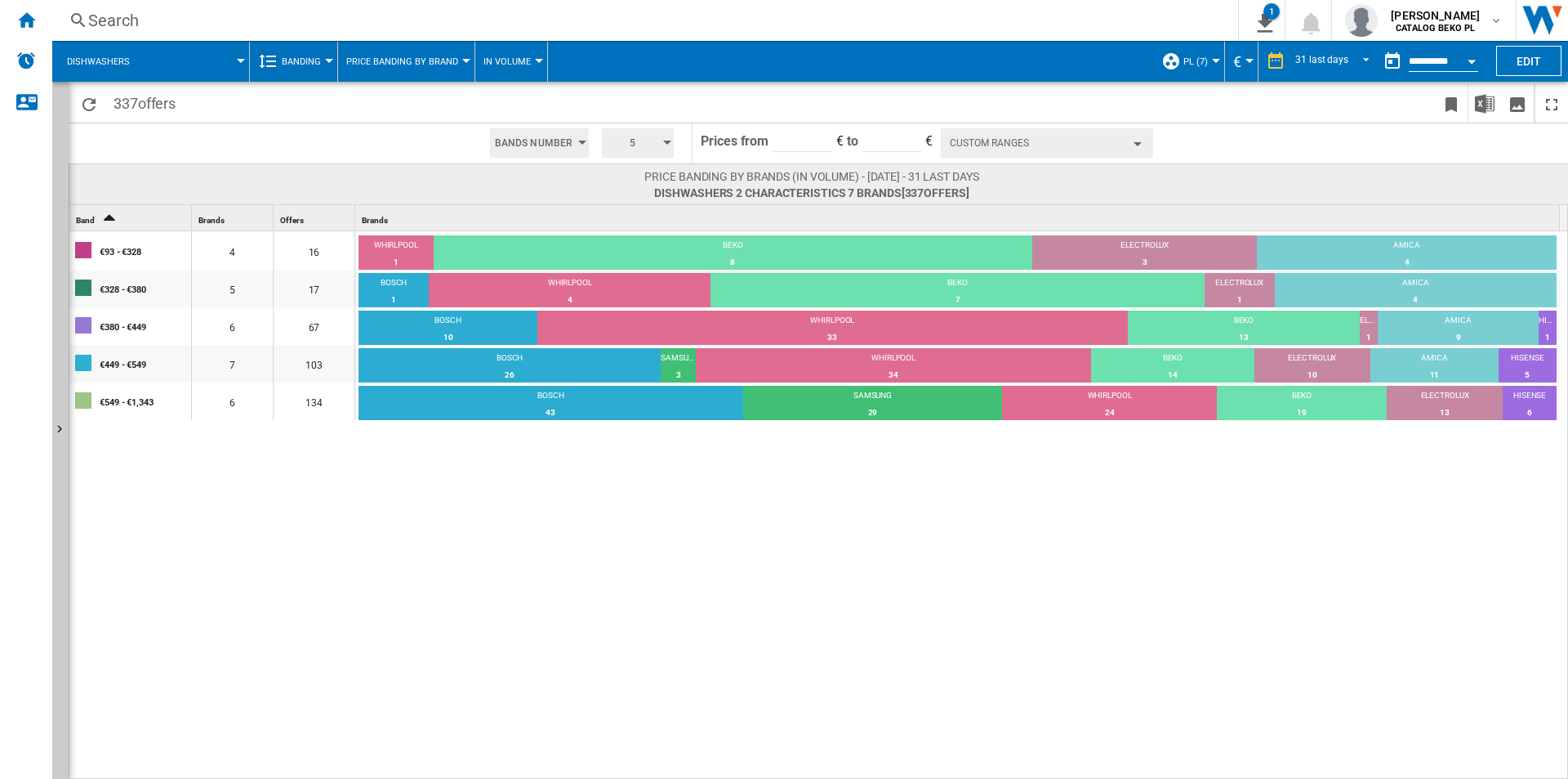
click at [638, 529] on div "€93 - €328 4 16 WHIRLPOOL 1 6.25% BEKO 8 50% ELECTROLUX 3 18.75% AMICA 4 25% €3…" at bounding box center [819, 505] width 1499 height 549
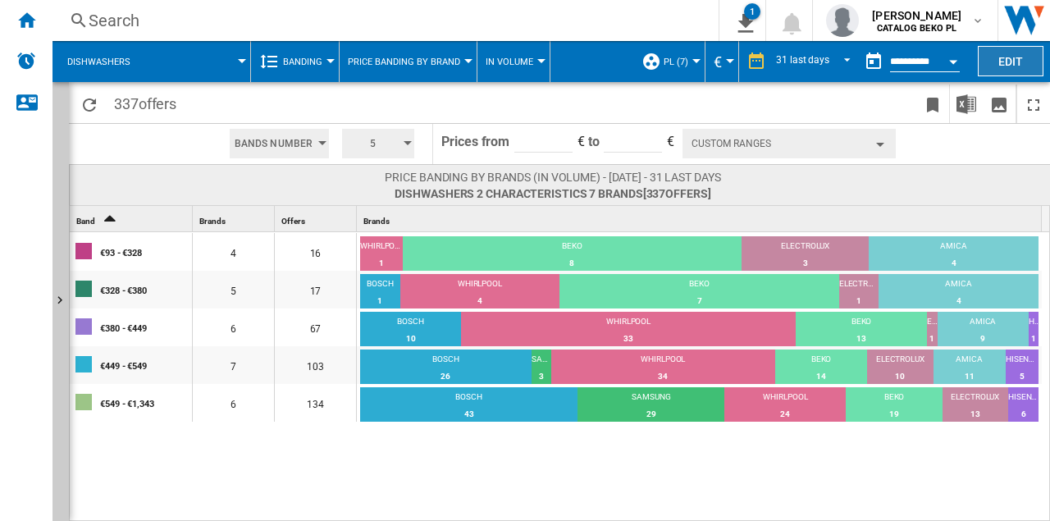
click at [1036, 65] on button "Edit" at bounding box center [1011, 61] width 66 height 30
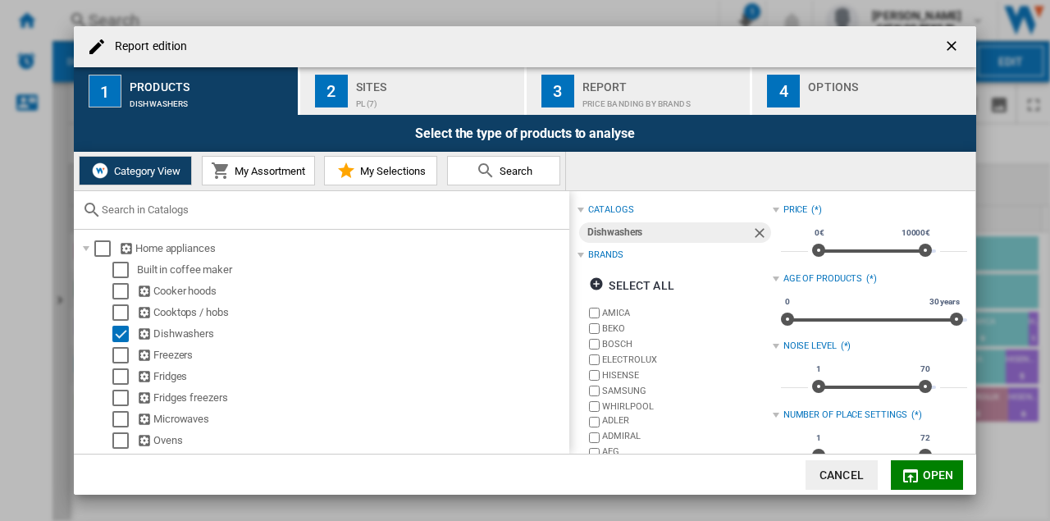
click at [960, 49] on ng-md-icon "getI18NText('BUTTONS.CLOSE_DIALOG')" at bounding box center [954, 48] width 20 height 20
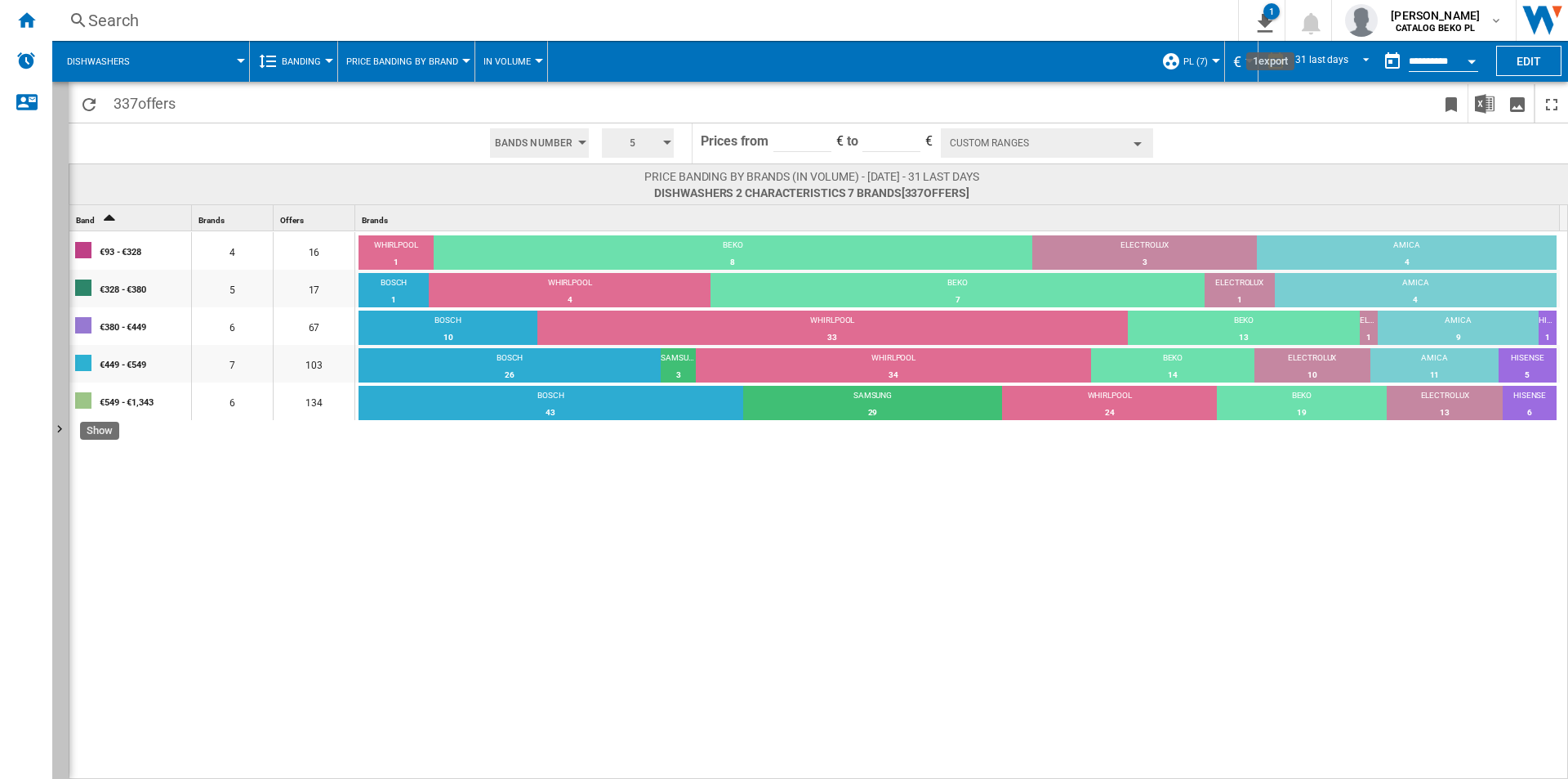
click at [58, 320] on button "Show" at bounding box center [61, 430] width 16 height 697
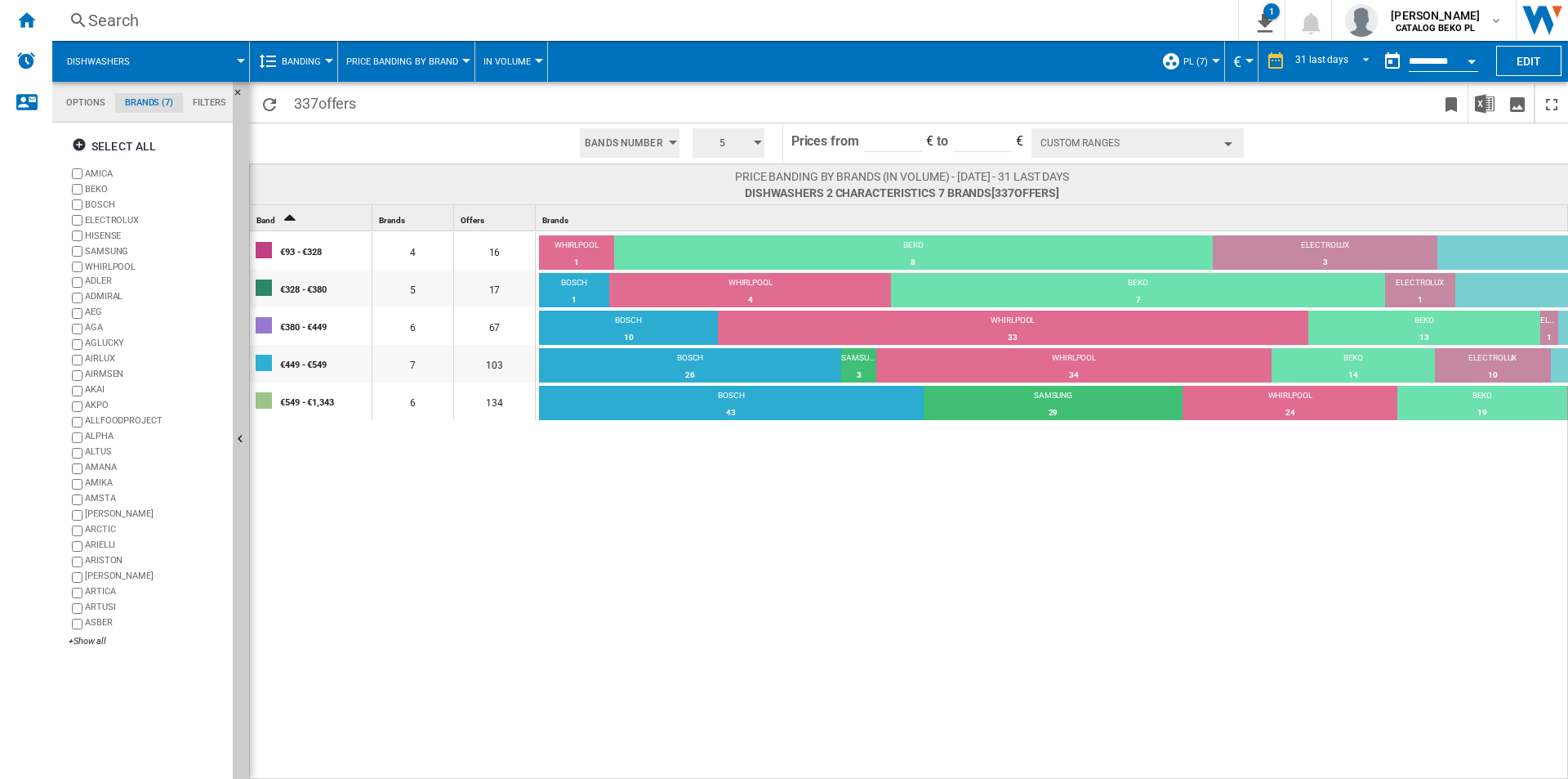
click at [607, 551] on div "€93 - €328 4 16 WHIRLPOOL 1 6.25% BEKO 8 50% ELECTROLUX 3 18.75% AMICA 4 25% €3…" at bounding box center [1000, 505] width 1499 height 549
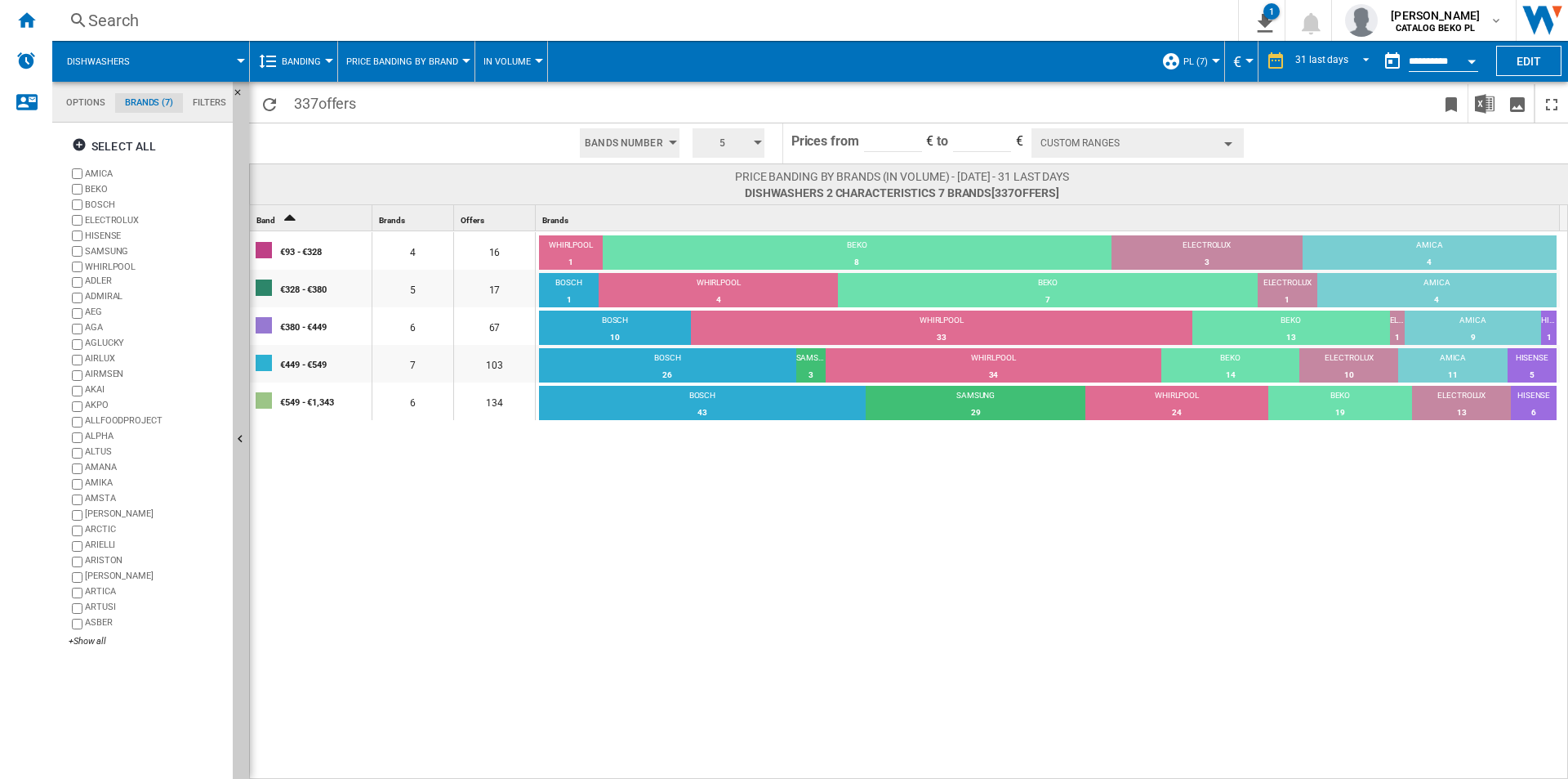
click at [306, 61] on span "Banding" at bounding box center [301, 62] width 39 height 11
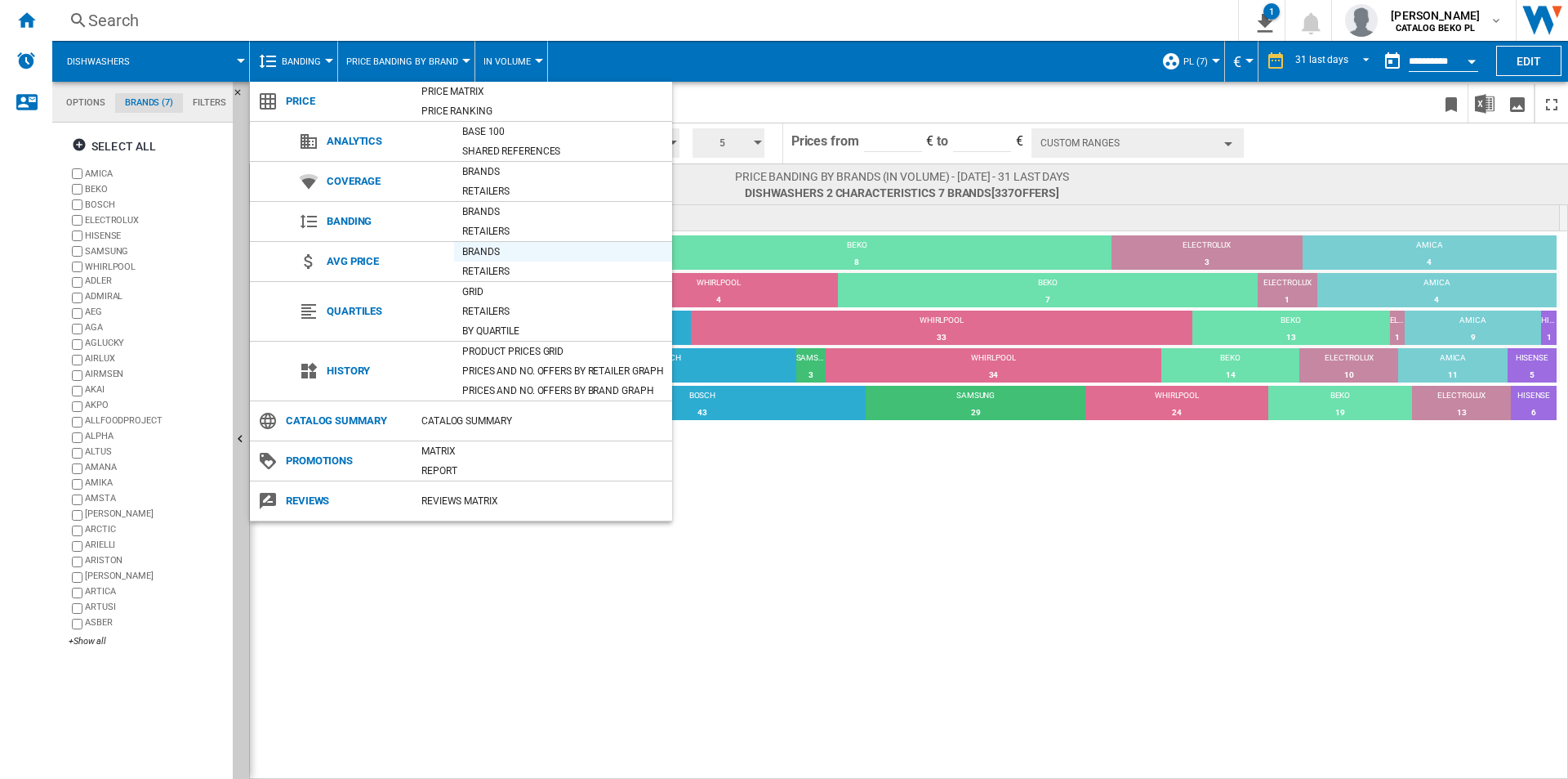
click at [510, 257] on div "Brands" at bounding box center [562, 251] width 218 height 16
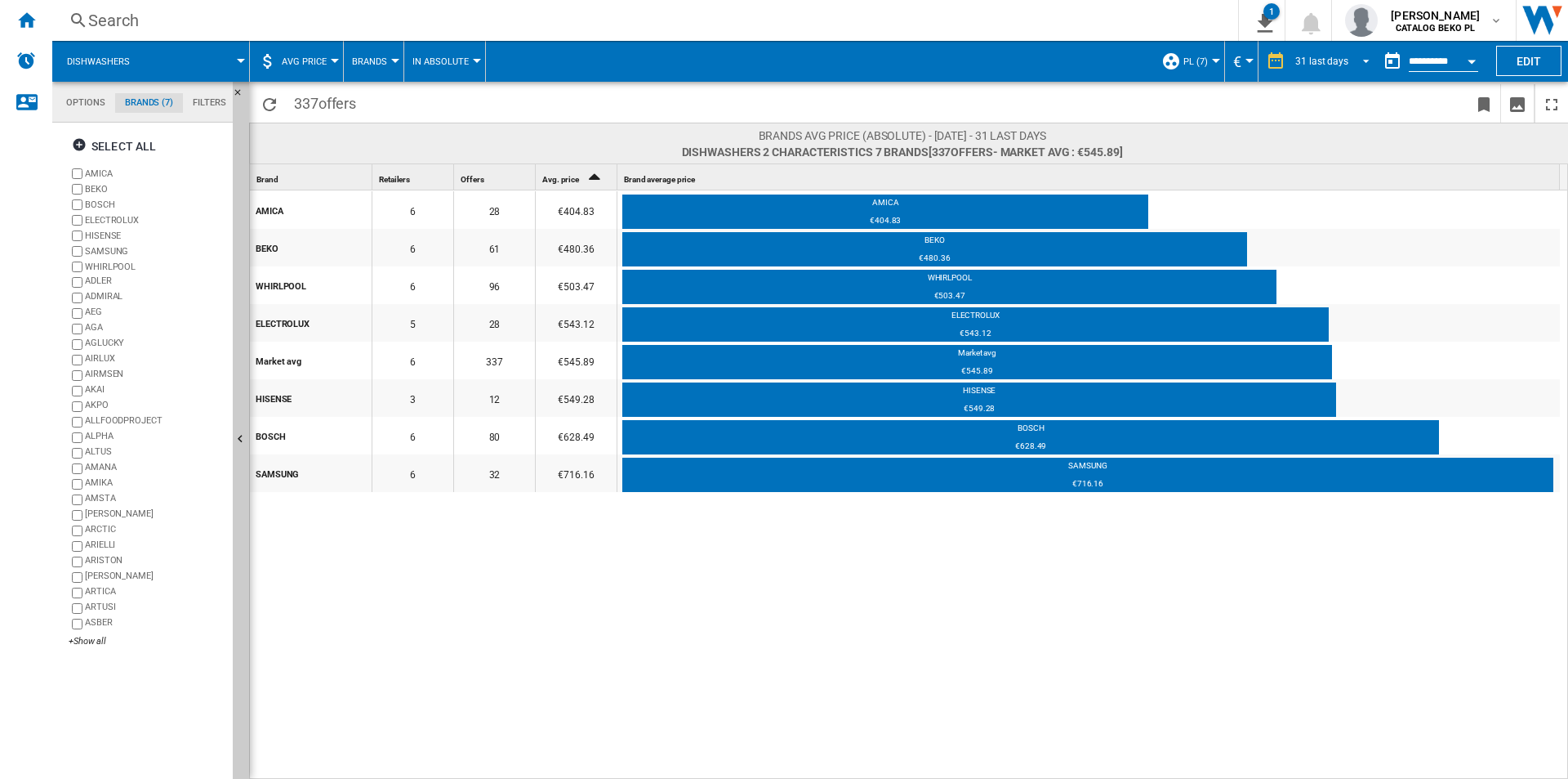
click at [1332, 51] on md-select-value "31 last days" at bounding box center [1335, 61] width 83 height 25
click at [209, 98] on md-backdrop at bounding box center [784, 390] width 1568 height 779
click at [209, 98] on md-tab-item "Filters" at bounding box center [209, 104] width 53 height 20
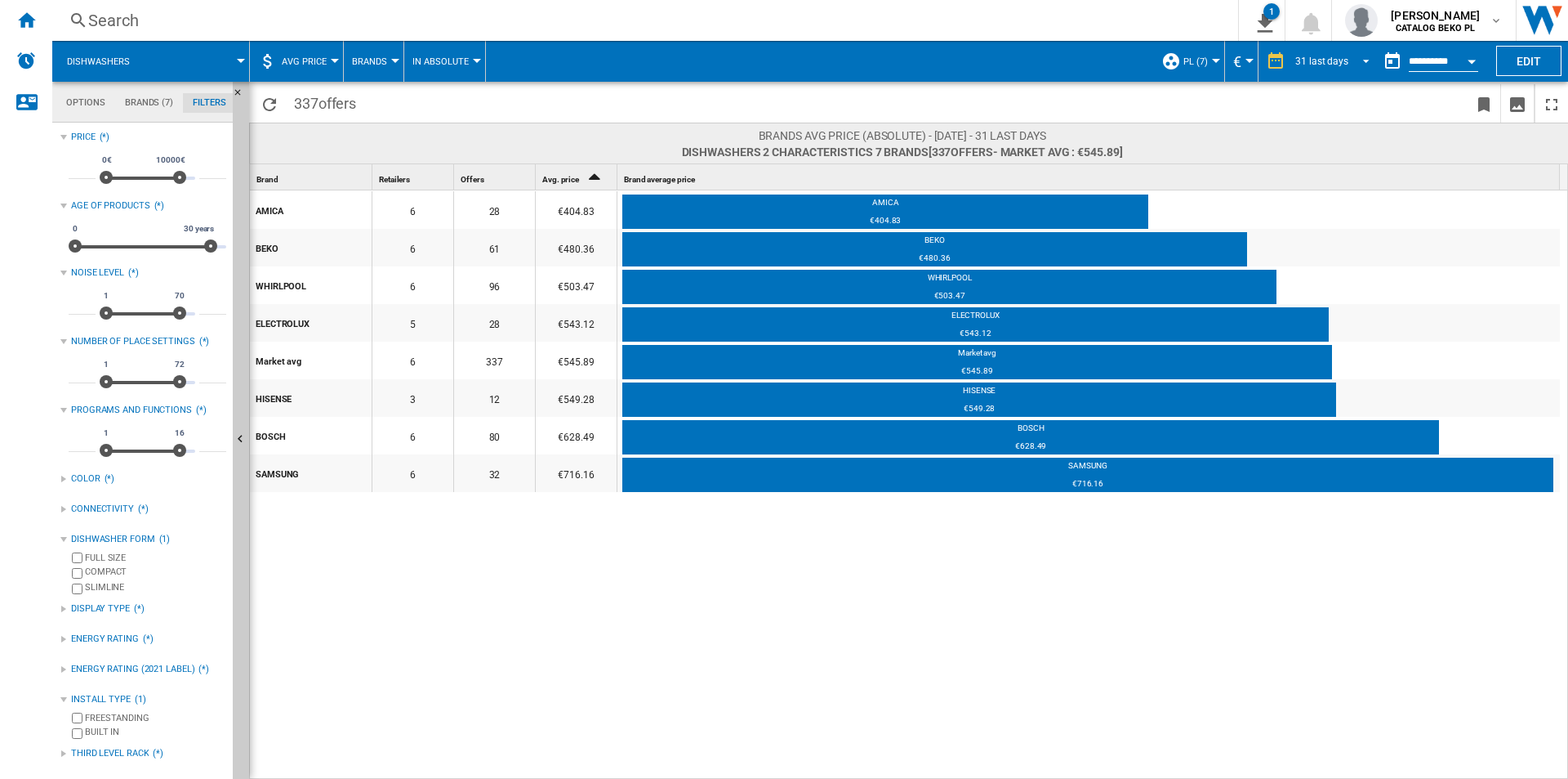
click at [1329, 71] on md-select-value "31 last days" at bounding box center [1335, 61] width 83 height 25
click at [1095, 106] on md-backdrop at bounding box center [784, 390] width 1568 height 779
click at [1413, 74] on md-datepicker "**********" at bounding box center [1434, 61] width 116 height 33
click at [1426, 51] on md-datepicker "**********" at bounding box center [1434, 61] width 116 height 33
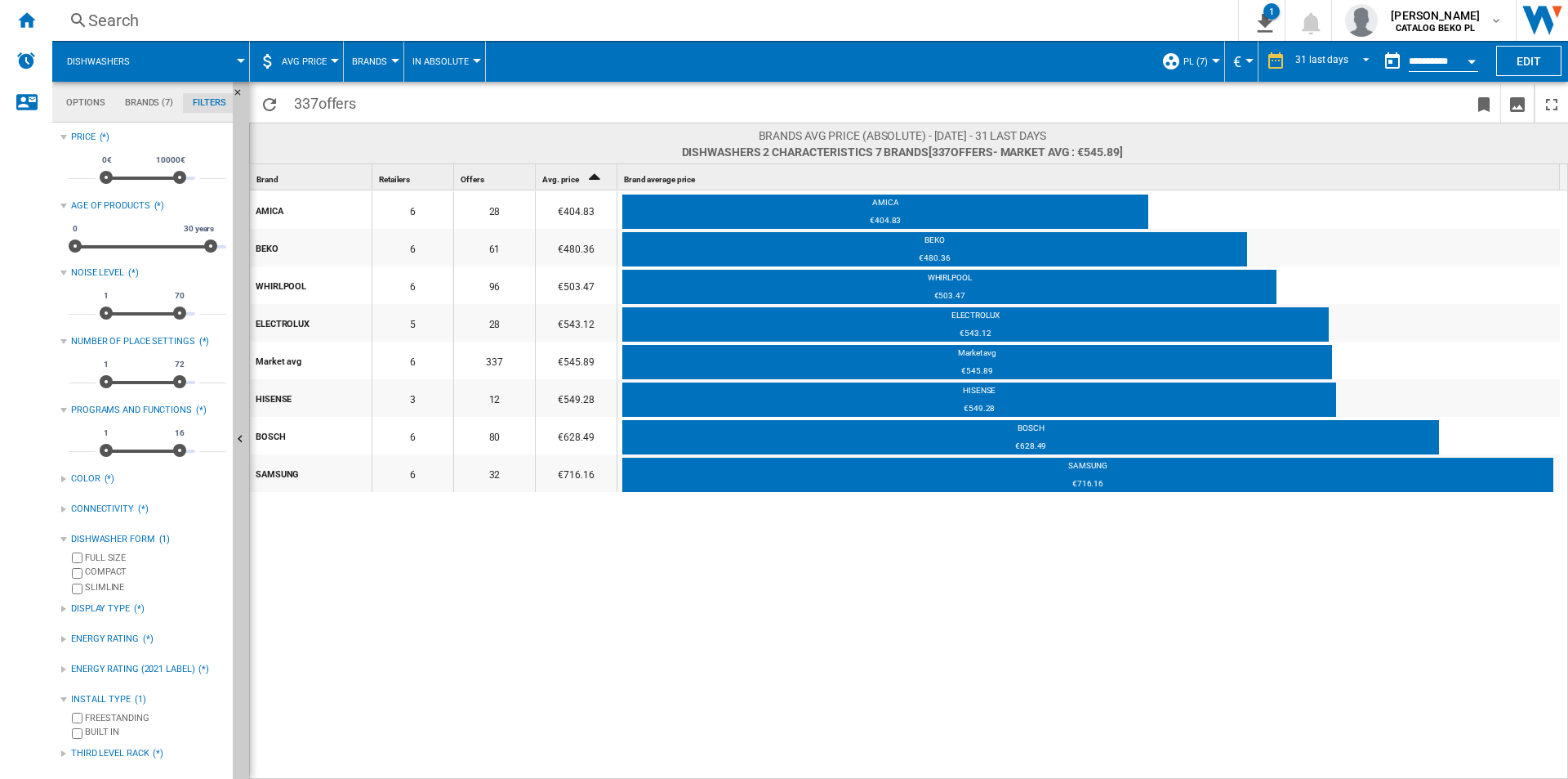
click at [1462, 64] on button "Open calendar" at bounding box center [1472, 59] width 30 height 30
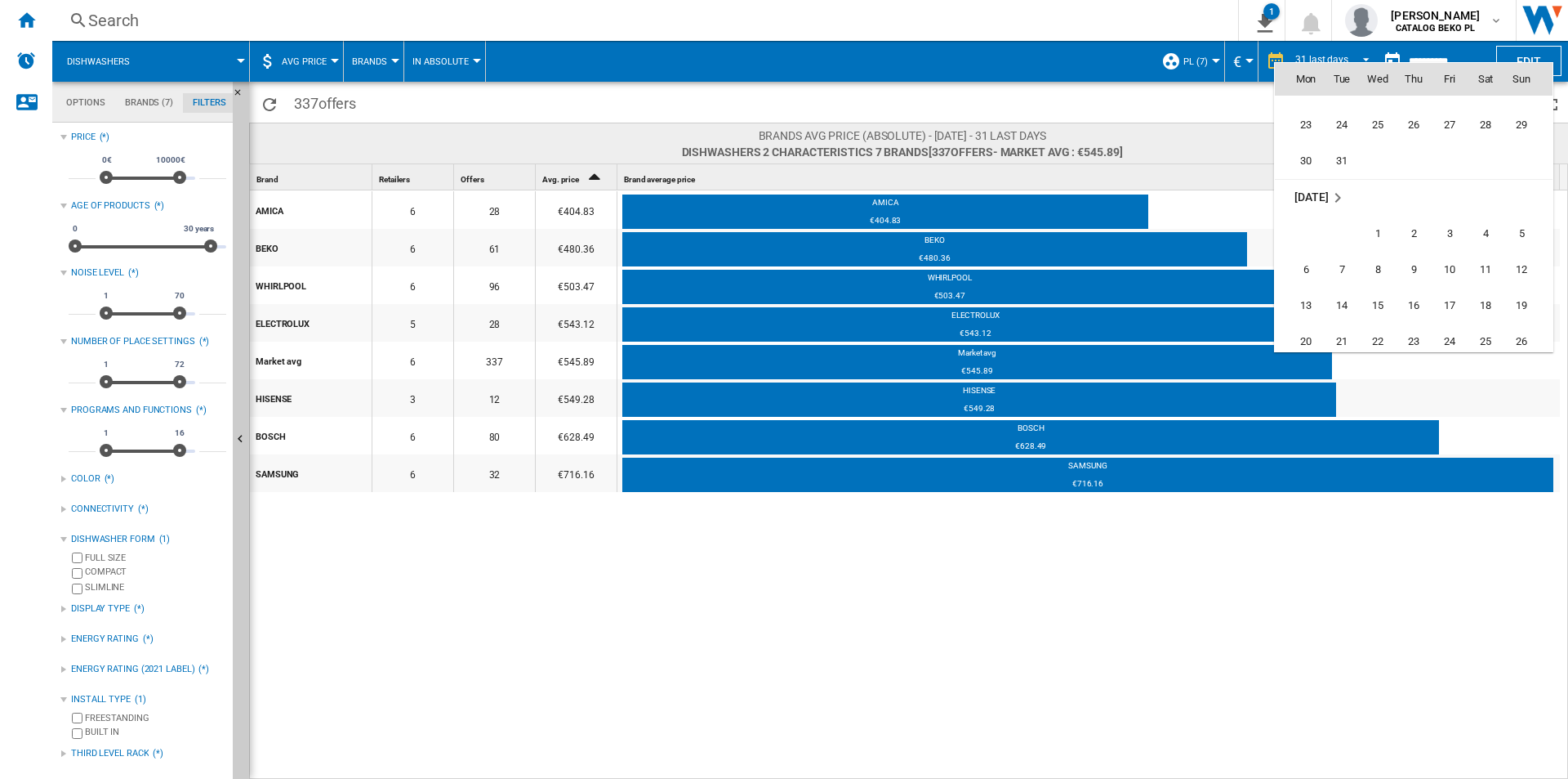
scroll to position [6326, 0]
click at [1458, 249] on span "31" at bounding box center [1450, 249] width 33 height 33
type input "**********"
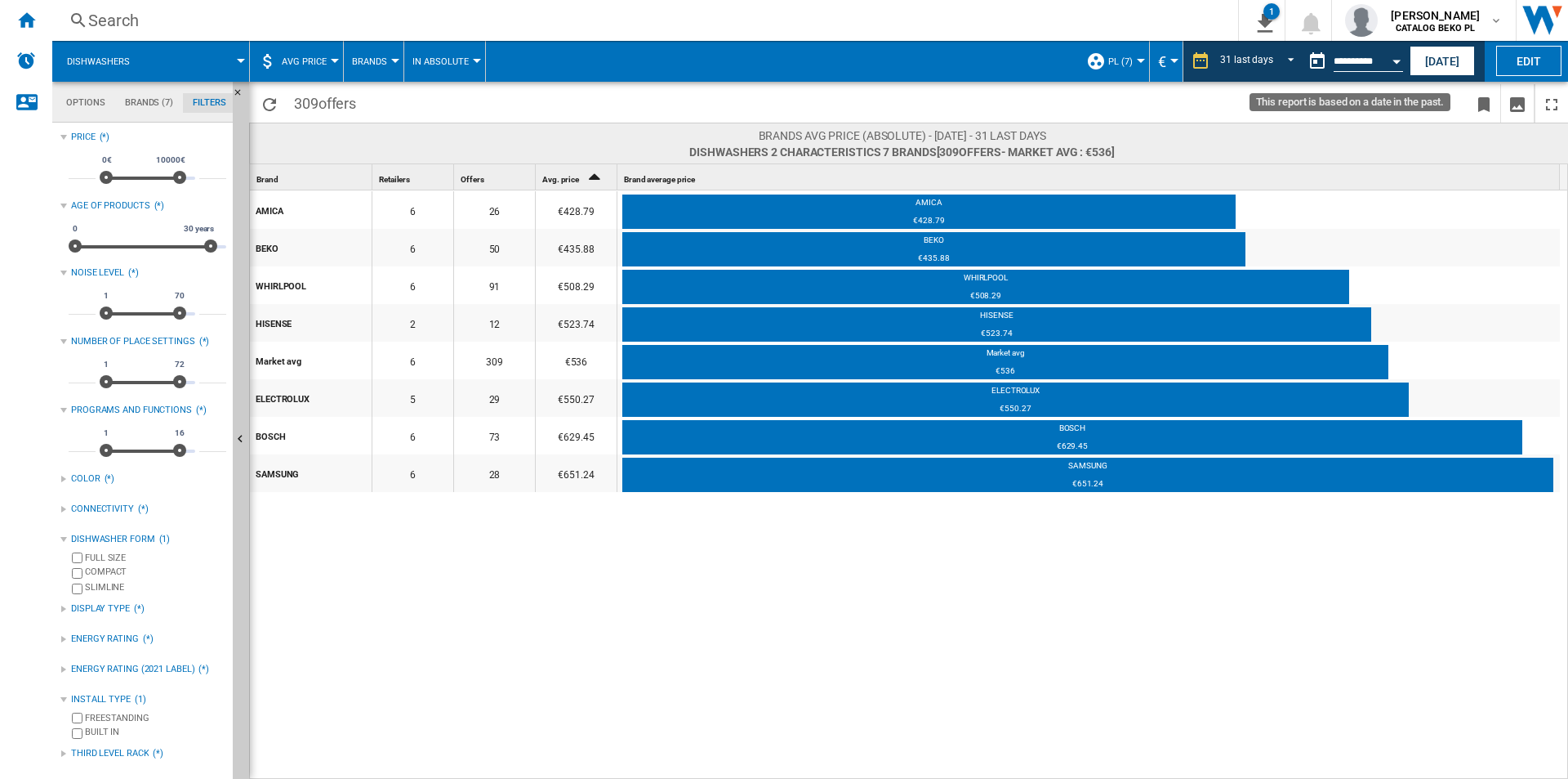
click at [1399, 66] on button "Open calendar" at bounding box center [1397, 59] width 30 height 30
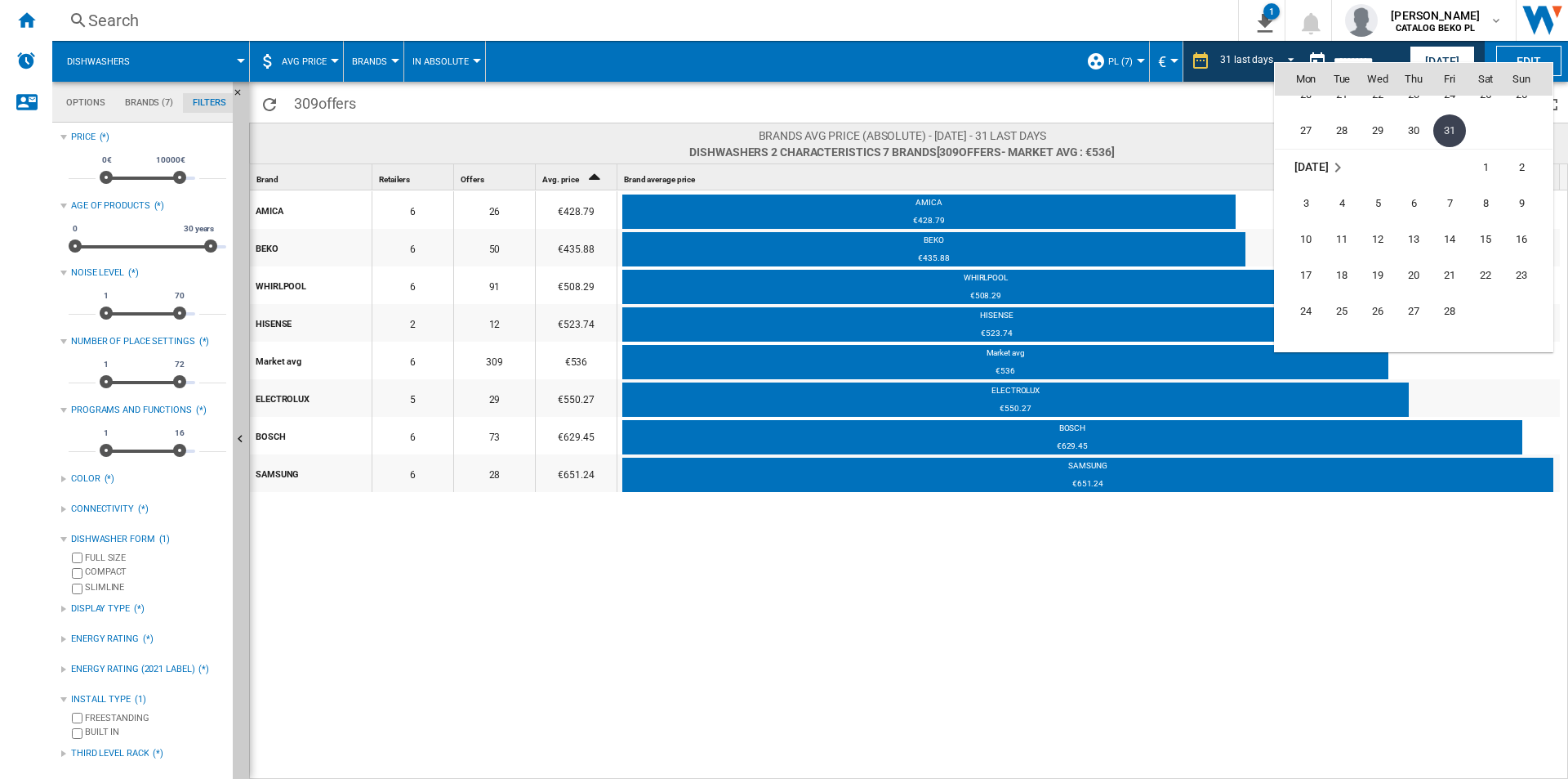
scroll to position [6526, 0]
click at [1450, 236] on span "28" at bounding box center [1450, 229] width 33 height 33
type input "**********"
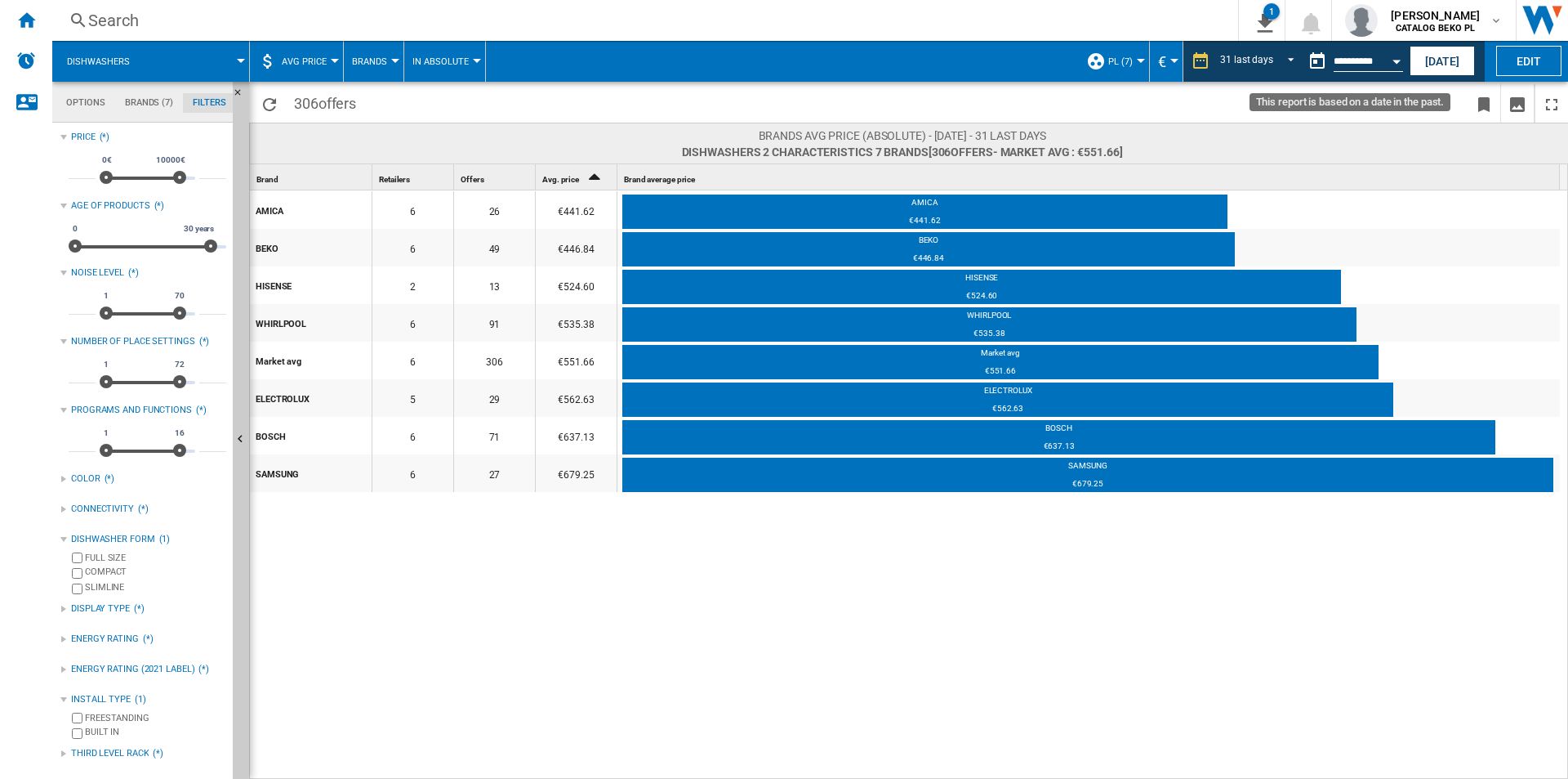
click at [1395, 72] on button "Open calendar" at bounding box center [1397, 59] width 30 height 30
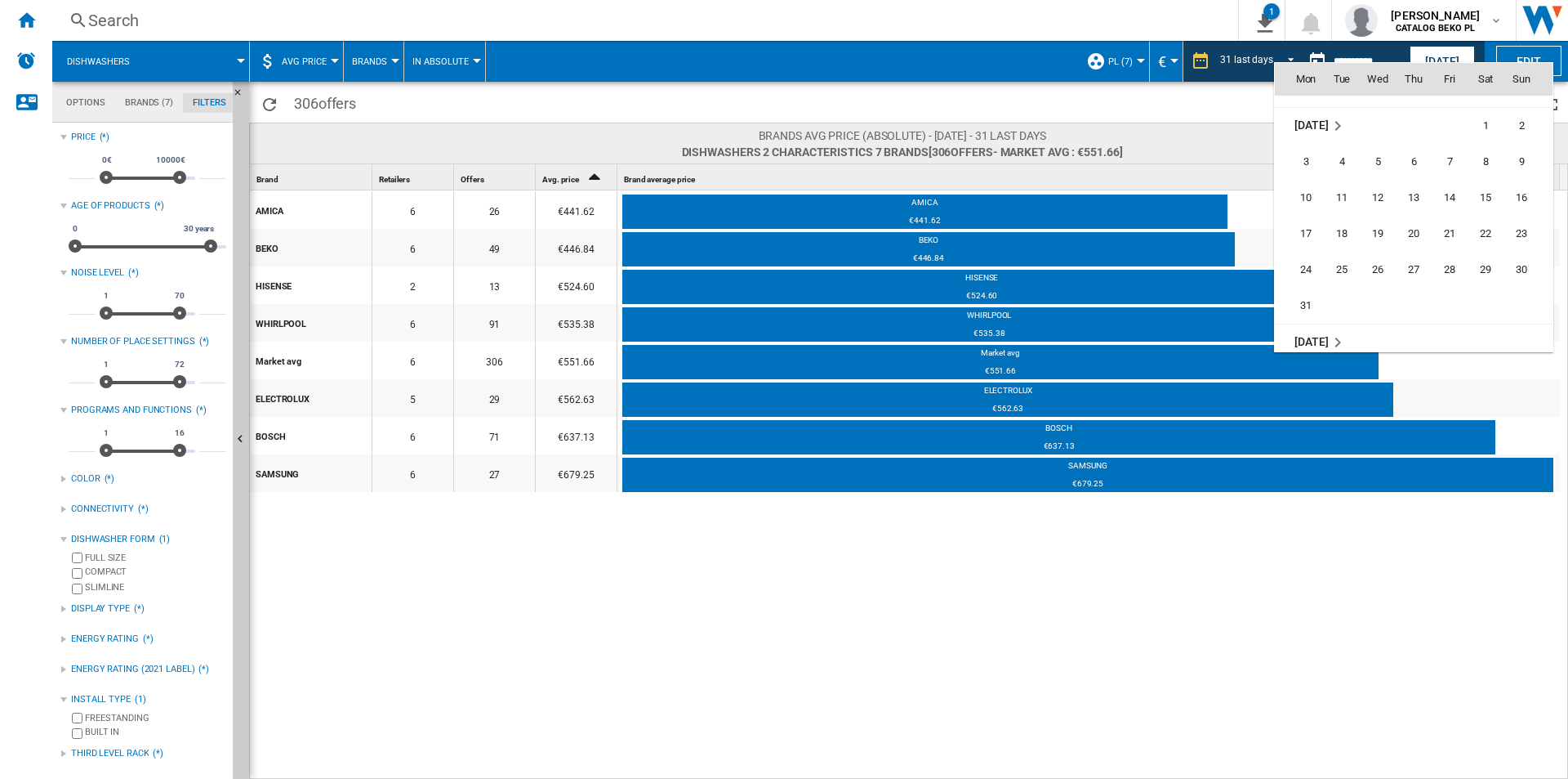
scroll to position [6743, 0]
click at [1304, 276] on span "31" at bounding box center [1305, 265] width 33 height 33
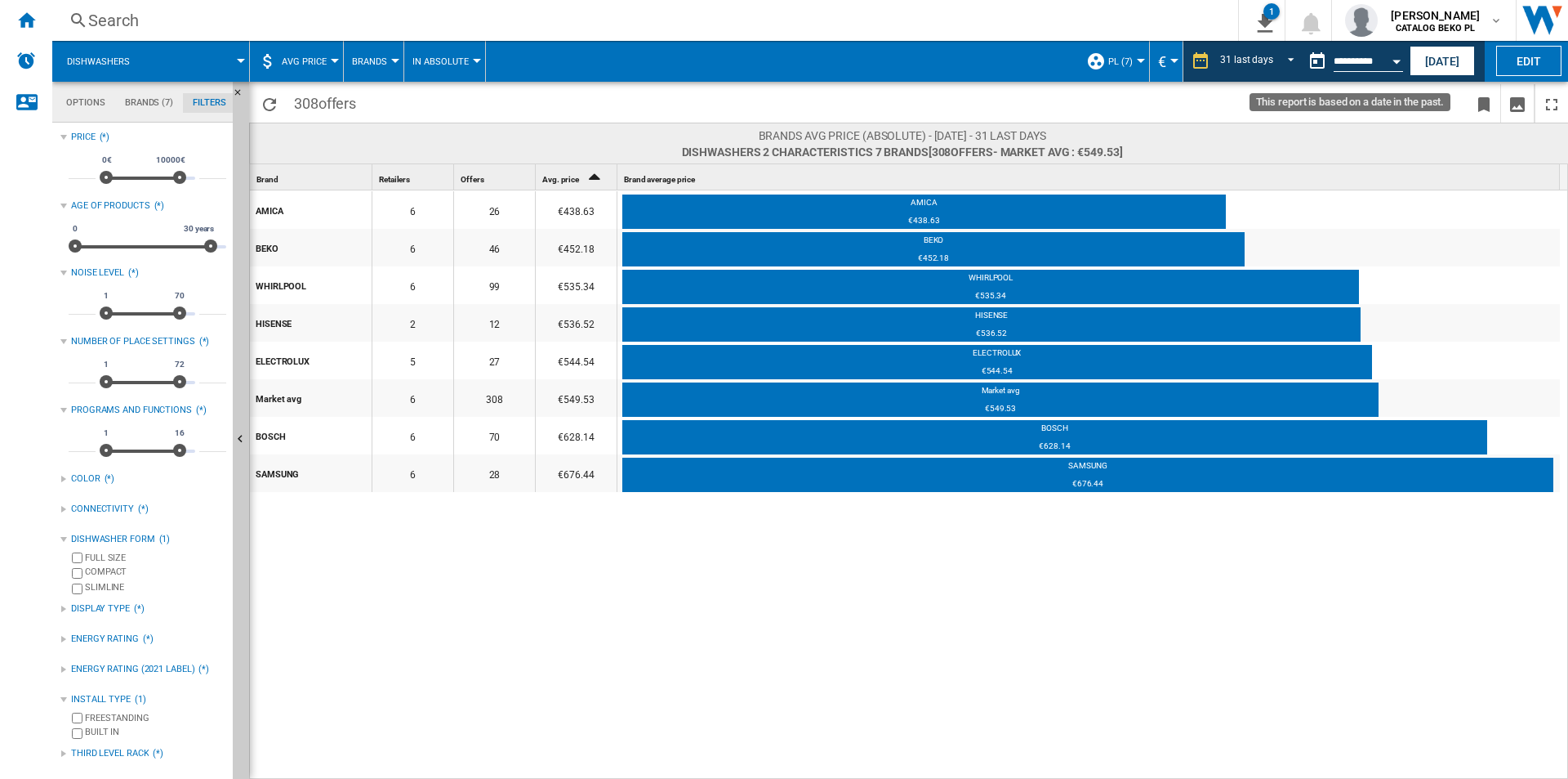
click at [1385, 58] on button "Open calendar" at bounding box center [1397, 59] width 30 height 30
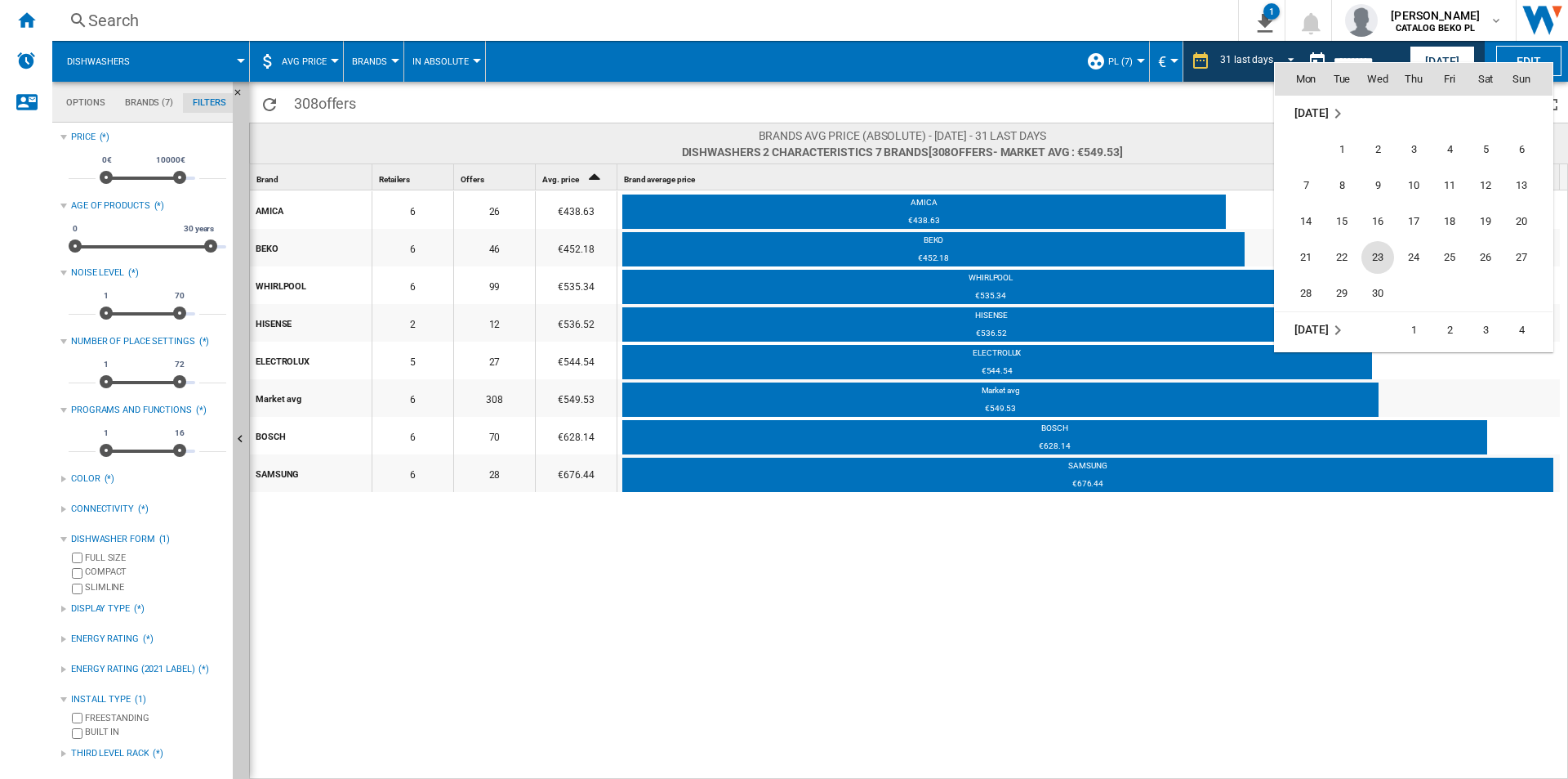
scroll to position [6959, 0]
click at [1372, 260] on span "30" at bounding box center [1378, 265] width 33 height 33
type input "**********"
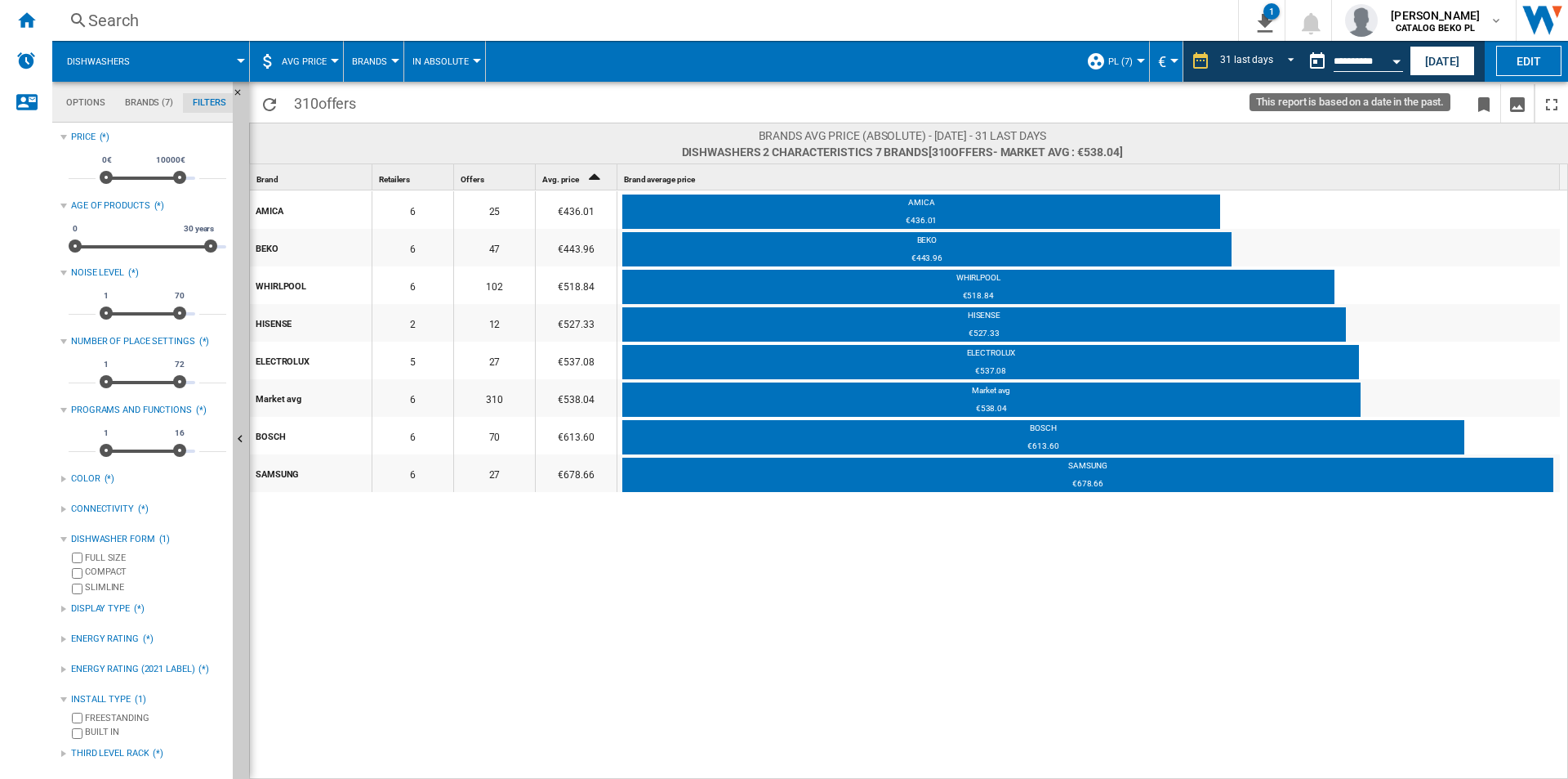
click at [1361, 64] on input "**********" at bounding box center [1369, 64] width 70 height 15
click at [1395, 62] on div "Open calendar" at bounding box center [1397, 62] width 8 height 4
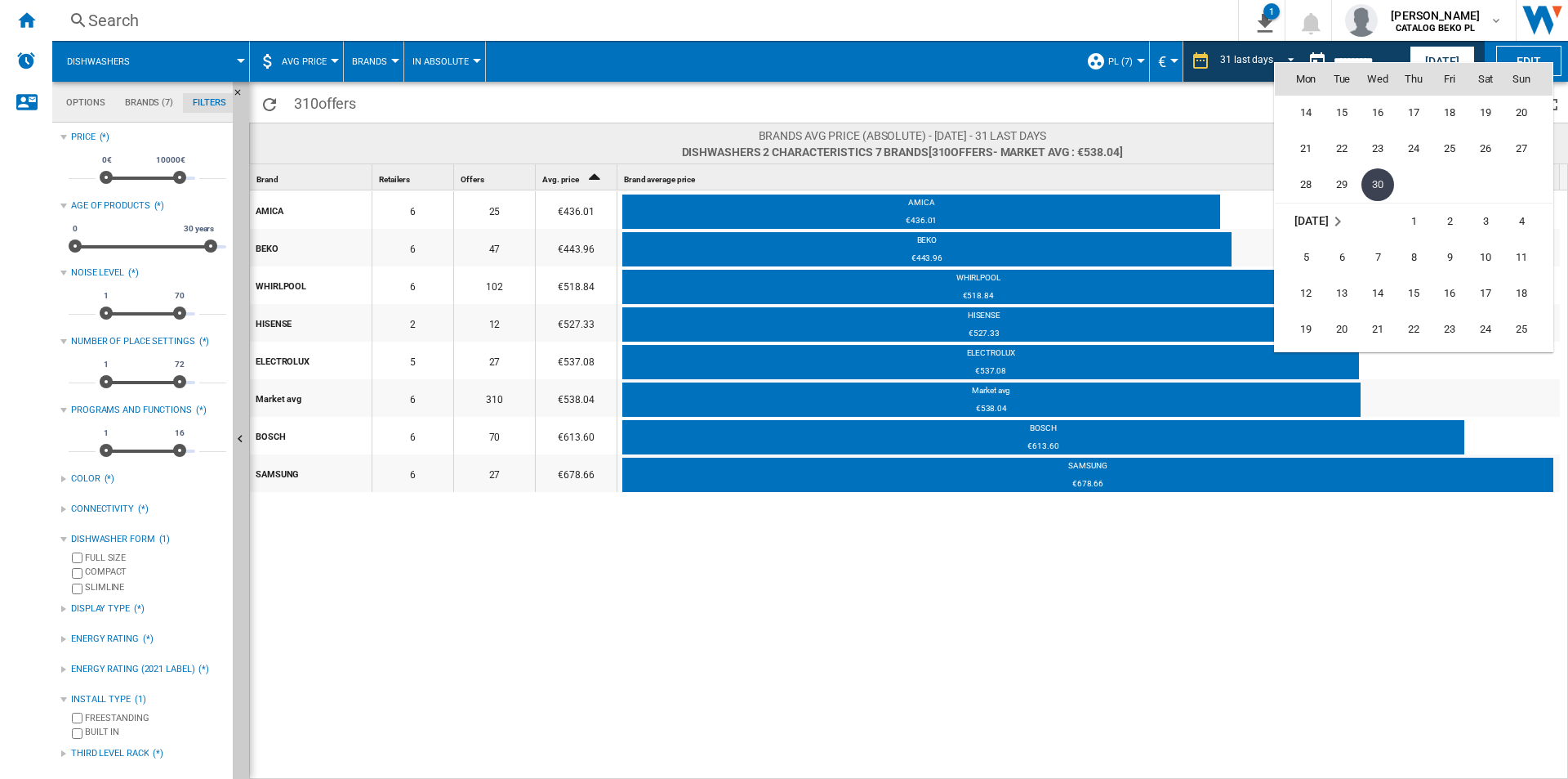
scroll to position [7176, 0]
click at [1478, 239] on span "31" at bounding box center [1485, 229] width 33 height 33
type input "**********"
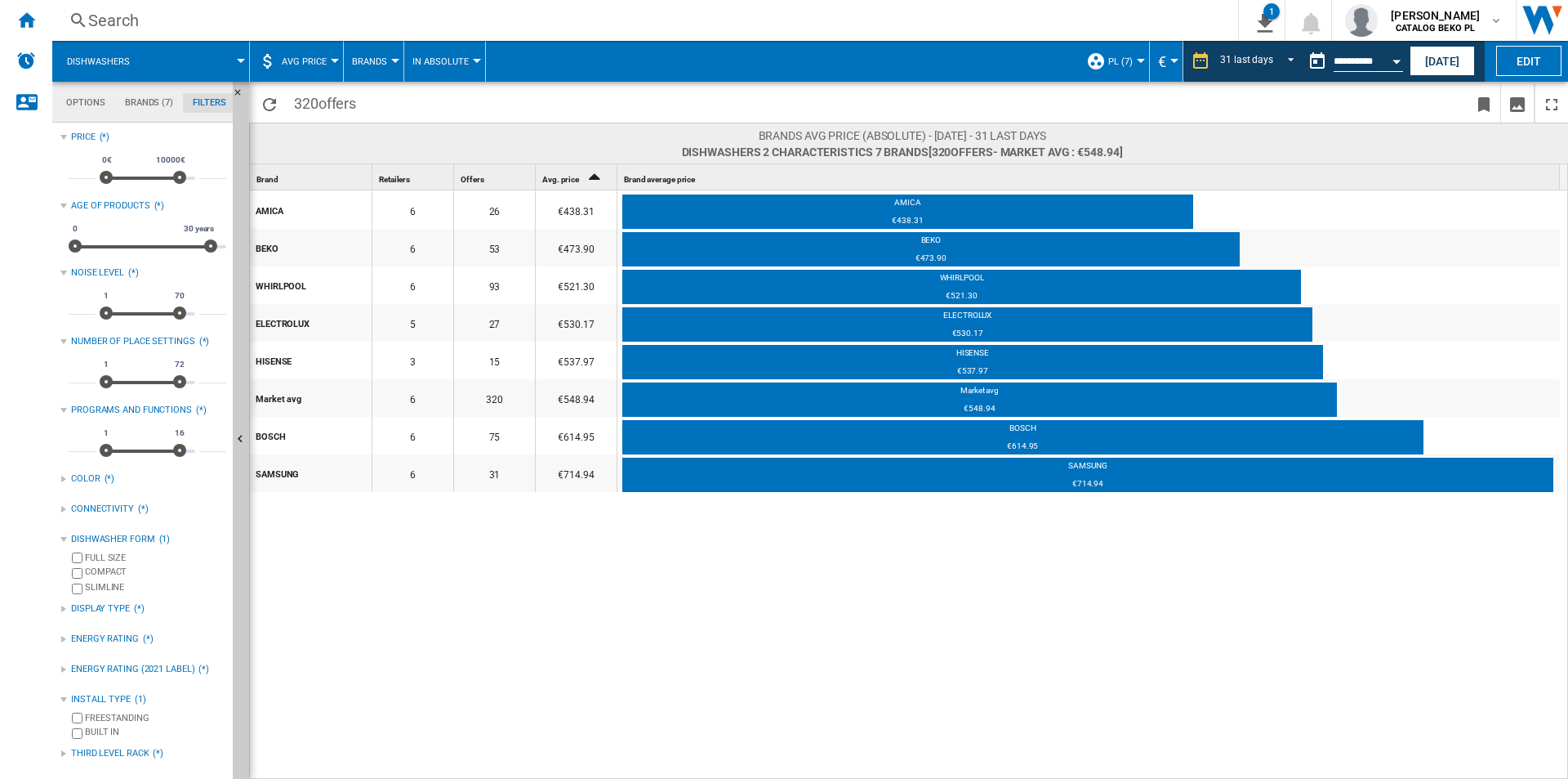
click at [566, 730] on div "AMICA 6 26 €438.31 AMICA €438.31 BEKO 6 53 €473.90 BEKO €473.90 WHIRLPOOL 6 93 …" at bounding box center [909, 485] width 1319 height 590
click at [1396, 56] on button "Open calendar" at bounding box center [1397, 59] width 30 height 30
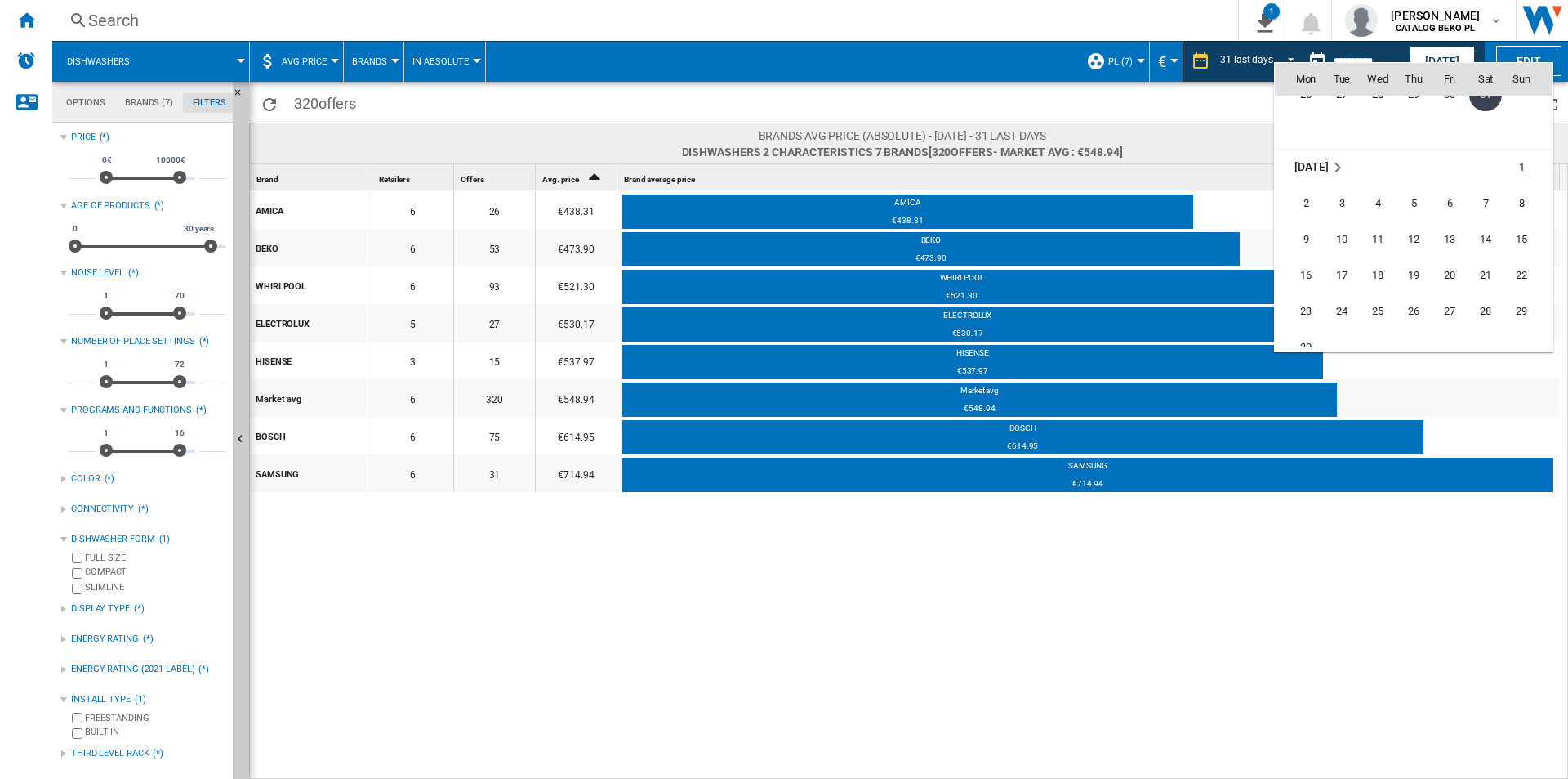
scroll to position [7393, 0]
click at [1309, 257] on span "30" at bounding box center [1305, 265] width 33 height 33
type input "**********"
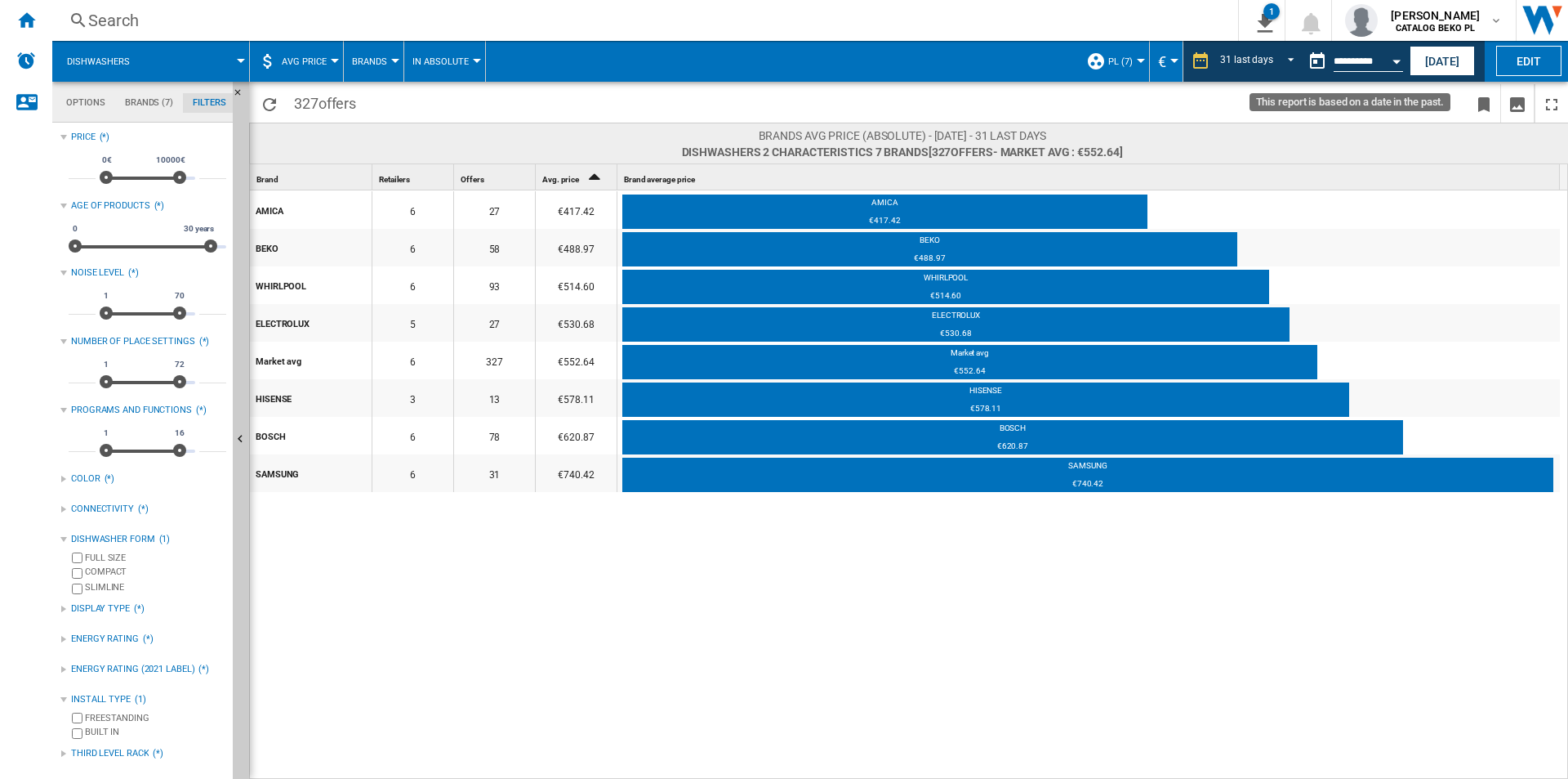
click at [1399, 54] on button "Open calendar" at bounding box center [1397, 59] width 30 height 30
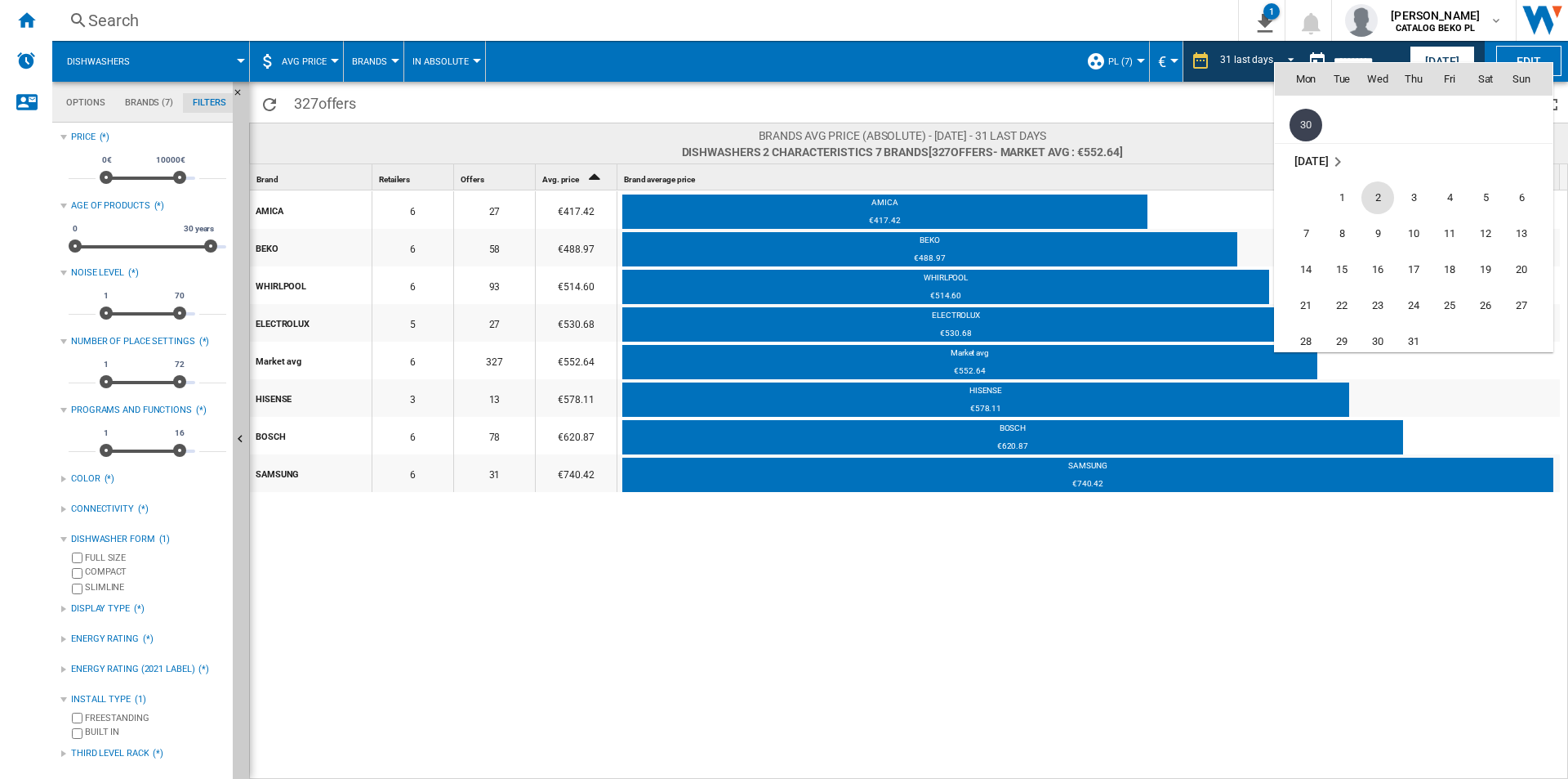
scroll to position [7609, 0]
click at [1411, 262] on span "31" at bounding box center [1414, 265] width 33 height 33
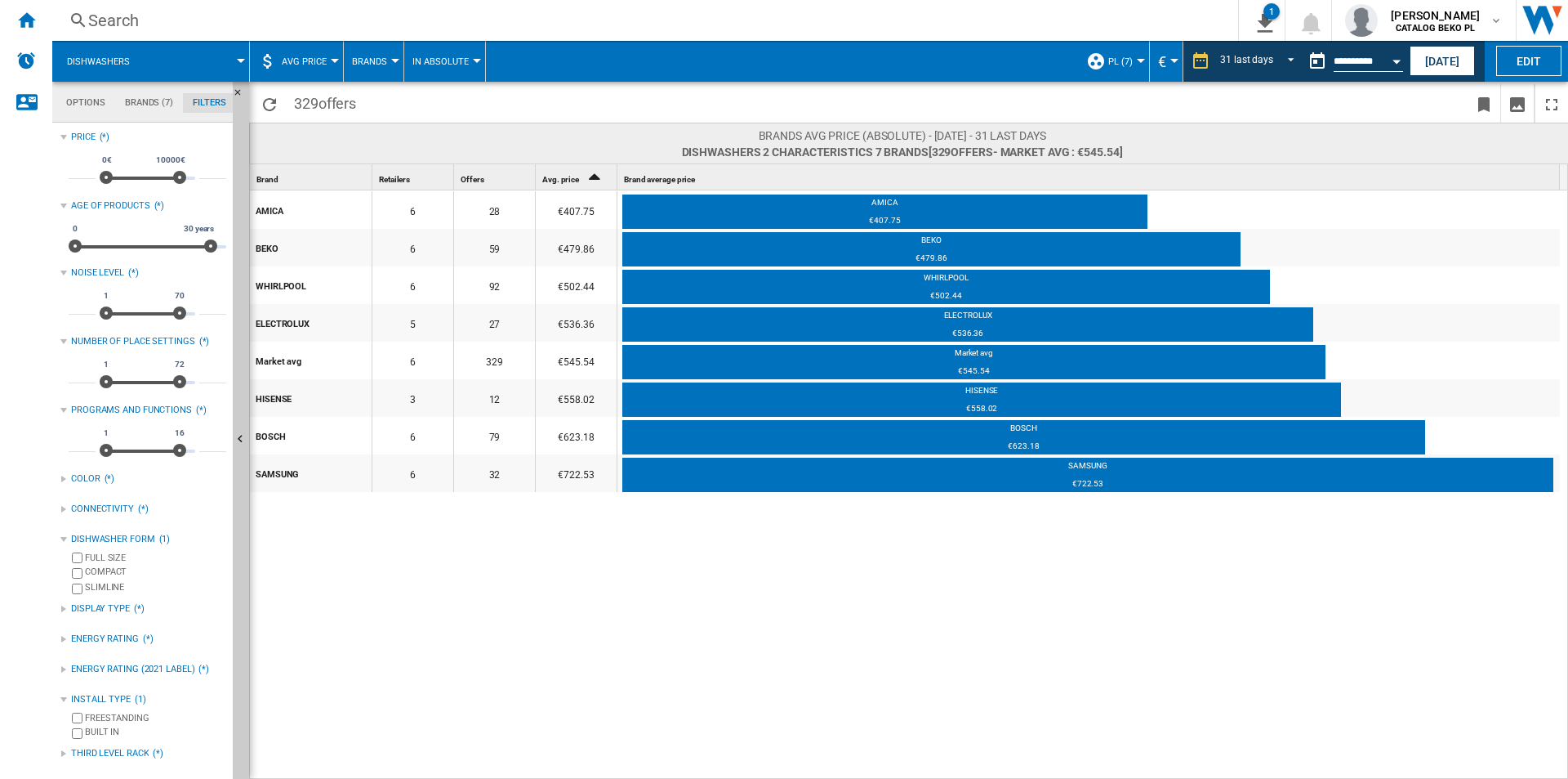
click at [1394, 64] on button "Open calendar" at bounding box center [1397, 59] width 30 height 30
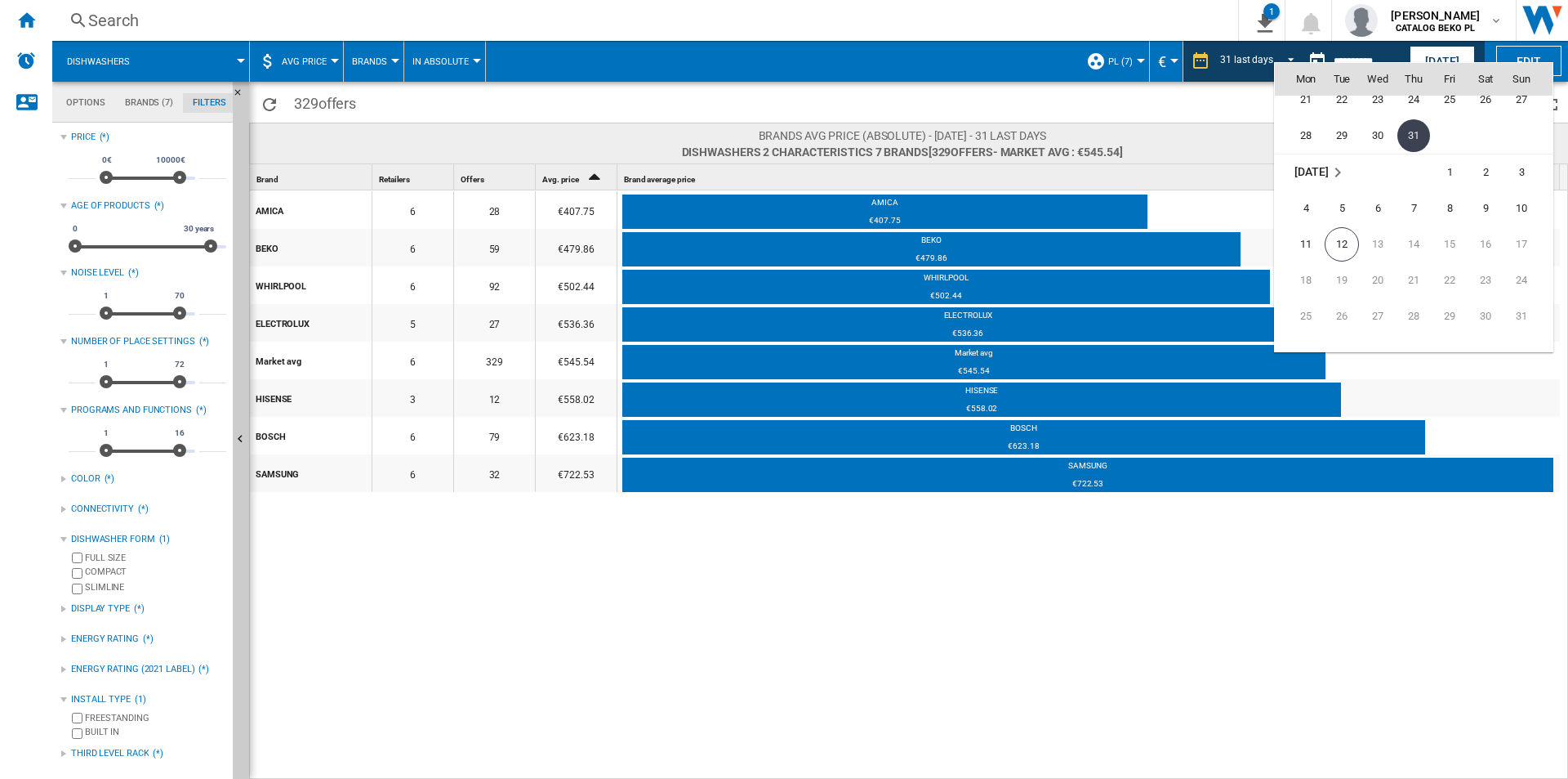
scroll to position [7744, 0]
drag, startPoint x: 1348, startPoint y: 242, endPoint x: 1349, endPoint y: 228, distance: 14.0
click at [1347, 242] on span "12" at bounding box center [1342, 239] width 34 height 34
type input "**********"
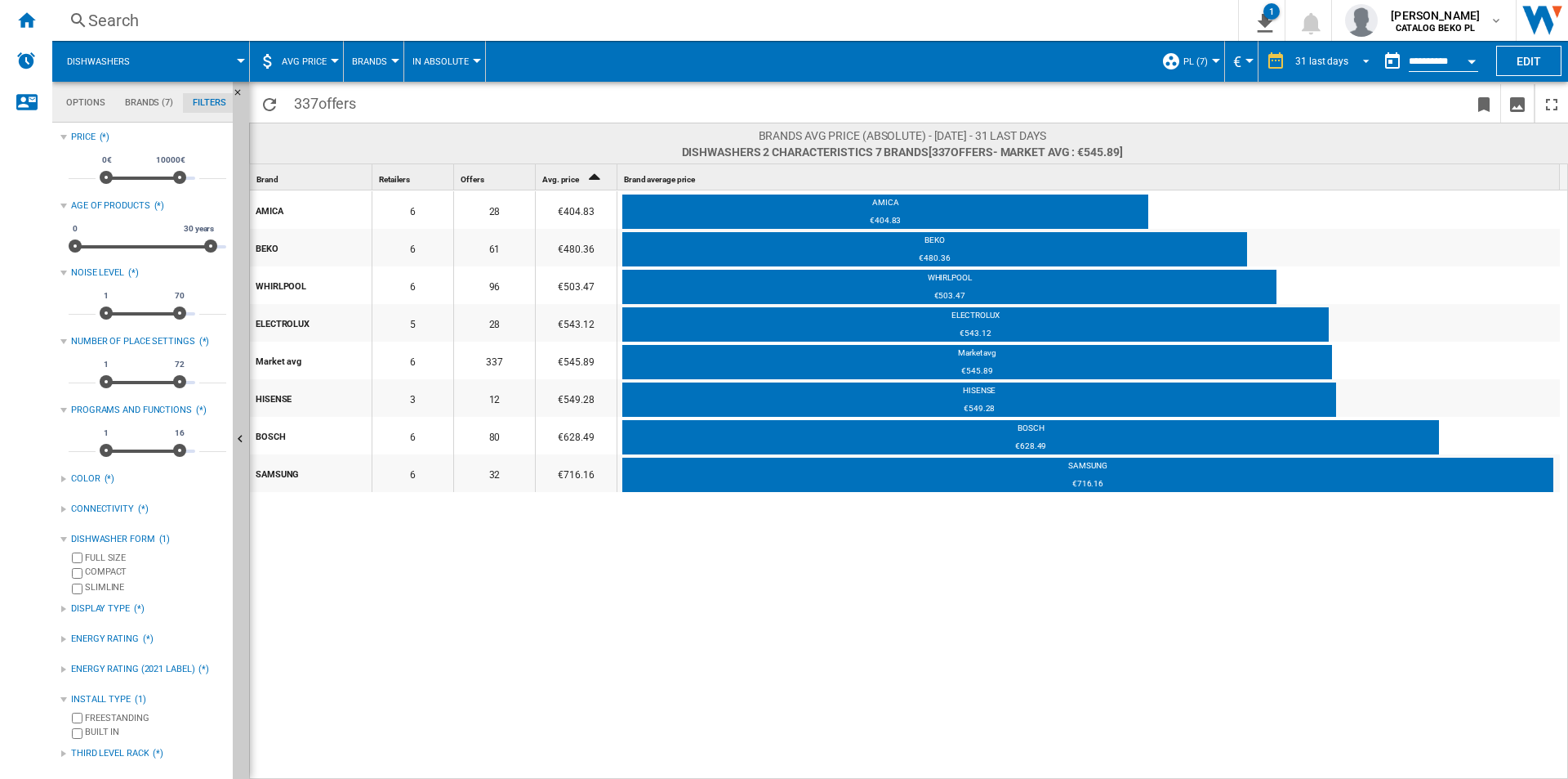
click at [1363, 57] on span "REPORTS.WIZARD.STEPS.REPORT.STEPS.REPORT_OPTIONS.PERIOD: 31 last days" at bounding box center [1362, 60] width 20 height 15
click at [1338, 89] on md-option "14 last days" at bounding box center [1336, 81] width 112 height 25
click at [607, 642] on div "AMICA 6 26 €406.33 AMICA €406.33 BEKO 6 61 €480.57 BEKO €480.57 WHIRLPOOL 6 96 …" at bounding box center [909, 485] width 1319 height 590
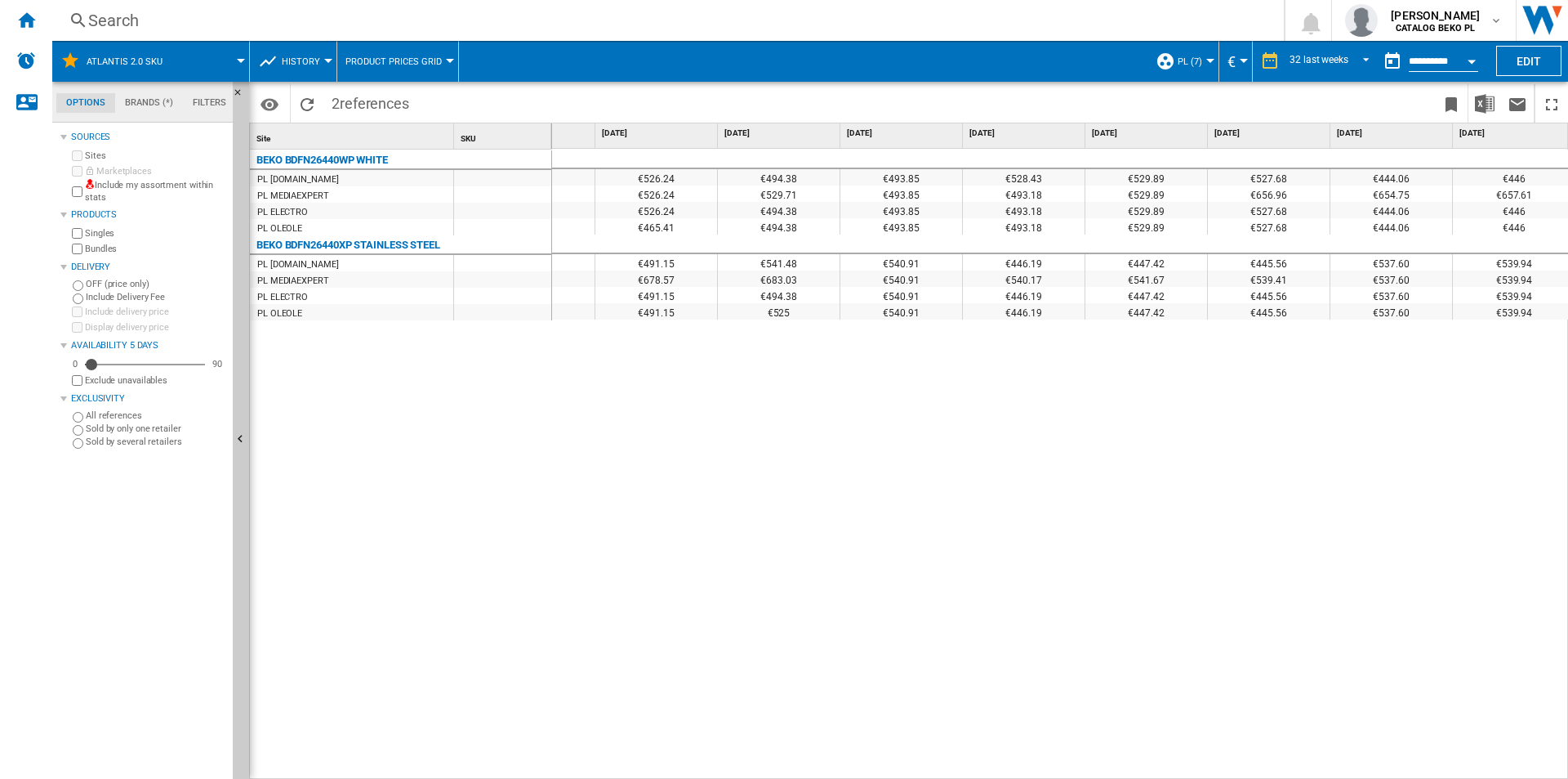
scroll to position [0, 3026]
click at [745, 608] on div "€526.85 €526.33 €526.24 €494.38 €493.85 €528.43 €529.89 €527.68 €444.06 €446 €5…" at bounding box center [1060, 463] width 1016 height 631
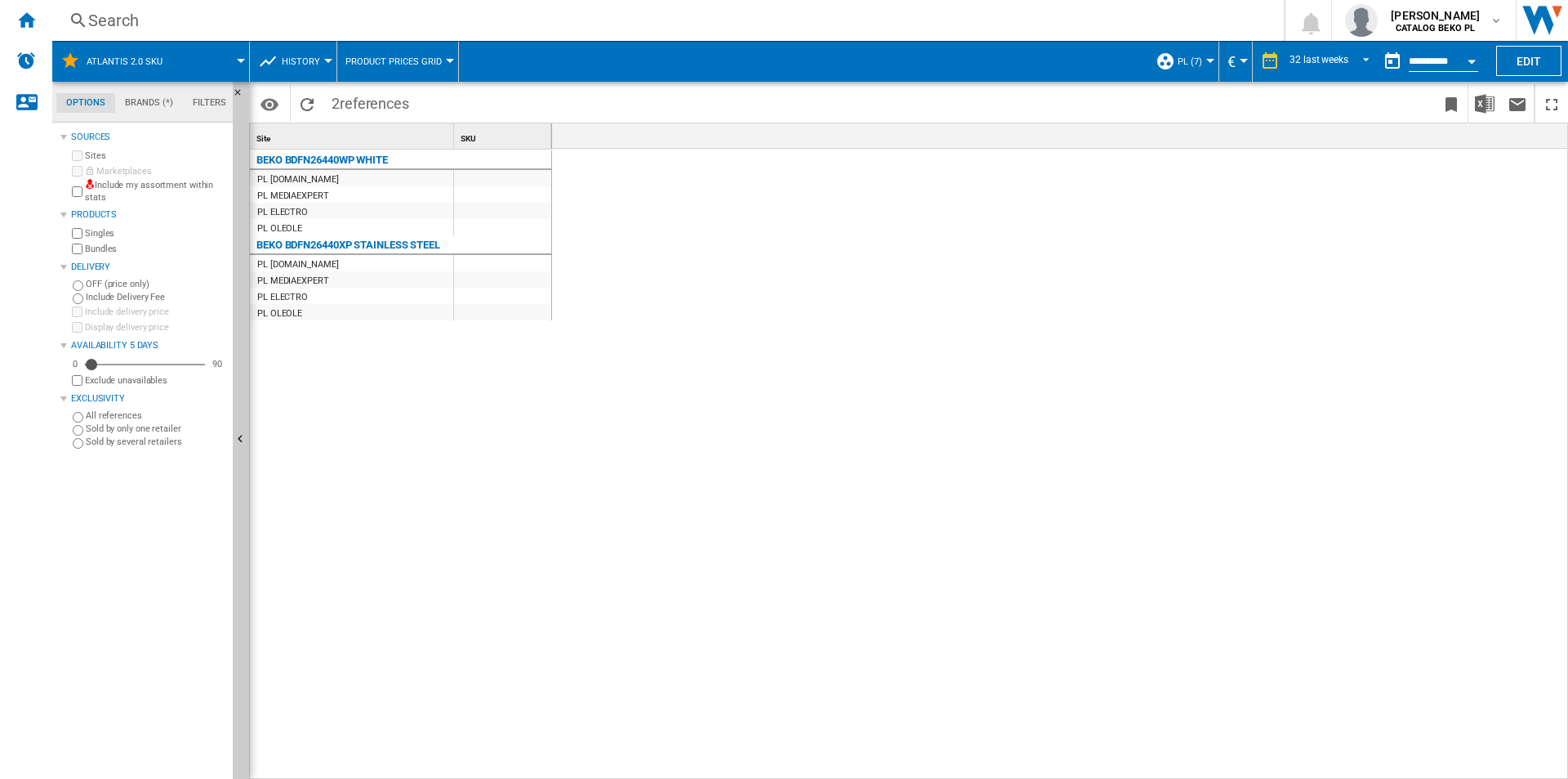
scroll to position [0, 3026]
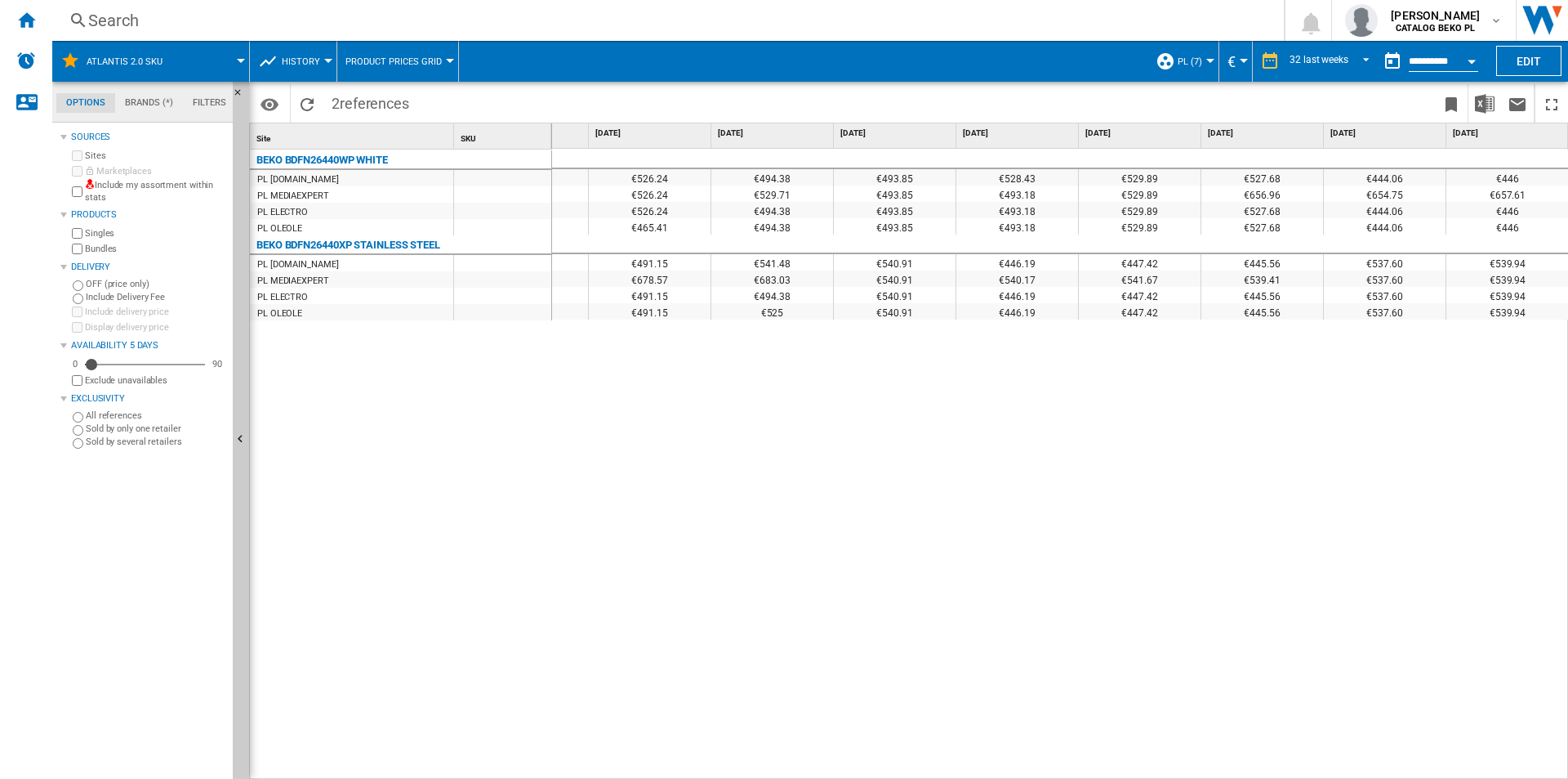
click at [357, 428] on div "BEKO BDFN26440WP WHITE PL [DOMAIN_NAME] PL MEDIAEXPERT PL ELECTRO PL OLEOLE BEK…" at bounding box center [401, 460] width 303 height 622
click at [485, 462] on div "BEKO BDFN26440WP WHITE PL [DOMAIN_NAME] PL MEDIAEXPERT PL ELECTRO PL OLEOLE BEK…" at bounding box center [401, 460] width 303 height 622
click at [319, 154] on div "BEKO BDFN26440WP WHITE" at bounding box center [323, 160] width 131 height 20
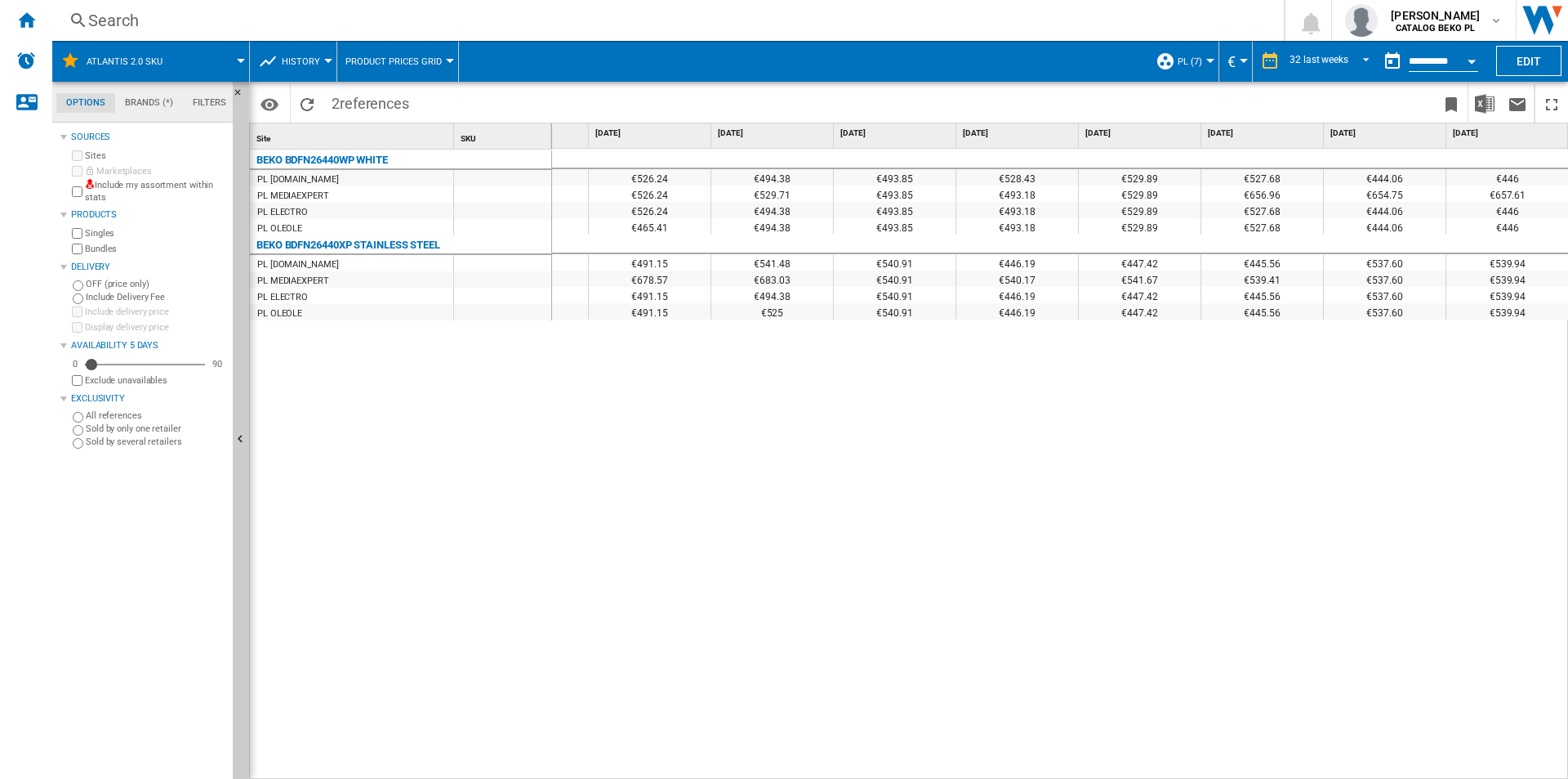
click at [319, 154] on div "BEKO BDFN26440WP WHITE" at bounding box center [323, 160] width 131 height 20
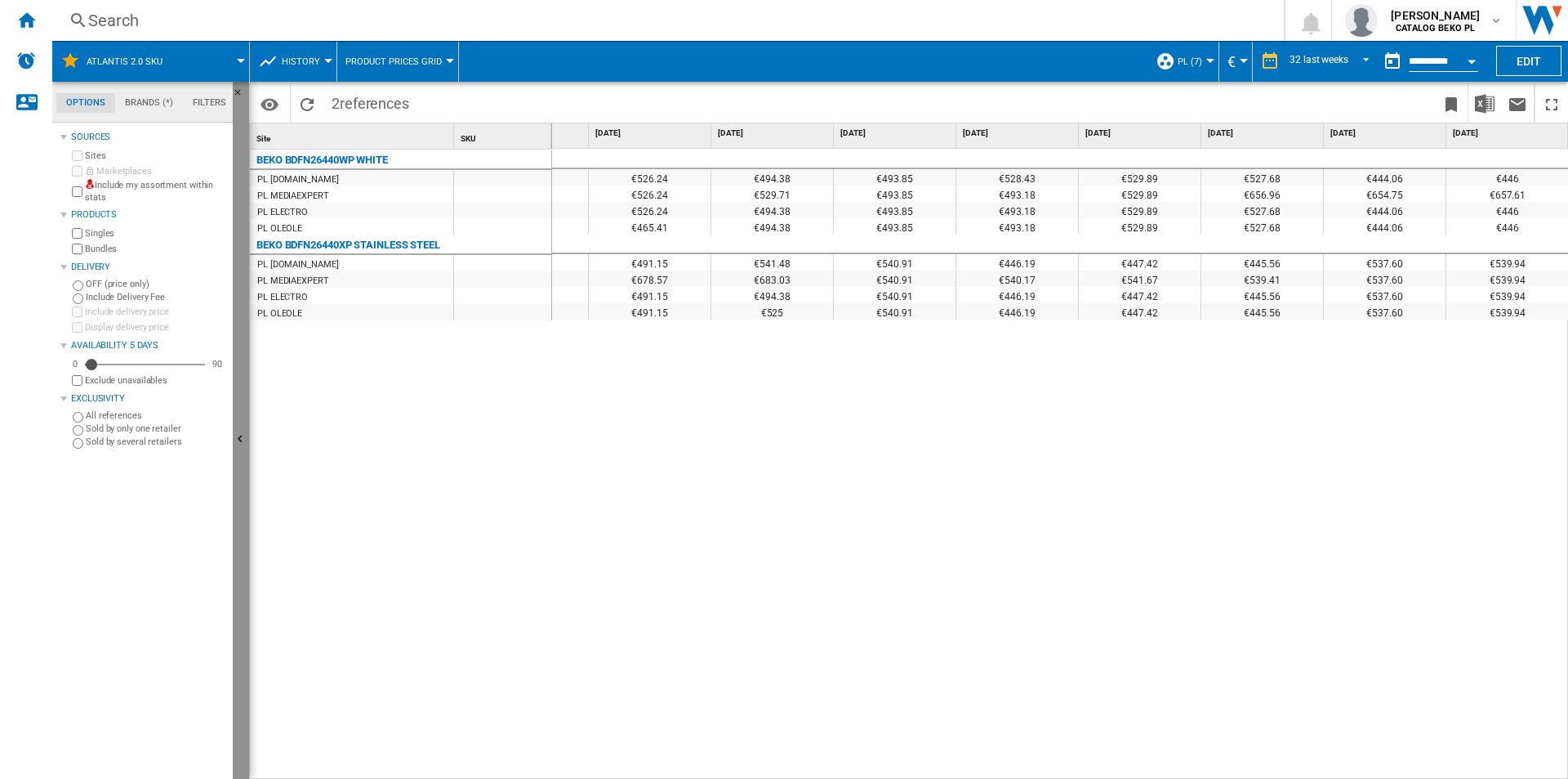
drag, startPoint x: 261, startPoint y: 164, endPoint x: 377, endPoint y: 175, distance: 116.5
click at [374, 175] on div "Options Brands (*) Filters Options Brands (*) Filters Sources Sites Marketplace…" at bounding box center [810, 430] width 1516 height 697
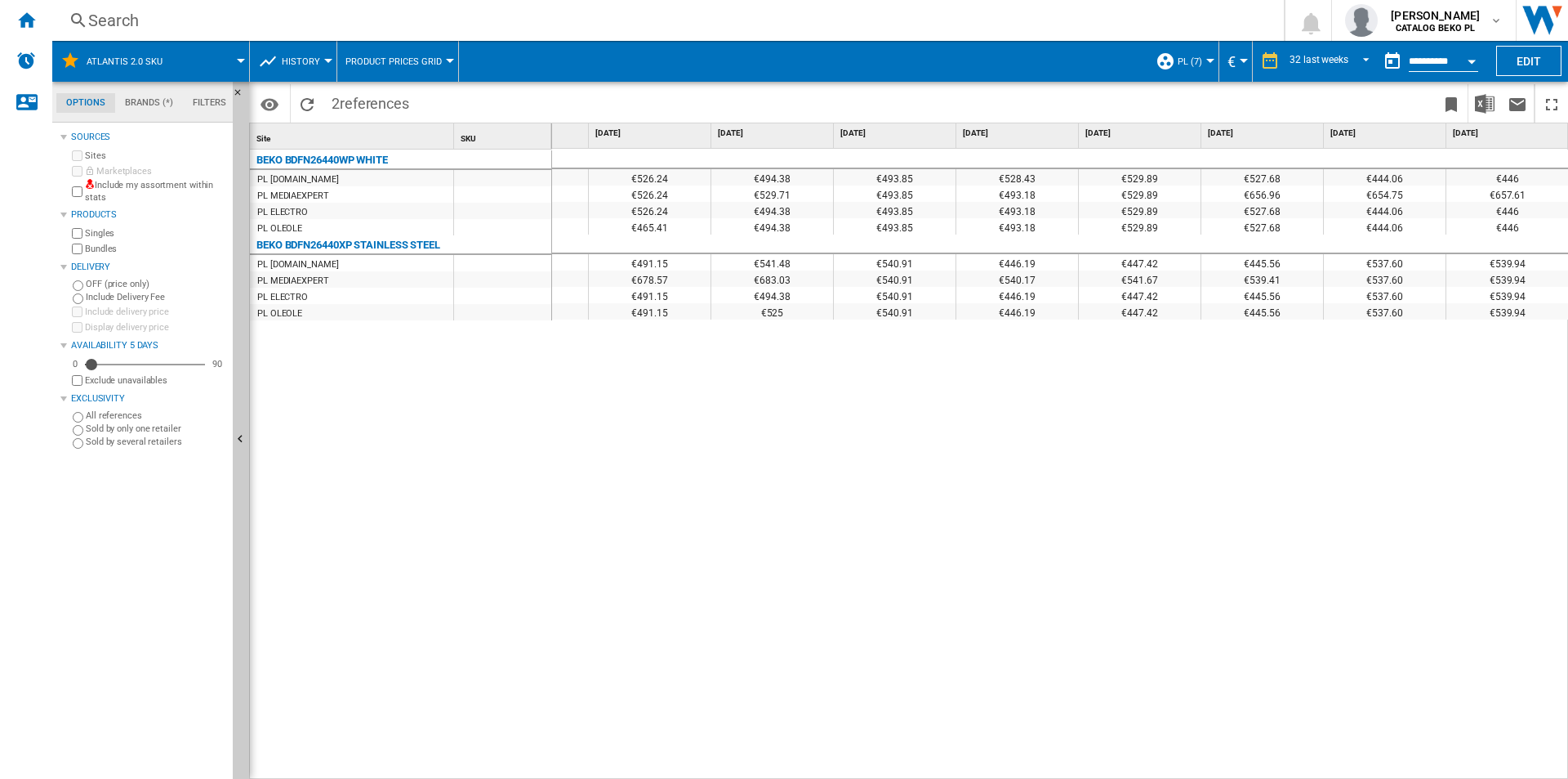
drag, startPoint x: 385, startPoint y: 180, endPoint x: 389, endPoint y: 200, distance: 20.4
click at [385, 181] on div "PL [DOMAIN_NAME]" at bounding box center [351, 178] width 203 height 16
click at [1567, 368] on div "€526.85 €526.33 €526.24 €494.38 €493.85 €528.43 €529.89 €527.68 €444.06 €446 €5…" at bounding box center [1060, 463] width 1016 height 631
click at [1564, 405] on div "€526.85 €526.33 €526.24 €494.38 €493.85 €528.43 €529.89 €527.68 €444.06 €446 €5…" at bounding box center [1060, 463] width 1016 height 631
click at [1178, 62] on span "PL (7)" at bounding box center [1190, 62] width 25 height 11
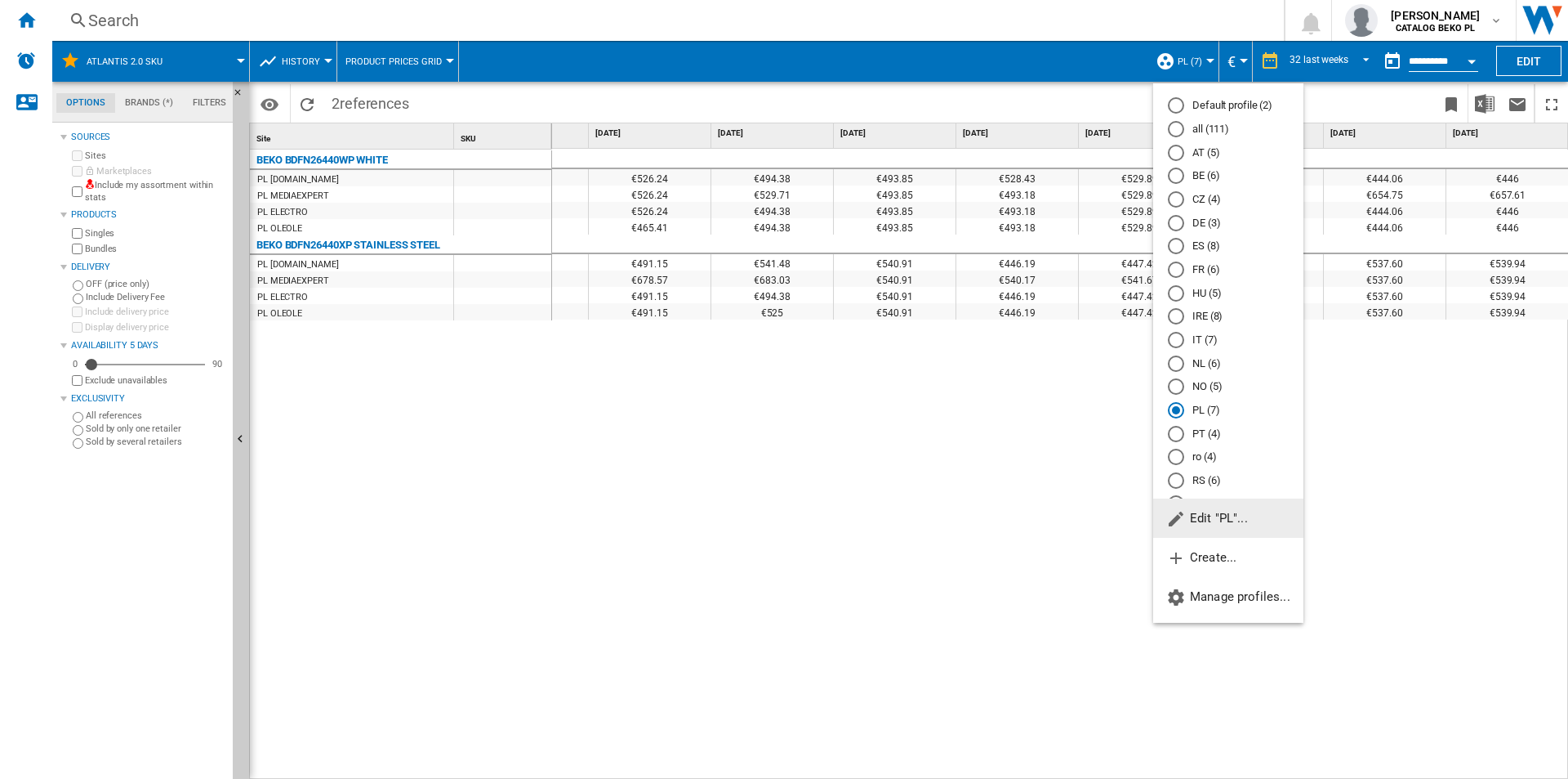
click at [1213, 521] on span "Edit "PL"..." at bounding box center [1208, 518] width 82 height 15
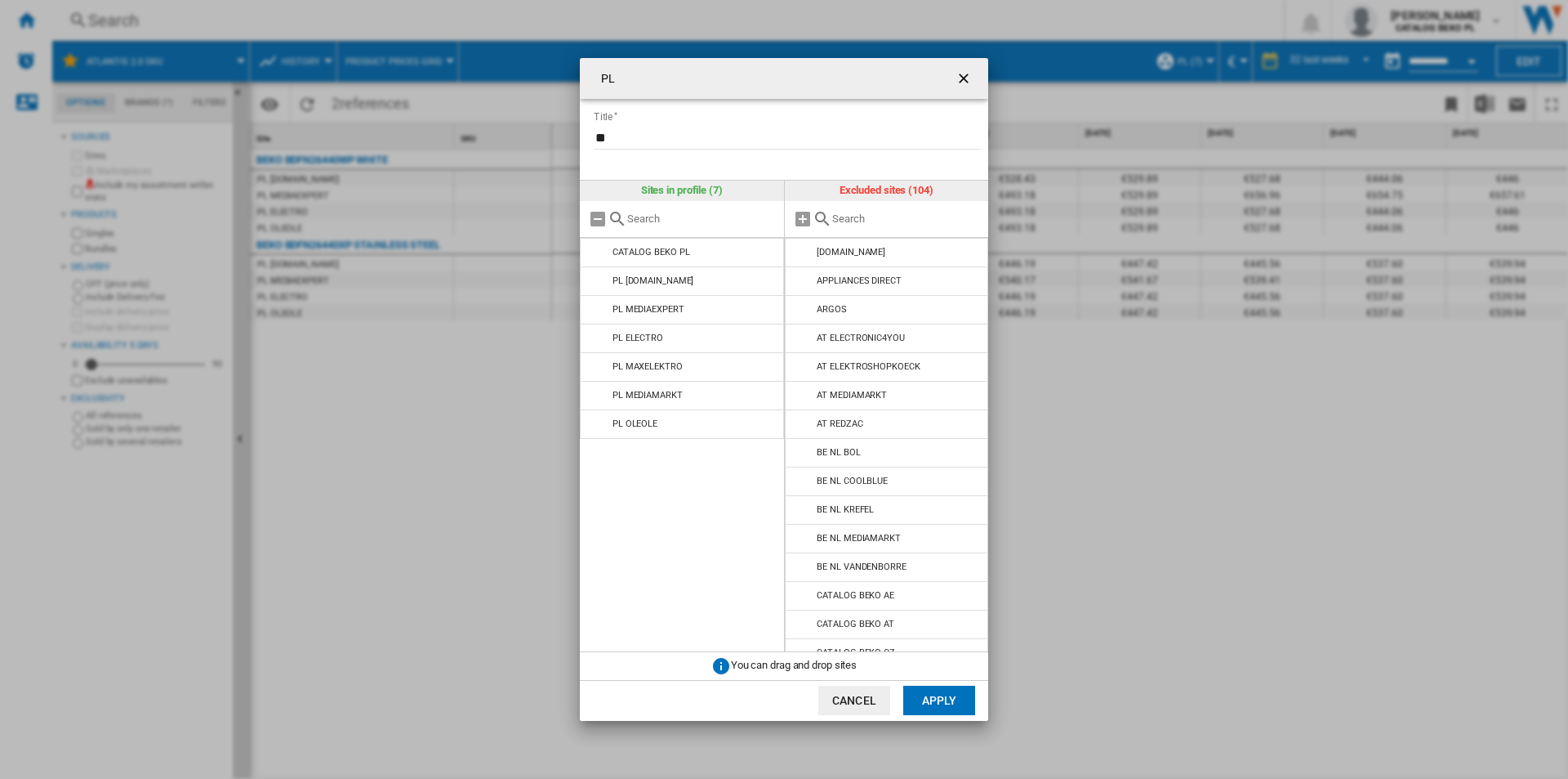
click at [964, 71] on ng-md-icon "getI18NText('BUTTONS.CLOSE_DIALOG')" at bounding box center [966, 81] width 20 height 20
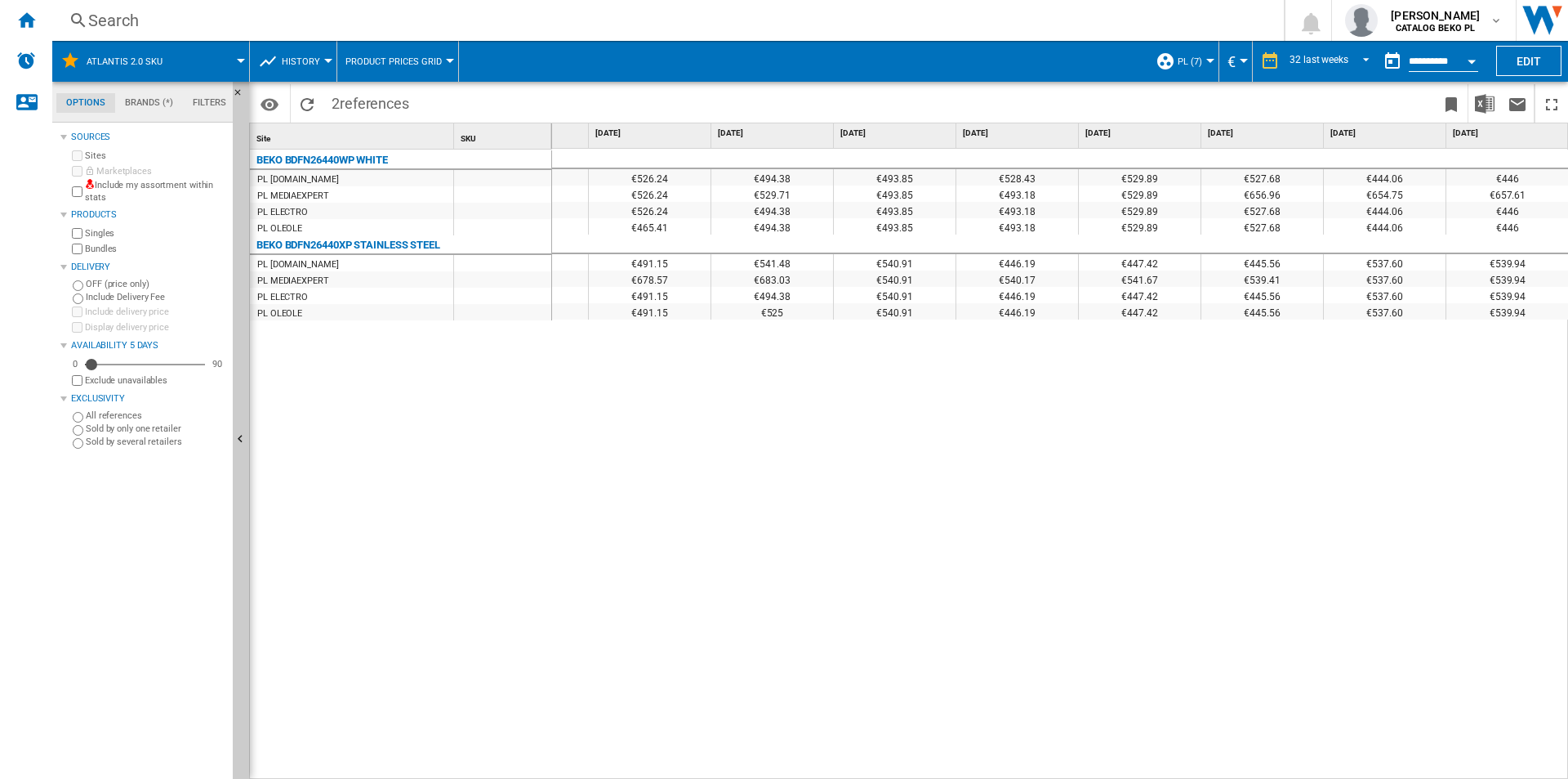
click at [1067, 421] on div "€526.85 €526.33 €526.24 €494.38 €493.85 €528.43 €529.89 €527.68 €444.06 €446 €5…" at bounding box center [1060, 463] width 1016 height 631
